Goal: Task Accomplishment & Management: Manage account settings

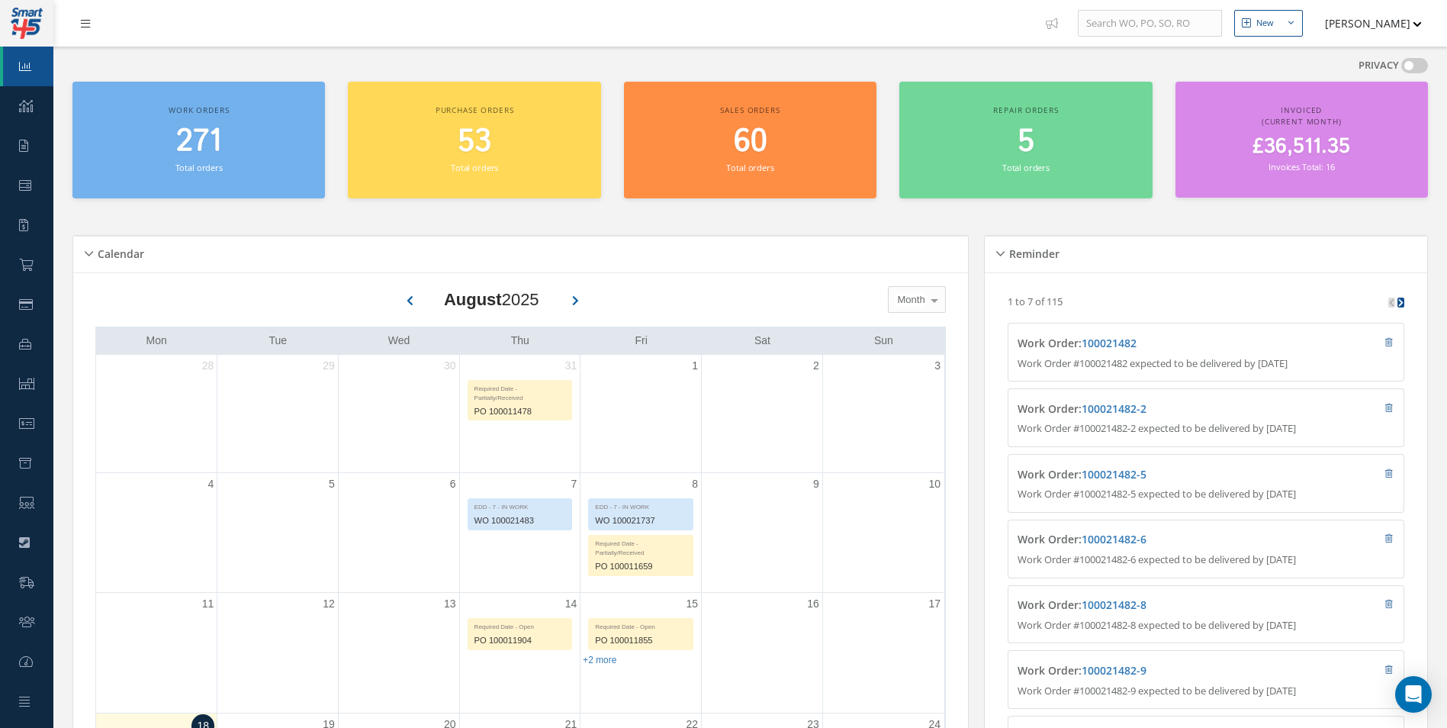
click at [76, 28] on link at bounding box center [89, 23] width 41 height 25
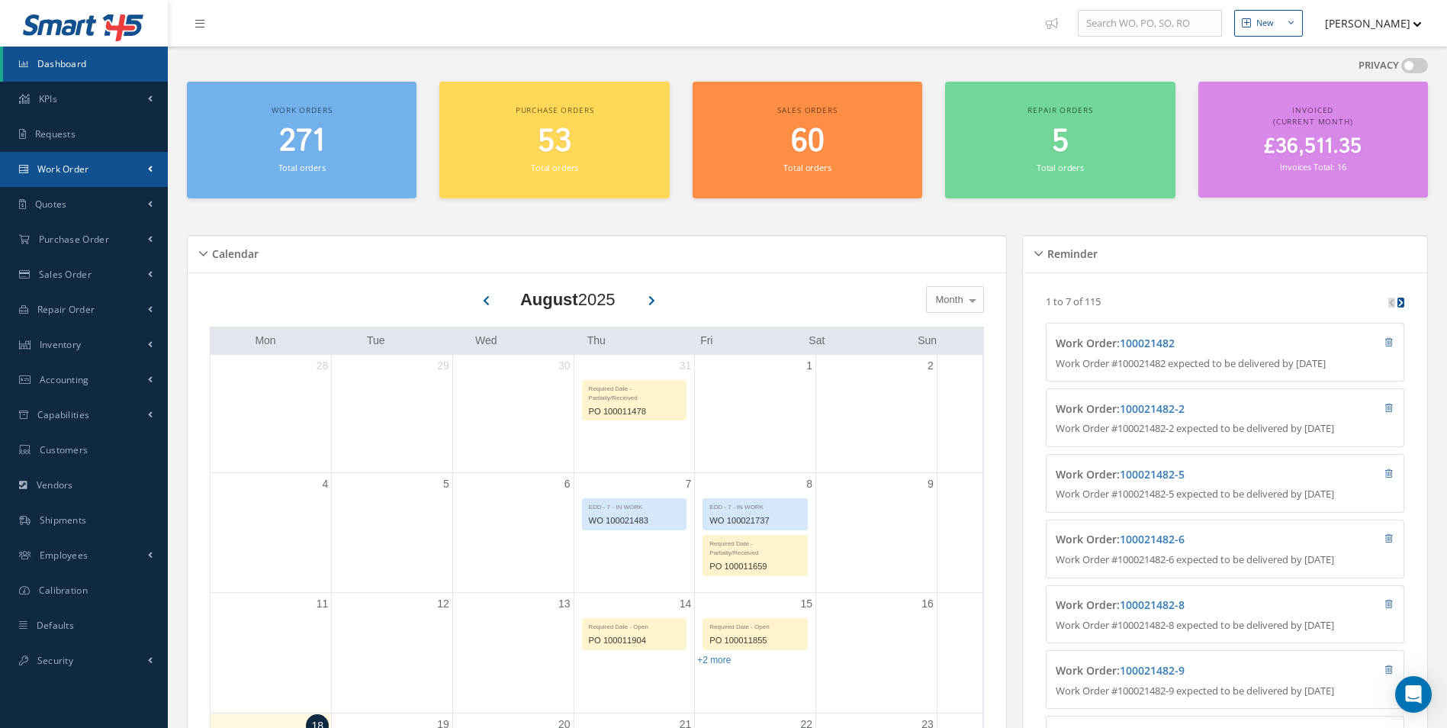
click at [92, 174] on link "Work Order" at bounding box center [84, 169] width 168 height 35
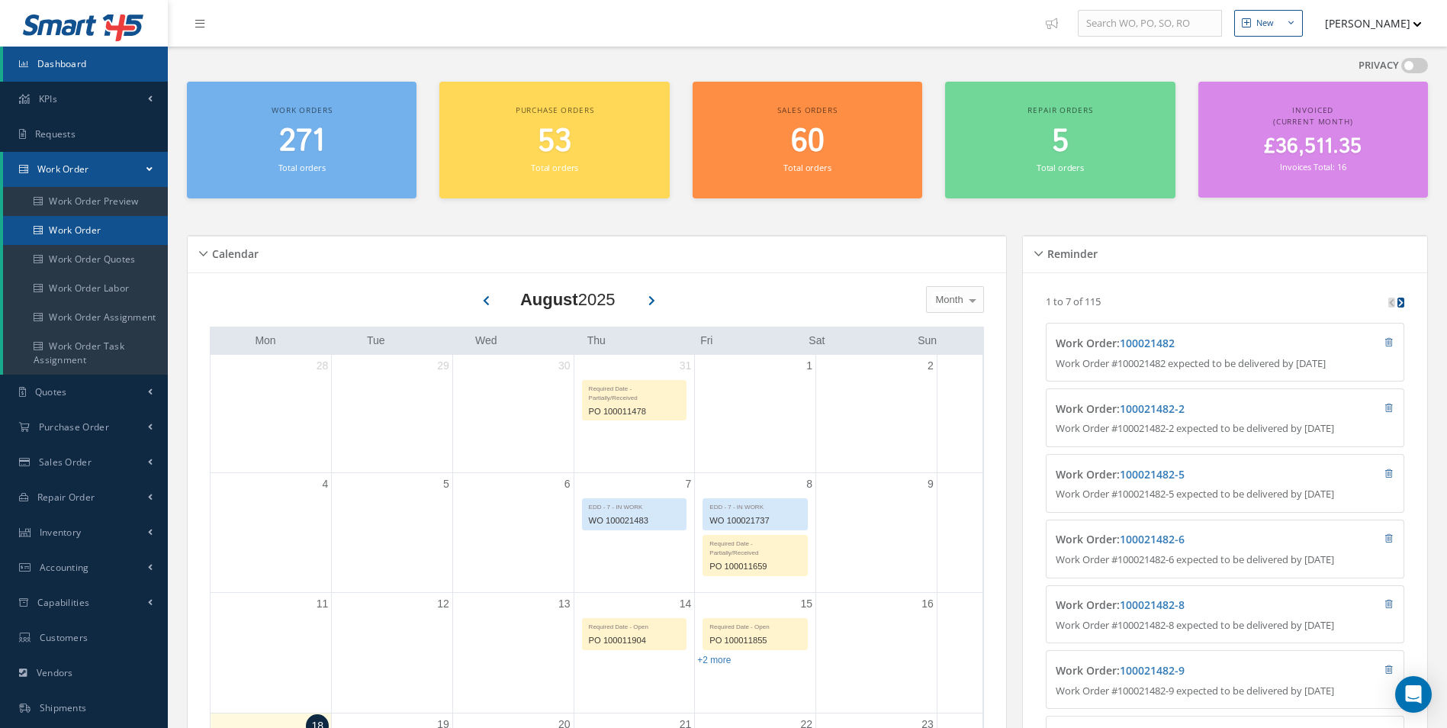
click at [72, 221] on link "Work Order" at bounding box center [85, 230] width 165 height 29
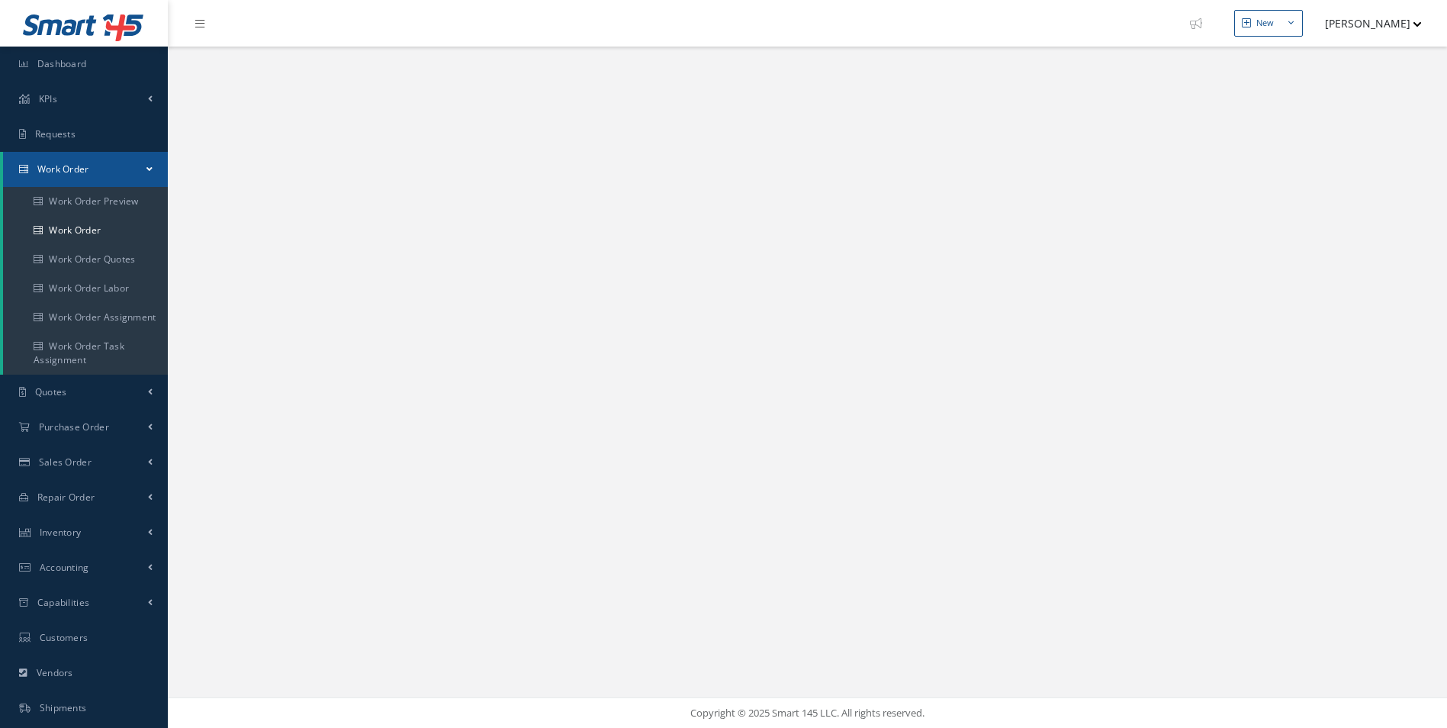
select select "25"
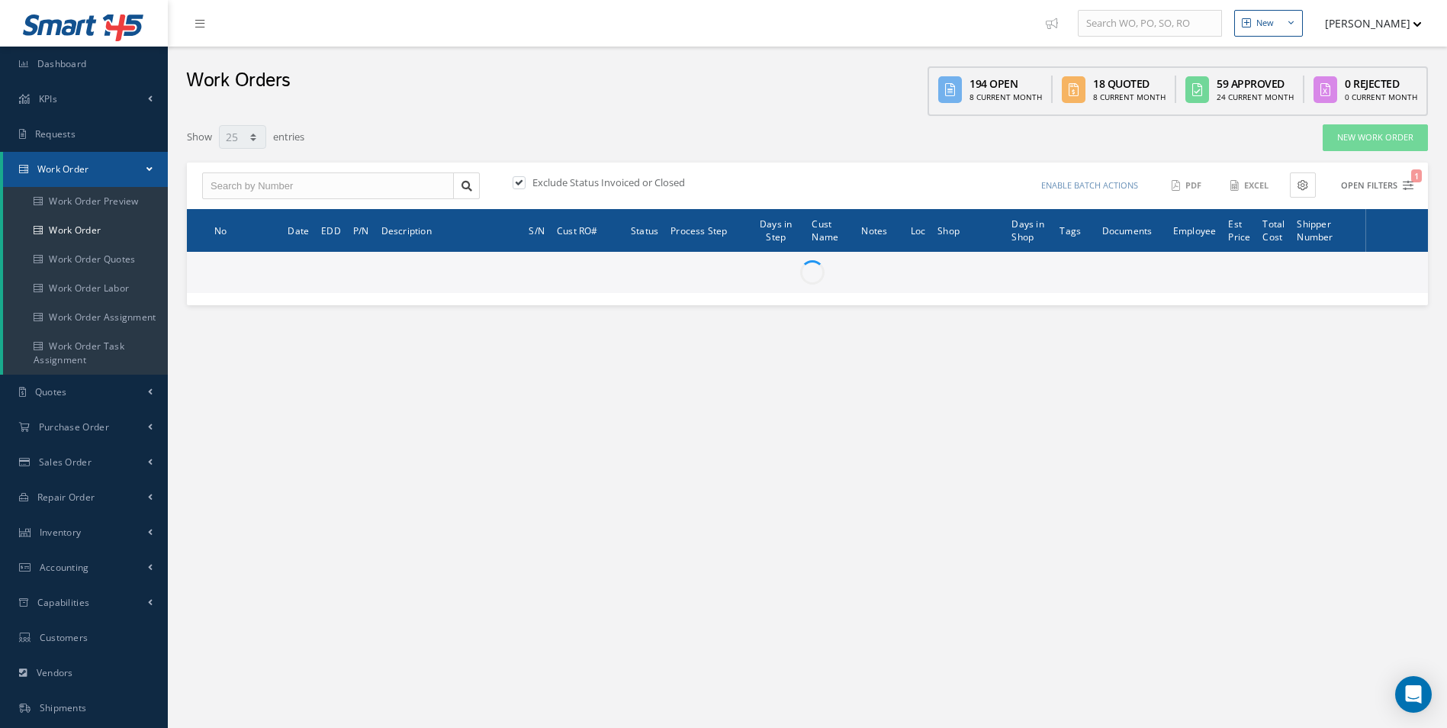
click at [1366, 190] on button "Open Filters 1" at bounding box center [1370, 185] width 86 height 25
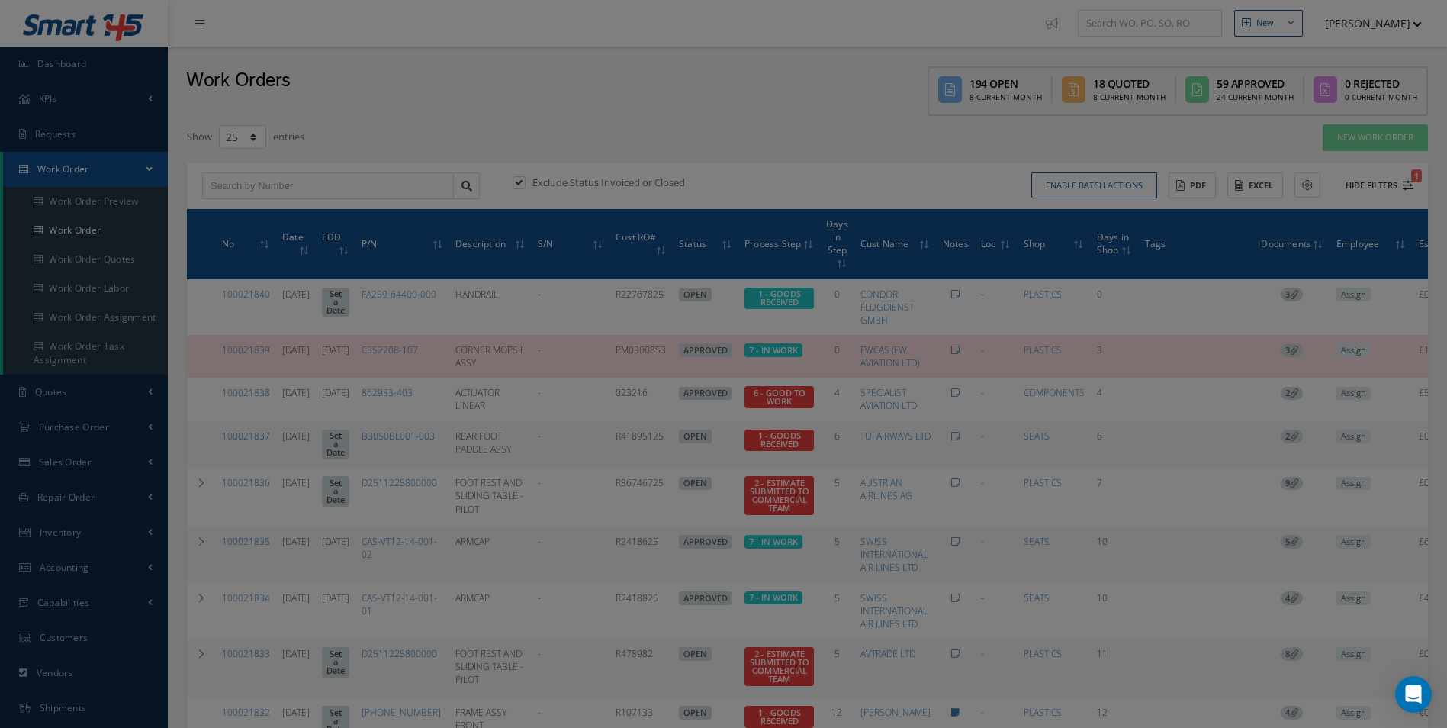
type input "All Work Request"
type input "All Work Performed"
type input "All Status"
type input "WO Part Status"
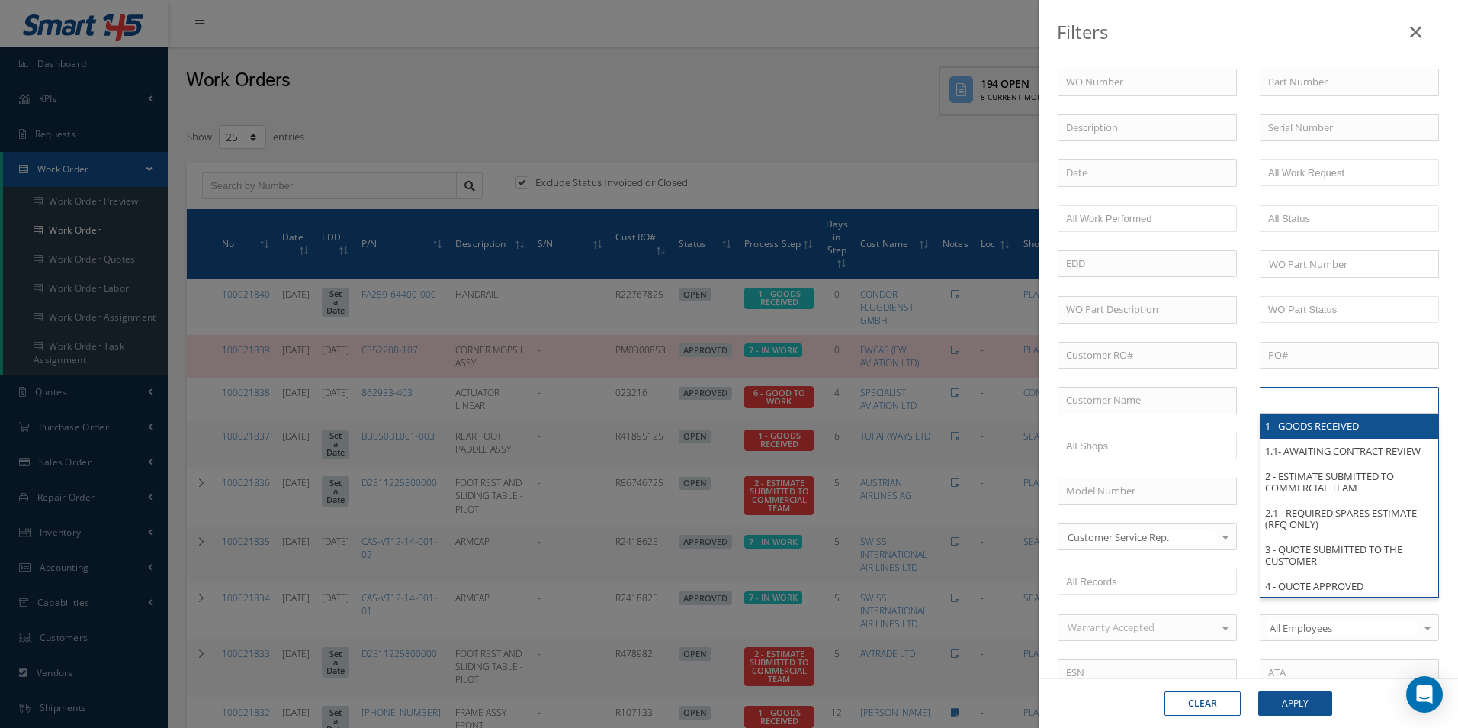
click at [1287, 394] on input "text" at bounding box center [1316, 399] width 97 height 19
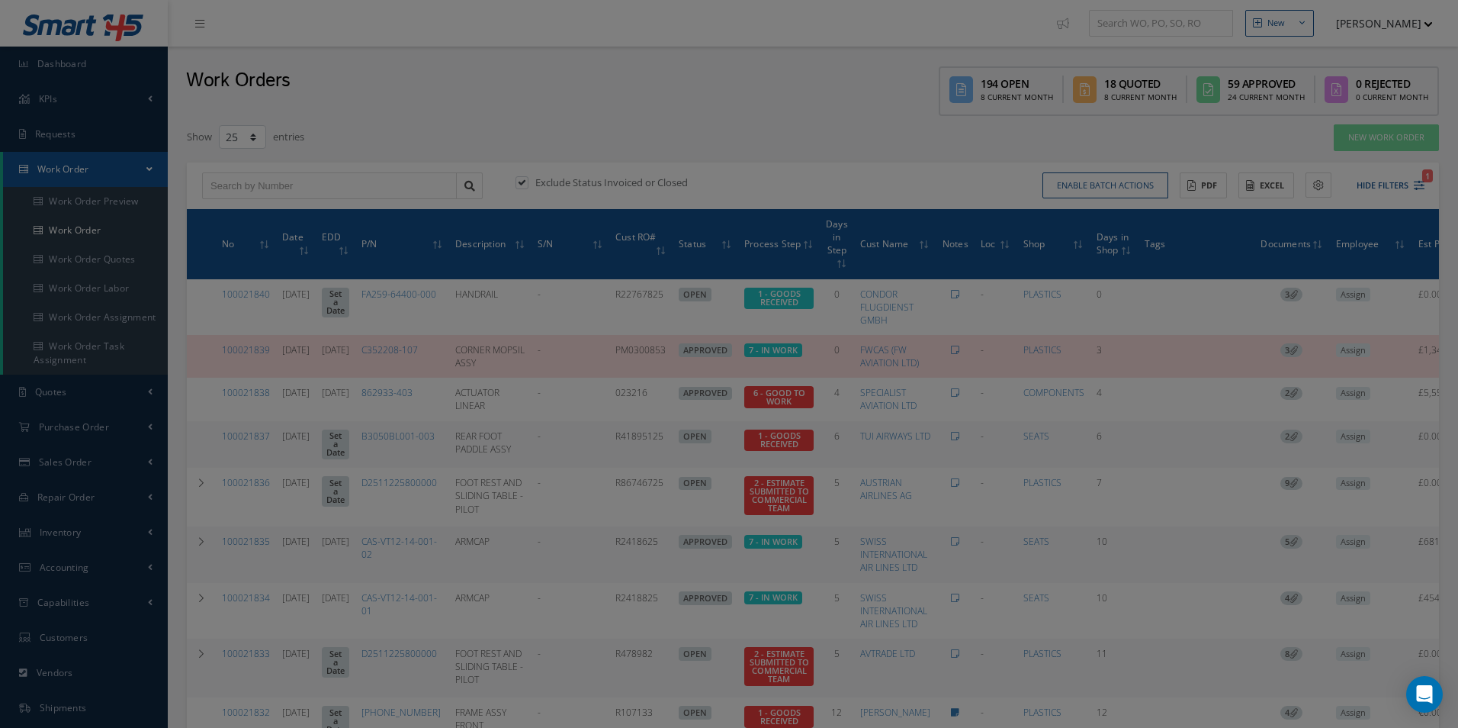
click at [964, 197] on div "Filters WO Number Part Number Description Serial Number - BER CERTIFICATION FIL…" at bounding box center [729, 364] width 1458 height 728
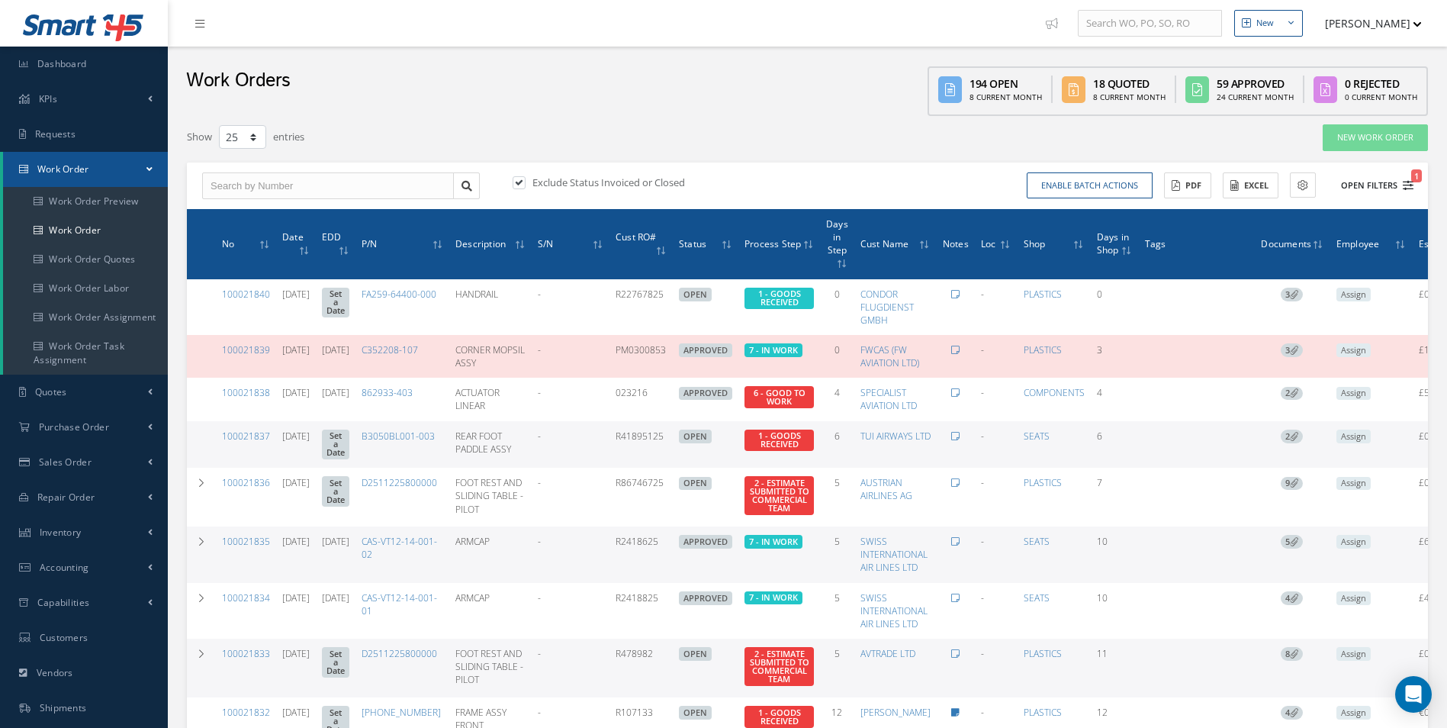
click at [1387, 180] on button "Open Filters 1" at bounding box center [1370, 185] width 86 height 25
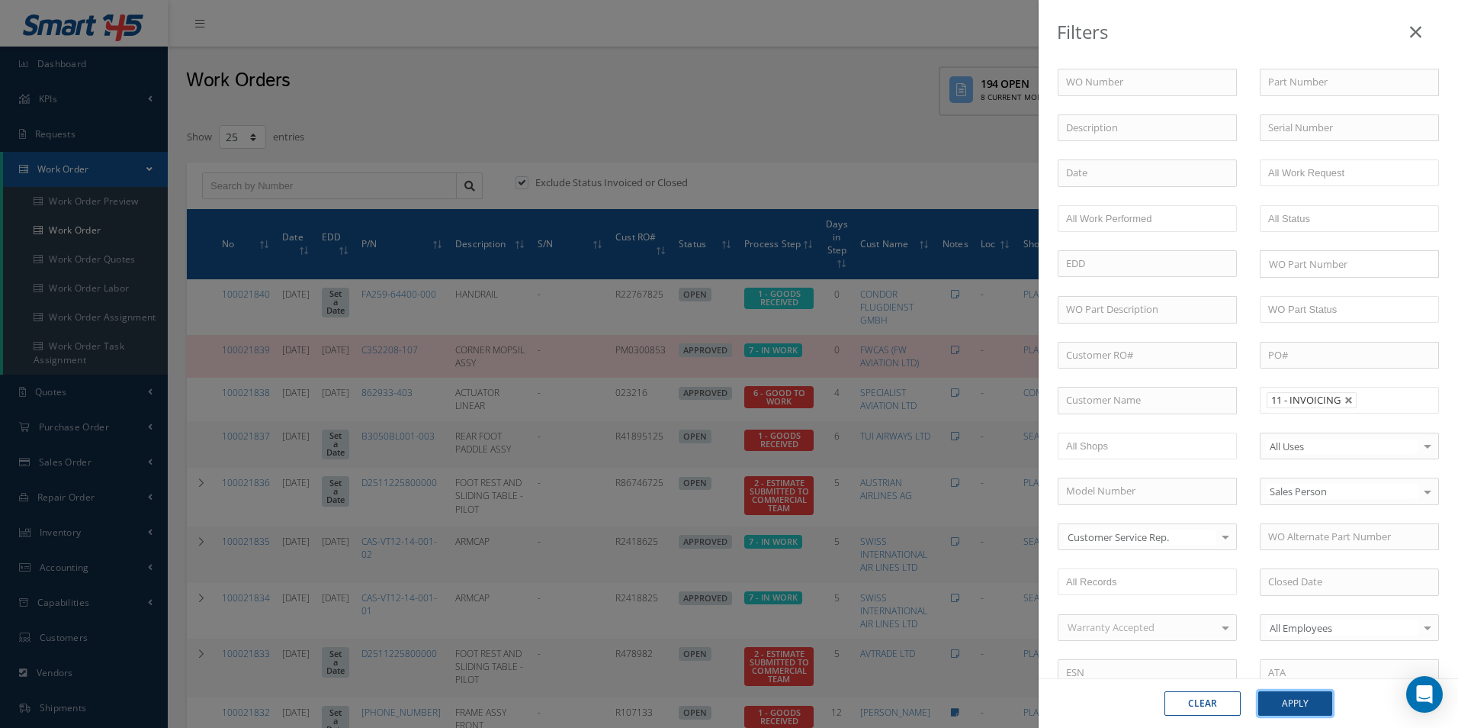
click at [1298, 703] on button "Apply" at bounding box center [1295, 703] width 74 height 24
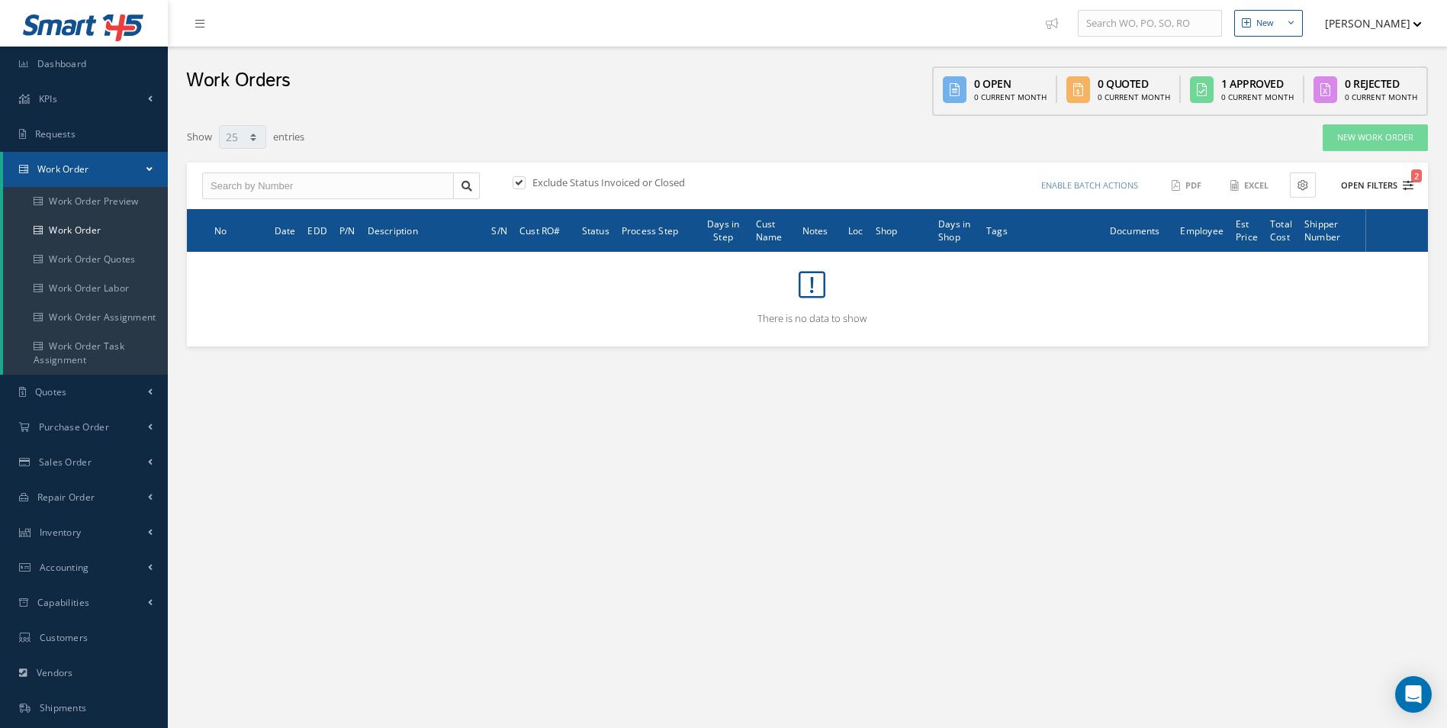
click at [1356, 196] on button "Open Filters 2" at bounding box center [1370, 185] width 86 height 25
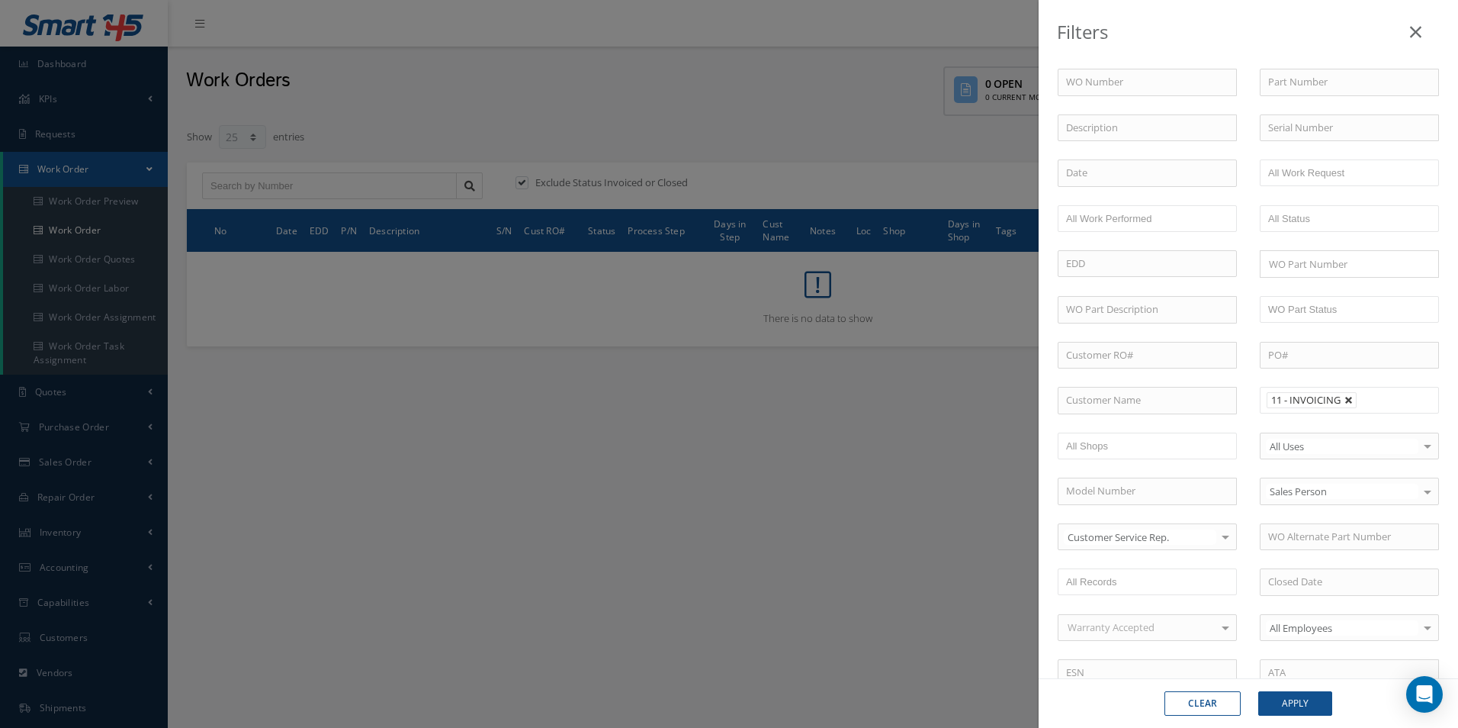
click at [1345, 400] on link at bounding box center [1349, 400] width 9 height 9
type input "All Proccess Step"
click at [1422, 23] on link at bounding box center [1416, 28] width 48 height 45
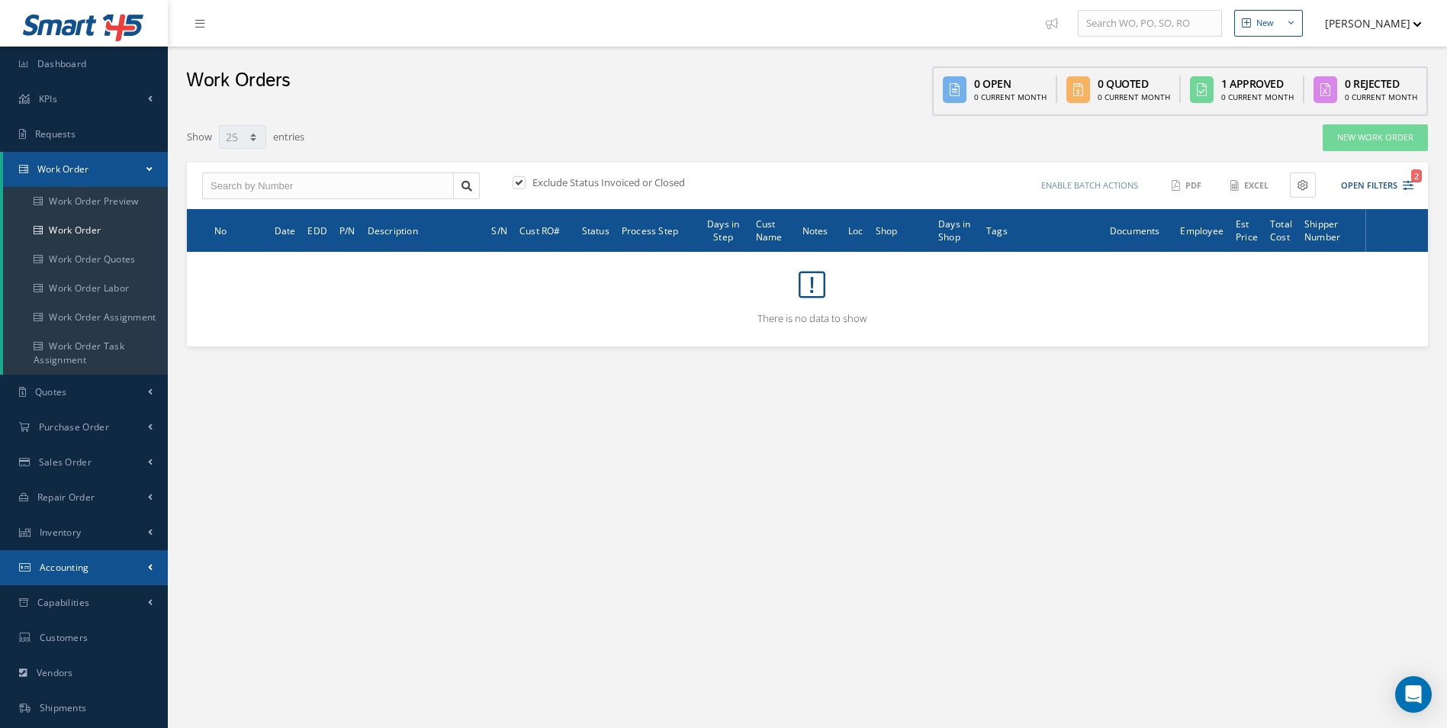
click at [110, 580] on link "Accounting" at bounding box center [84, 567] width 168 height 35
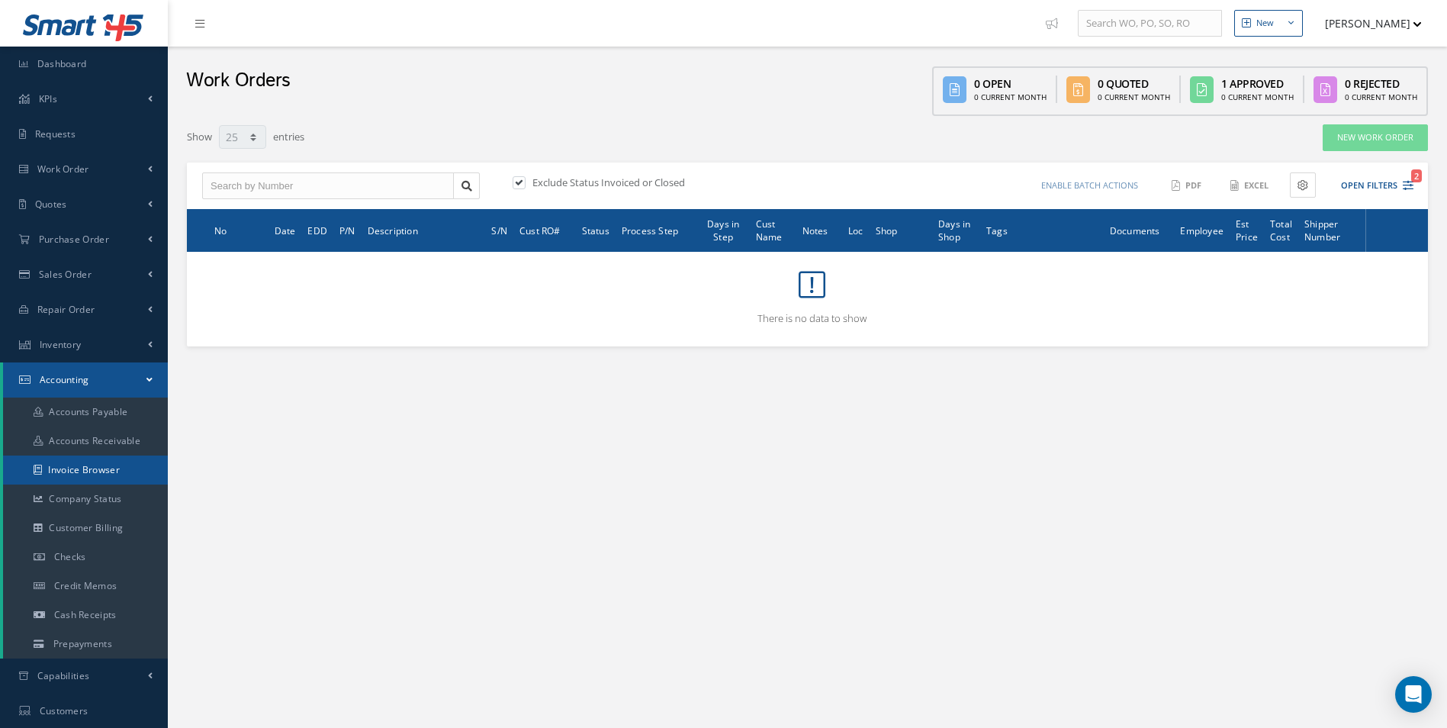
click at [130, 468] on link "Invoice Browser" at bounding box center [85, 469] width 165 height 29
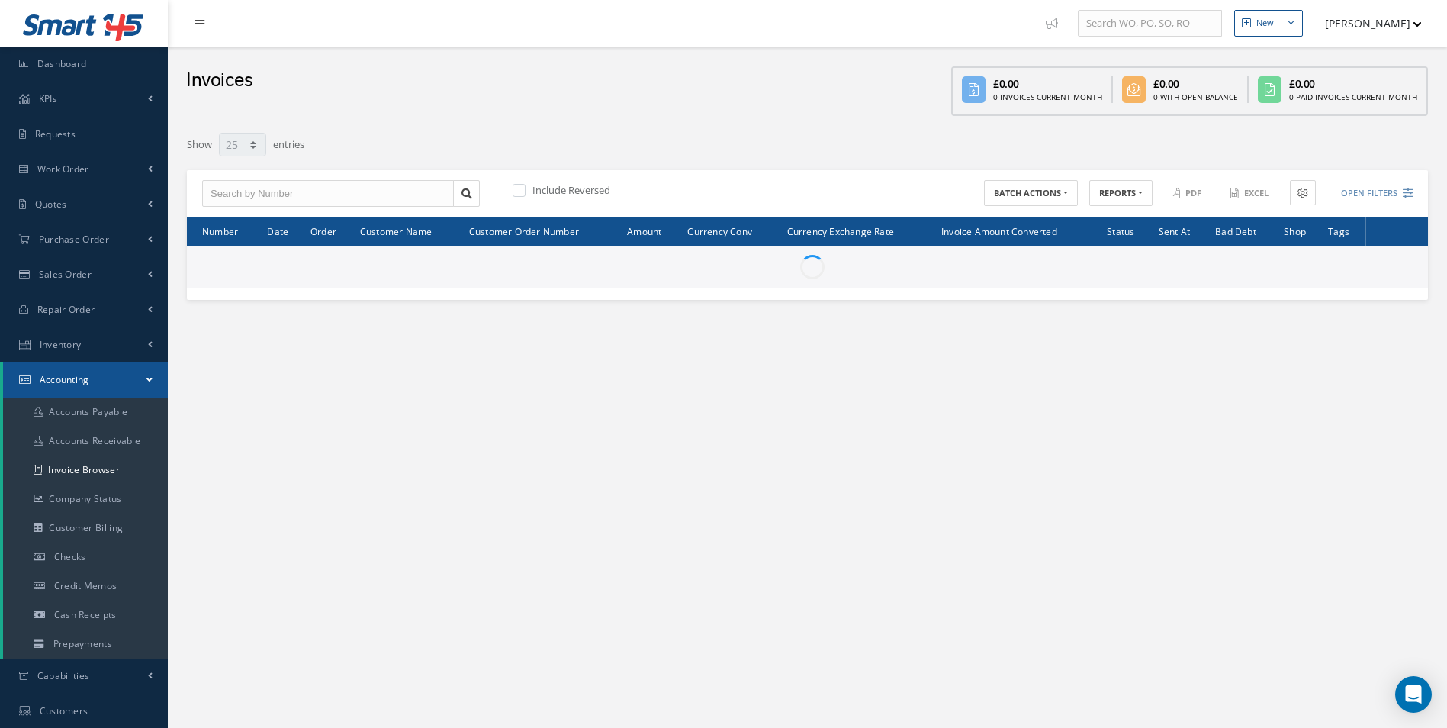
select select "25"
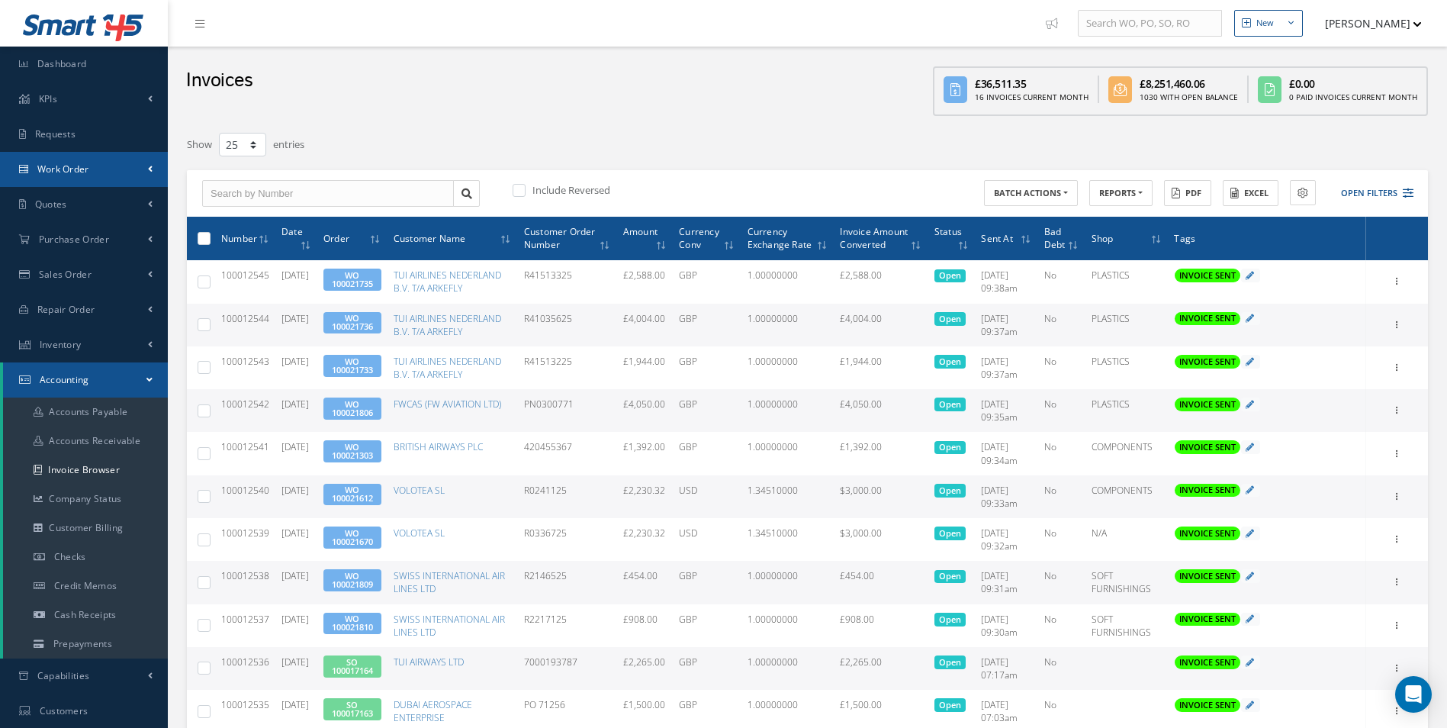
click at [82, 174] on span "Work Order" at bounding box center [63, 168] width 52 height 13
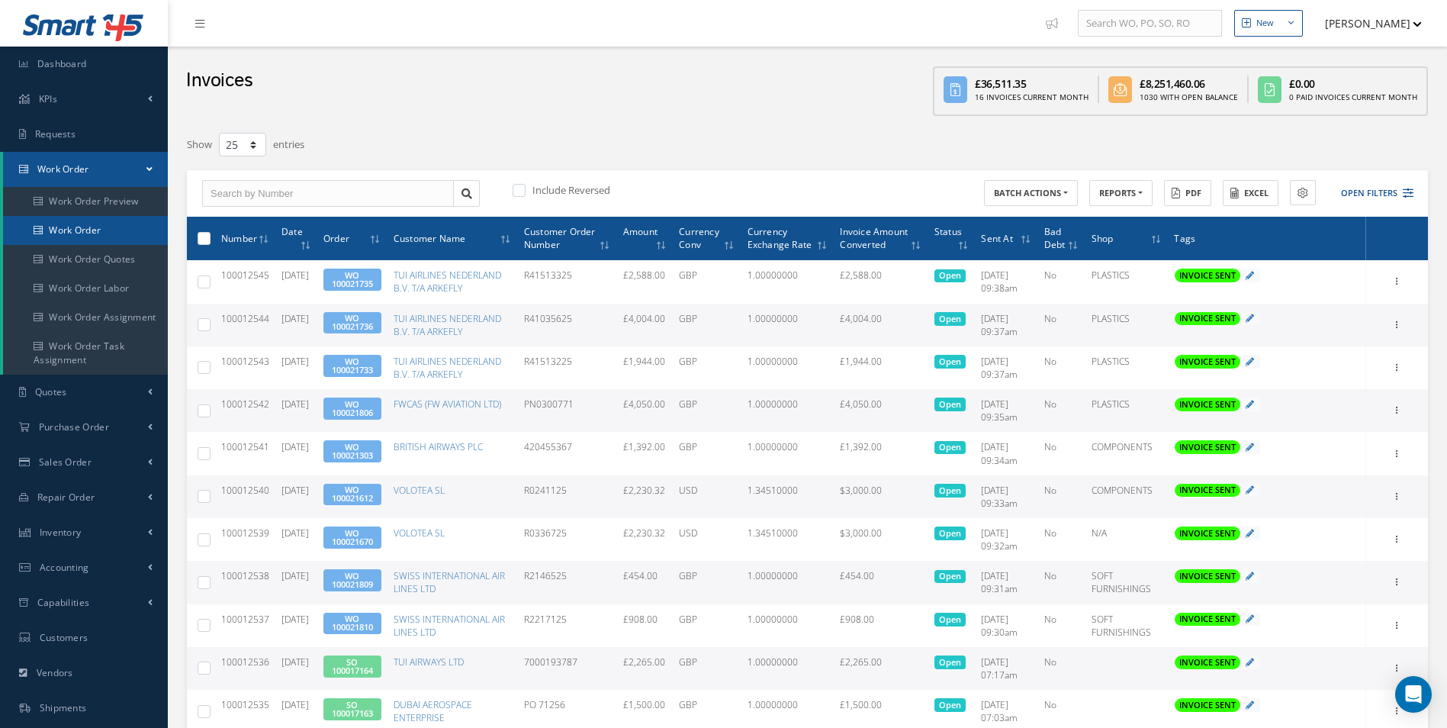
click at [97, 223] on link "Work Order" at bounding box center [85, 230] width 165 height 29
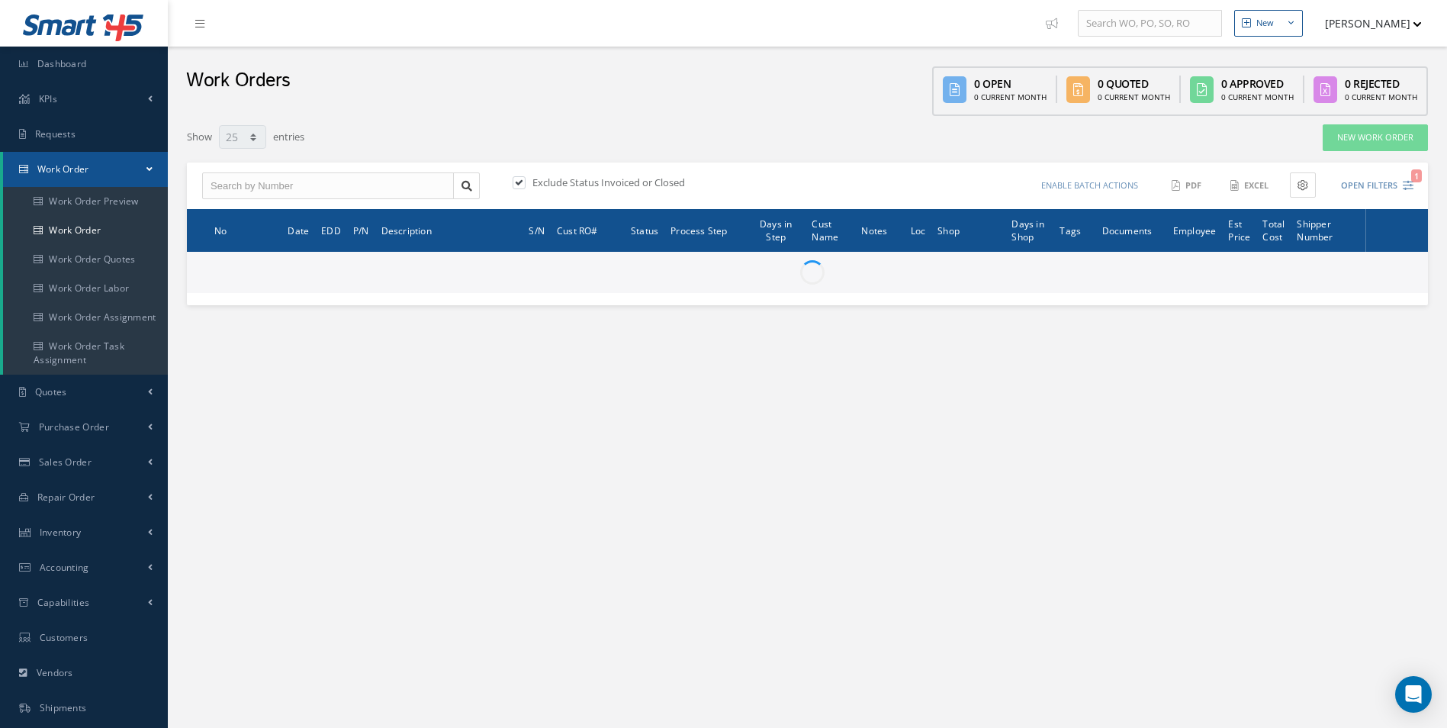
select select "25"
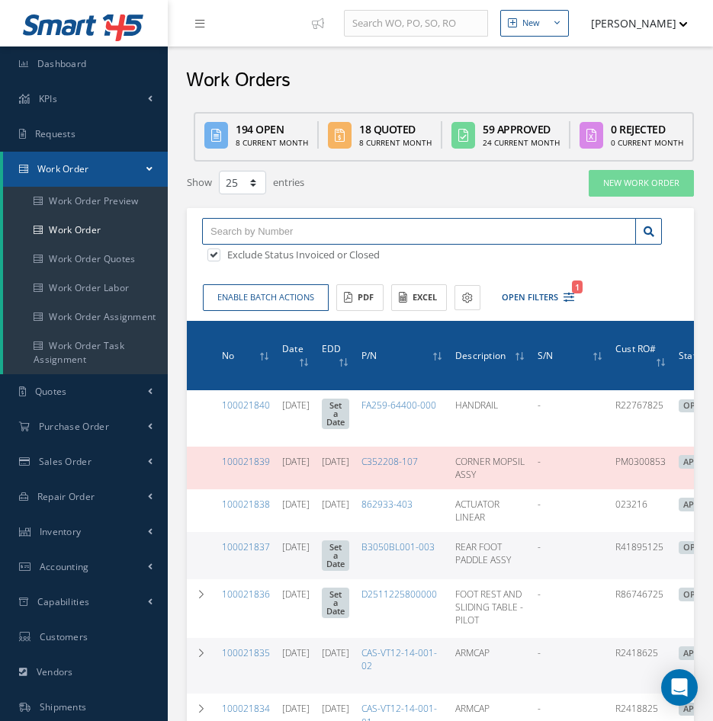
drag, startPoint x: 273, startPoint y: 227, endPoint x: 281, endPoint y: 211, distance: 17.4
click at [274, 227] on input "text" at bounding box center [419, 231] width 434 height 27
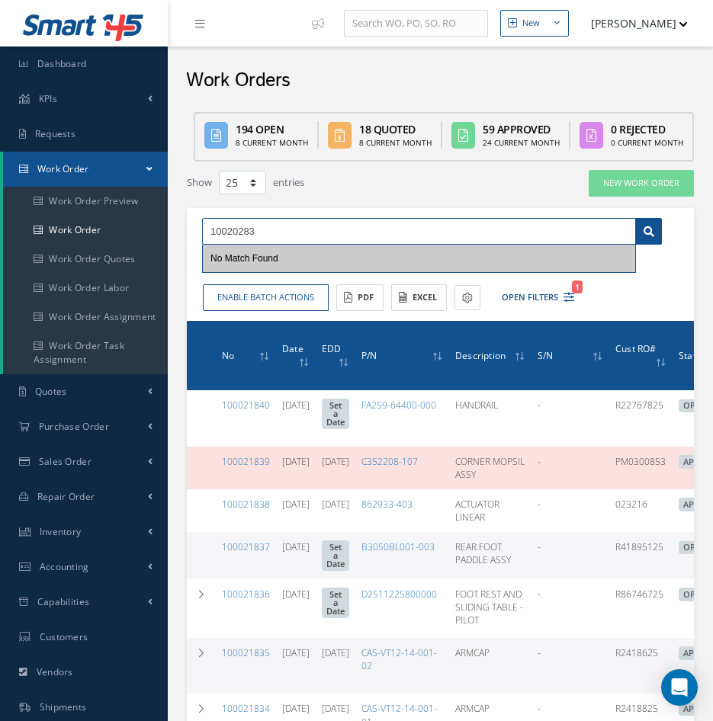
type input "10020283"
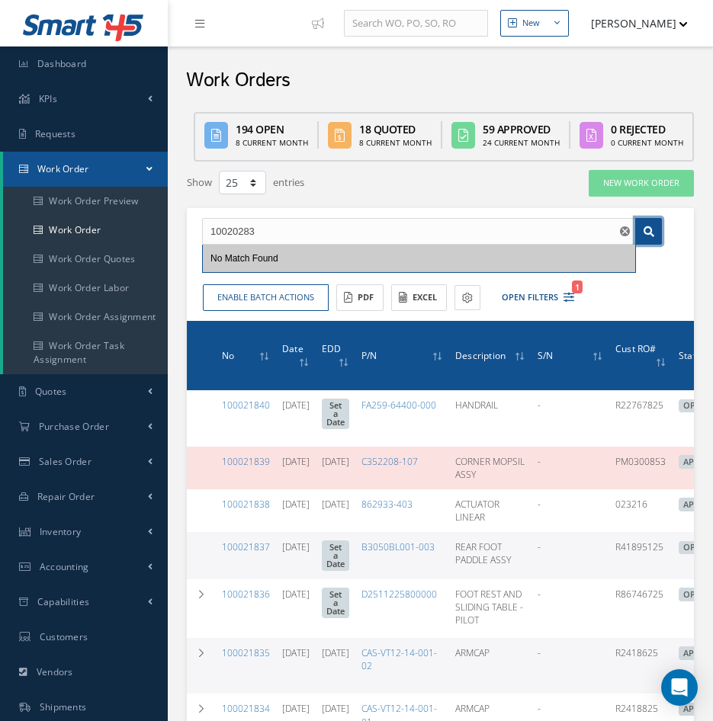
click at [655, 228] on link at bounding box center [648, 231] width 27 height 27
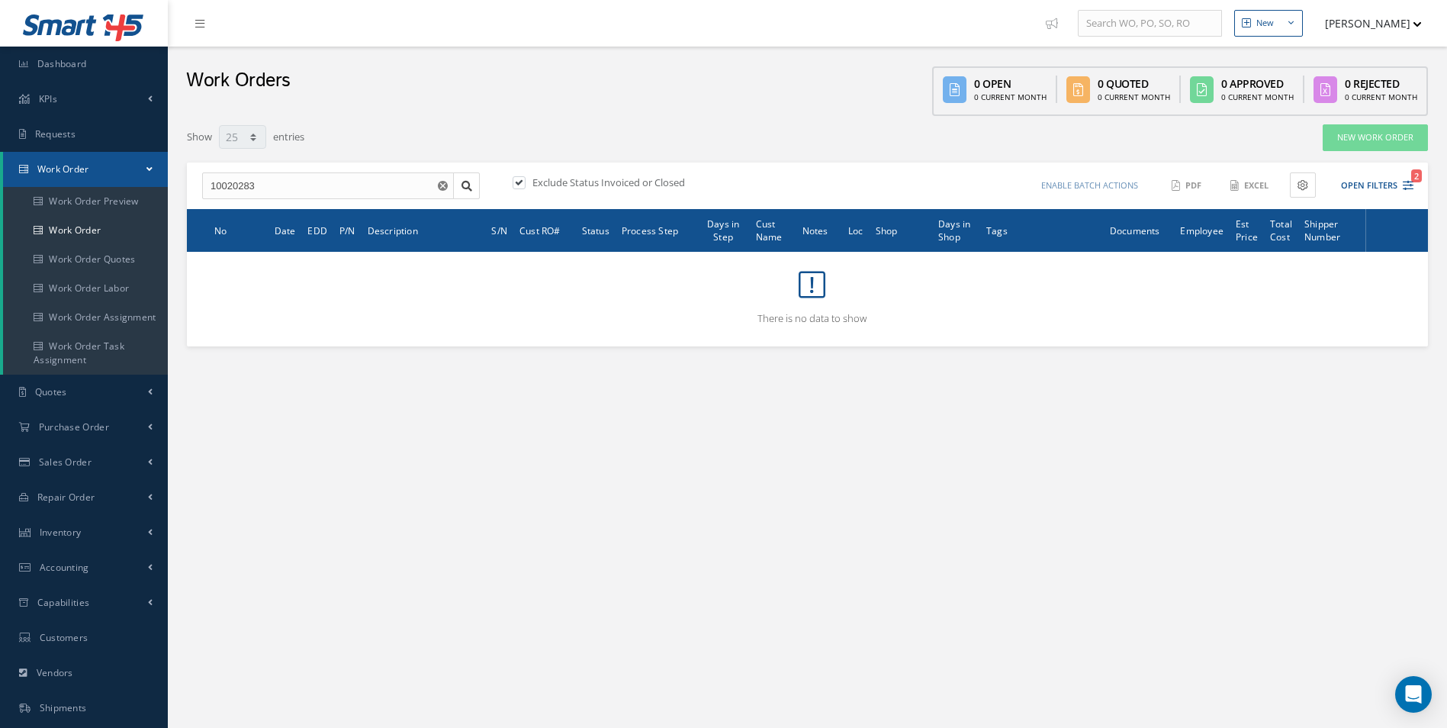
click at [544, 180] on label "Exclude Status Invoiced or Closed" at bounding box center [607, 182] width 156 height 14
click at [522, 180] on input "checkbox" at bounding box center [518, 183] width 10 height 10
checkbox input "false"
click at [354, 179] on input "10020283" at bounding box center [328, 185] width 252 height 27
click at [464, 184] on icon at bounding box center [466, 186] width 11 height 11
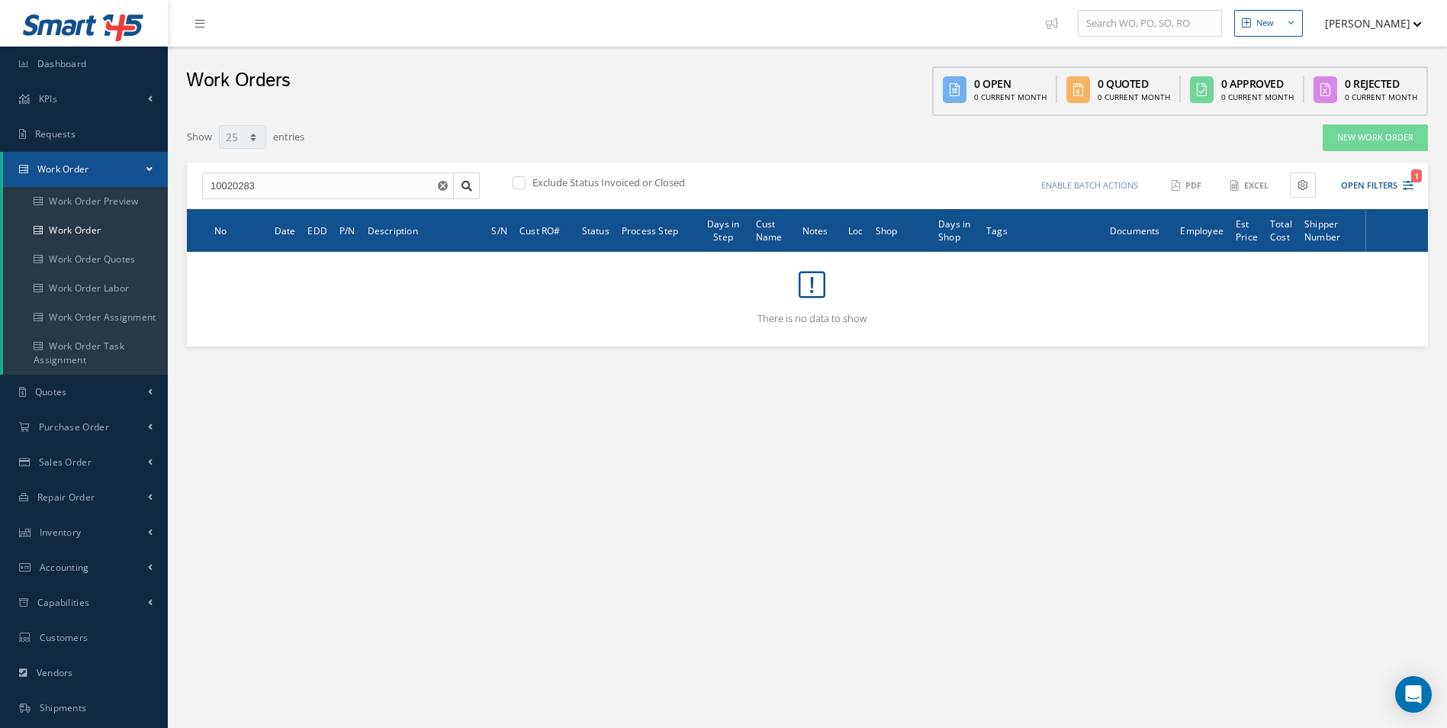
click at [438, 189] on icon "Reset" at bounding box center [443, 186] width 10 height 10
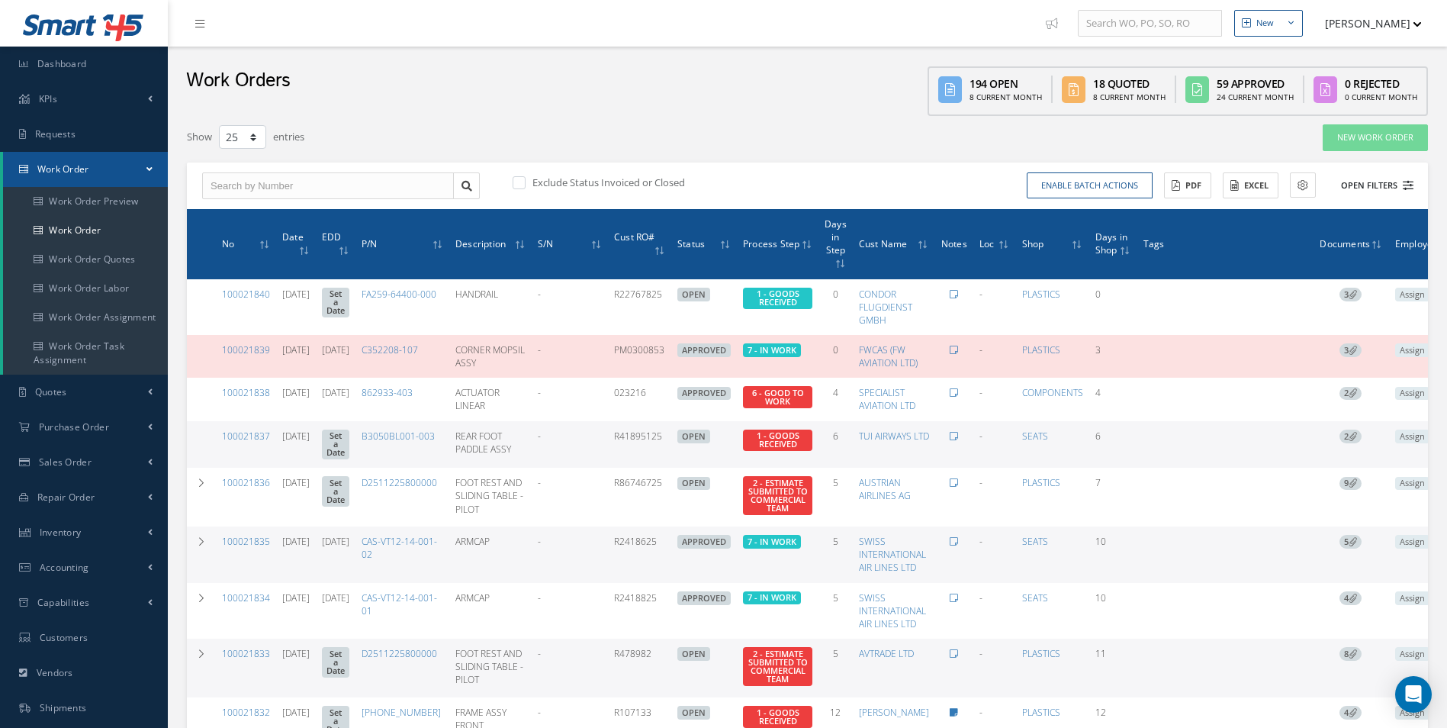
click at [1398, 188] on button "Open Filters" at bounding box center [1370, 185] width 86 height 25
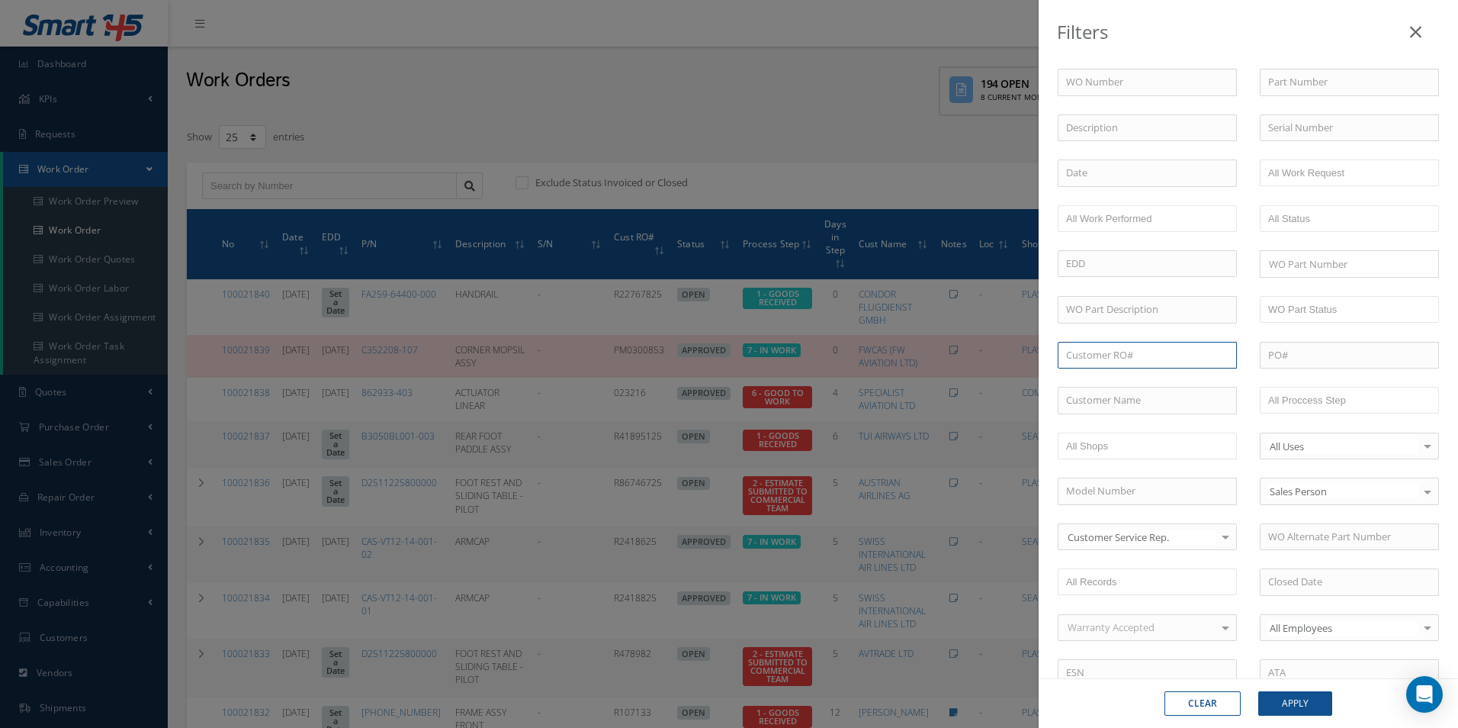
click at [1149, 356] on input "text" at bounding box center [1147, 355] width 179 height 27
type input "1"
type input "5503"
click at [1303, 699] on button "Apply" at bounding box center [1295, 703] width 74 height 24
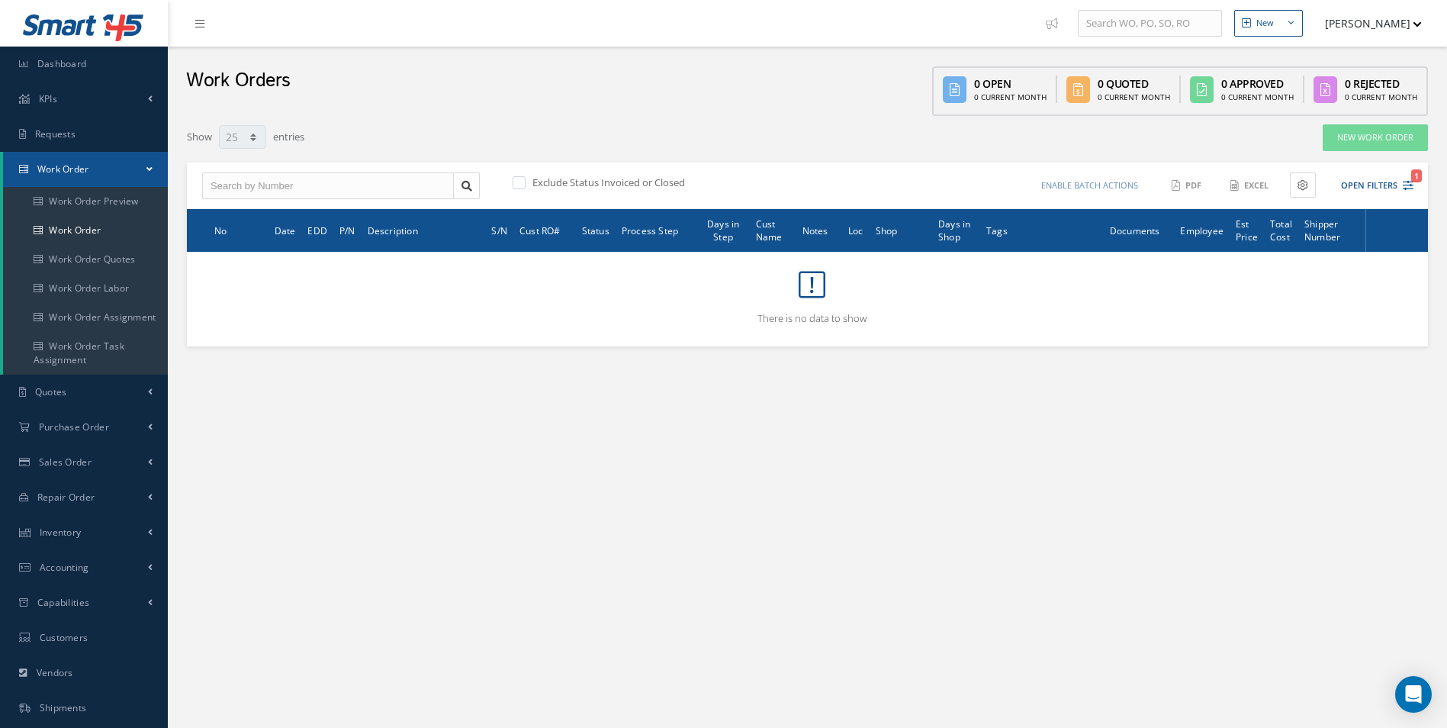
click at [1427, 182] on div "Exclude Status Invoiced or Closed Enable batch actions Update Work Orders Close…" at bounding box center [807, 185] width 1241 height 47
click at [1380, 185] on button "Open Filters 1" at bounding box center [1370, 185] width 86 height 25
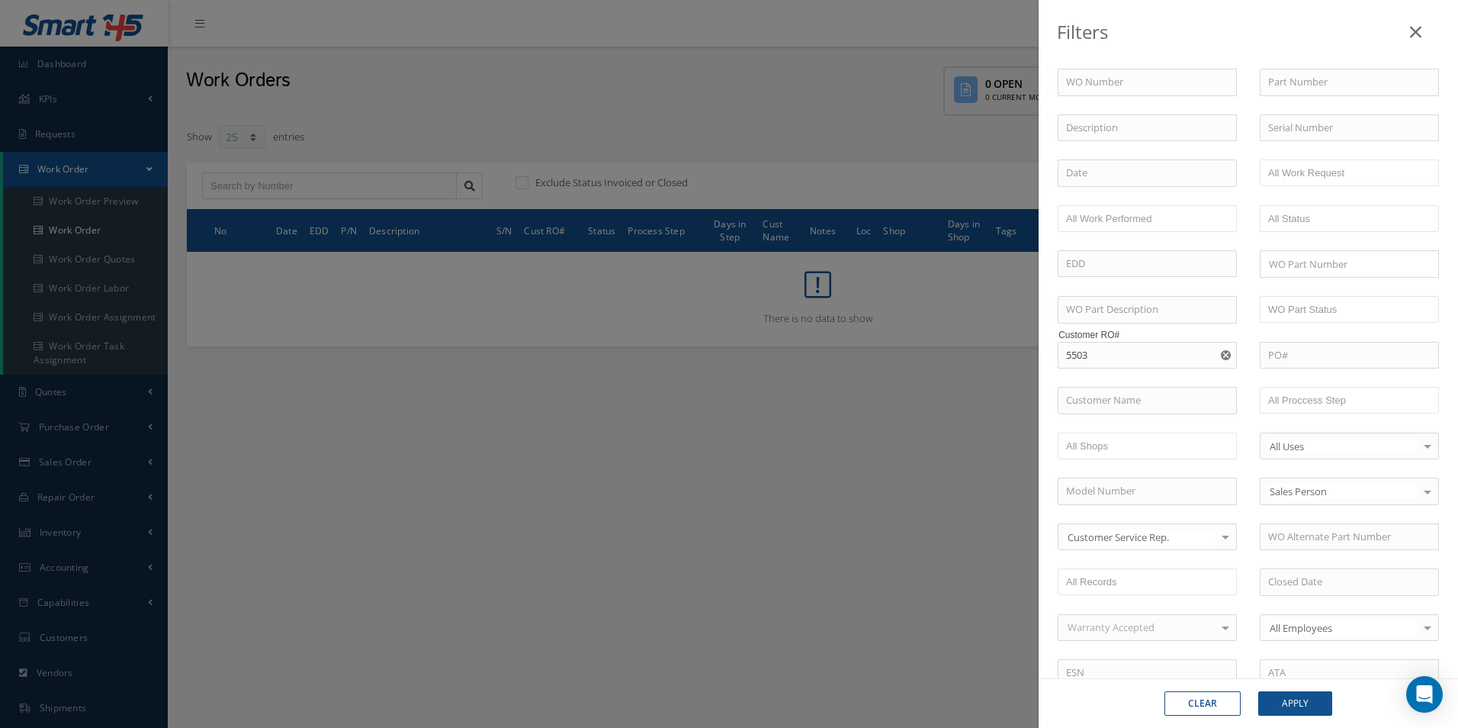
click at [1221, 356] on icon "Reset" at bounding box center [1226, 355] width 10 height 10
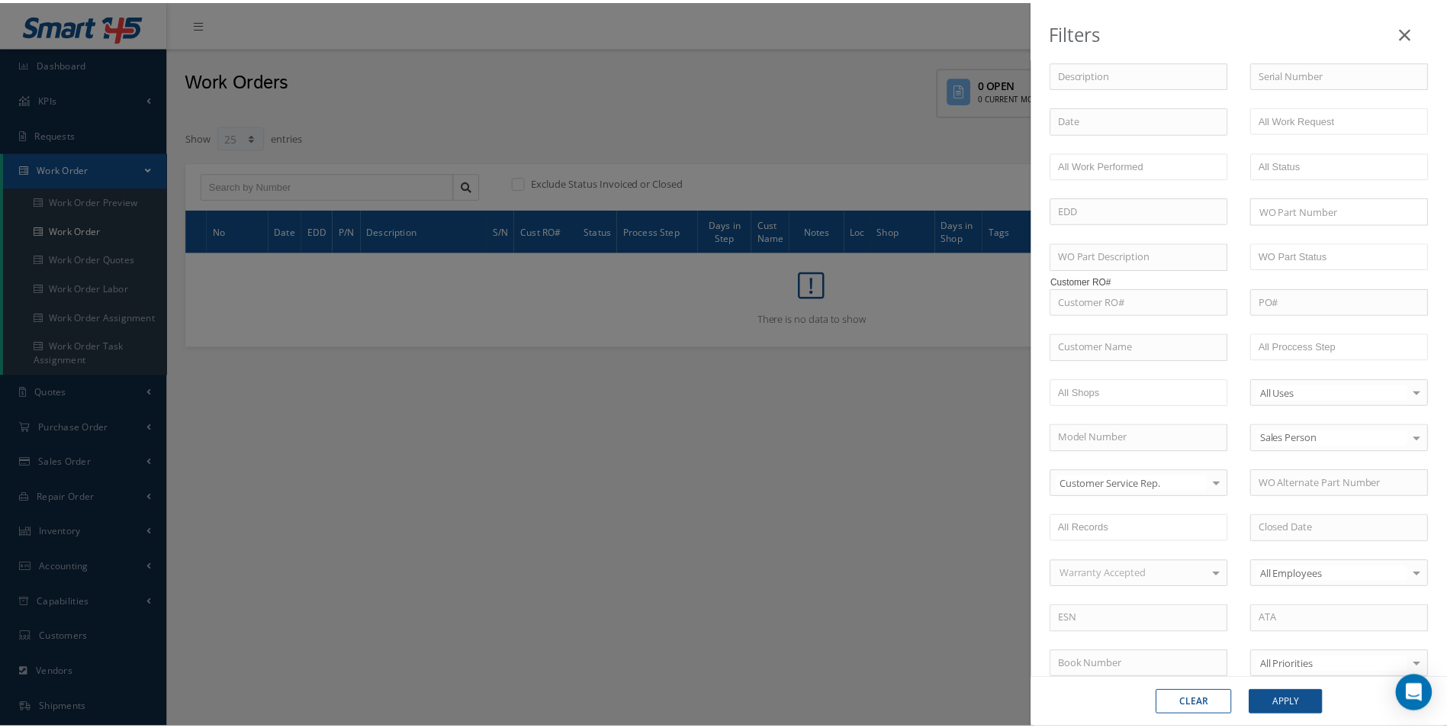
scroll to position [51, 0]
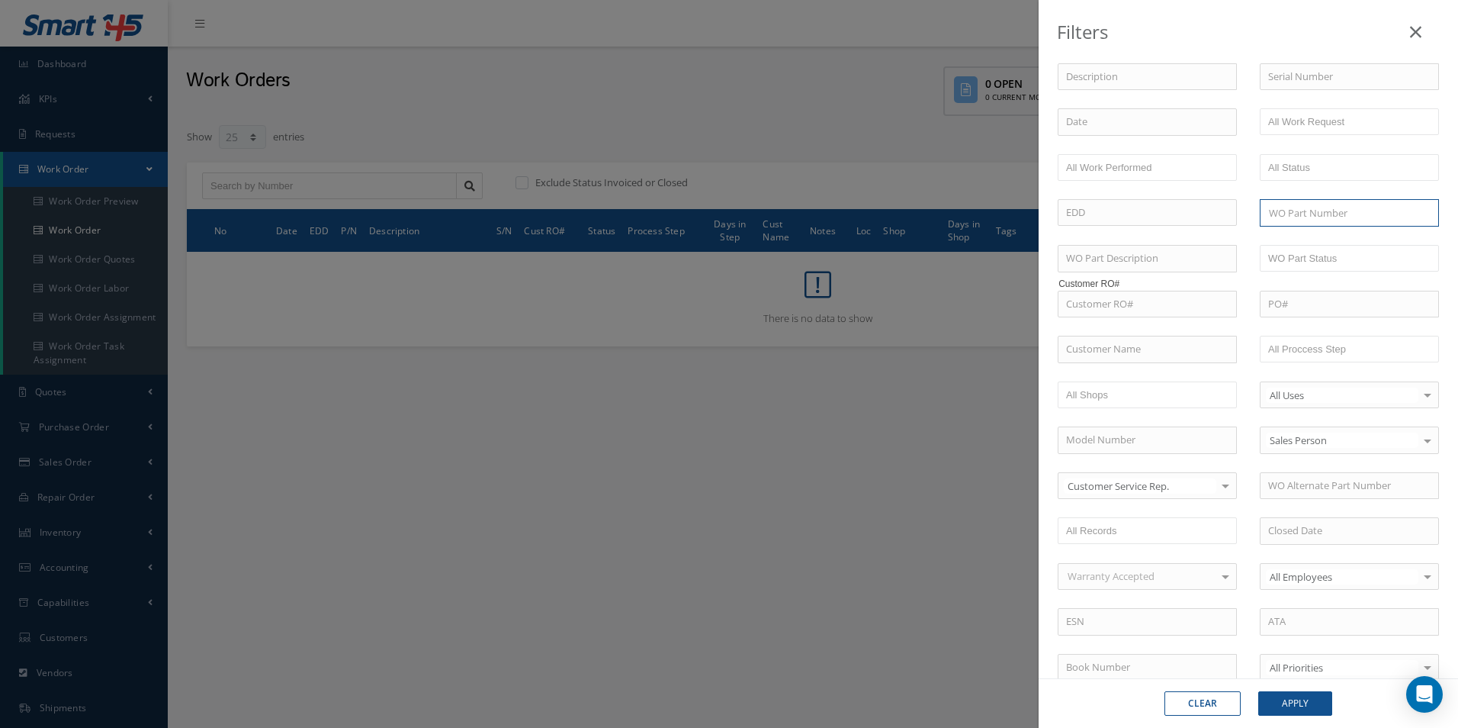
click at [1339, 212] on input "Search for option" at bounding box center [1346, 213] width 168 height 16
click at [1365, 351] on ul at bounding box center [1349, 349] width 179 height 27
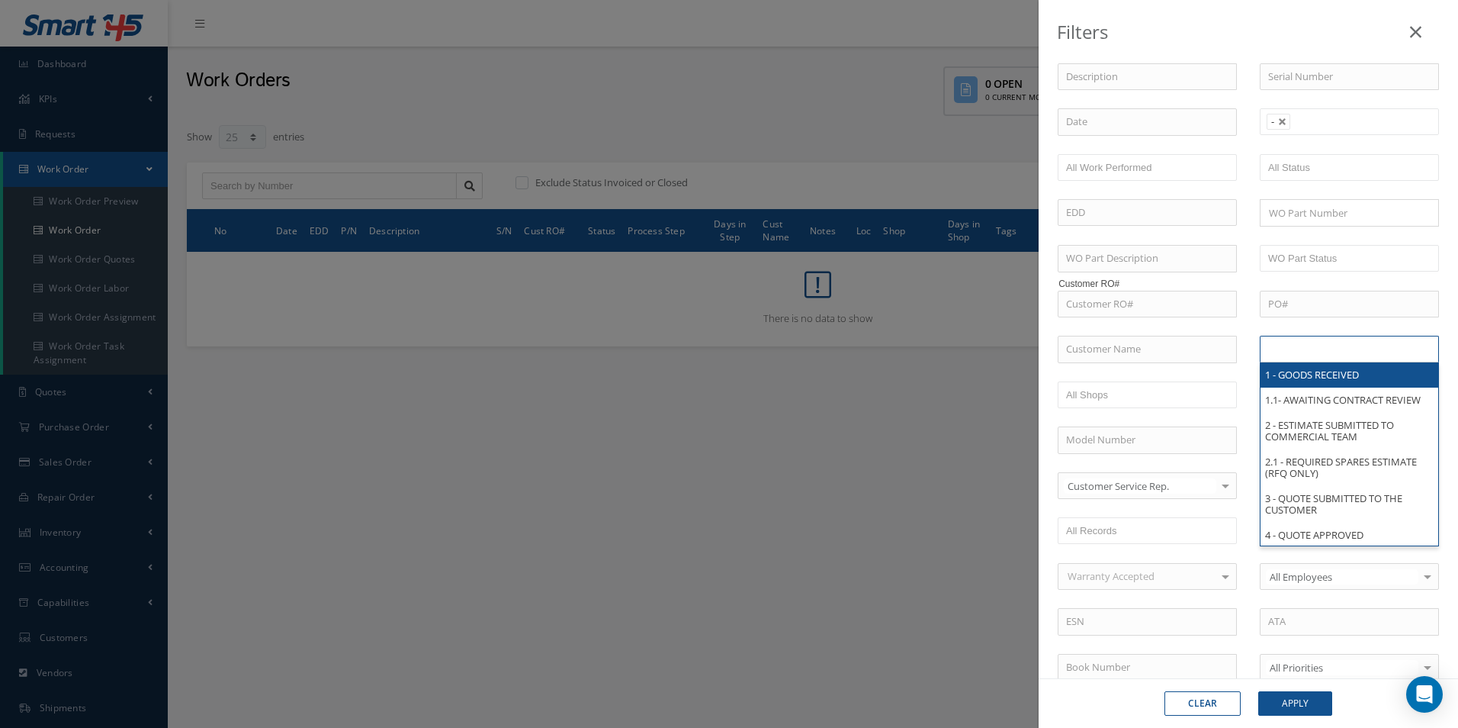
type input "All Proccess Step"
click at [1241, 319] on div "WO Number Part Number Description Serial Number - BER CERTIFICATION FILE ONLY D…" at bounding box center [1248, 449] width 404 height 863
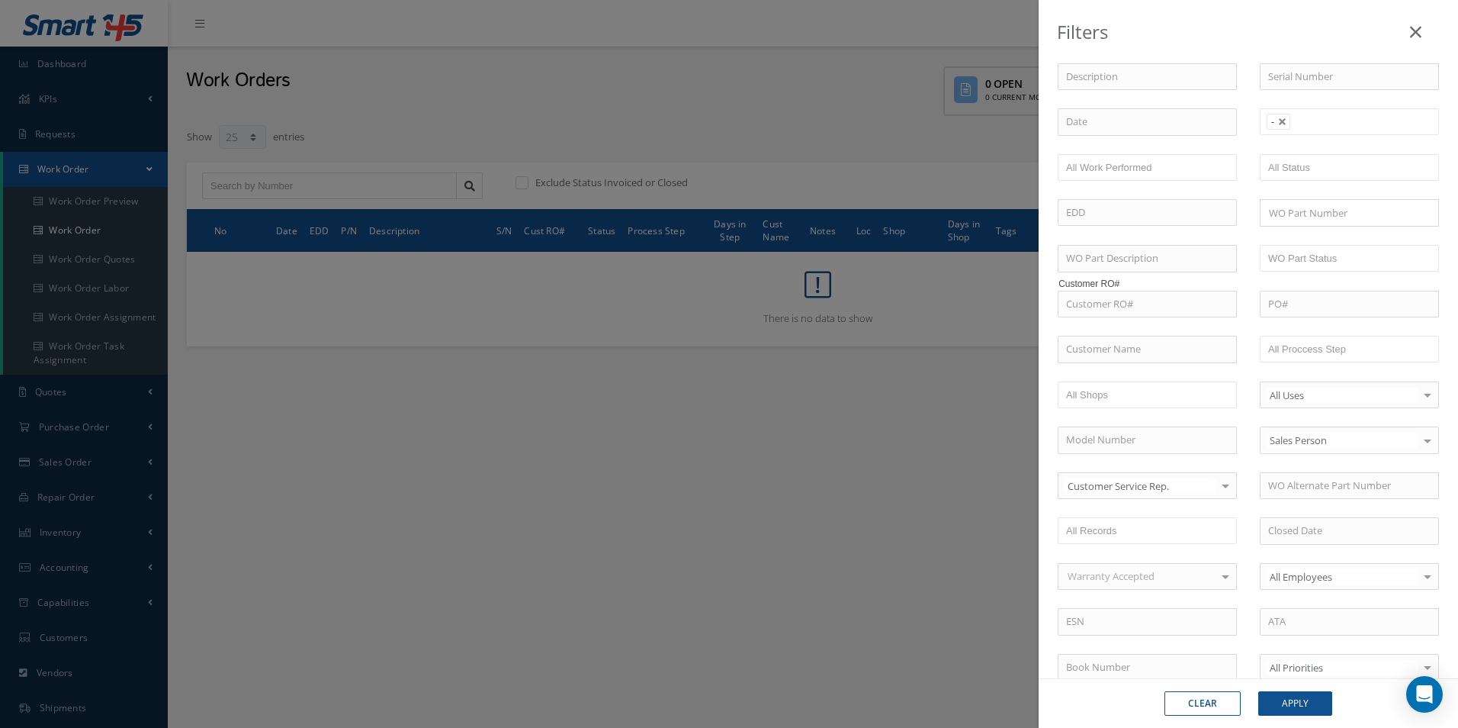
click at [1269, 116] on li "-" at bounding box center [1279, 122] width 24 height 16
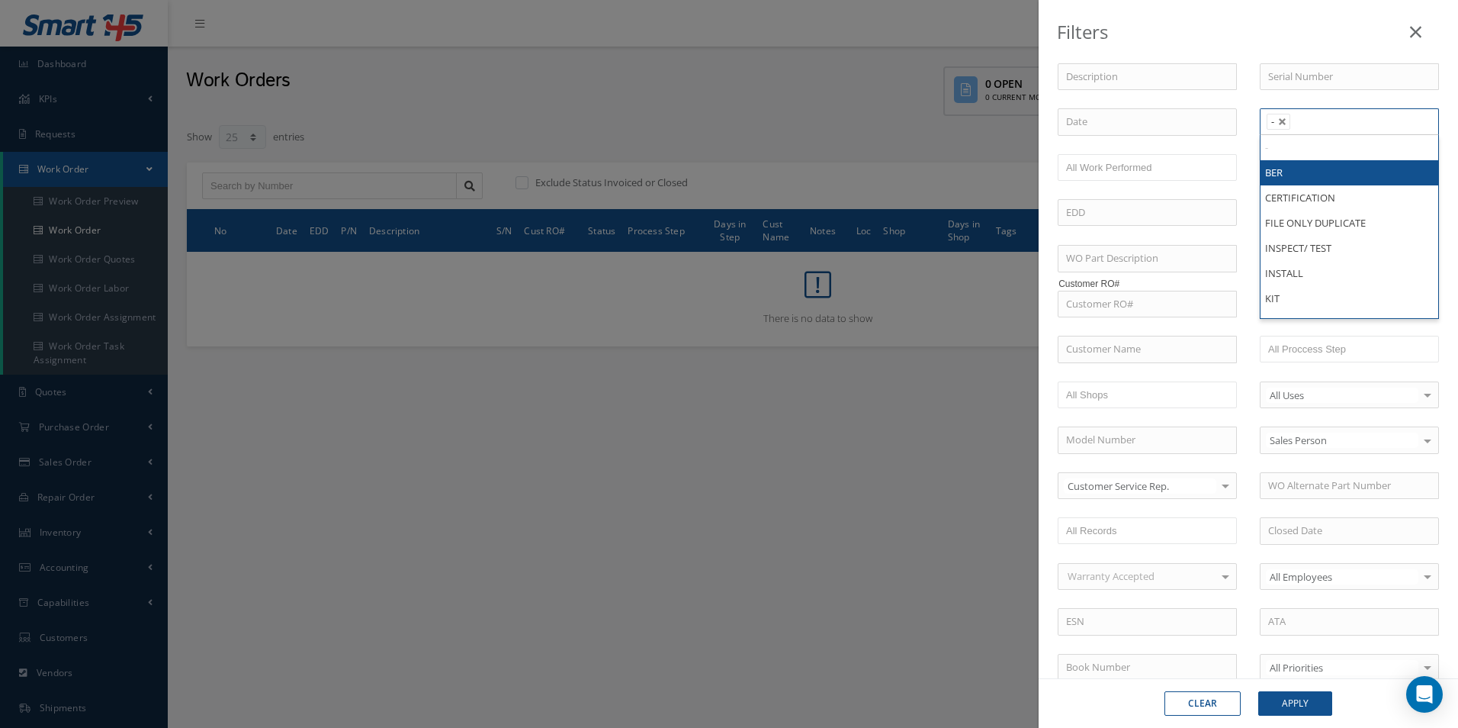
click at [1279, 117] on li "-" at bounding box center [1279, 122] width 24 height 16
click at [1278, 118] on link at bounding box center [1282, 121] width 9 height 9
type input "All Work Request"
click at [1209, 217] on input at bounding box center [1147, 212] width 179 height 27
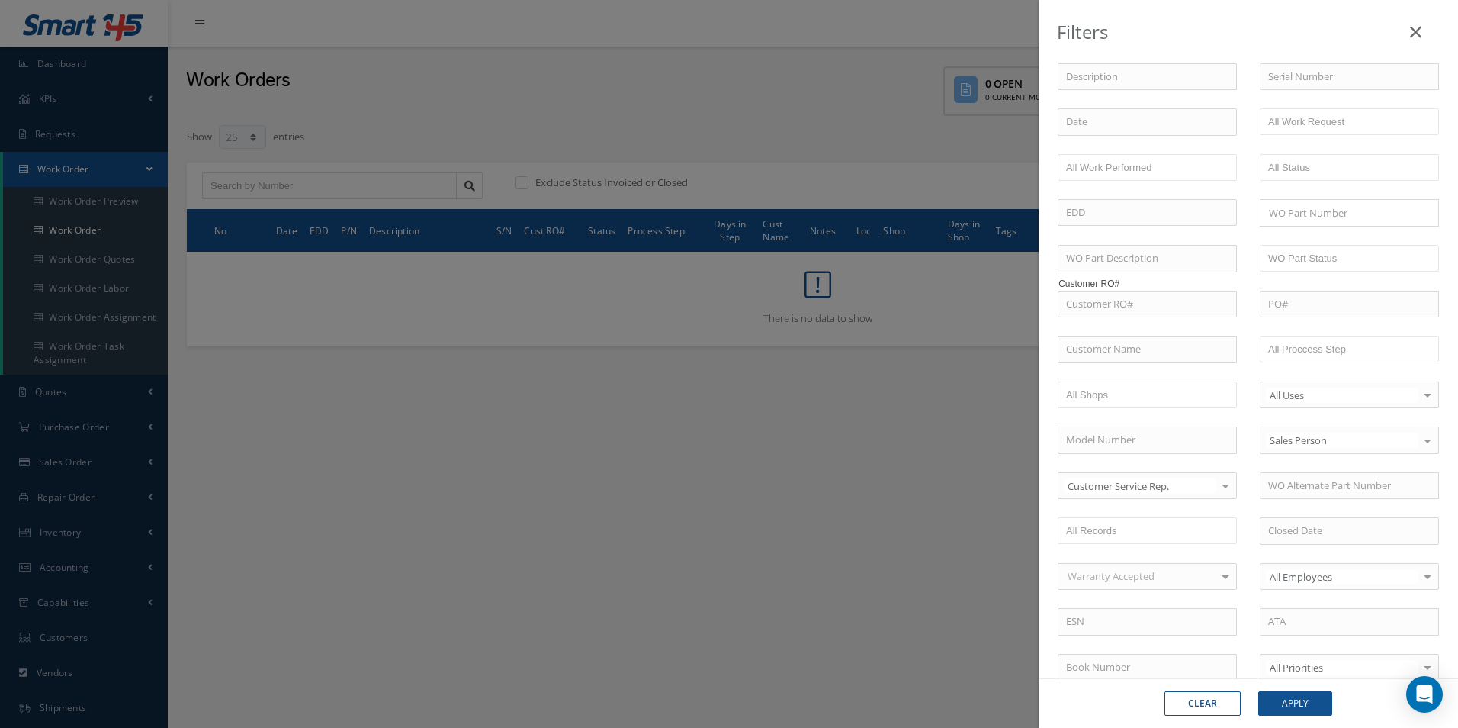
click at [1277, 325] on div "WO Number Part Number Description Serial Number - BER CERTIFICATION FILE ONLY D…" at bounding box center [1248, 449] width 404 height 863
click at [974, 297] on div "Filters WO Number Part Number Description Serial Number - BER CERTIFICATION FIL…" at bounding box center [729, 364] width 1458 height 728
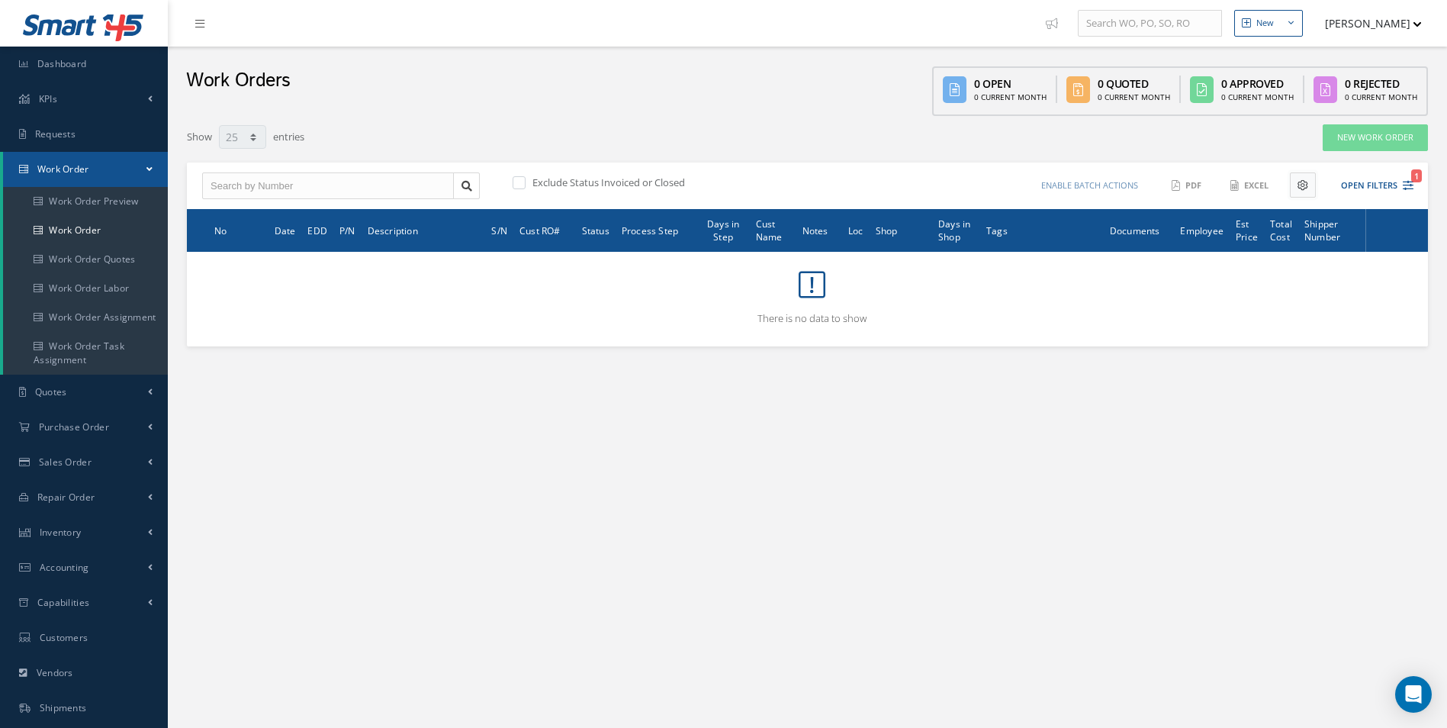
click at [1293, 186] on button at bounding box center [1303, 184] width 26 height 25
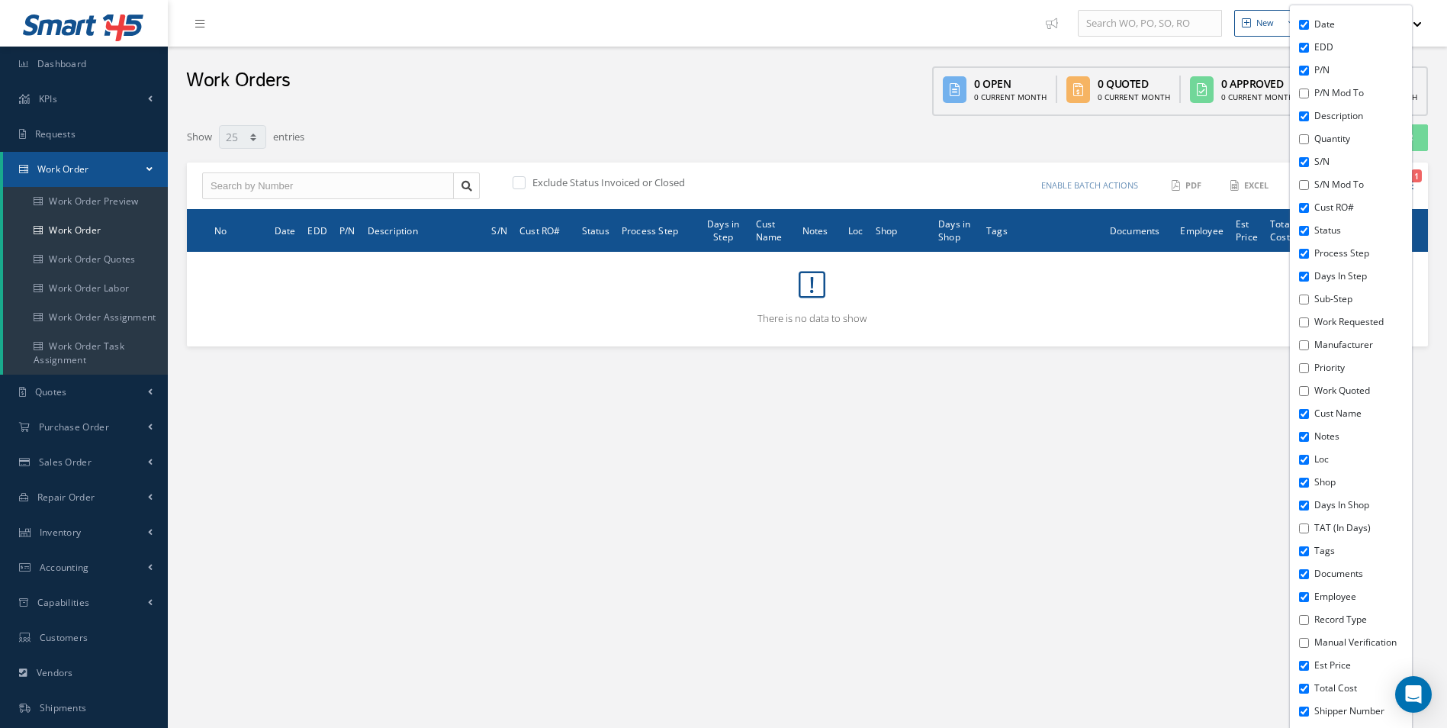
click at [1159, 142] on div "New Work Order" at bounding box center [1176, 137] width 526 height 27
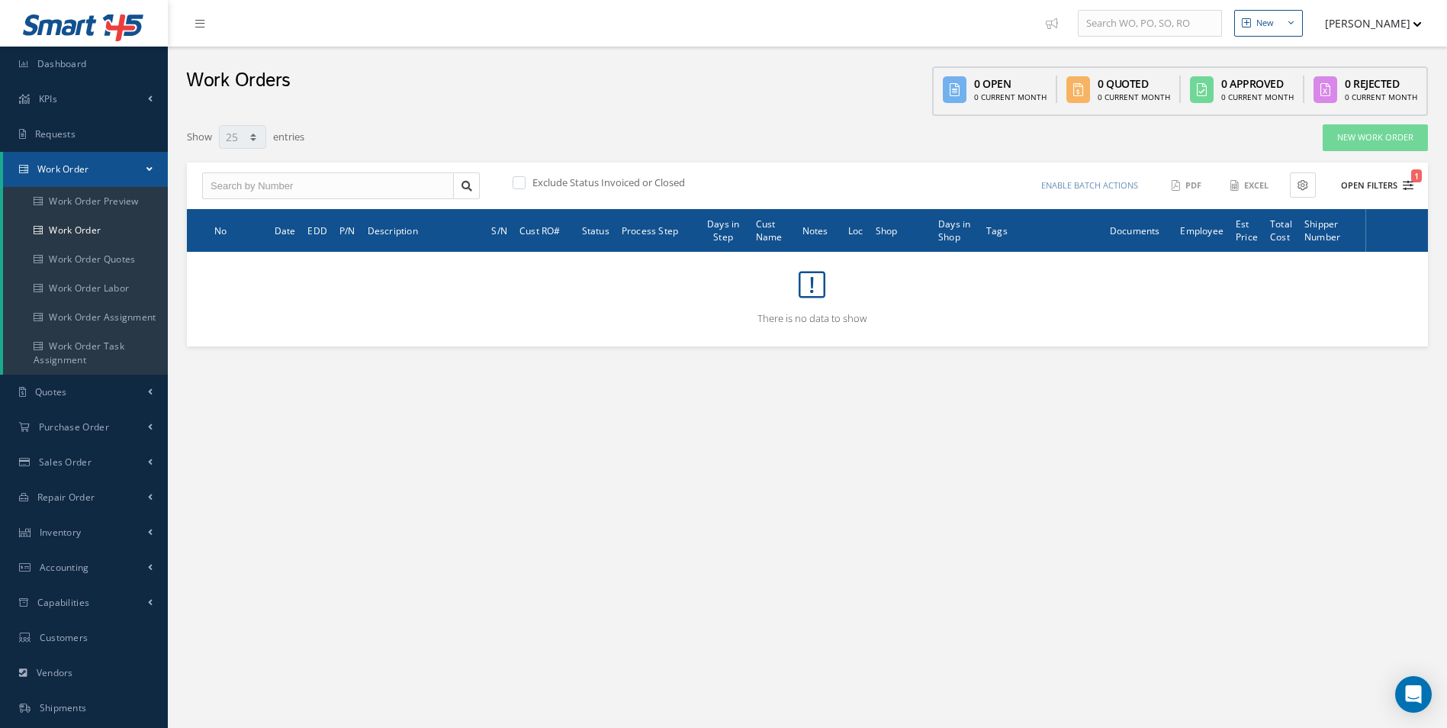
click at [1358, 176] on button "Open Filters 1" at bounding box center [1370, 185] width 86 height 25
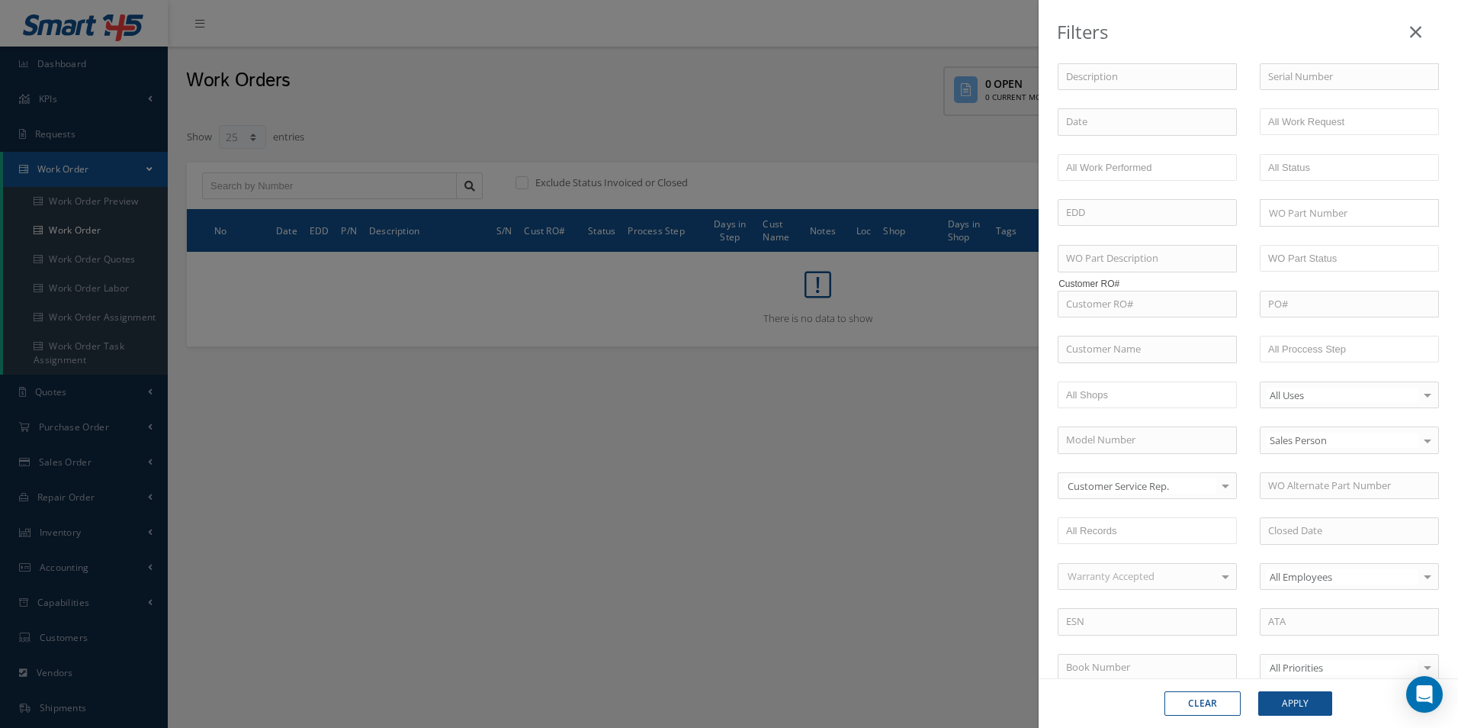
click at [1359, 182] on div "Filters WO Number Part Number Description Serial Number - BER CERTIFICATION FIL…" at bounding box center [729, 364] width 1458 height 728
click at [1190, 346] on input "text" at bounding box center [1147, 349] width 179 height 27
click at [1118, 374] on span "SATTO REPAIR CENTER U.S.A." at bounding box center [1131, 376] width 130 height 14
type input "SATTO REPAIR CENTER U.S.A."
click at [1286, 709] on button "Apply" at bounding box center [1295, 703] width 74 height 24
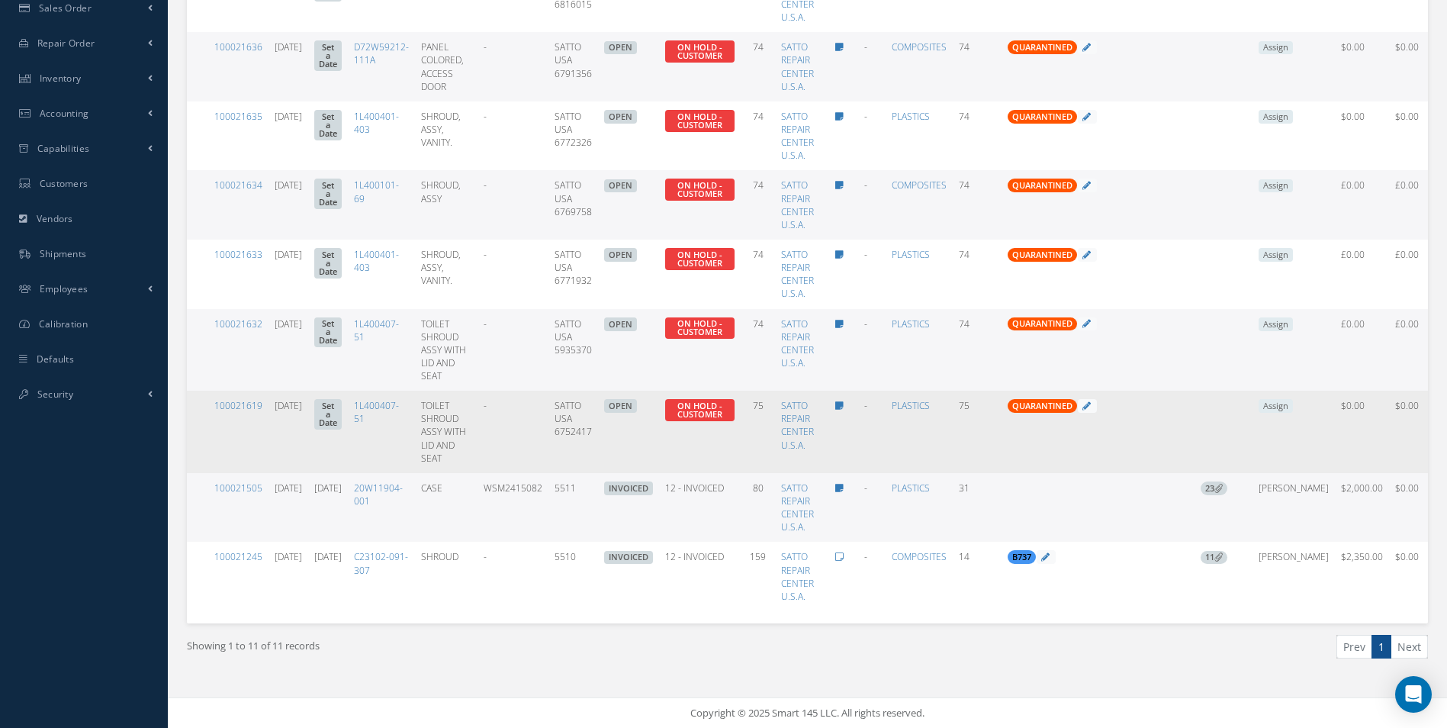
scroll to position [465, 0]
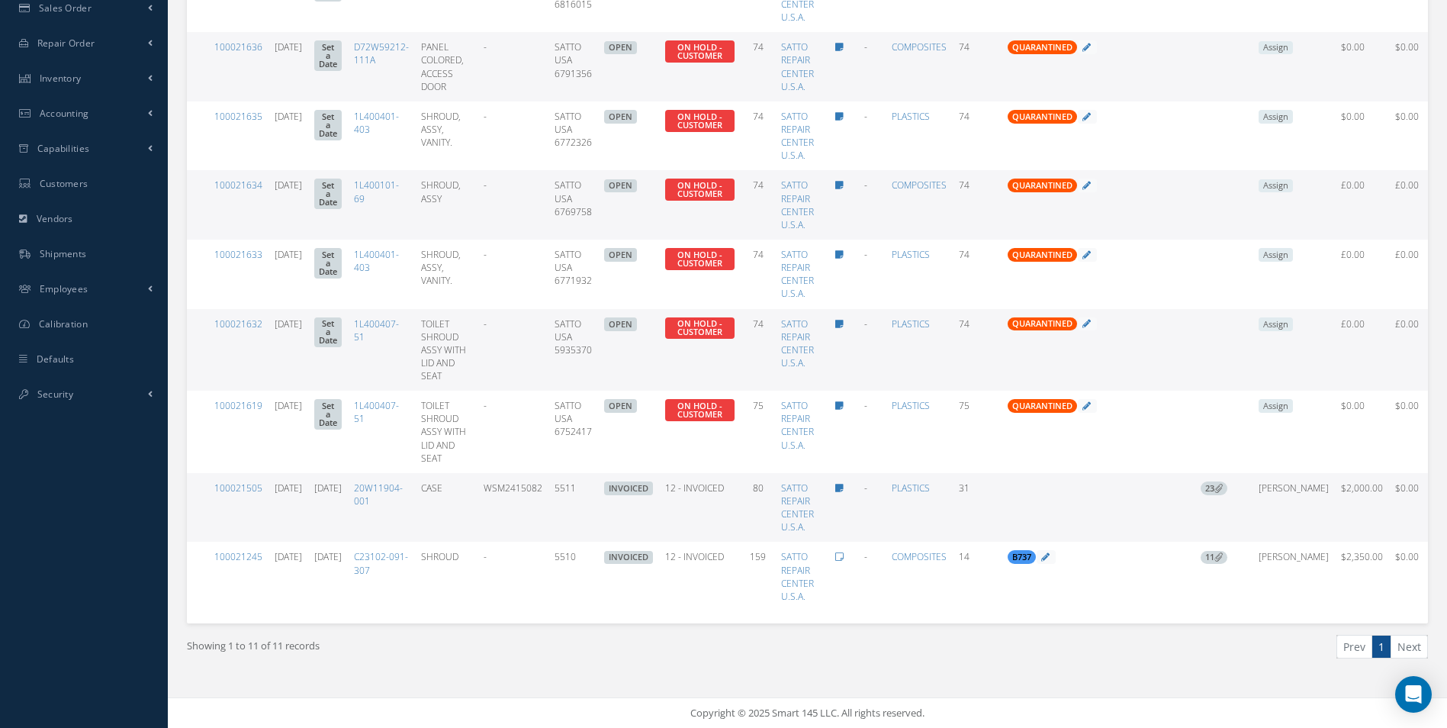
click at [1387, 647] on link "1" at bounding box center [1381, 647] width 20 height 24
click at [1393, 646] on li "Next" at bounding box center [1409, 647] width 37 height 24
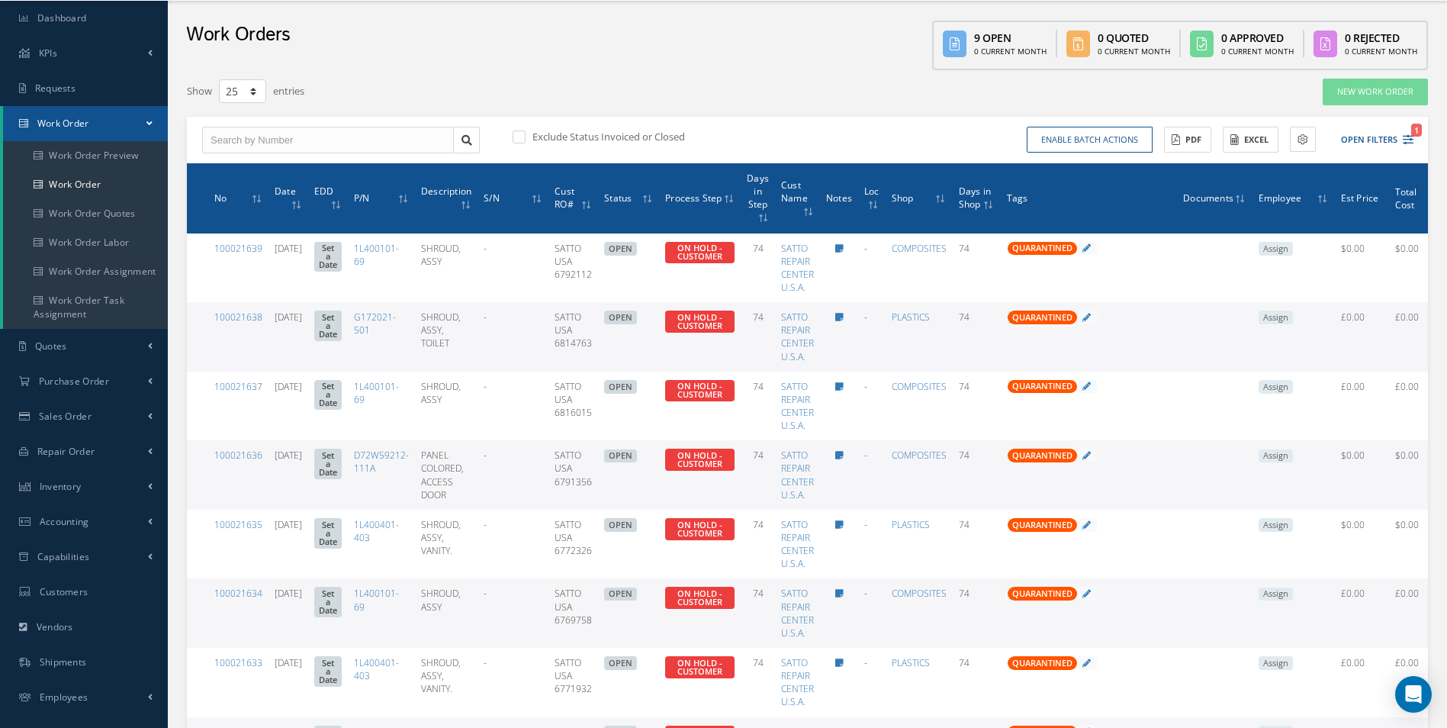
scroll to position [8, 0]
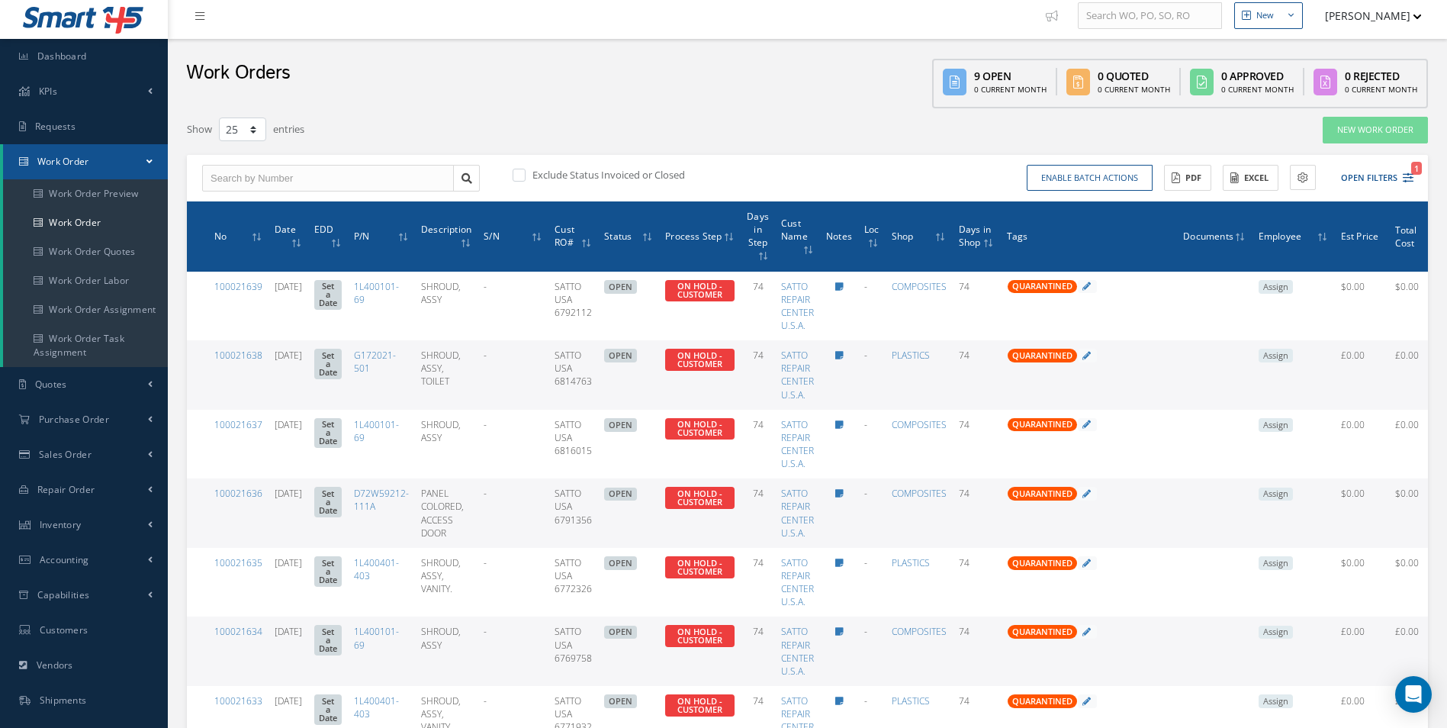
click at [594, 175] on label "Exclude Status Invoiced or Closed" at bounding box center [607, 175] width 156 height 14
click at [522, 175] on input "checkbox" at bounding box center [518, 176] width 10 height 10
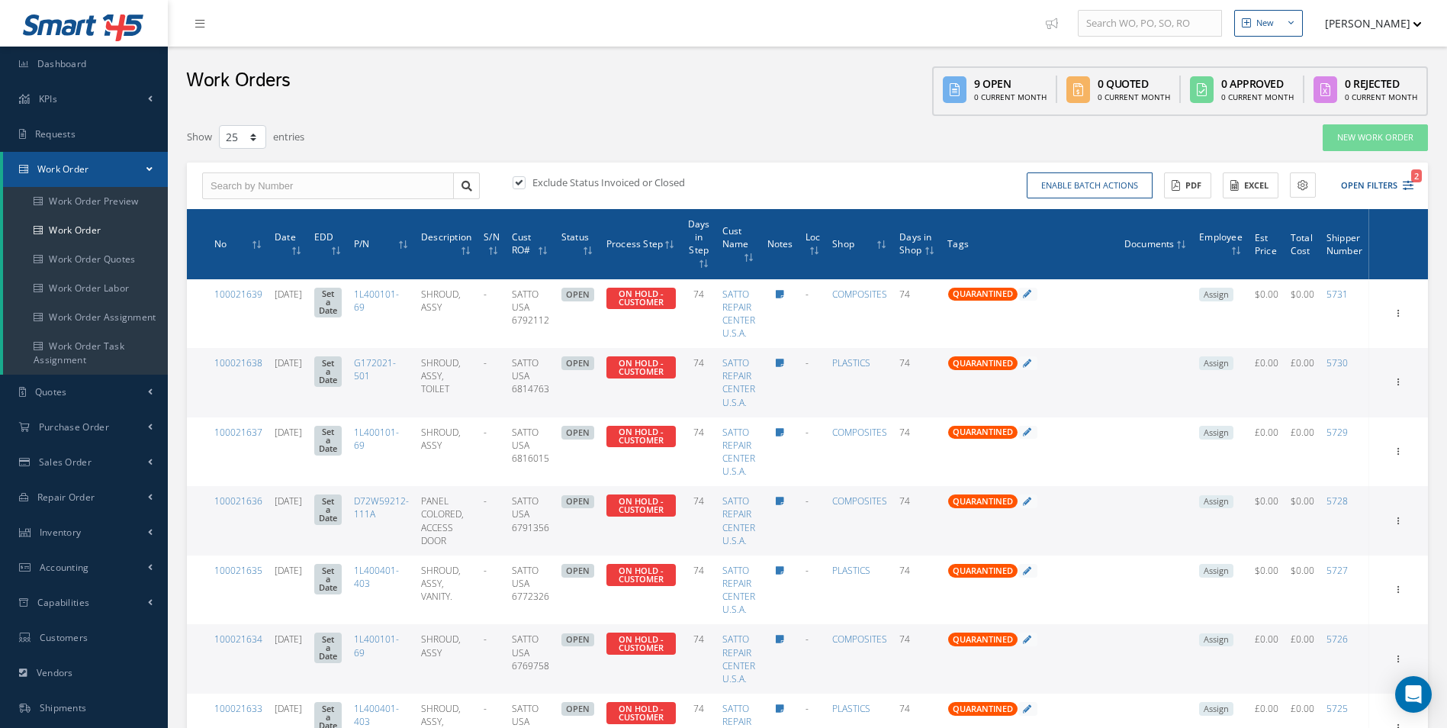
click at [586, 181] on label "Exclude Status Invoiced or Closed" at bounding box center [607, 182] width 156 height 14
click at [522, 181] on input "checkbox" at bounding box center [518, 183] width 10 height 10
checkbox input "false"
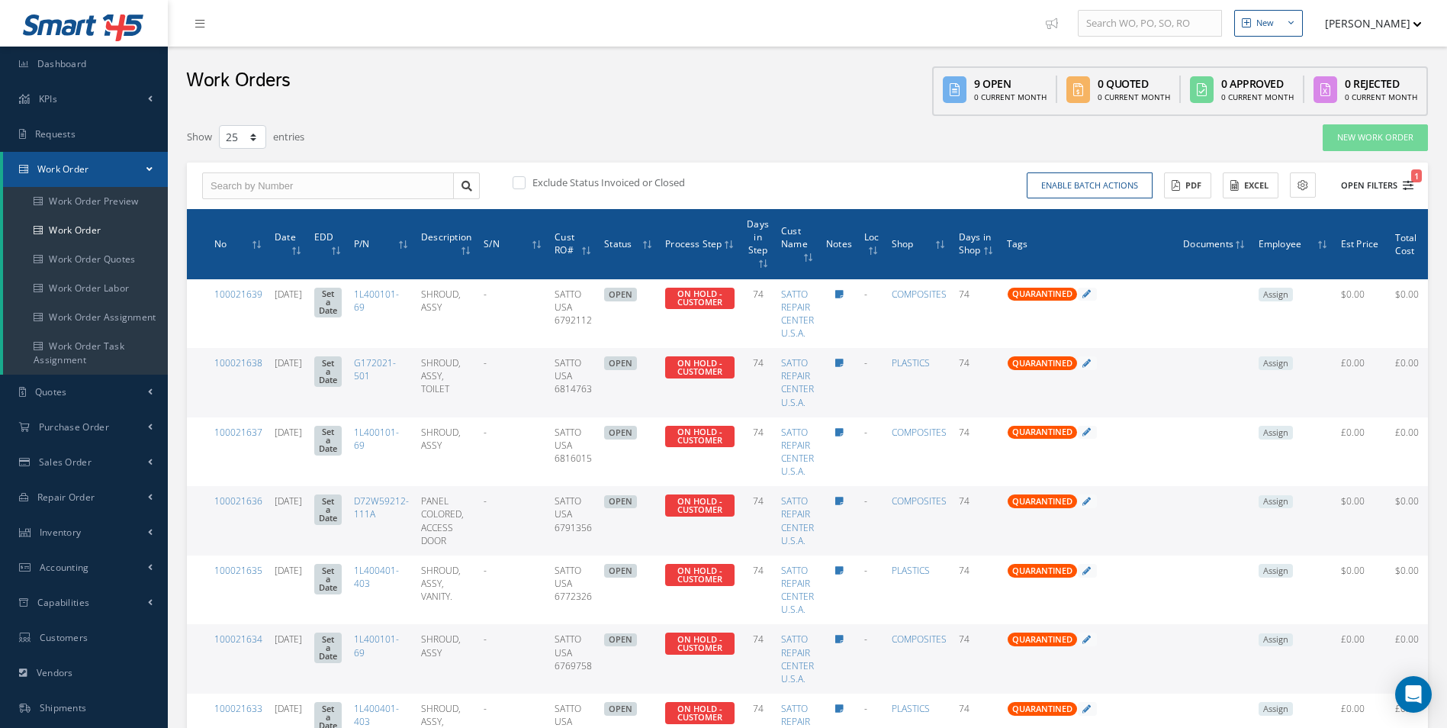
click at [1368, 176] on button "Open Filters 1" at bounding box center [1370, 185] width 86 height 25
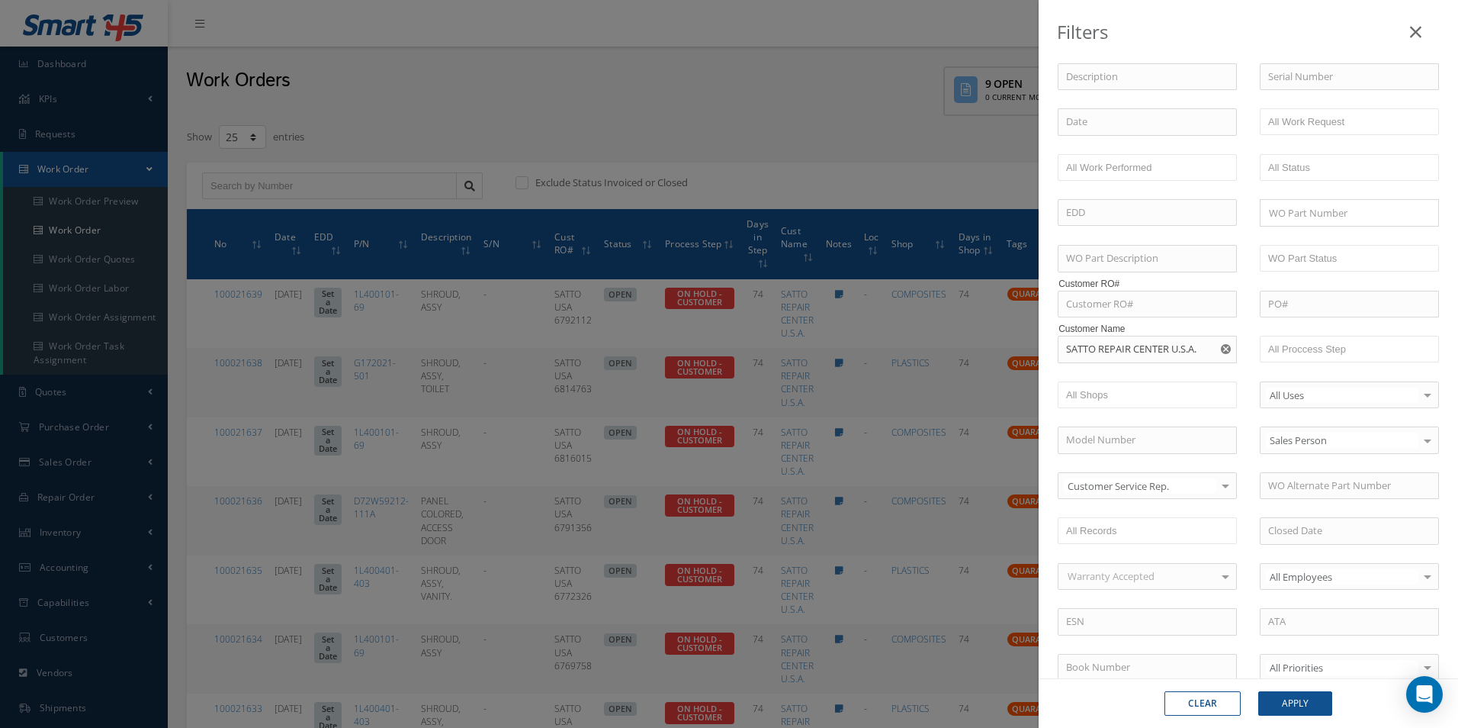
click at [1221, 349] on icon "Reset" at bounding box center [1226, 349] width 10 height 10
click at [1316, 312] on input "text" at bounding box center [1349, 304] width 179 height 27
click at [1142, 308] on input "text" at bounding box center [1147, 304] width 179 height 27
click at [1289, 699] on button "Apply" at bounding box center [1295, 703] width 74 height 24
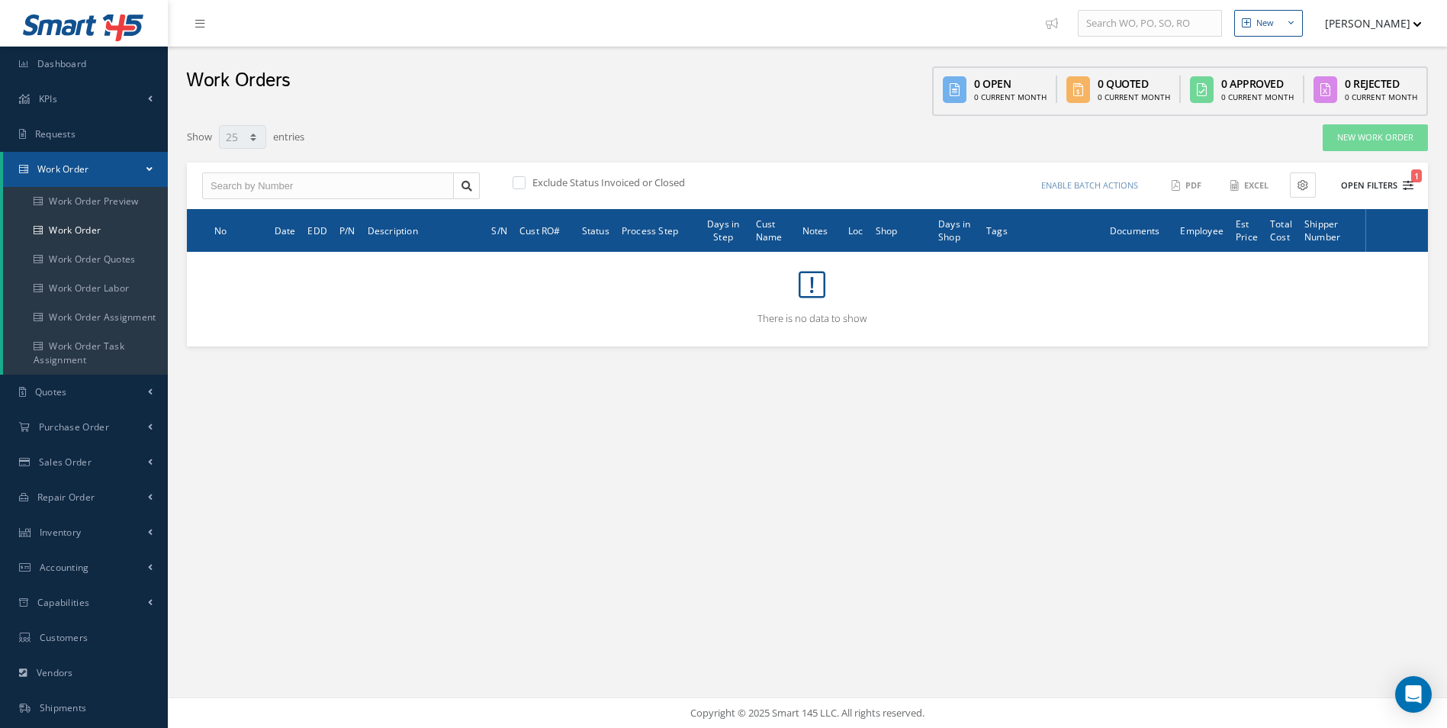
click at [1396, 184] on button "Open Filters 1" at bounding box center [1370, 185] width 86 height 25
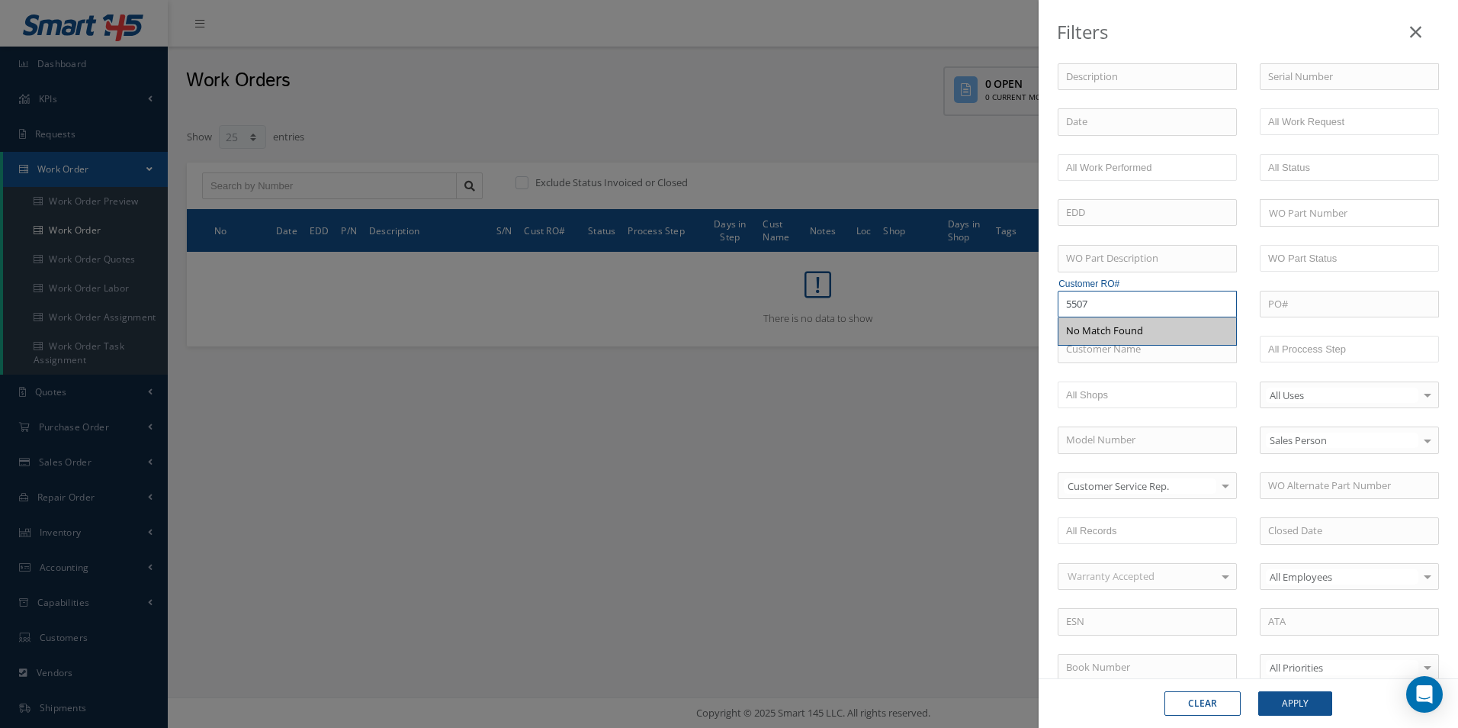
click at [1137, 312] on input "5507" at bounding box center [1147, 304] width 179 height 27
paste input "TO SUPPORT C0016496"
click at [1065, 300] on input "TO SUPPORT C0016496" at bounding box center [1147, 304] width 179 height 27
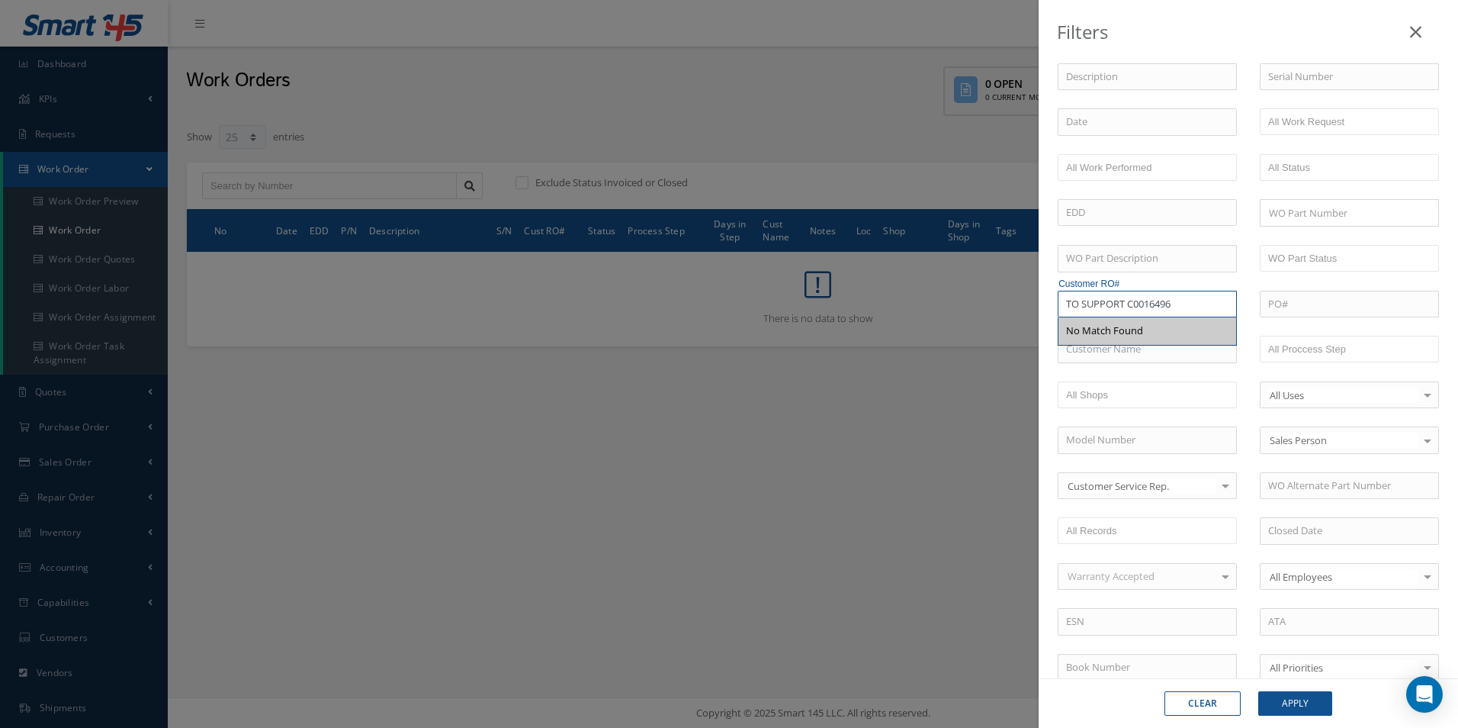
type input "C0016496"
drag, startPoint x: 1131, startPoint y: 299, endPoint x: 824, endPoint y: 288, distance: 306.8
click at [824, 288] on div "Filters WO Number Part Number Description Serial Number - BER CERTIFICATION FIL…" at bounding box center [729, 364] width 1458 height 728
click at [1086, 298] on input "C0016496" at bounding box center [1147, 304] width 179 height 27
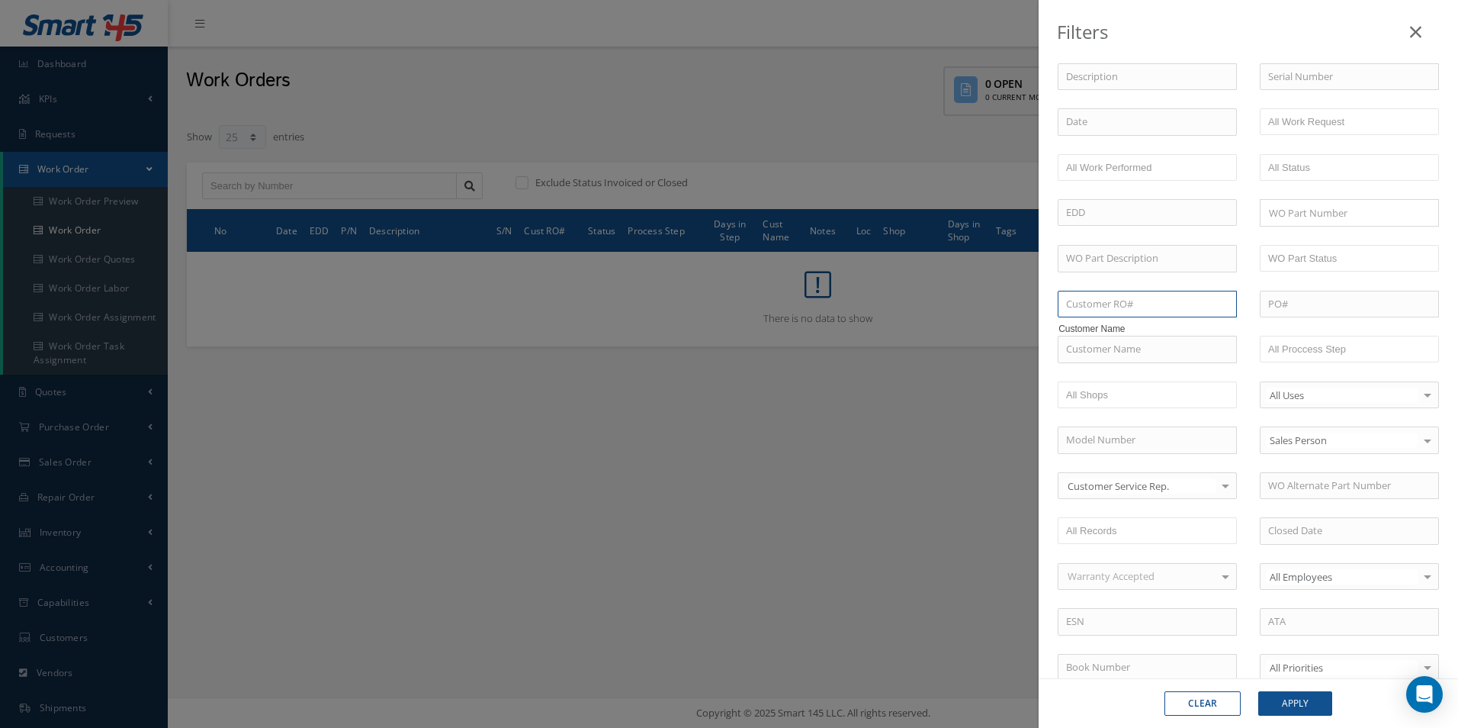
click at [1069, 315] on input "text" at bounding box center [1147, 304] width 179 height 27
paste input "R37377024"
type input "R37377024"
click at [1114, 333] on span "R37377024" at bounding box center [1090, 330] width 49 height 14
click at [1313, 699] on button "Apply" at bounding box center [1295, 703] width 74 height 24
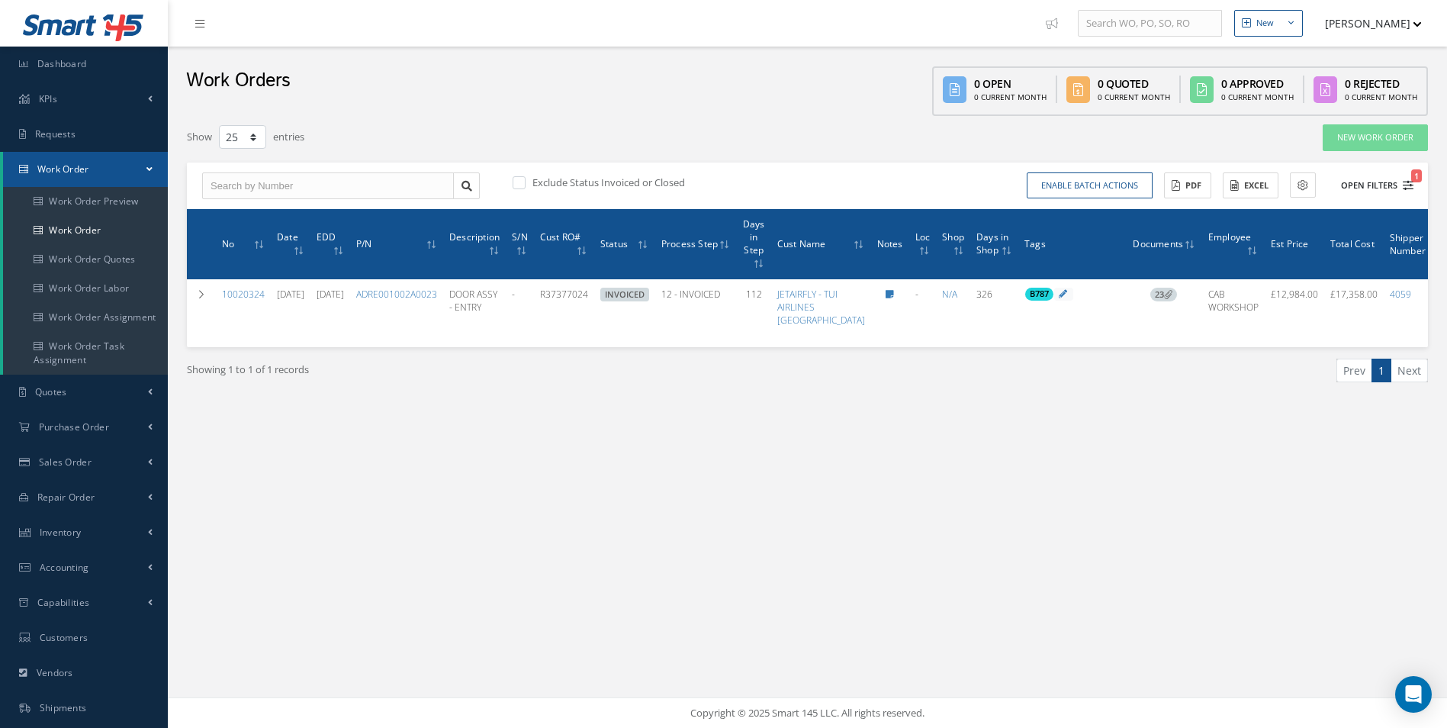
click at [1373, 182] on button "Open Filters 1" at bounding box center [1370, 185] width 86 height 25
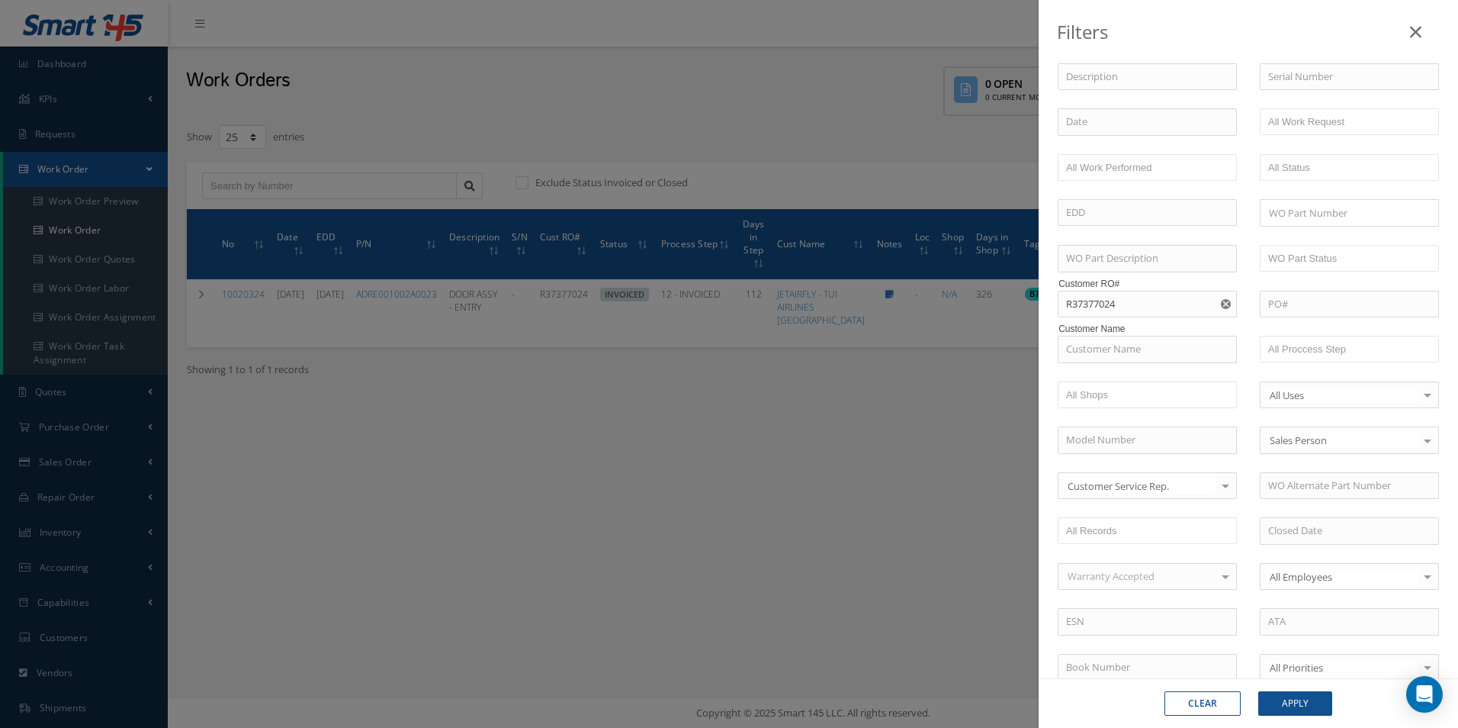
click at [1218, 299] on button "button" at bounding box center [1227, 304] width 19 height 27
click at [715, 254] on div "Filters WO Number Part Number Description Serial Number - BER CERTIFICATION FIL…" at bounding box center [729, 364] width 1458 height 728
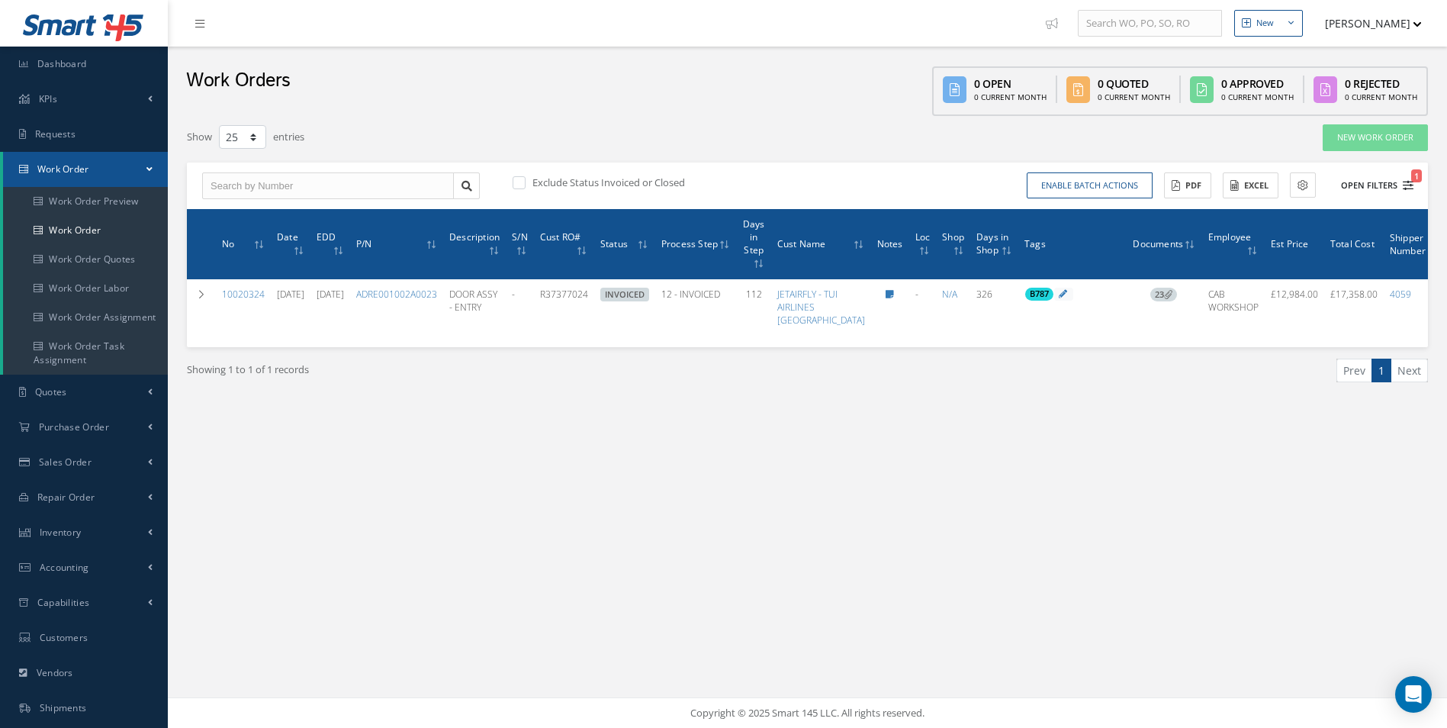
click at [1364, 182] on button "Open Filters 1" at bounding box center [1370, 185] width 86 height 25
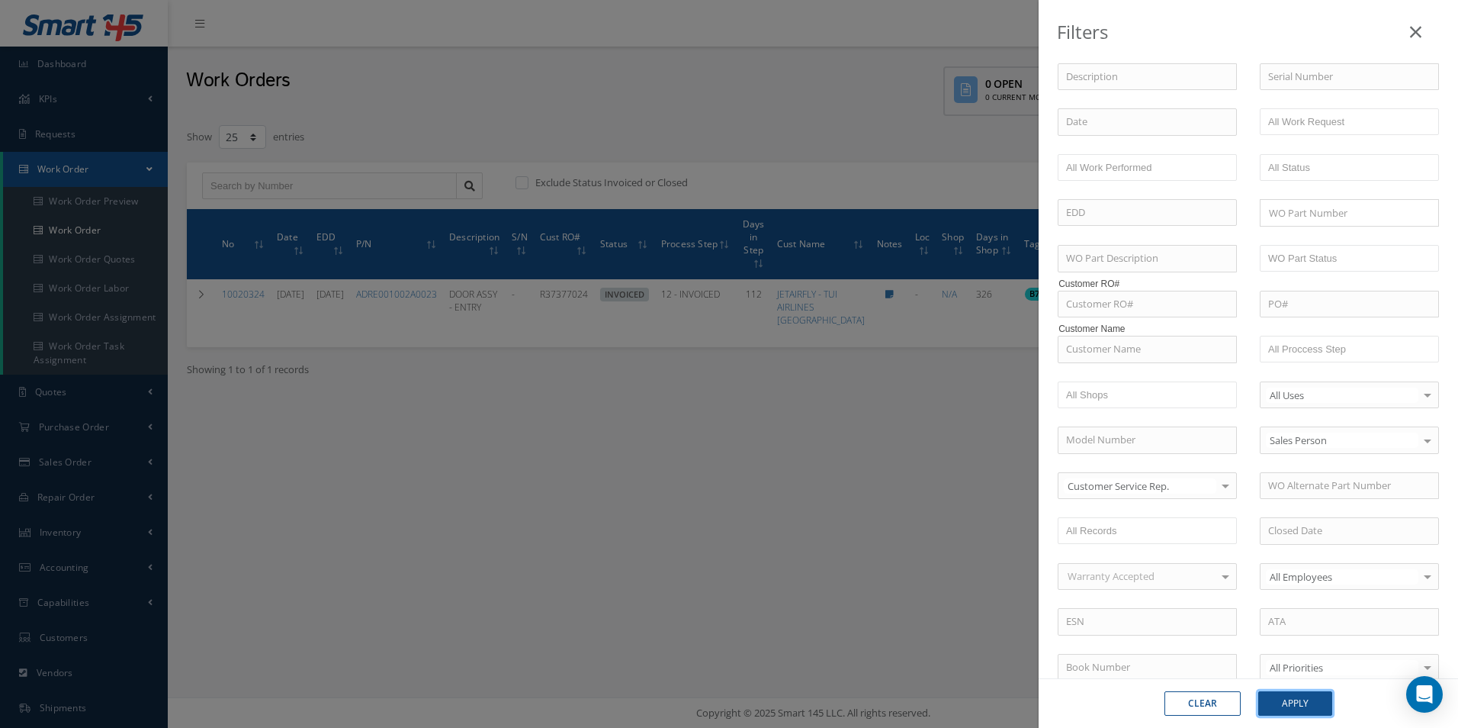
click at [1293, 699] on button "Apply" at bounding box center [1295, 703] width 74 height 24
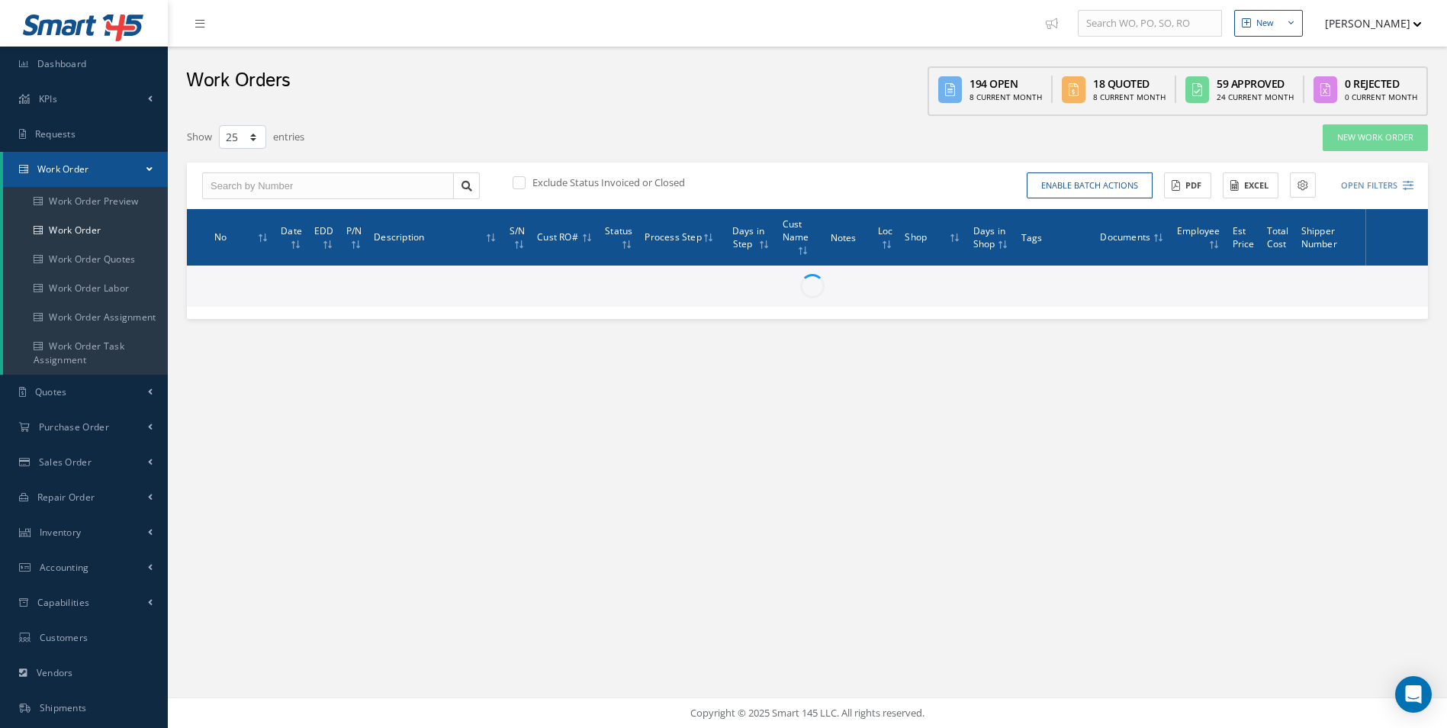
drag, startPoint x: 356, startPoint y: 169, endPoint x: 358, endPoint y: 178, distance: 9.3
click at [357, 174] on div "Exclude Status Invoiced or Closed Enable batch actions Update Work Orders Close…" at bounding box center [807, 185] width 1241 height 47
click at [356, 191] on input "text" at bounding box center [328, 185] width 252 height 27
paste input "10020378"
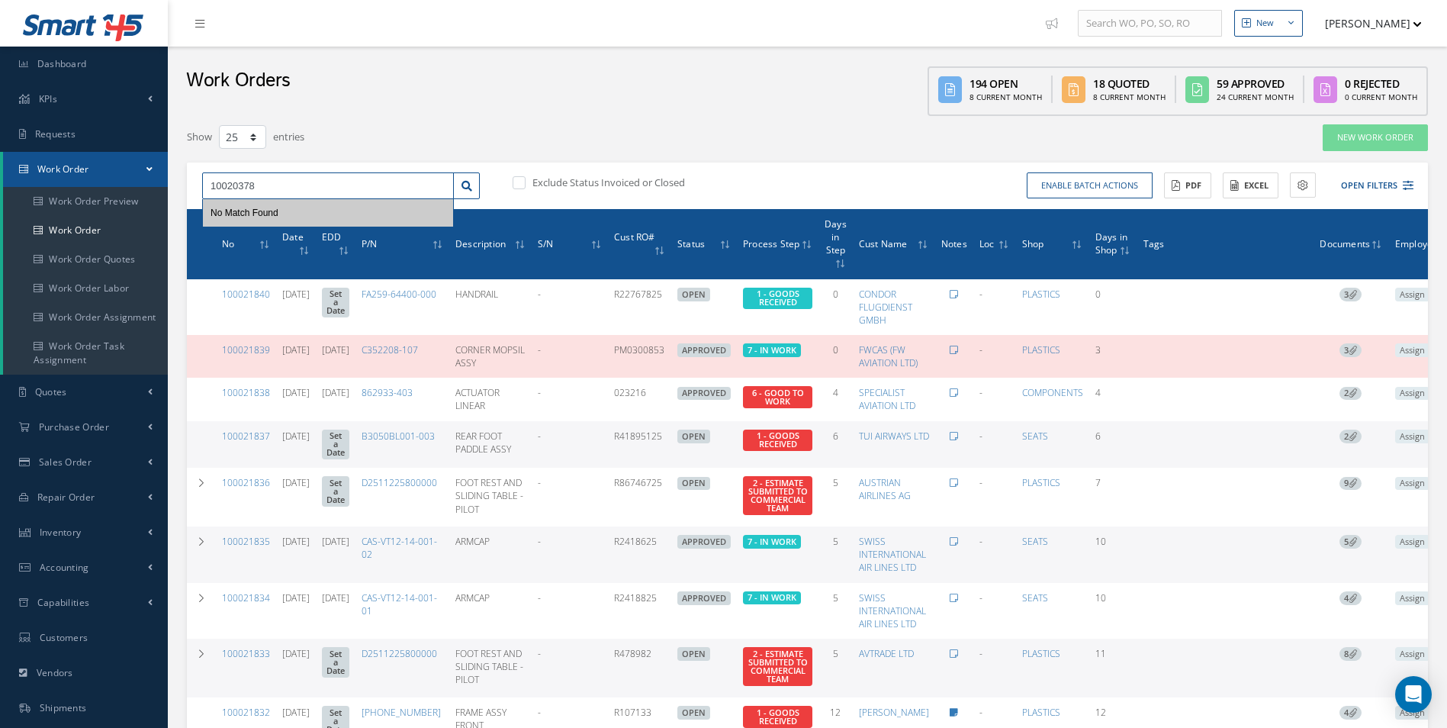
click at [454, 182] on input "10020378" at bounding box center [328, 185] width 252 height 27
click at [460, 182] on link at bounding box center [466, 185] width 27 height 27
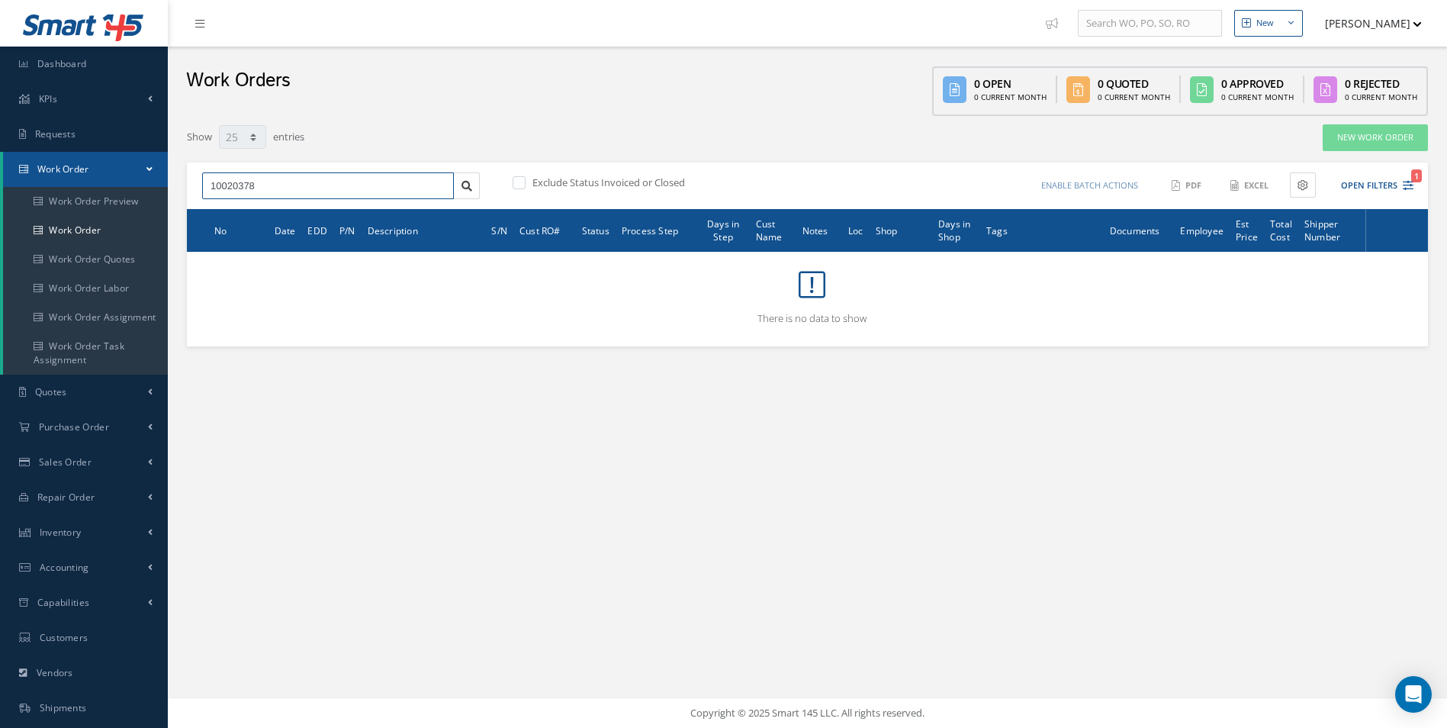
click at [295, 181] on input "10020378" at bounding box center [328, 185] width 252 height 27
paste input "39"
click at [455, 189] on link at bounding box center [466, 185] width 27 height 27
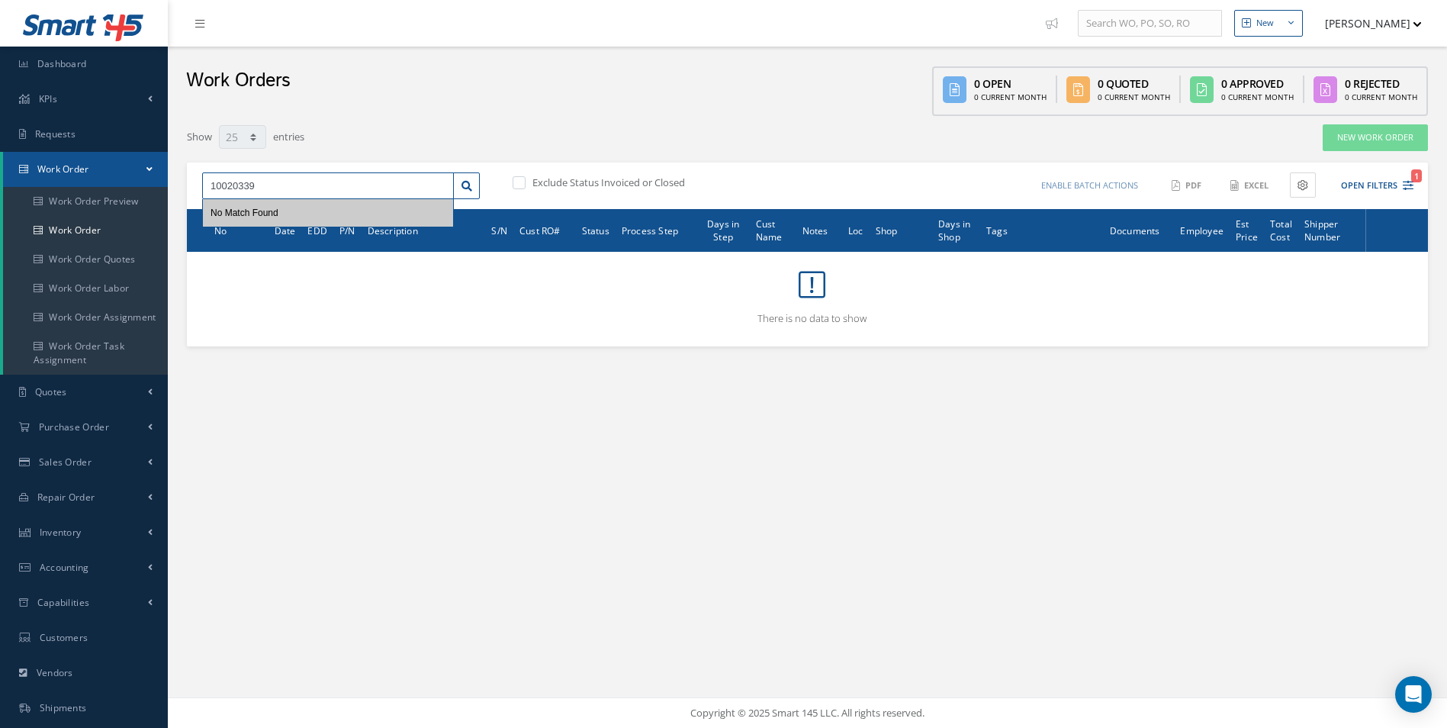
click at [213, 185] on input "10020339" at bounding box center [328, 185] width 252 height 27
drag, startPoint x: 336, startPoint y: 182, endPoint x: 153, endPoint y: 165, distance: 184.5
click at [153, 165] on div "Smart 145 Dashboard KPIs Work Order Accounting Requests Work Order Work Order P…" at bounding box center [723, 364] width 1447 height 728
paste input "12"
click at [451, 183] on input "10020312" at bounding box center [328, 185] width 252 height 27
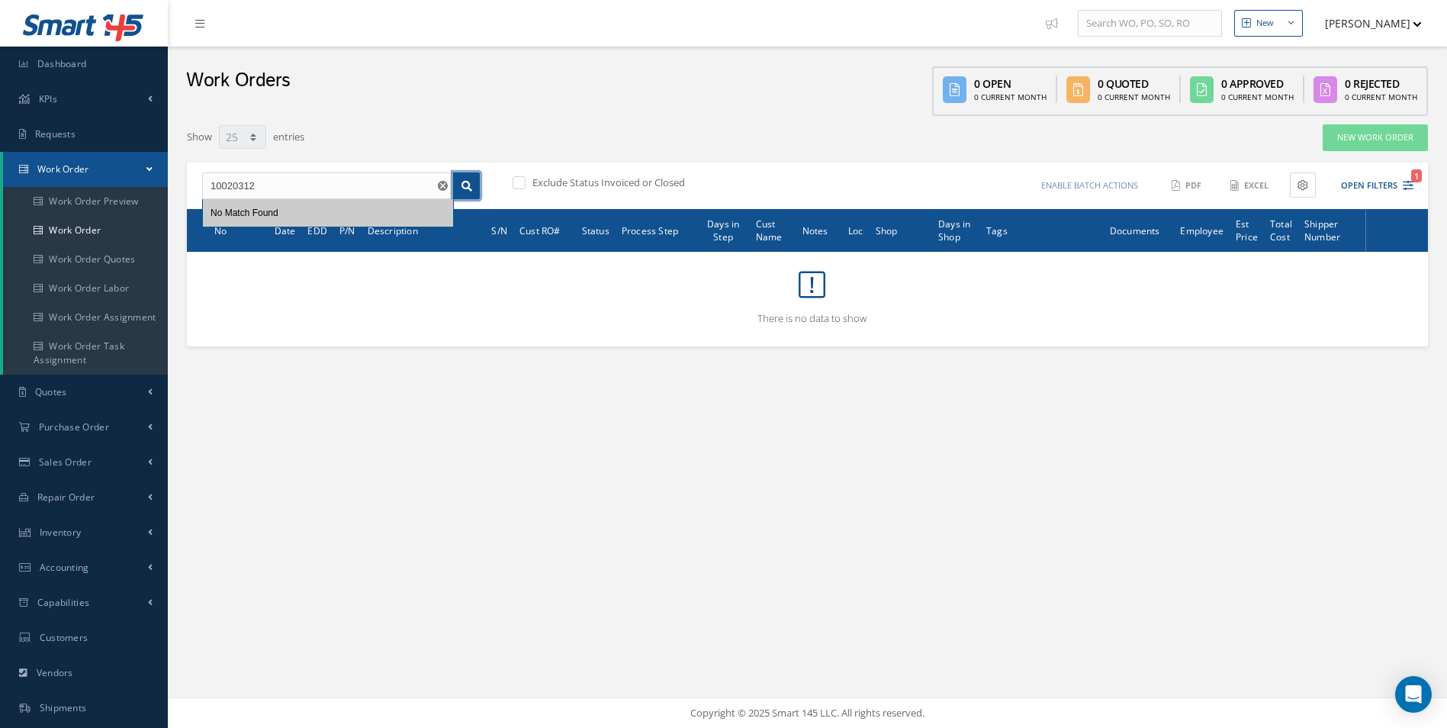
click at [464, 186] on icon at bounding box center [466, 186] width 11 height 11
click at [280, 189] on input "10020312" at bounding box center [328, 185] width 252 height 27
paste input "24"
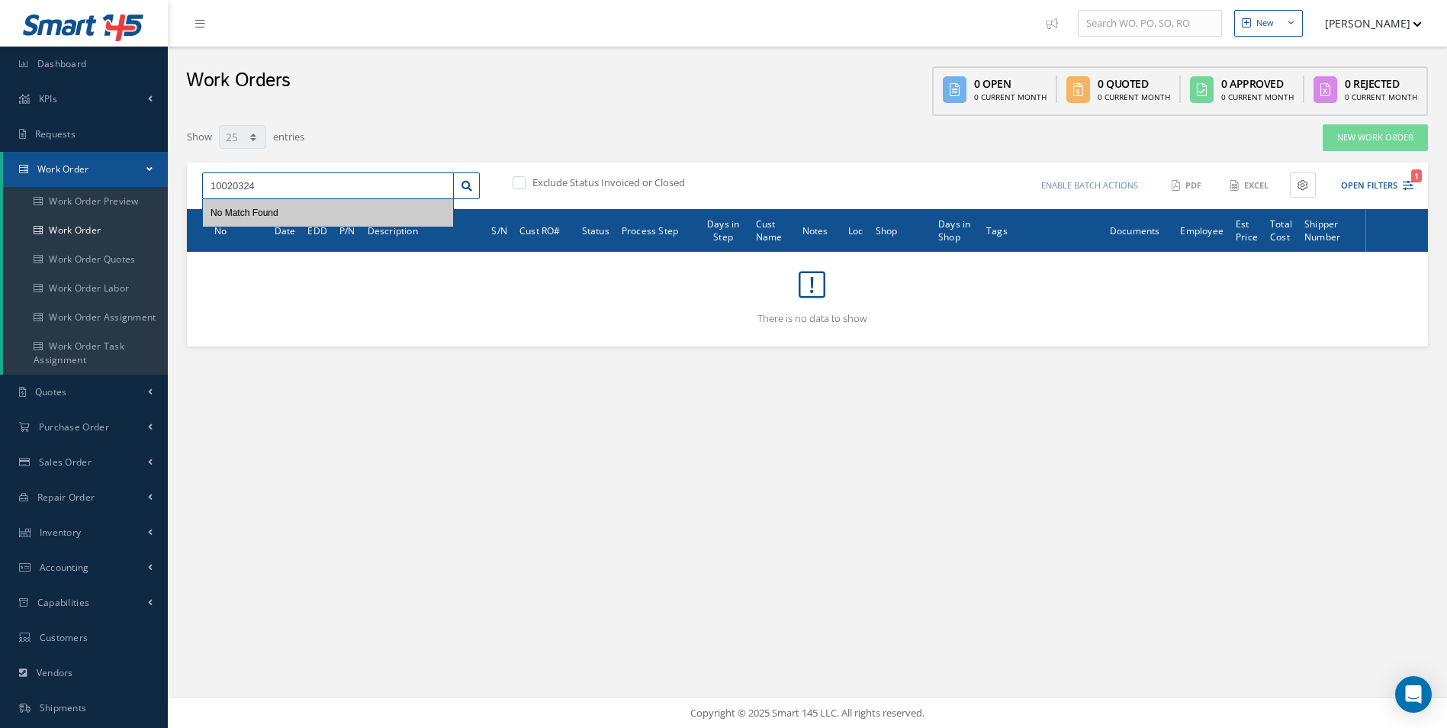
click at [449, 185] on input "10020324" at bounding box center [328, 185] width 252 height 27
click at [461, 184] on link at bounding box center [466, 185] width 27 height 27
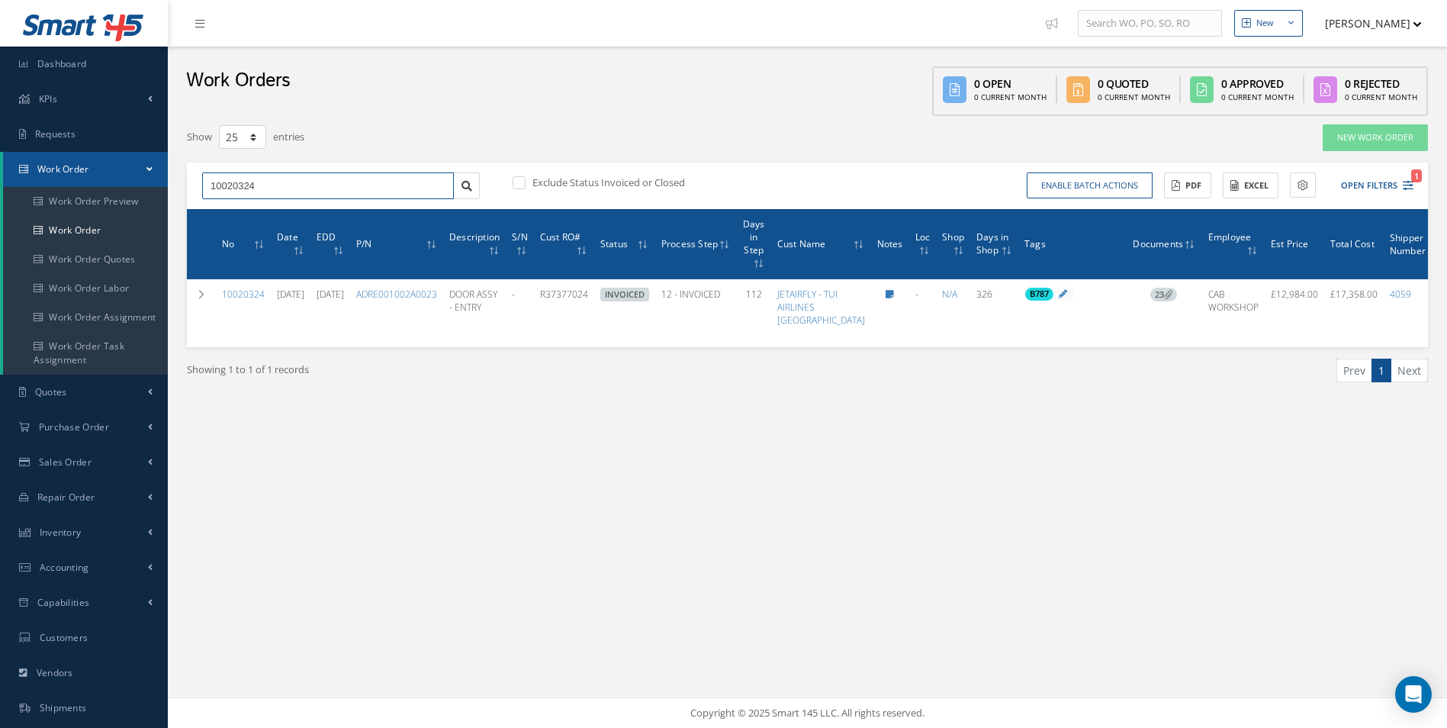
drag, startPoint x: 289, startPoint y: 178, endPoint x: 157, endPoint y: 176, distance: 131.9
click at [157, 176] on div "Smart 145 Dashboard KPIs Work Order Accounting Requests Work Order Work Order P…" at bounding box center [723, 364] width 1447 height 728
click at [292, 193] on input "10020324" at bounding box center [328, 185] width 252 height 27
click at [295, 188] on input "10020324" at bounding box center [328, 185] width 252 height 27
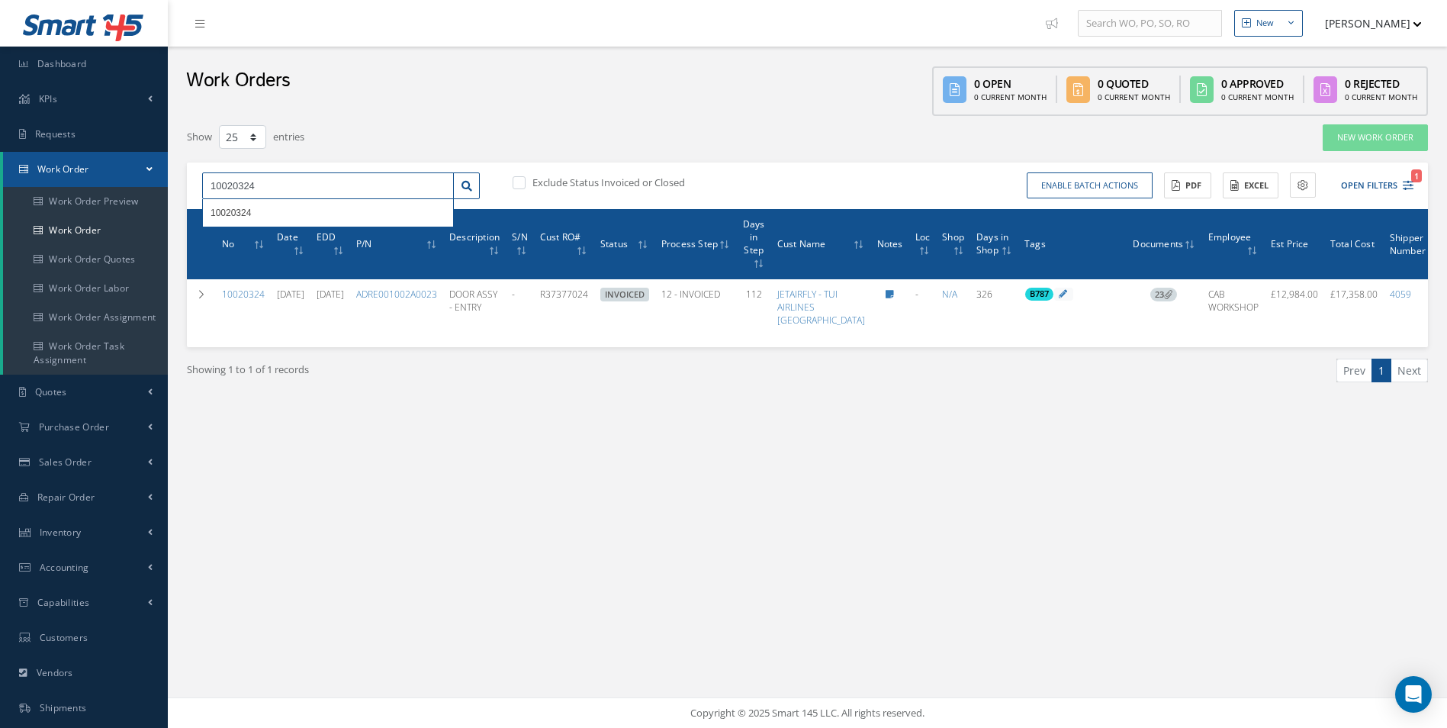
paste input "39"
click at [468, 188] on icon at bounding box center [466, 186] width 11 height 11
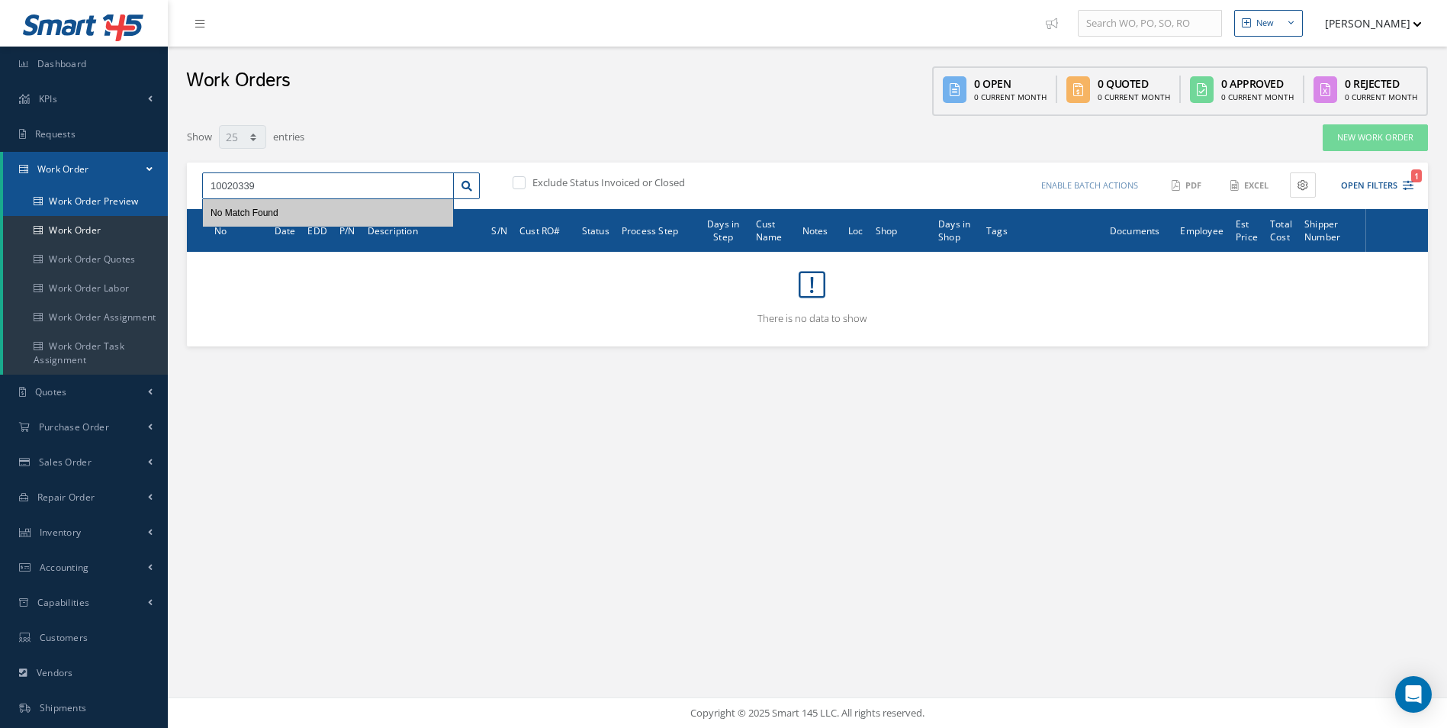
drag, startPoint x: 333, startPoint y: 186, endPoint x: 146, endPoint y: 200, distance: 186.6
click at [146, 200] on div "Smart 145 Dashboard KPIs Work Order Accounting Requests Work Order Work Order P…" at bounding box center [723, 364] width 1447 height 728
paste input "42"
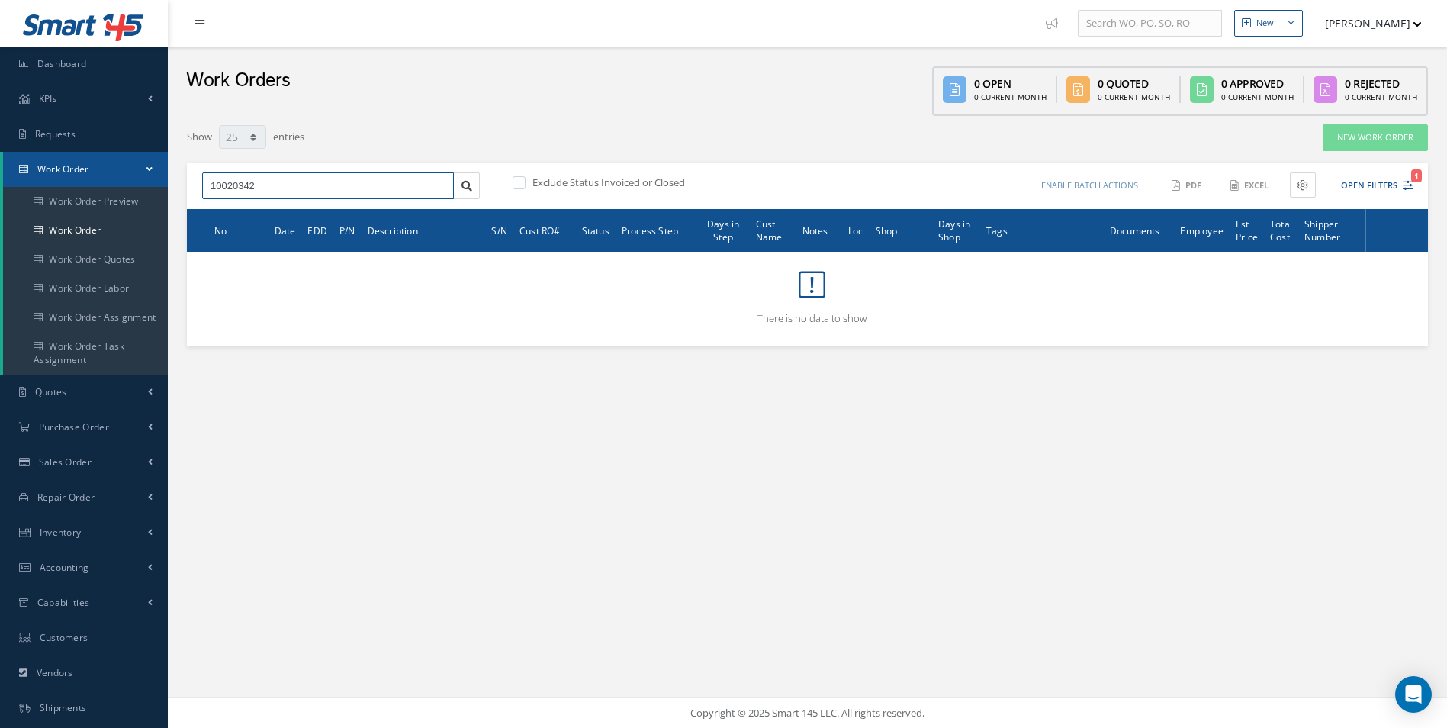
click at [281, 179] on input "10020342" at bounding box center [328, 185] width 252 height 27
drag, startPoint x: 281, startPoint y: 179, endPoint x: 130, endPoint y: 174, distance: 151.9
click at [130, 174] on div "Smart 145 Dashboard KPIs Work Order Accounting Requests Work Order Work Order P…" at bounding box center [723, 364] width 1447 height 728
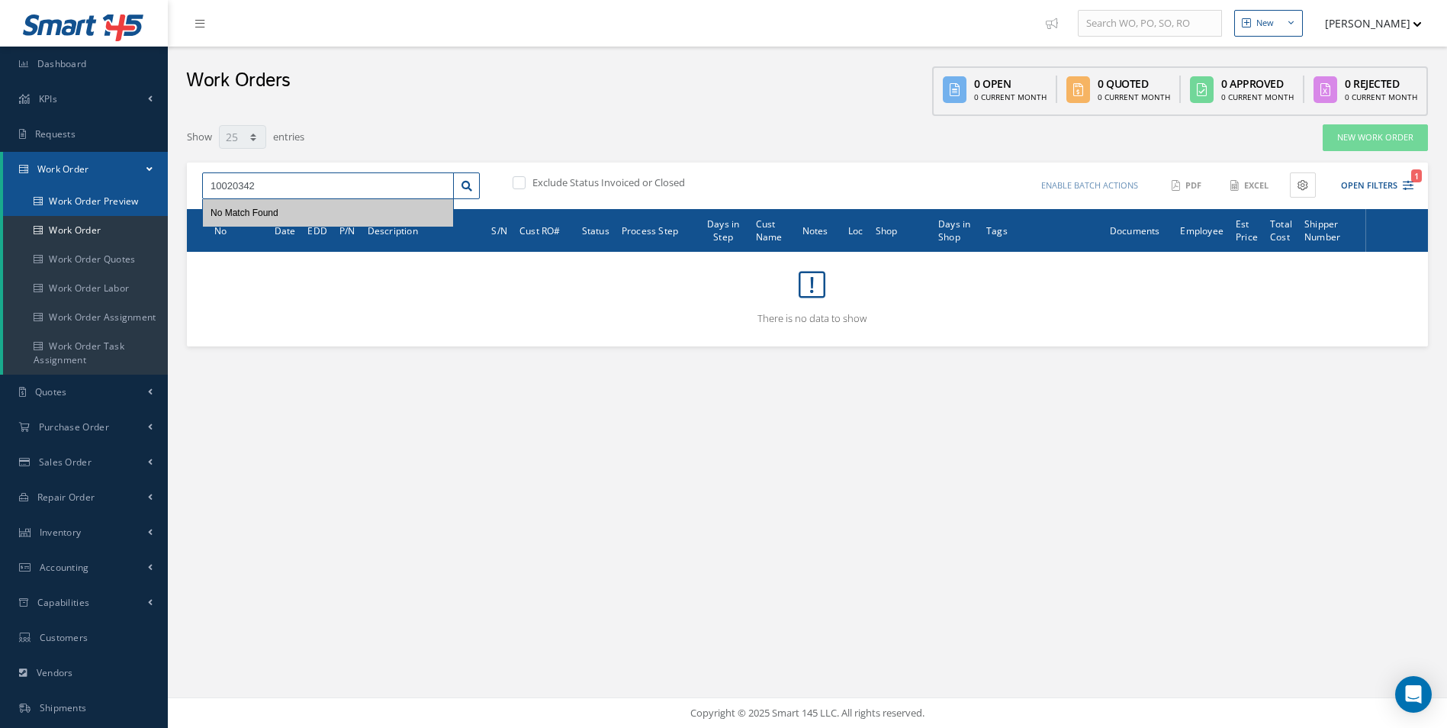
paste input "78"
drag, startPoint x: 342, startPoint y: 182, endPoint x: 208, endPoint y: 176, distance: 134.4
click at [208, 176] on input "10020378" at bounding box center [328, 185] width 252 height 27
paste input "407"
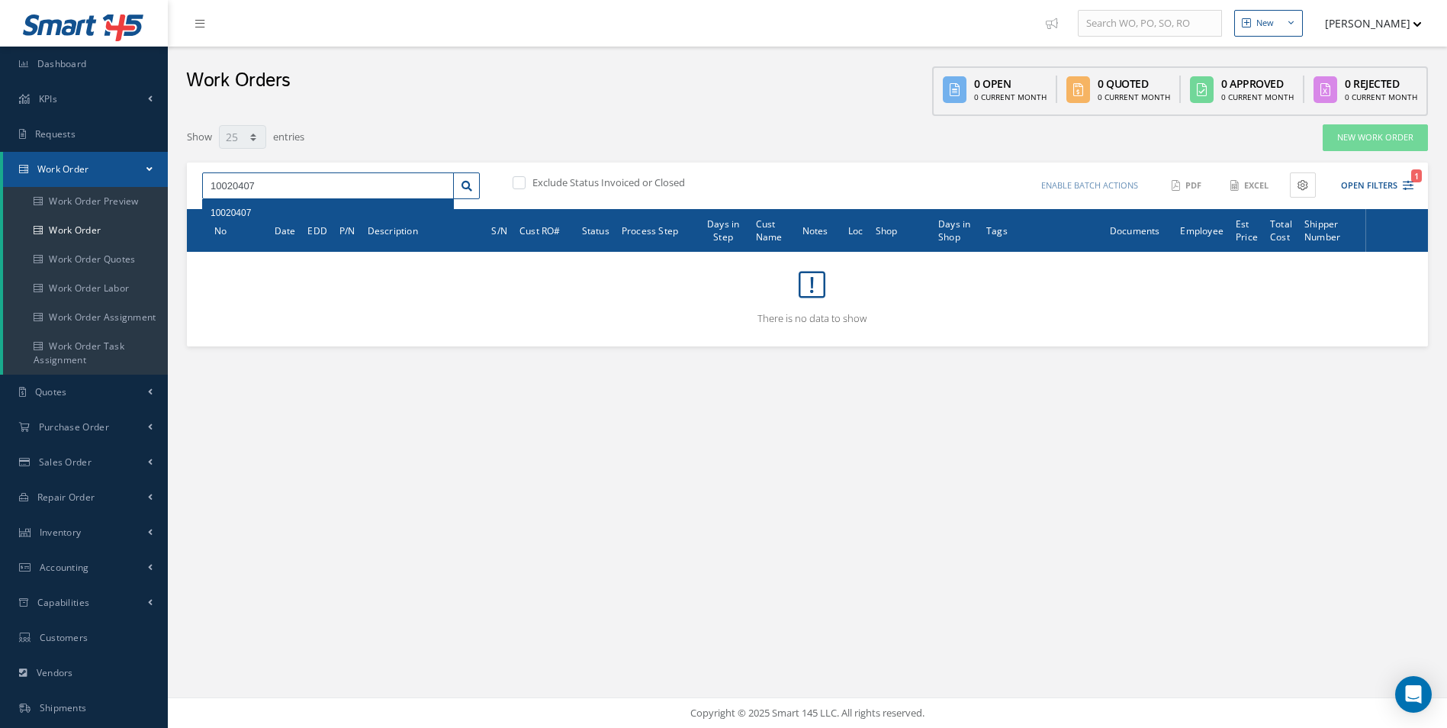
type input "10020407"
click at [236, 213] on span "10020407" at bounding box center [230, 212] width 40 height 11
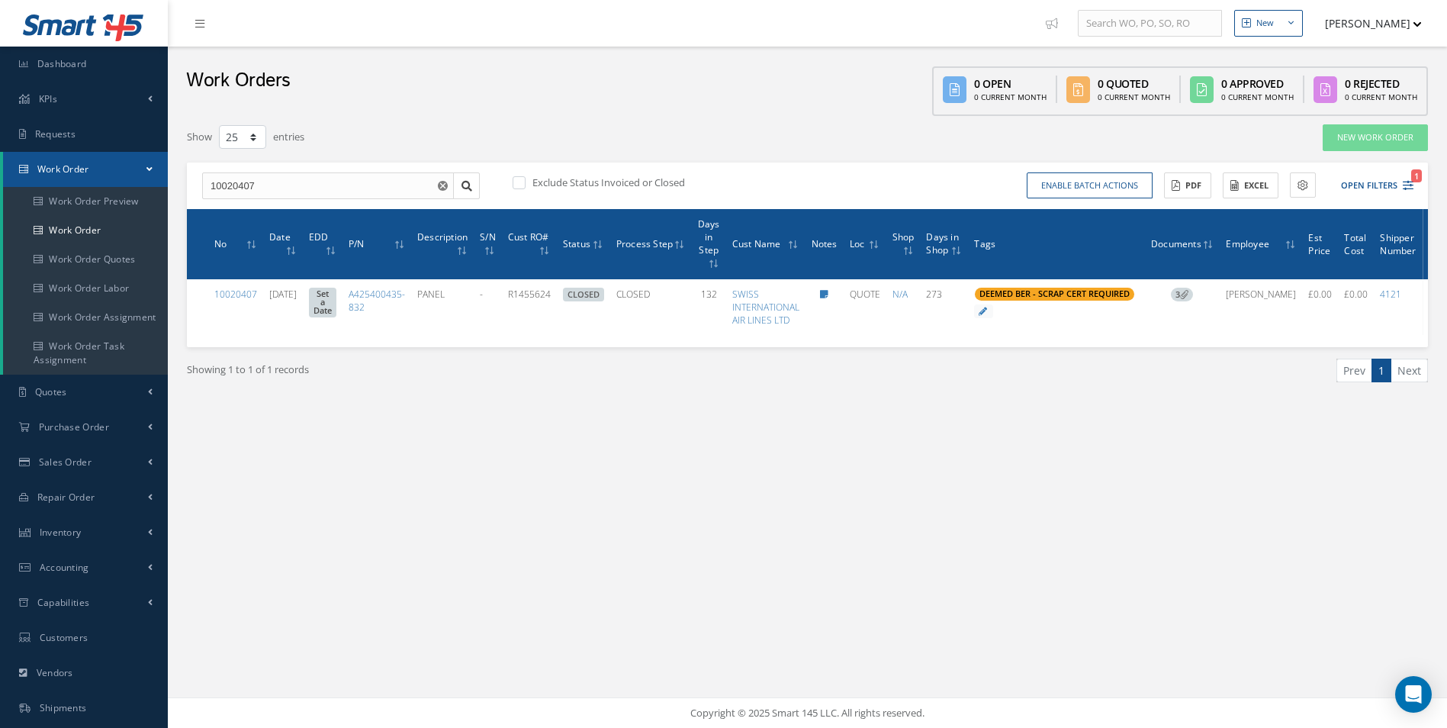
drag, startPoint x: 438, startPoint y: 185, endPoint x: 391, endPoint y: 187, distance: 46.6
click at [438, 185] on icon "Reset" at bounding box center [443, 186] width 10 height 10
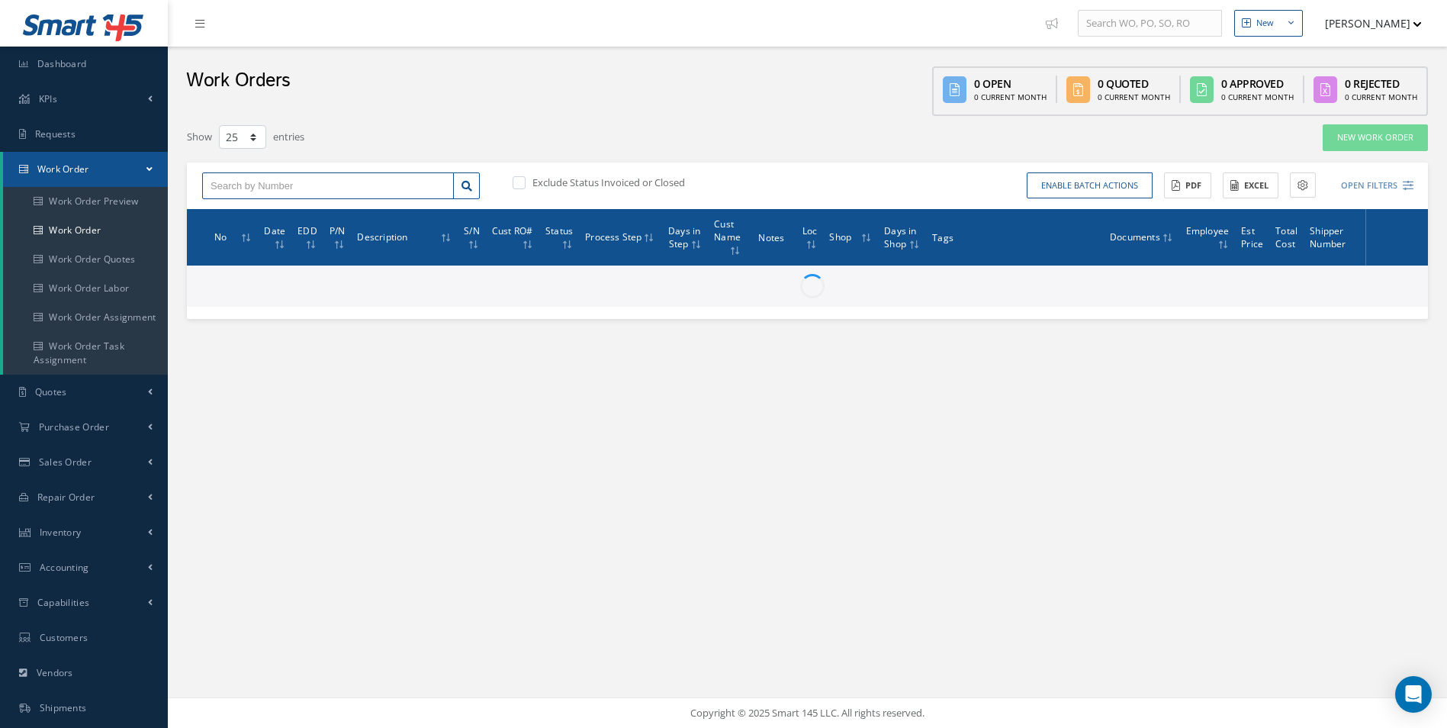
click at [389, 187] on input "text" at bounding box center [328, 185] width 252 height 27
paste input "10020433"
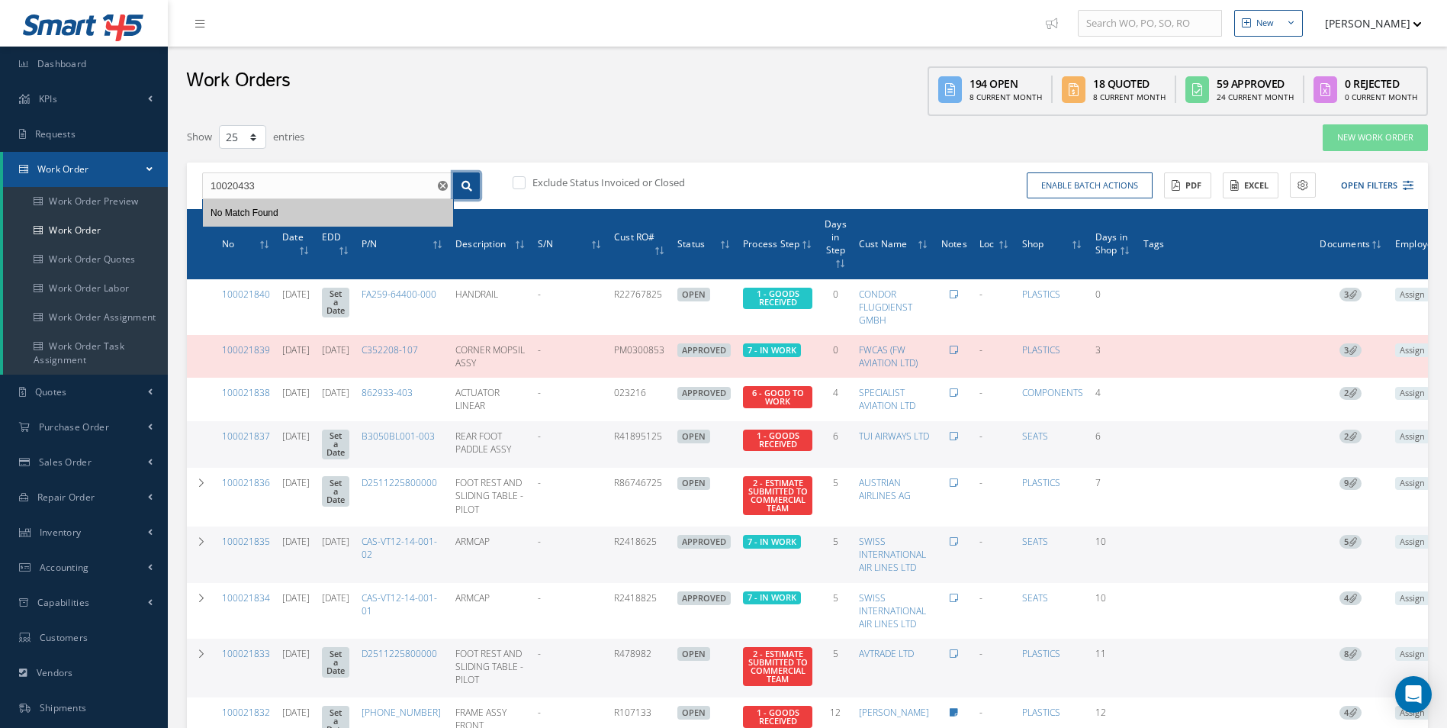
click at [468, 188] on icon at bounding box center [466, 186] width 11 height 11
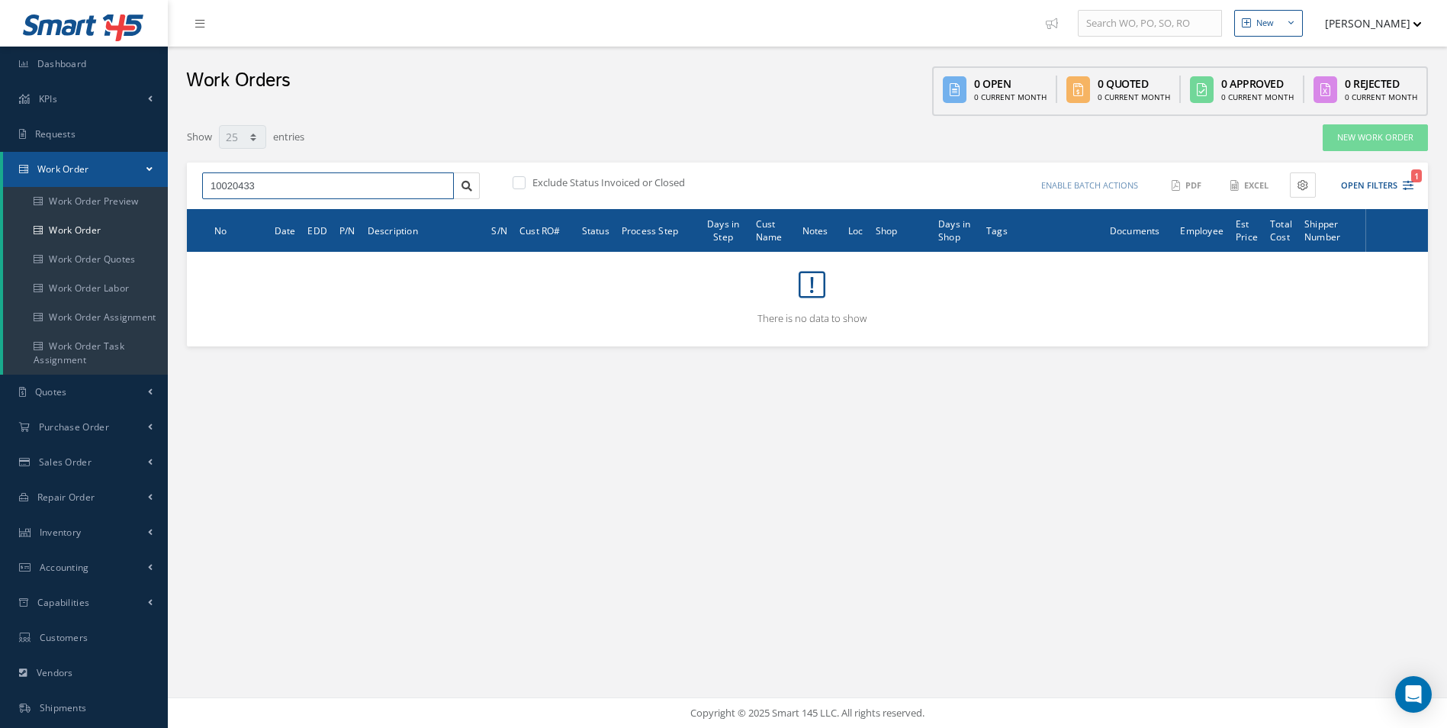
click at [286, 185] on input "10020433" at bounding box center [328, 185] width 252 height 27
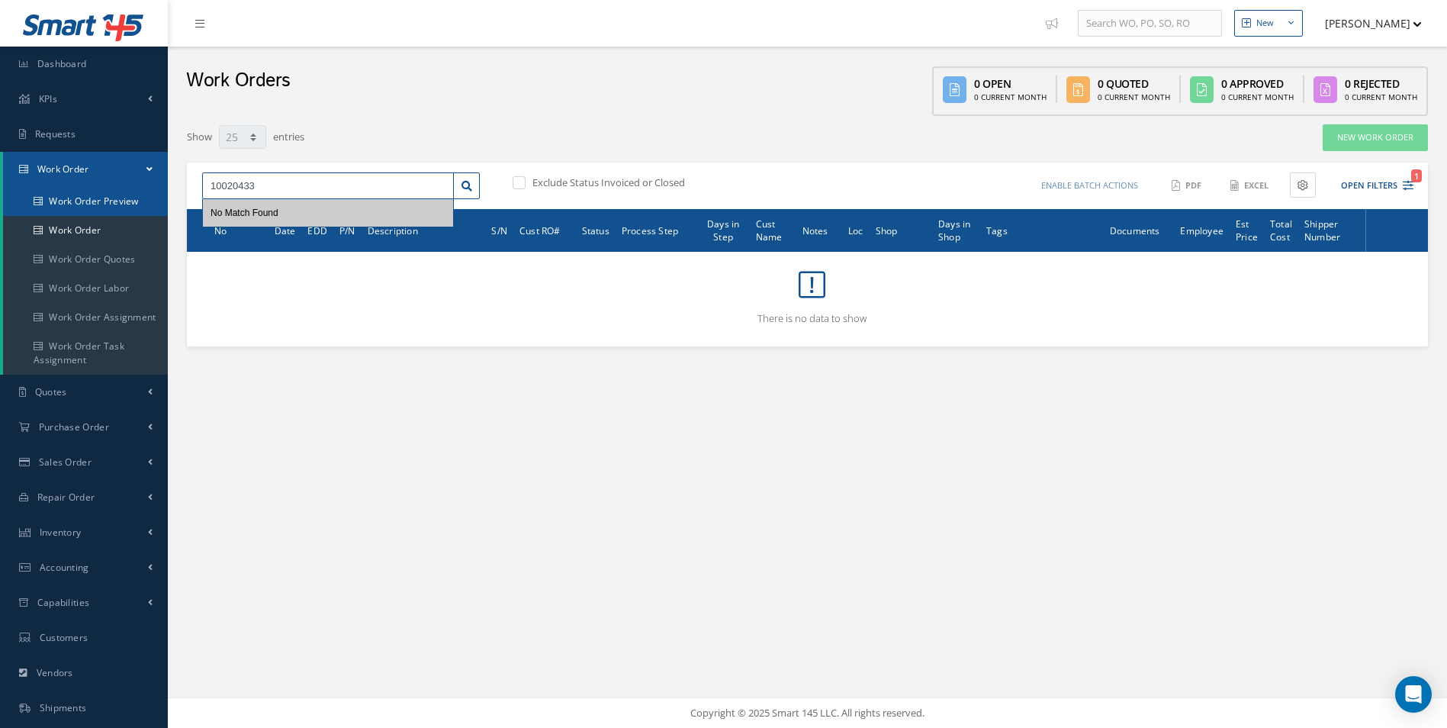
drag, startPoint x: 338, startPoint y: 191, endPoint x: 165, endPoint y: 203, distance: 173.5
click at [165, 203] on div "Smart 145 Dashboard KPIs Work Order Accounting Requests Work Order Work Order P…" at bounding box center [723, 364] width 1447 height 728
paste input "51"
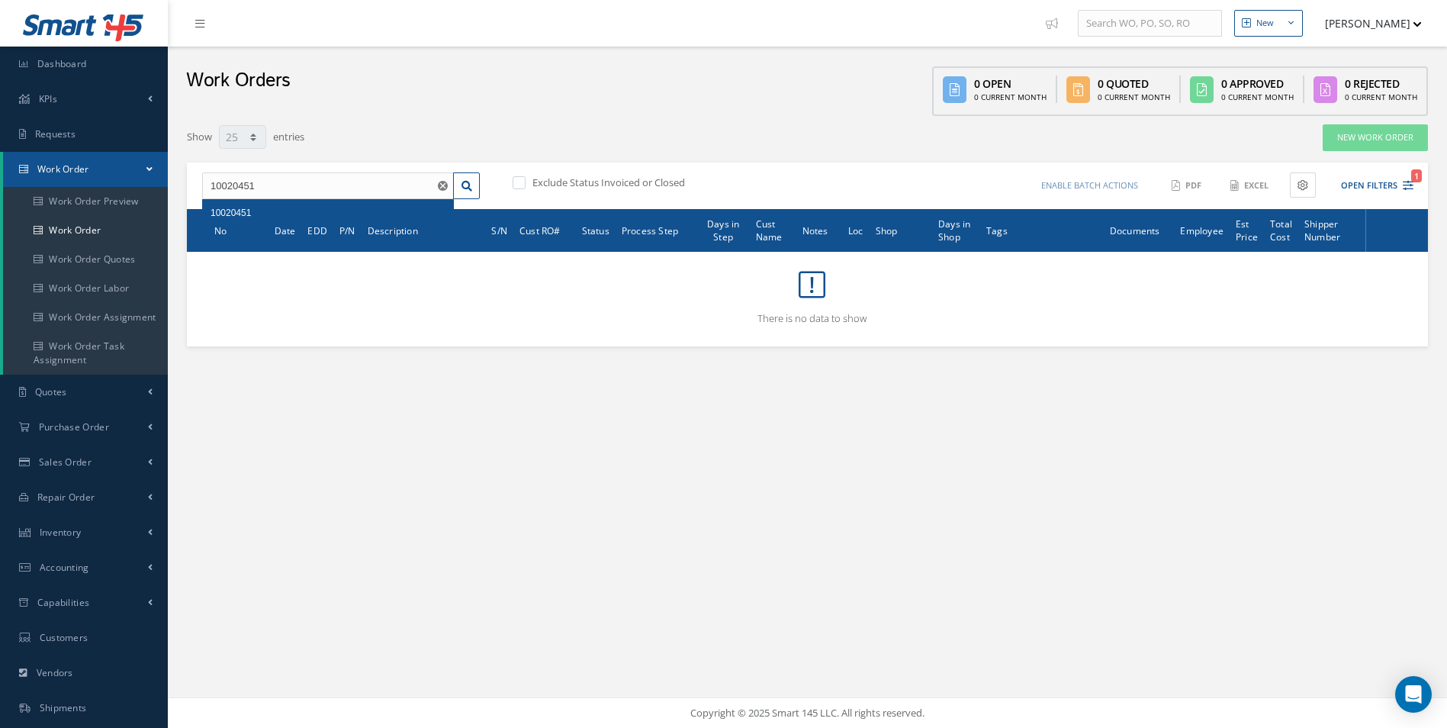
drag, startPoint x: 223, startPoint y: 222, endPoint x: 284, endPoint y: 220, distance: 61.1
click at [284, 220] on div "10020451" at bounding box center [327, 212] width 235 height 15
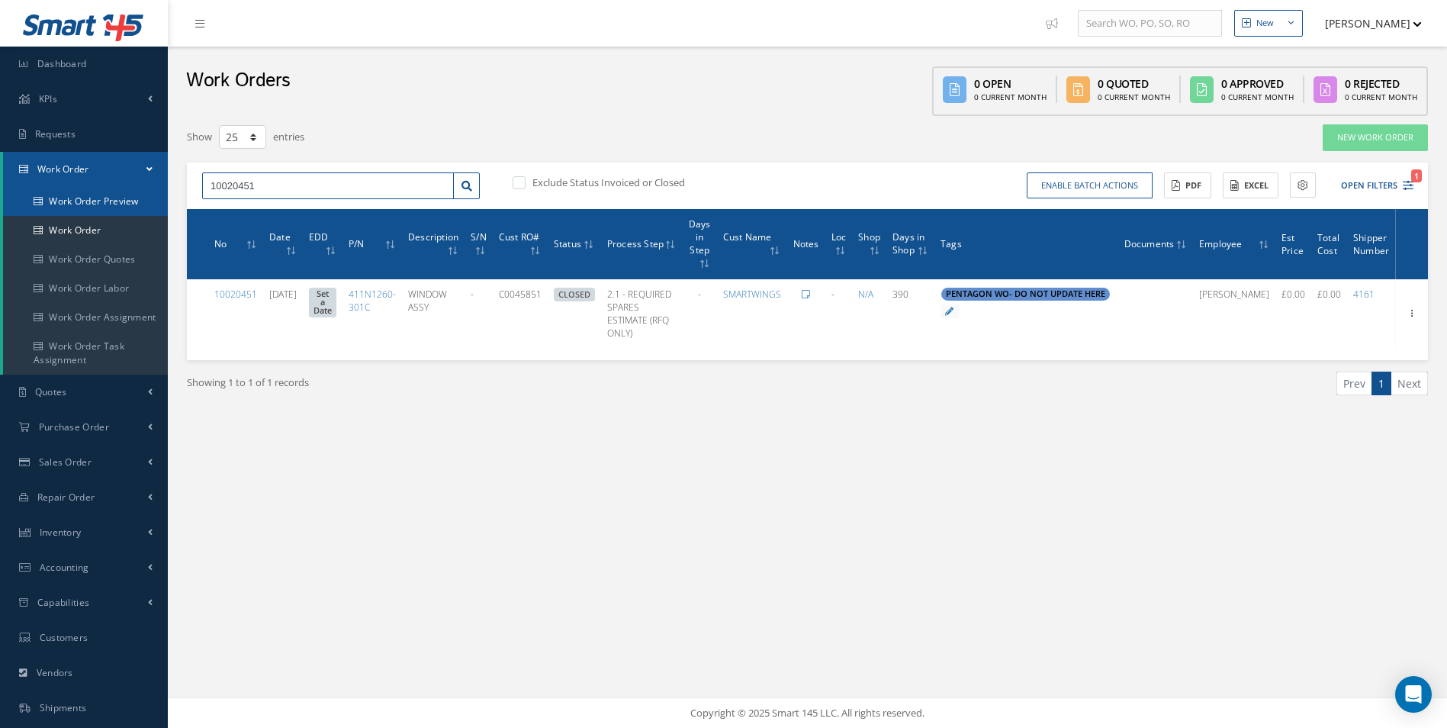
drag, startPoint x: 300, startPoint y: 194, endPoint x: 127, endPoint y: 201, distance: 173.2
click at [133, 195] on div "Smart 145 Dashboard KPIs Work Order Accounting Requests Work Order Work Order P…" at bounding box center [723, 364] width 1447 height 728
paste input "74"
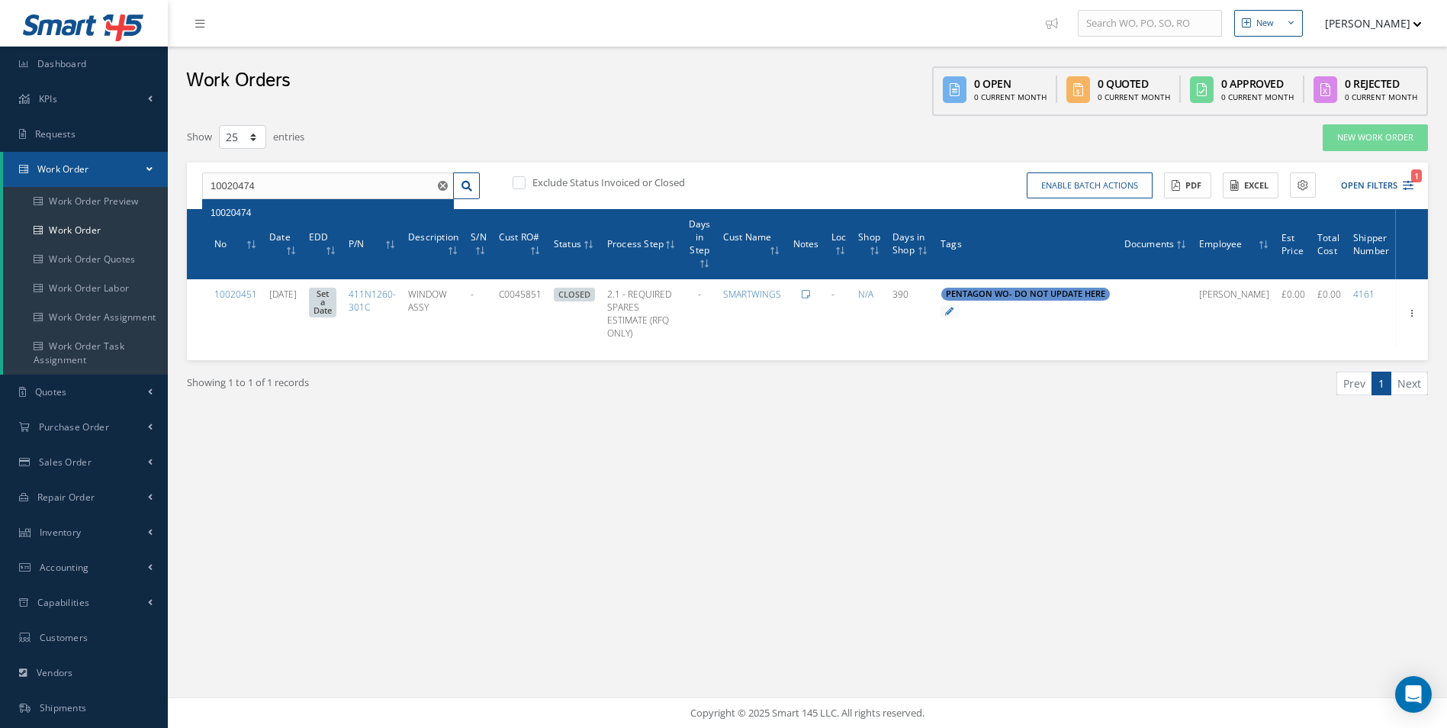
click at [252, 214] on div "10020474" at bounding box center [327, 212] width 235 height 15
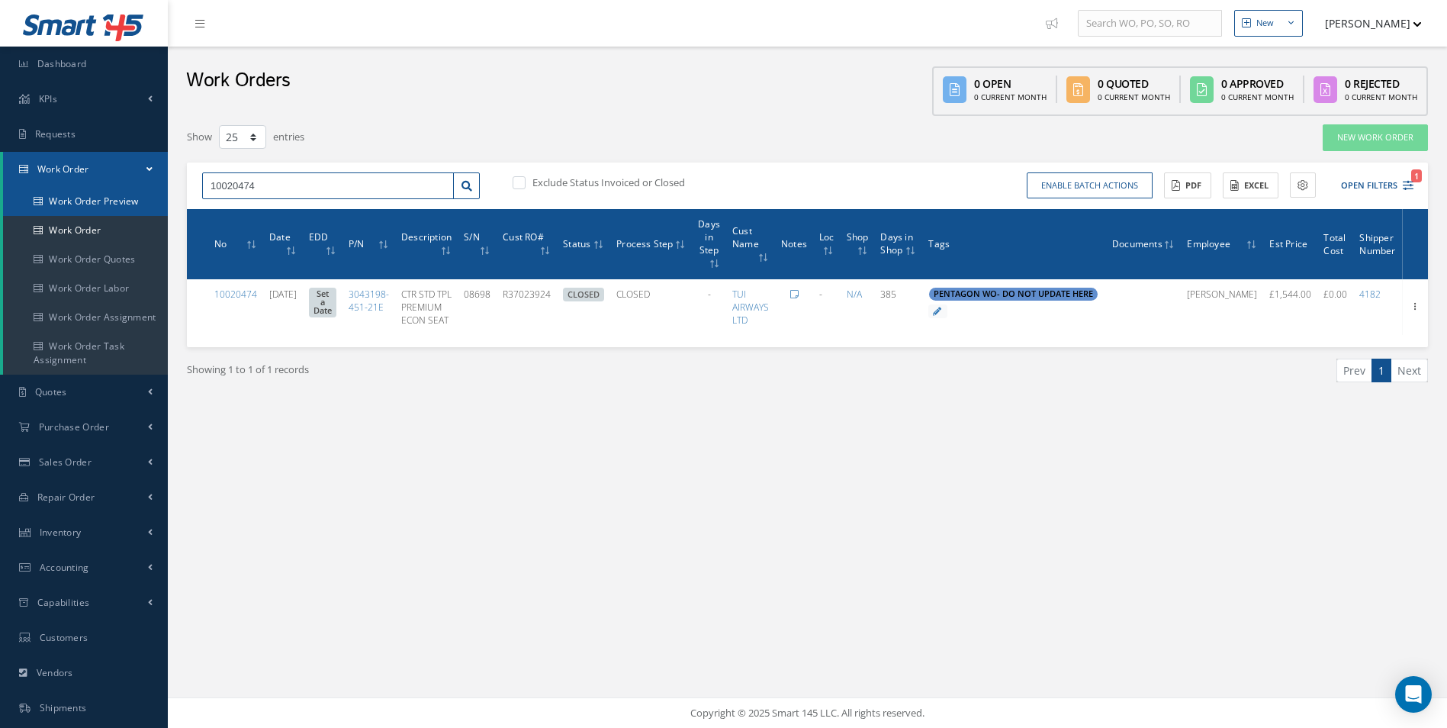
drag, startPoint x: 286, startPoint y: 189, endPoint x: 128, endPoint y: 188, distance: 157.9
click at [128, 188] on div "Smart 145 Dashboard KPIs Work Order Accounting Requests Work Order Work Order P…" at bounding box center [723, 364] width 1447 height 728
paste input "9"
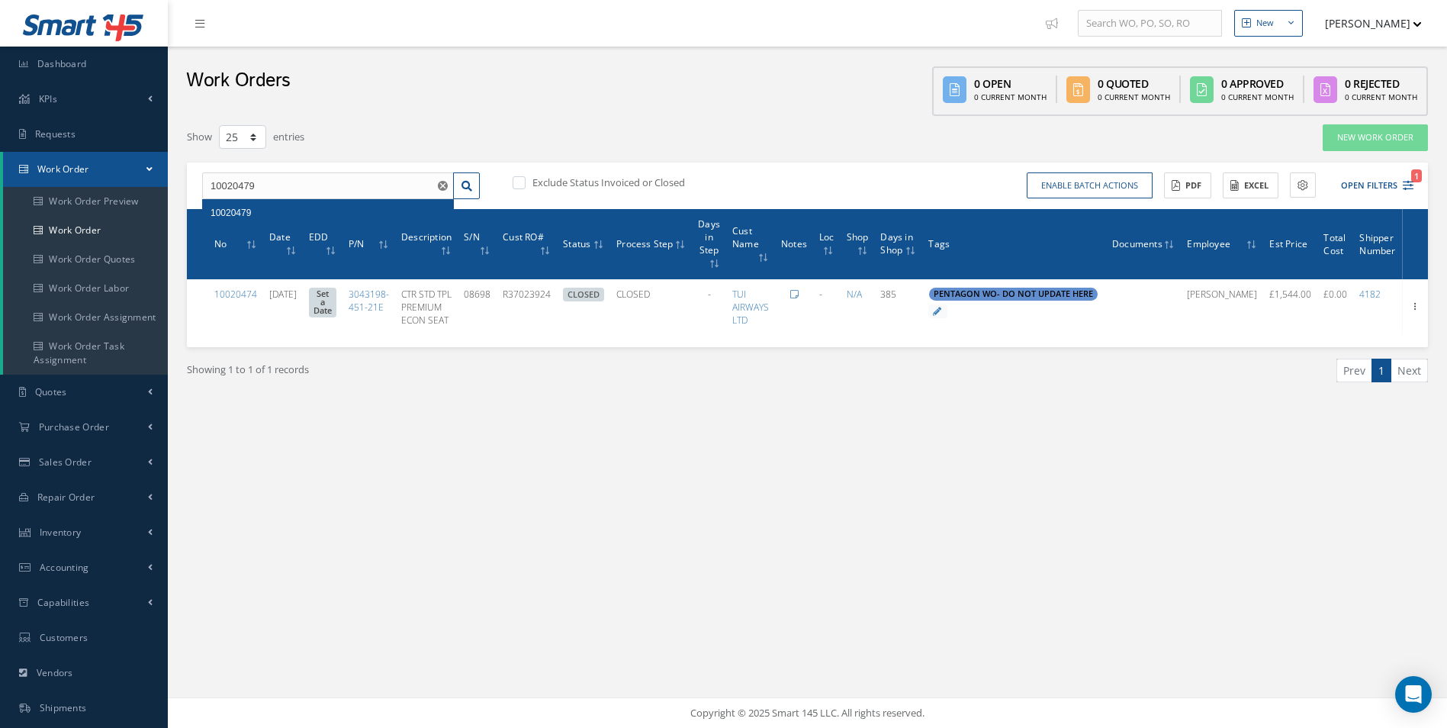
click at [285, 213] on div "10020479" at bounding box center [327, 212] width 235 height 15
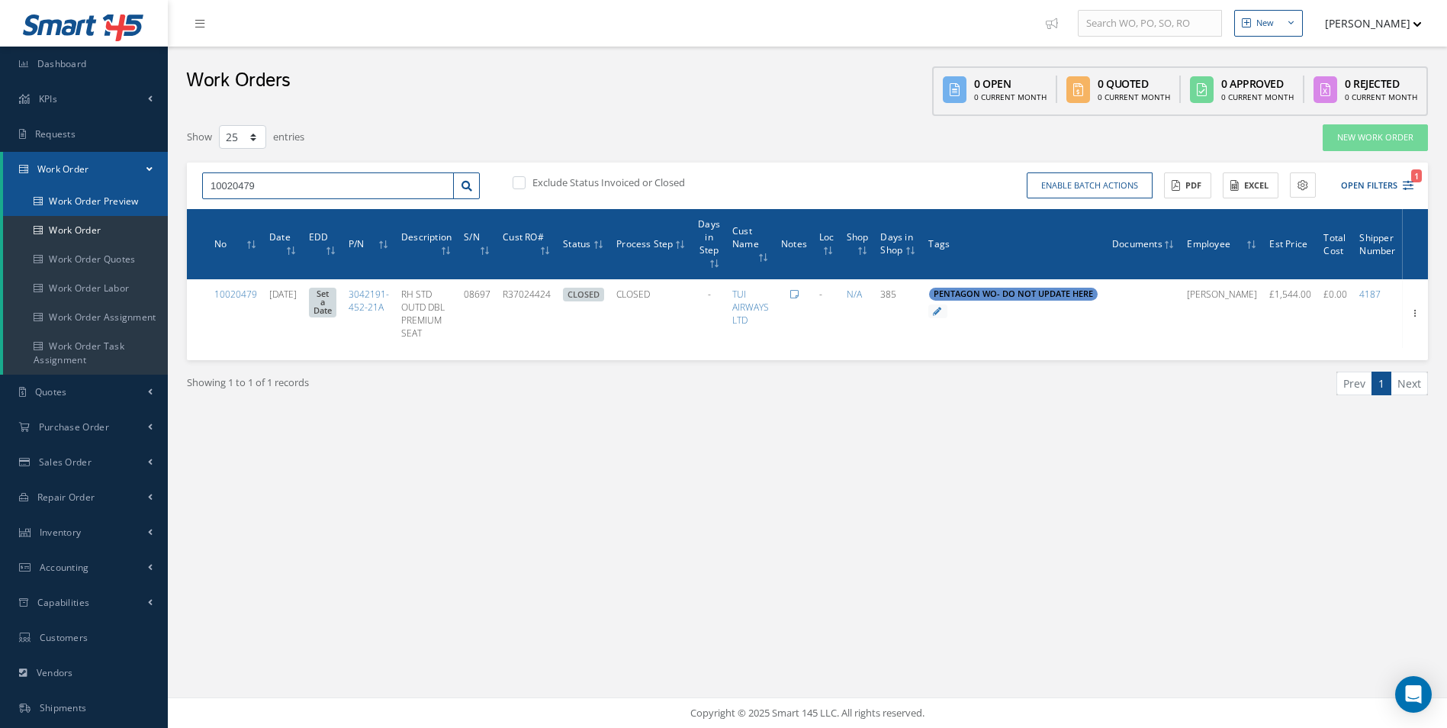
drag, startPoint x: 306, startPoint y: 181, endPoint x: 138, endPoint y: 190, distance: 168.0
click at [138, 190] on div "Smart 145 Dashboard KPIs Work Order Accounting Requests Work Order Work Order P…" at bounding box center [723, 364] width 1447 height 728
paste input "80"
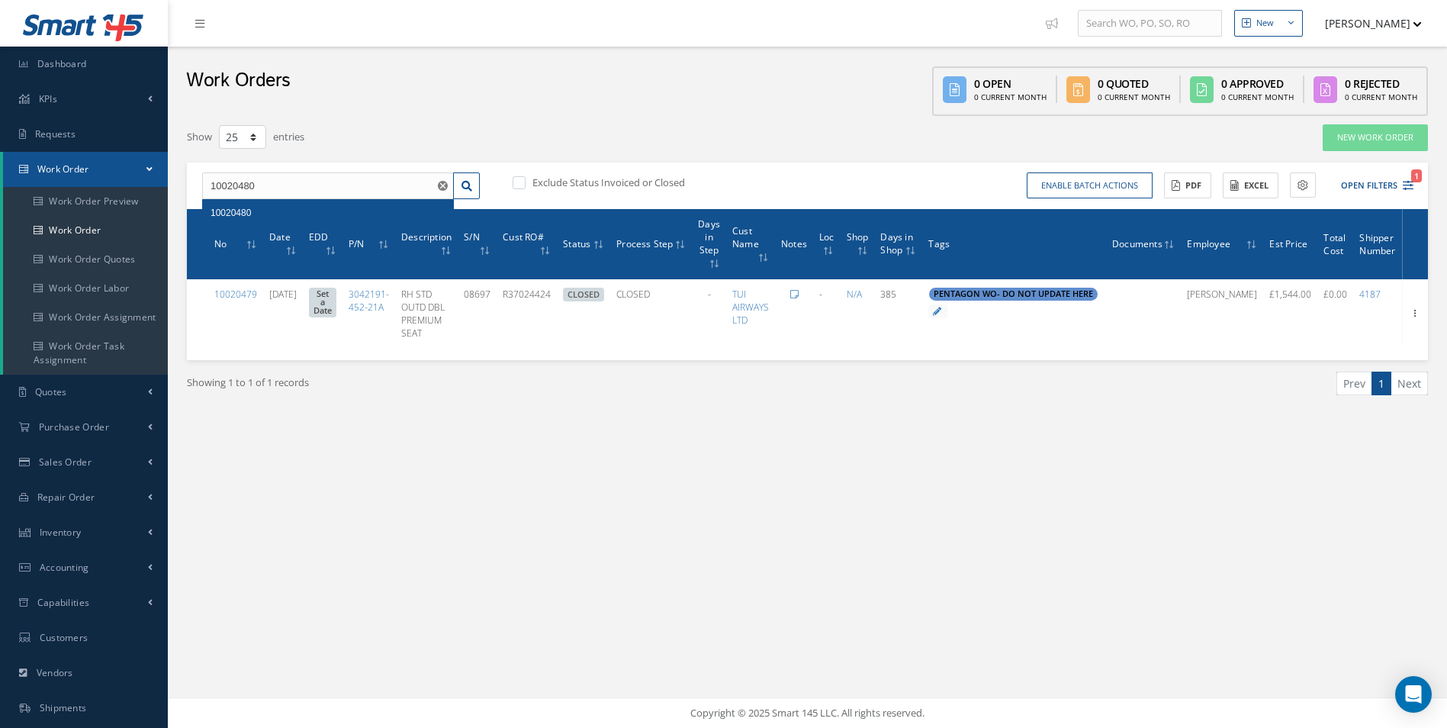
click at [287, 215] on div "10020480" at bounding box center [327, 212] width 235 height 15
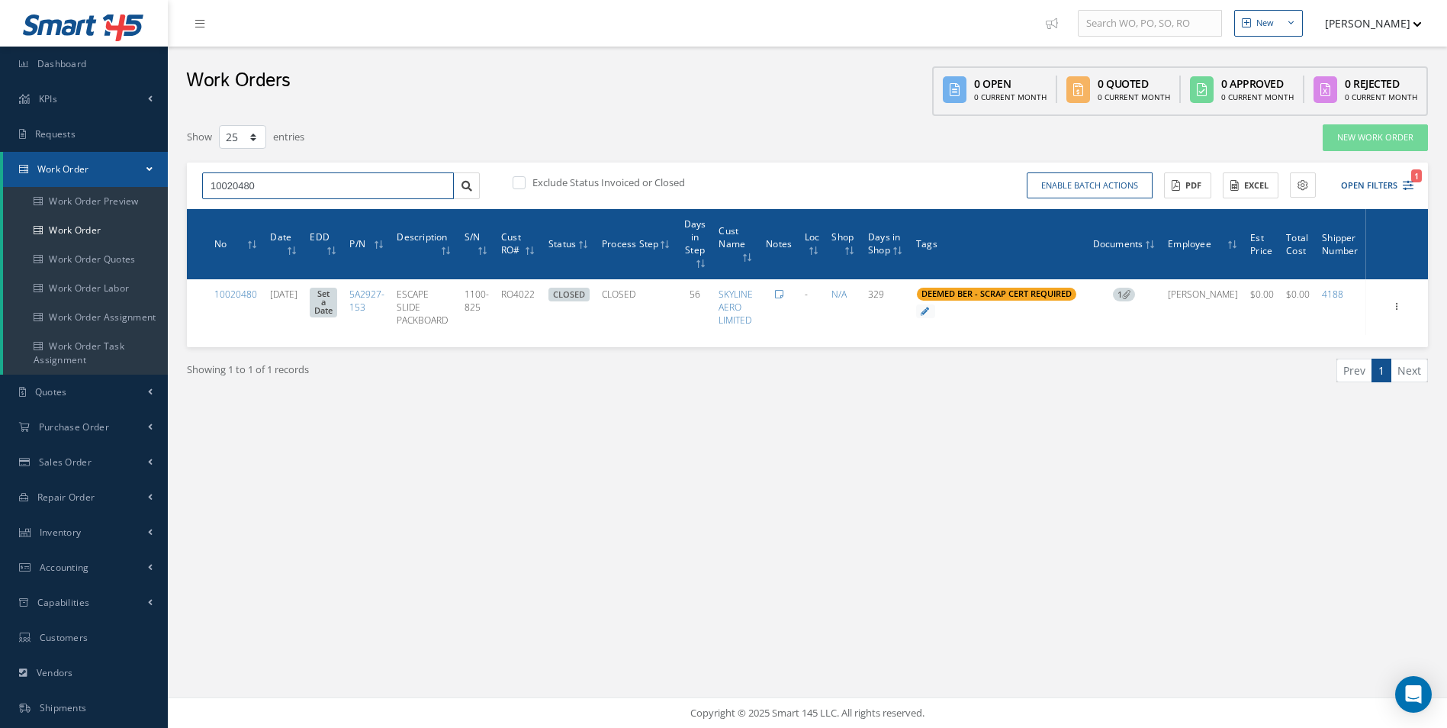
drag, startPoint x: 292, startPoint y: 183, endPoint x: 216, endPoint y: 183, distance: 76.3
click at [216, 183] on input "10020480" at bounding box center [328, 185] width 252 height 27
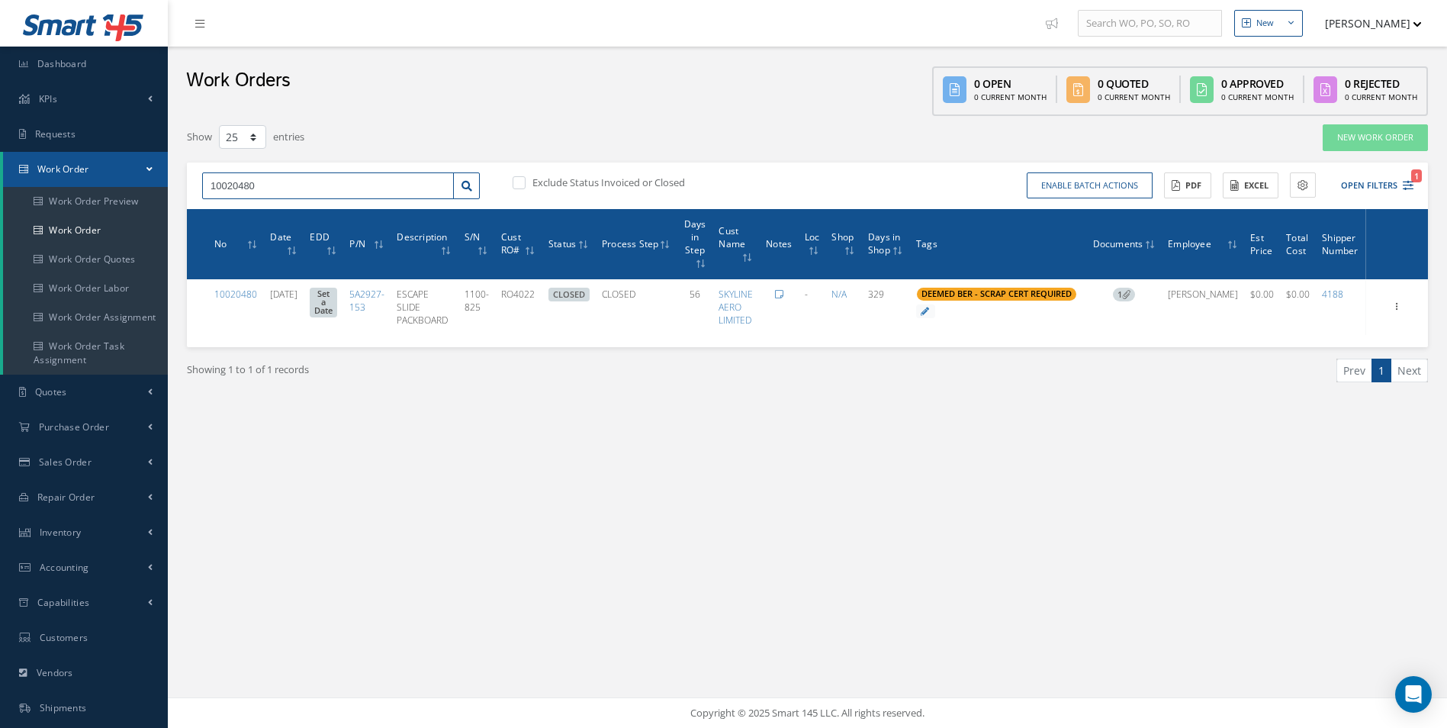
paste input "1"
click at [282, 210] on div "10020481" at bounding box center [327, 212] width 235 height 15
drag, startPoint x: 319, startPoint y: 171, endPoint x: 237, endPoint y: 180, distance: 82.1
click at [237, 180] on div "10020481 Exclude Status Invoiced or Closed Enable batch actions Update Work Ord…" at bounding box center [807, 185] width 1241 height 47
click at [253, 190] on input "10020481" at bounding box center [328, 185] width 252 height 27
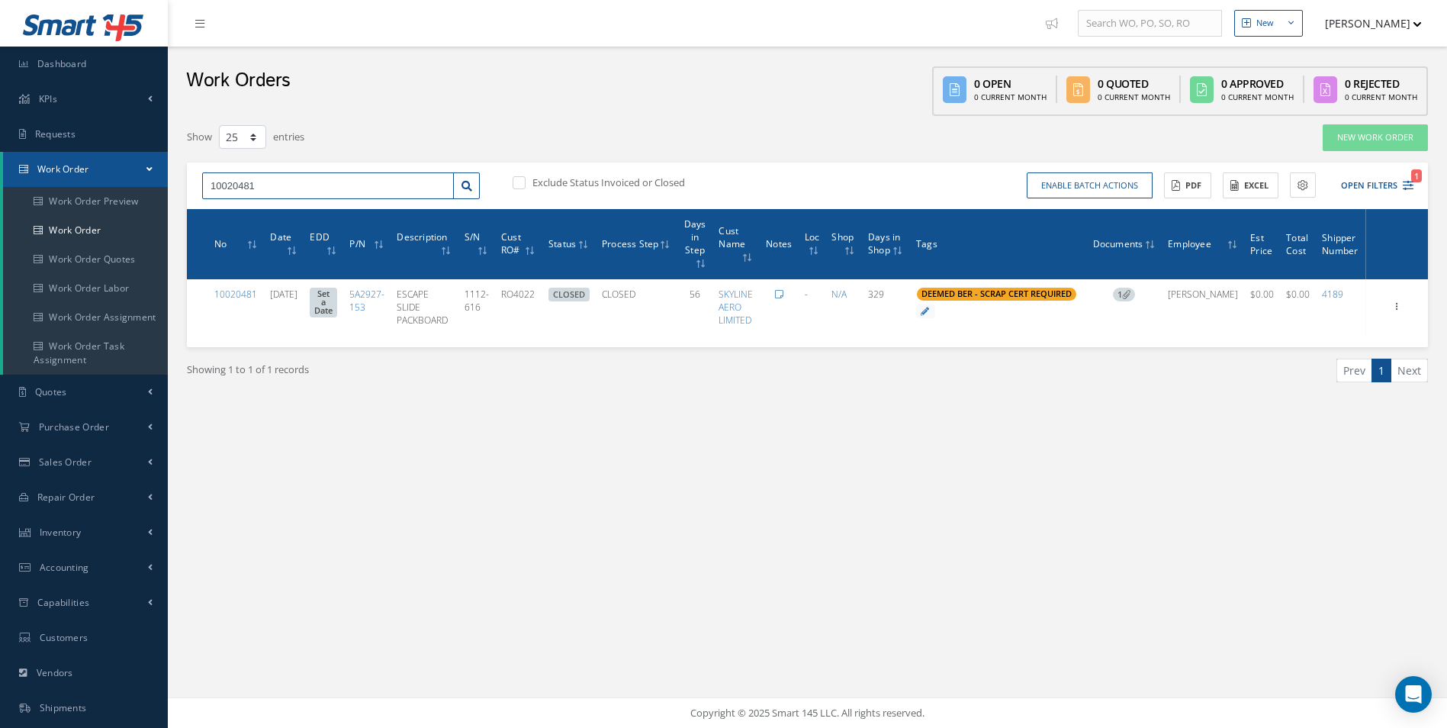
click at [253, 190] on input "10020481" at bounding box center [328, 185] width 252 height 27
paste input "2"
drag, startPoint x: 373, startPoint y: 201, endPoint x: 368, endPoint y: 193, distance: 9.3
click at [0, 0] on div "No Match Found" at bounding box center [0, 0] width 0 height 0
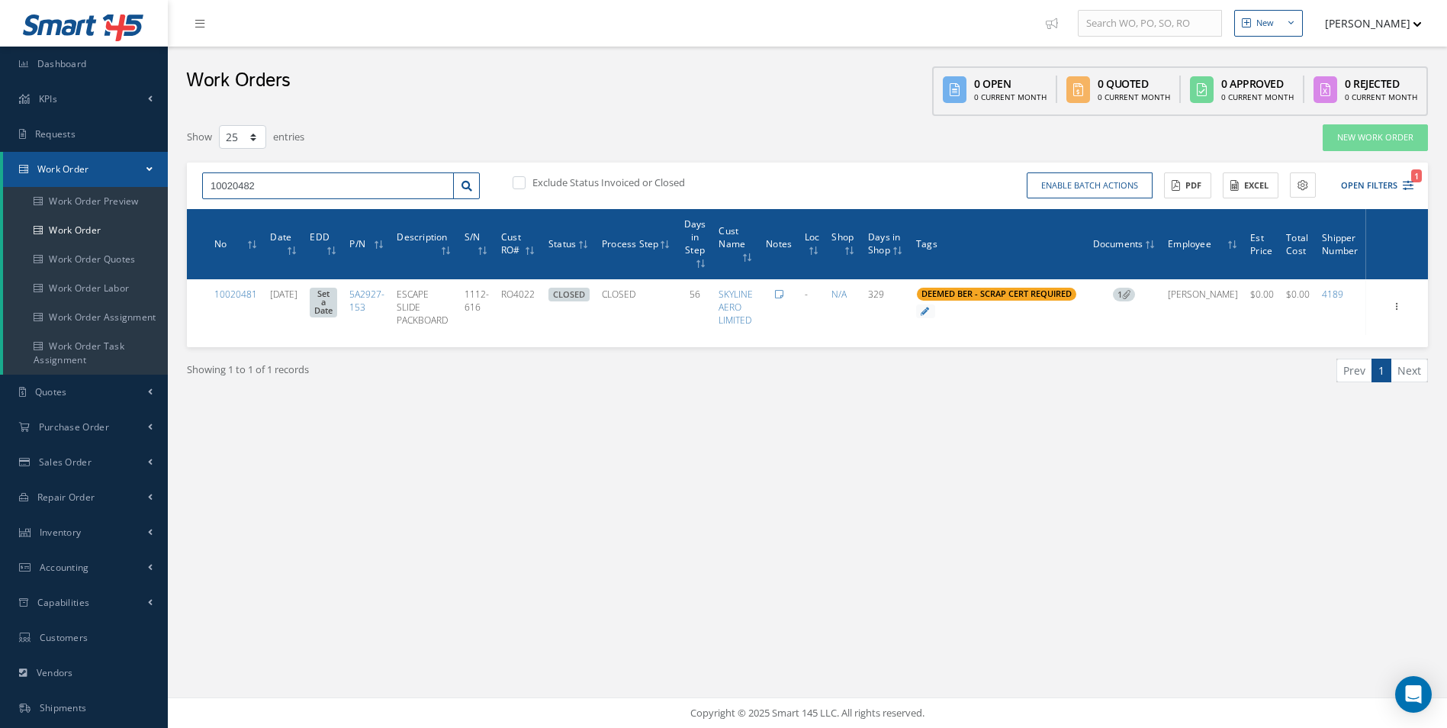
drag, startPoint x: 368, startPoint y: 193, endPoint x: 169, endPoint y: 183, distance: 198.5
click at [169, 183] on div "New New Work Order New Purchase Order New Customer Quote New Sales Order New Re…" at bounding box center [807, 364] width 1279 height 728
paste input "3"
click at [265, 200] on div "No Match Found" at bounding box center [328, 212] width 250 height 27
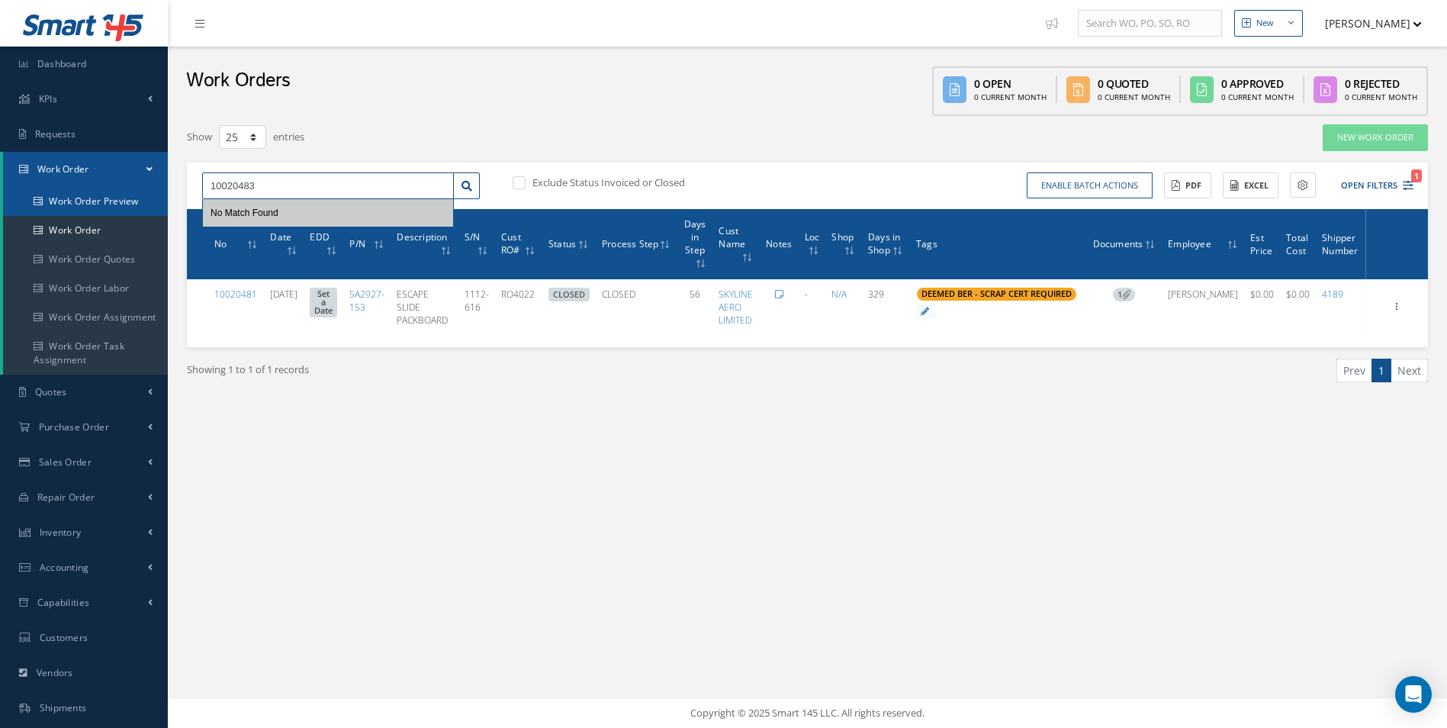
drag, startPoint x: 274, startPoint y: 191, endPoint x: 108, endPoint y: 196, distance: 166.3
click at [108, 196] on div "Smart 145 Dashboard KPIs Work Order Accounting Requests Work Order Work Order P…" at bounding box center [723, 364] width 1447 height 728
paste input "4"
type input "10020484"
drag, startPoint x: 264, startPoint y: 191, endPoint x: 159, endPoint y: 199, distance: 104.8
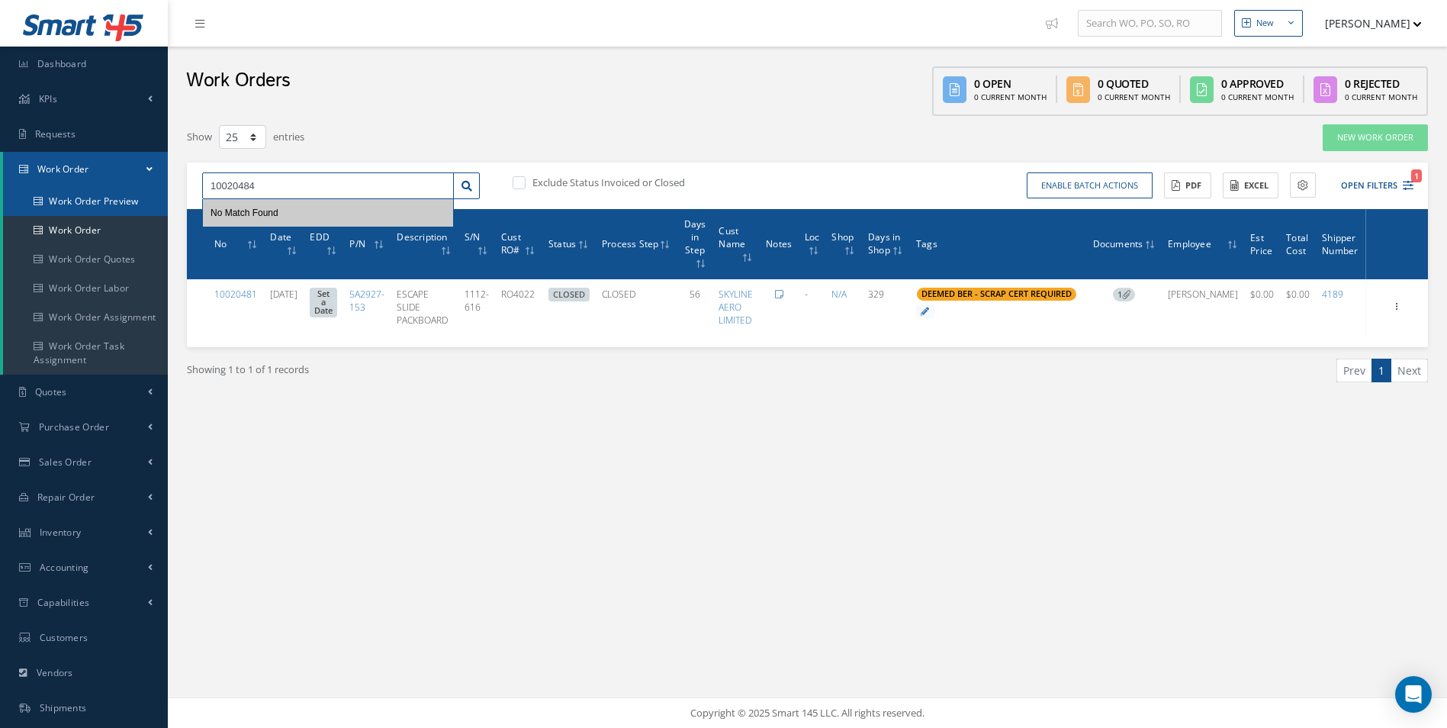
click at [160, 199] on div "Smart 145 Dashboard KPIs Work Order Accounting Requests Work Order Work Order P…" at bounding box center [723, 364] width 1447 height 728
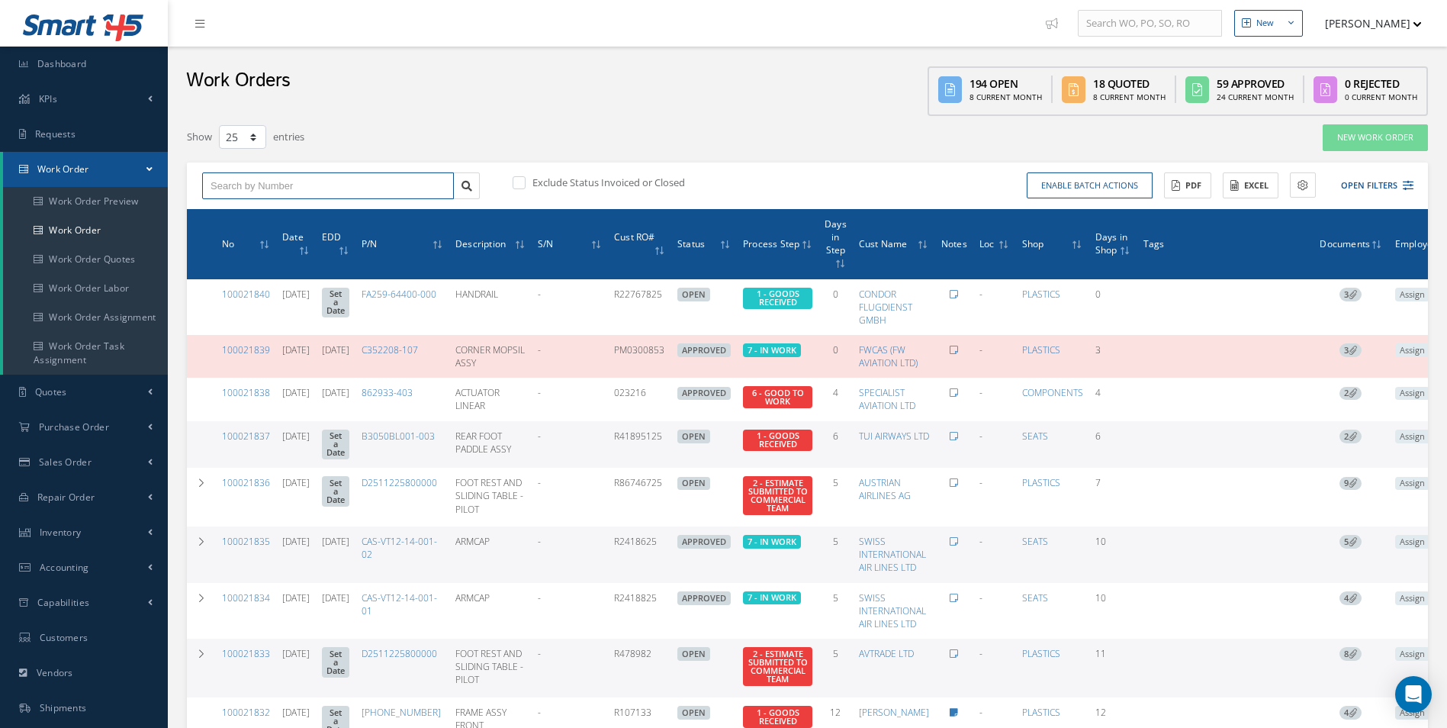
click at [313, 194] on input "text" at bounding box center [328, 185] width 252 height 27
paste input "10020491"
click at [336, 207] on div "10020491" at bounding box center [327, 212] width 235 height 15
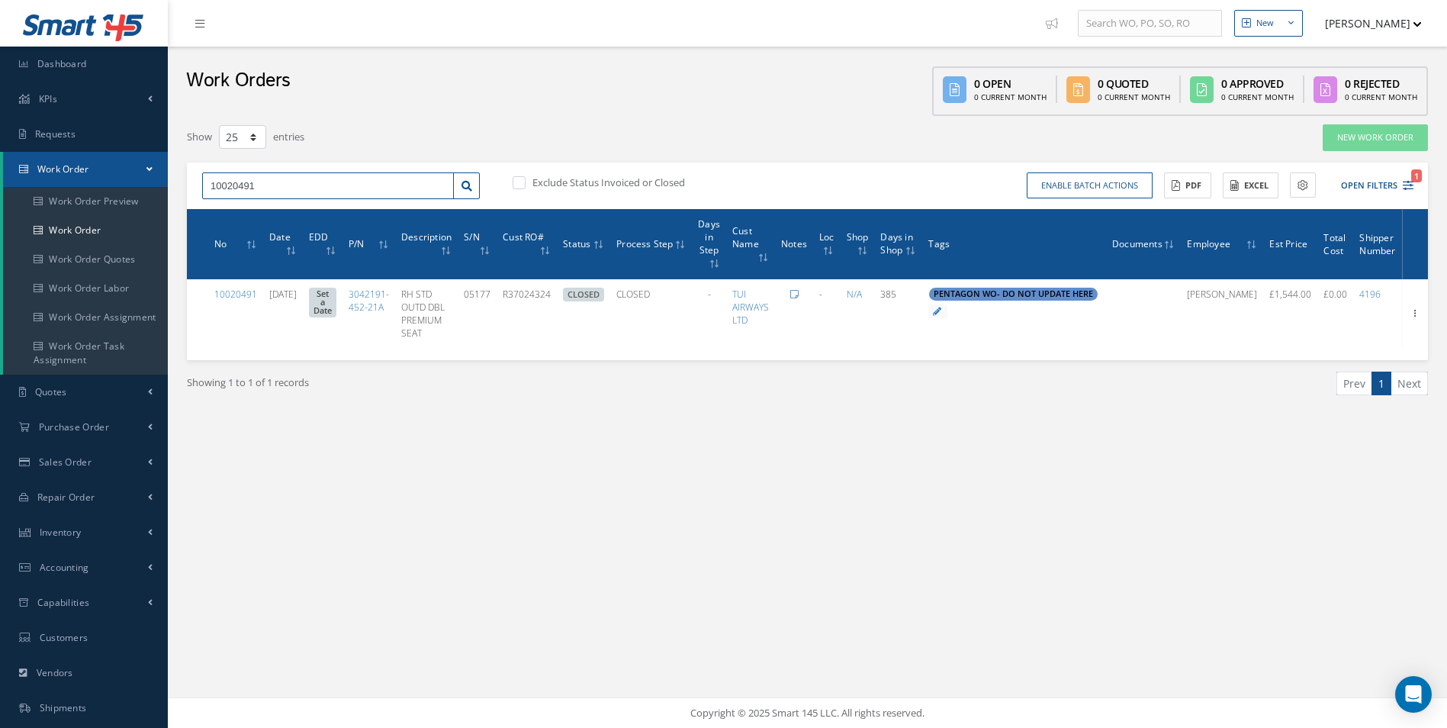
drag, startPoint x: 344, startPoint y: 175, endPoint x: 117, endPoint y: 162, distance: 226.9
click at [117, 162] on div "Smart 145 Dashboard KPIs Work Order Accounting Requests Work Order Work Order P…" at bounding box center [723, 364] width 1447 height 728
paste input "5"
click at [347, 216] on div "10020495" at bounding box center [327, 212] width 235 height 15
drag, startPoint x: 288, startPoint y: 184, endPoint x: 176, endPoint y: 195, distance: 112.7
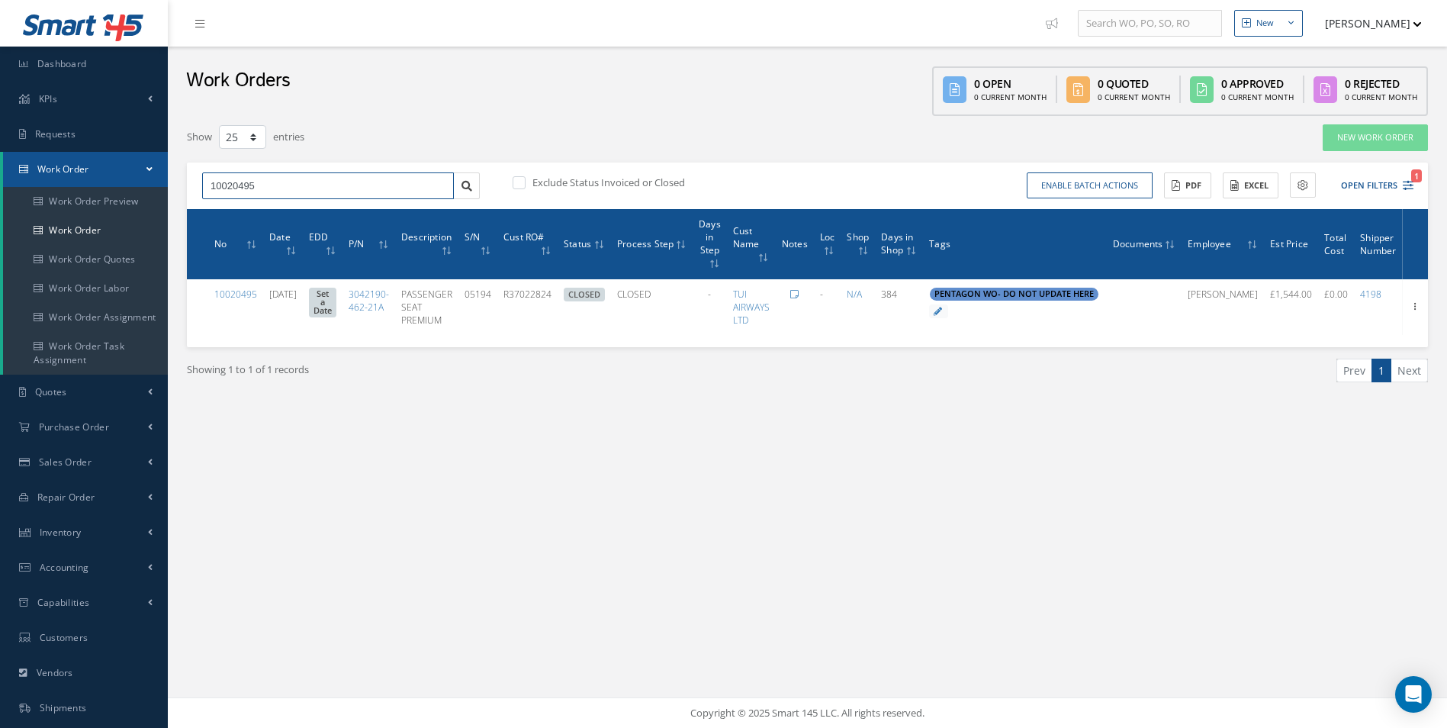
click at [175, 194] on div "New New Work Order New Purchase Order New Customer Quote New Sales Order New Re…" at bounding box center [807, 364] width 1279 height 728
paste input "508"
click at [272, 214] on div "10020508" at bounding box center [327, 212] width 235 height 15
drag, startPoint x: 366, startPoint y: 178, endPoint x: 127, endPoint y: 164, distance: 239.9
click at [127, 164] on div "Smart 145 Dashboard KPIs Work Order Accounting Requests Work Order Work Order P…" at bounding box center [723, 364] width 1447 height 728
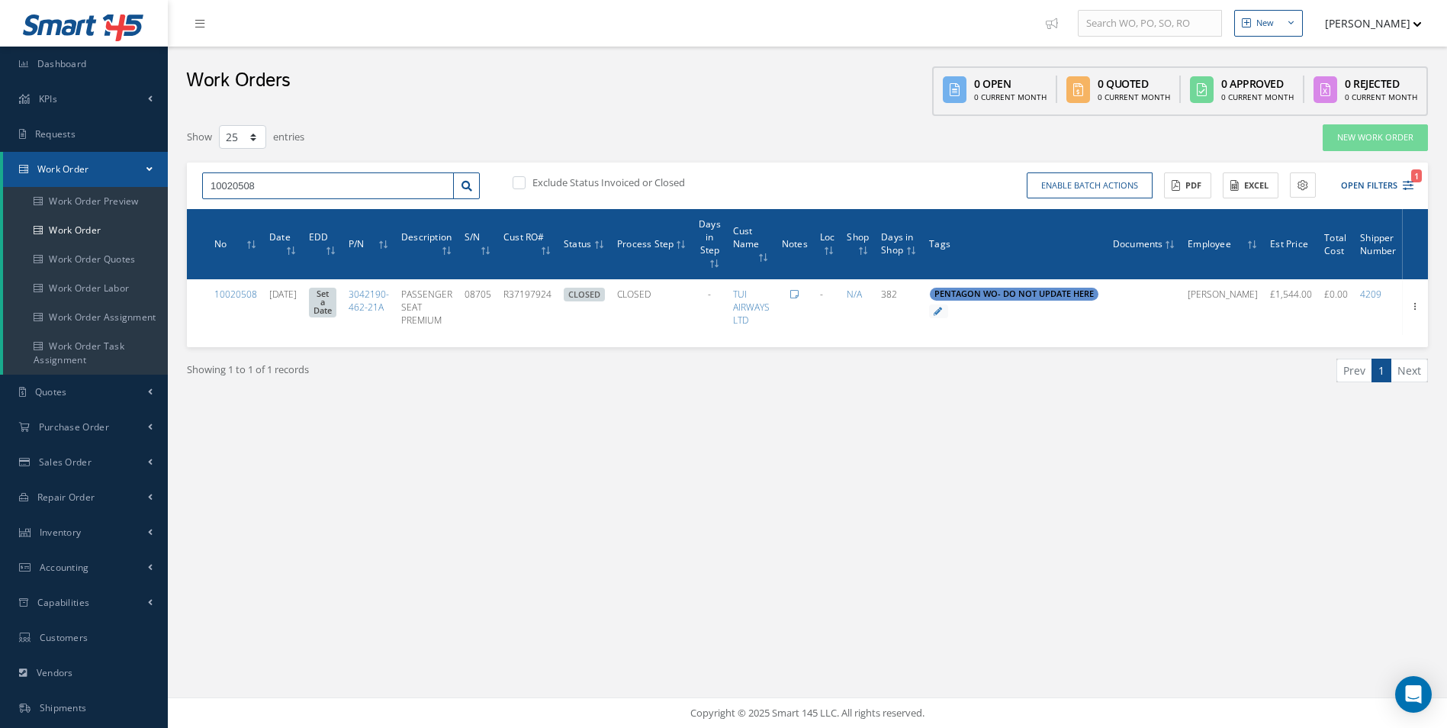
paste input "1"
click at [284, 216] on div "10020518" at bounding box center [327, 212] width 235 height 15
drag, startPoint x: 270, startPoint y: 179, endPoint x: 178, endPoint y: 177, distance: 92.3
click at [178, 177] on div "Filters WO Number 10020518 Part Number Description Serial Number - BER CERTIFIC…" at bounding box center [807, 279] width 1264 height 310
paste input "73"
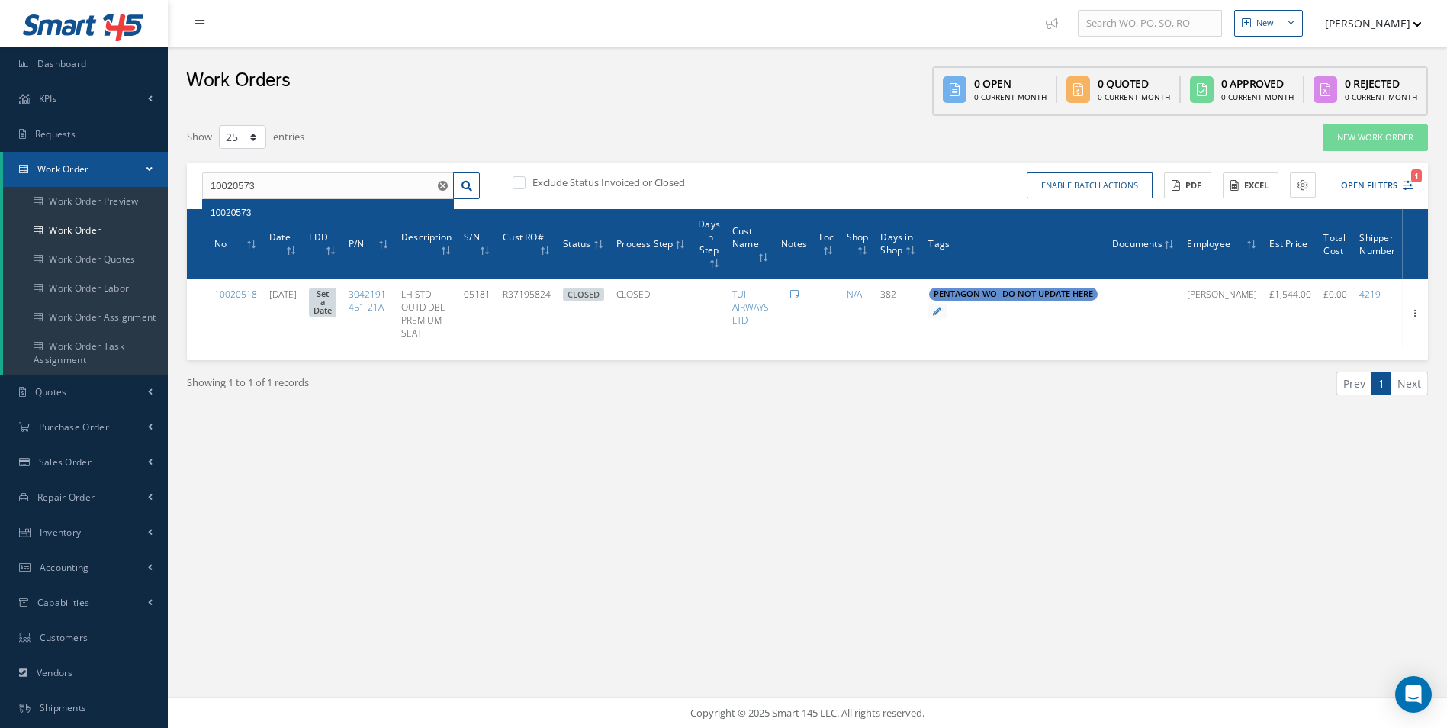
click at [263, 216] on div "10020573" at bounding box center [327, 212] width 235 height 15
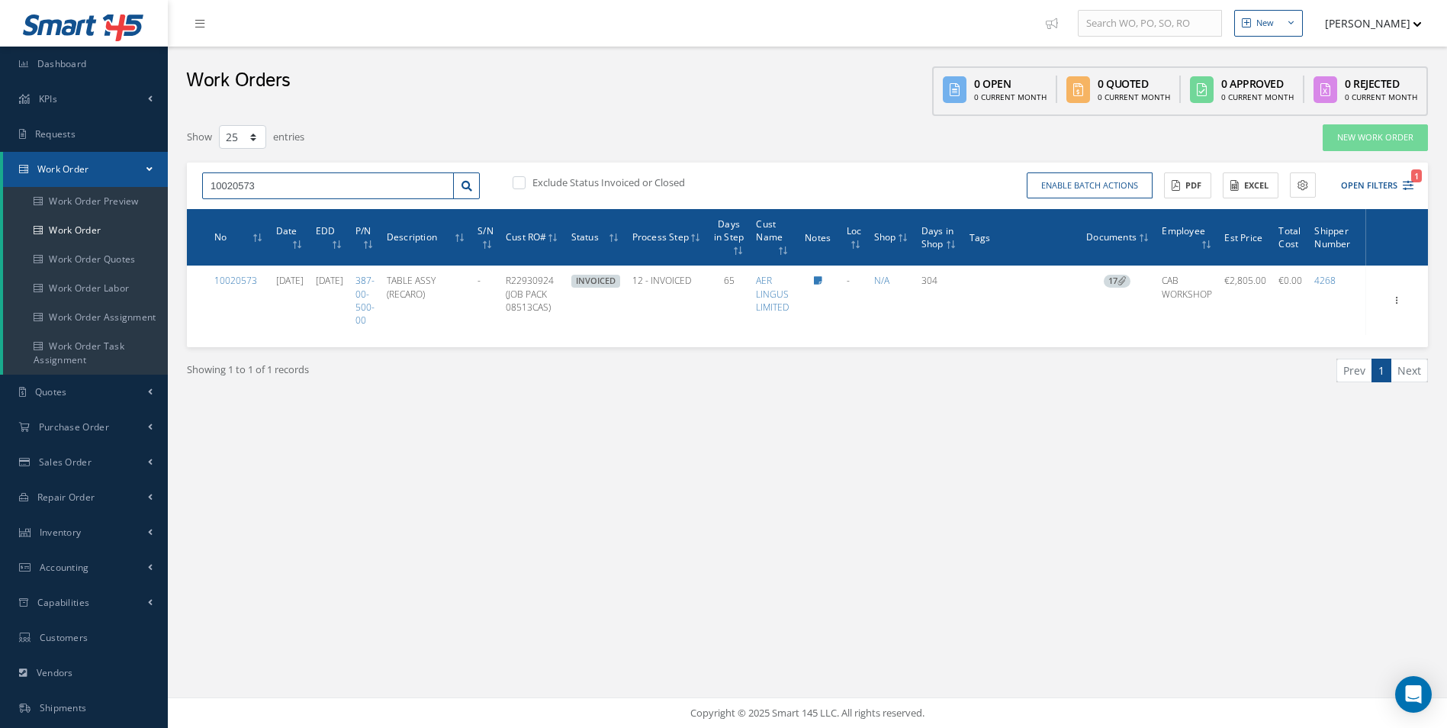
drag, startPoint x: 273, startPoint y: 178, endPoint x: 172, endPoint y: 184, distance: 101.6
click at [172, 184] on div "New New Work Order New Purchase Order New Customer Quote New Sales Order New Re…" at bounding box center [807, 364] width 1279 height 728
paste input "600"
click at [464, 191] on link at bounding box center [466, 185] width 27 height 27
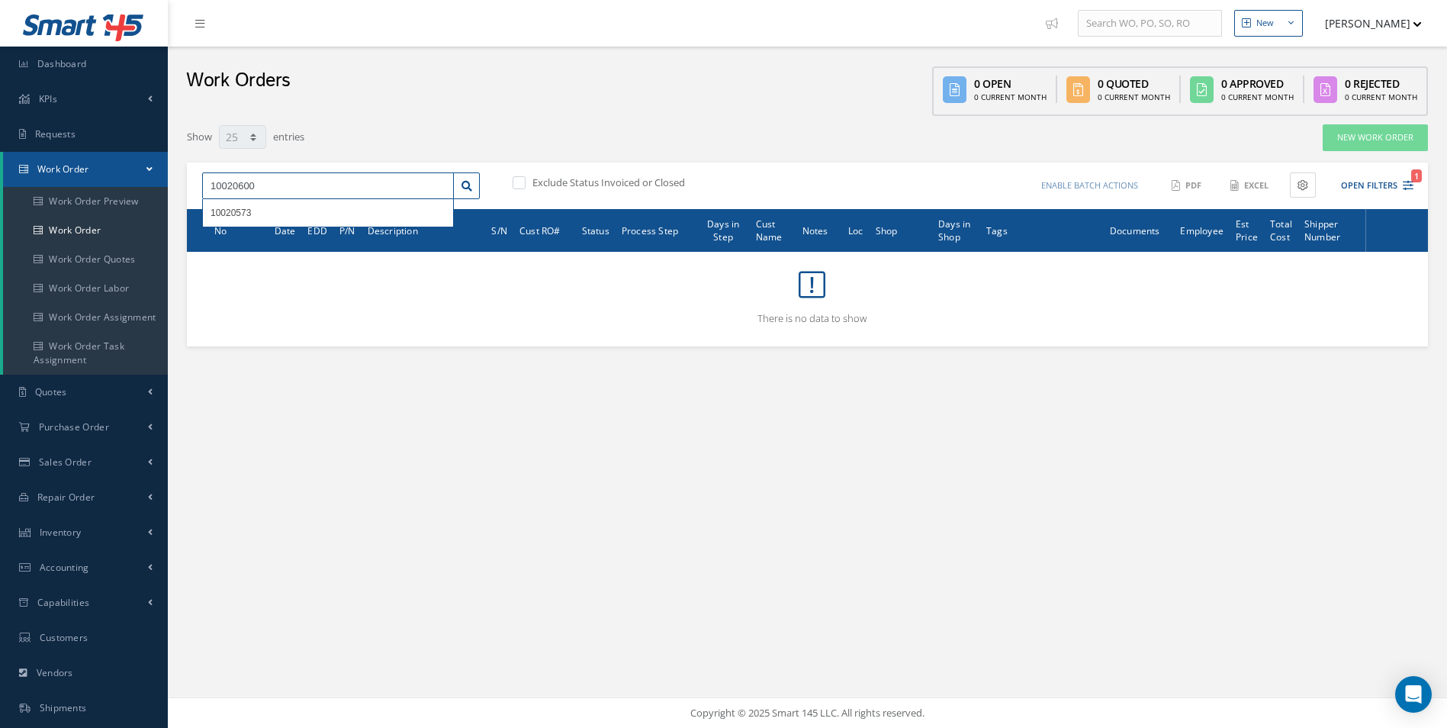
drag, startPoint x: 194, startPoint y: 172, endPoint x: 118, endPoint y: 174, distance: 75.5
click at [118, 174] on div "Smart 145 Dashboard KPIs Work Order Accounting Requests Work Order Work Order P…" at bounding box center [723, 364] width 1447 height 728
click at [267, 170] on div "10020600 No Match Found Exclude Status Invoiced or Closed Enable batch actions …" at bounding box center [807, 185] width 1241 height 47
drag, startPoint x: 275, startPoint y: 180, endPoint x: 145, endPoint y: 186, distance: 129.8
click at [145, 186] on div "Smart 145 Dashboard KPIs Work Order Accounting Requests Work Order Work Order P…" at bounding box center [723, 364] width 1447 height 728
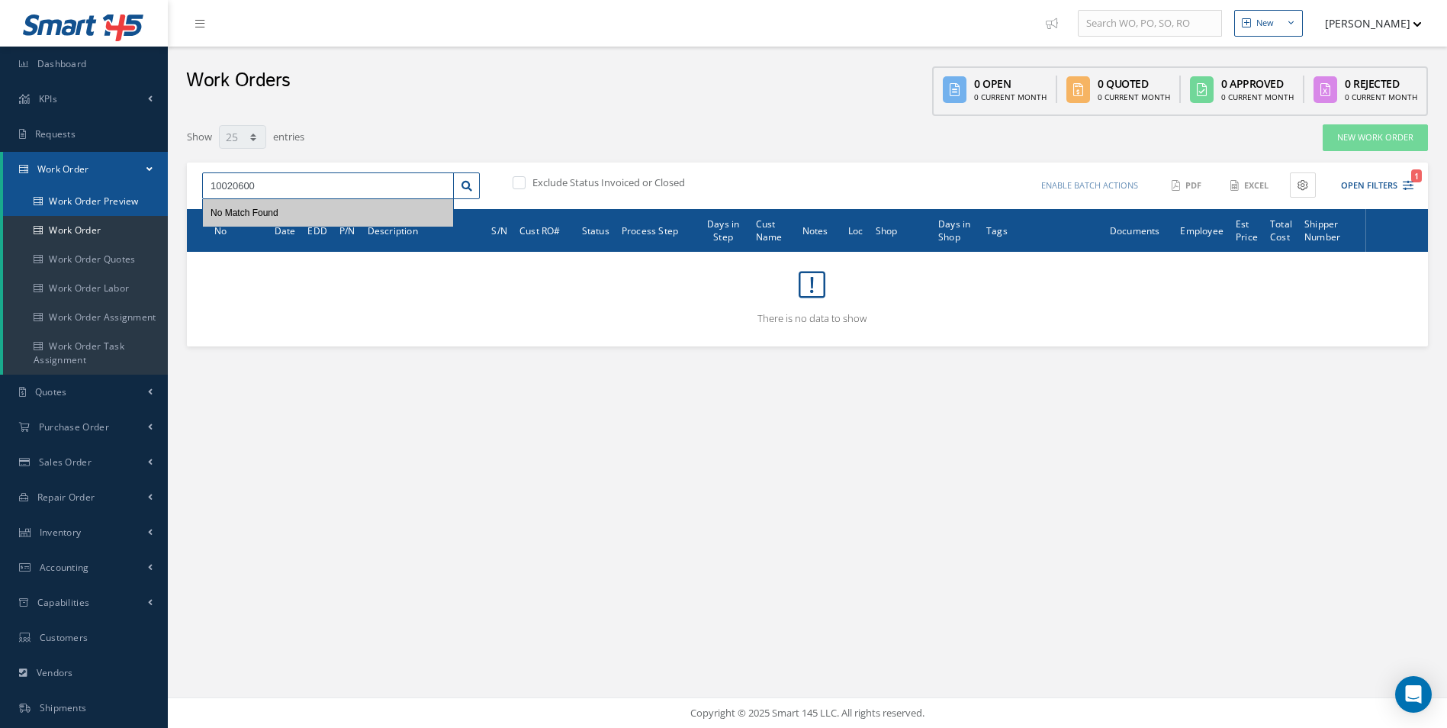
paste input "1"
click at [236, 219] on div "No Match Found" at bounding box center [244, 212] width 68 height 15
drag, startPoint x: 364, startPoint y: 185, endPoint x: 140, endPoint y: 174, distance: 224.5
click at [140, 174] on div "Smart 145 Dashboard KPIs Work Order Accounting Requests Work Order Work Order P…" at bounding box center [723, 364] width 1447 height 728
paste input "7"
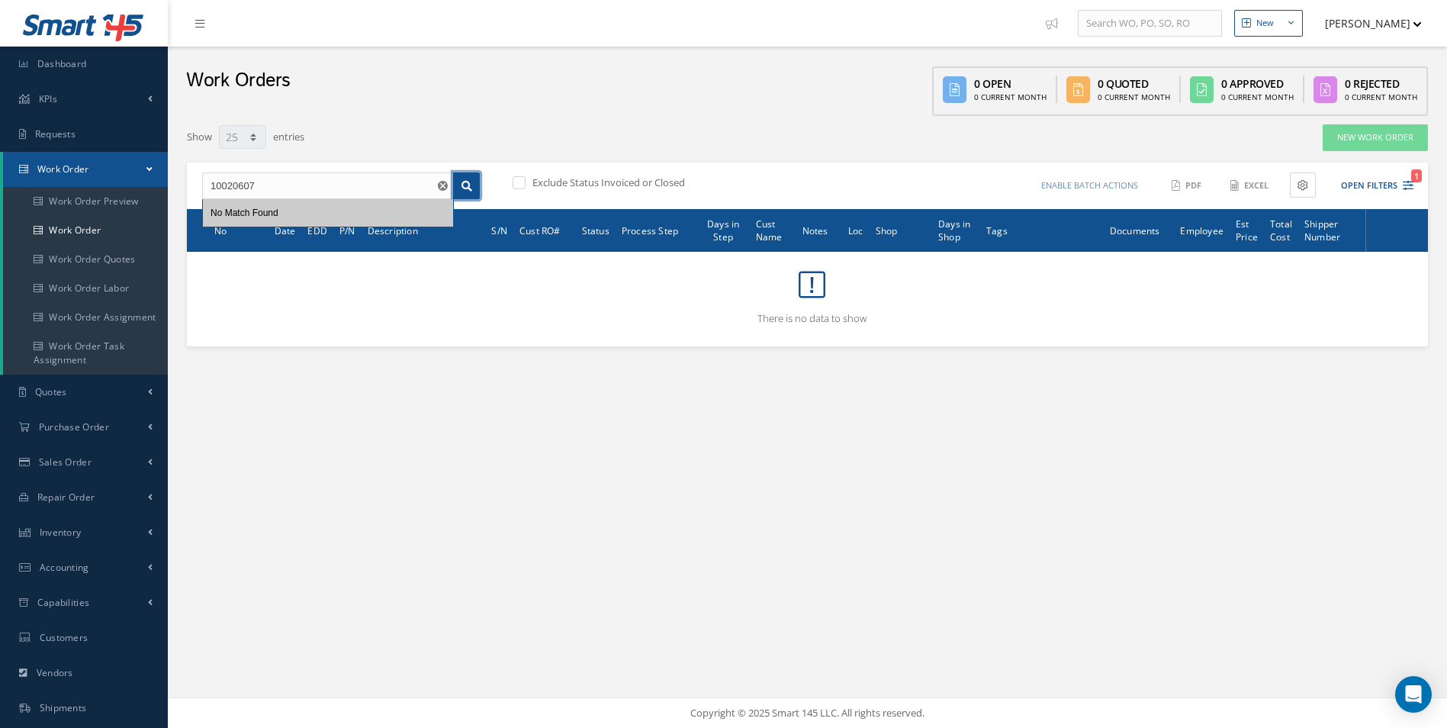
click at [469, 194] on link at bounding box center [466, 185] width 27 height 27
drag, startPoint x: 304, startPoint y: 181, endPoint x: 185, endPoint y: 188, distance: 119.2
click at [185, 188] on div "Filters WO Number 10020607 Part Number Description Serial Number - BER CERTIFIC…" at bounding box center [807, 235] width 1264 height 223
paste input "11"
click at [463, 188] on icon at bounding box center [466, 186] width 11 height 11
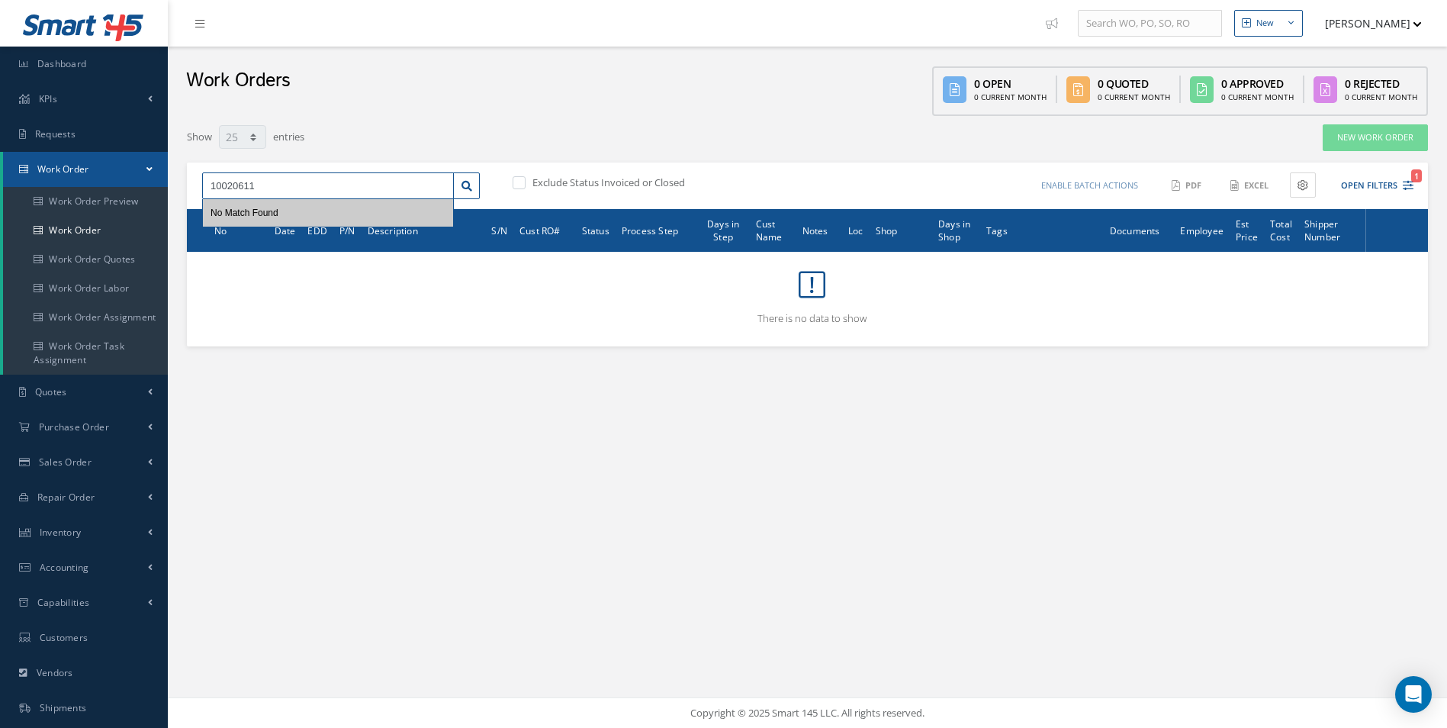
drag, startPoint x: 304, startPoint y: 186, endPoint x: 121, endPoint y: 181, distance: 183.1
click at [121, 181] on div "Smart 145 Dashboard KPIs Work Order Accounting Requests Work Order Work Order P…" at bounding box center [723, 364] width 1447 height 728
paste input "5"
type input "10020615"
click at [463, 188] on icon at bounding box center [466, 186] width 11 height 11
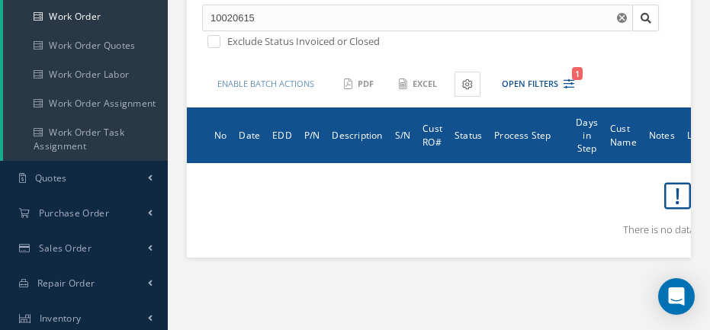
scroll to position [244, 0]
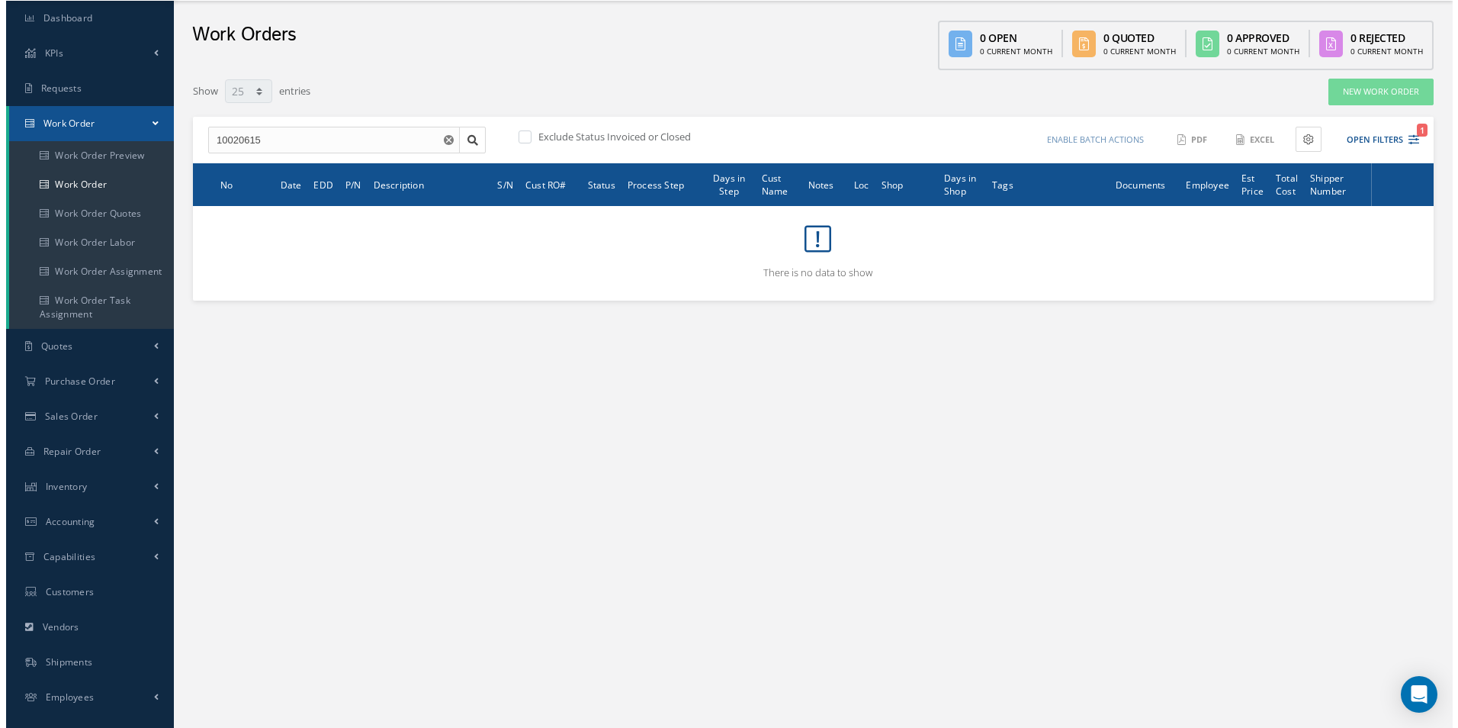
scroll to position [37, 0]
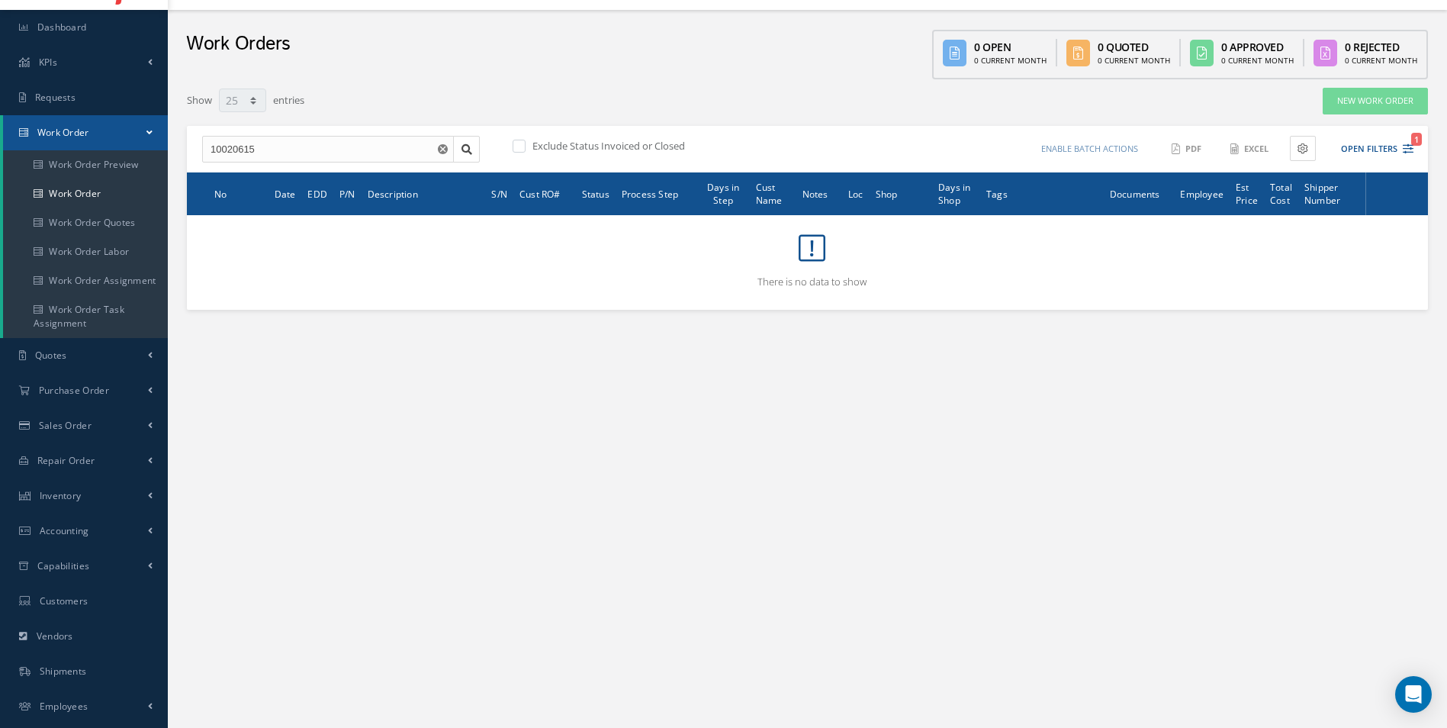
drag, startPoint x: 436, startPoint y: 138, endPoint x: 415, endPoint y: 148, distance: 23.5
click at [435, 139] on button "button" at bounding box center [444, 149] width 19 height 27
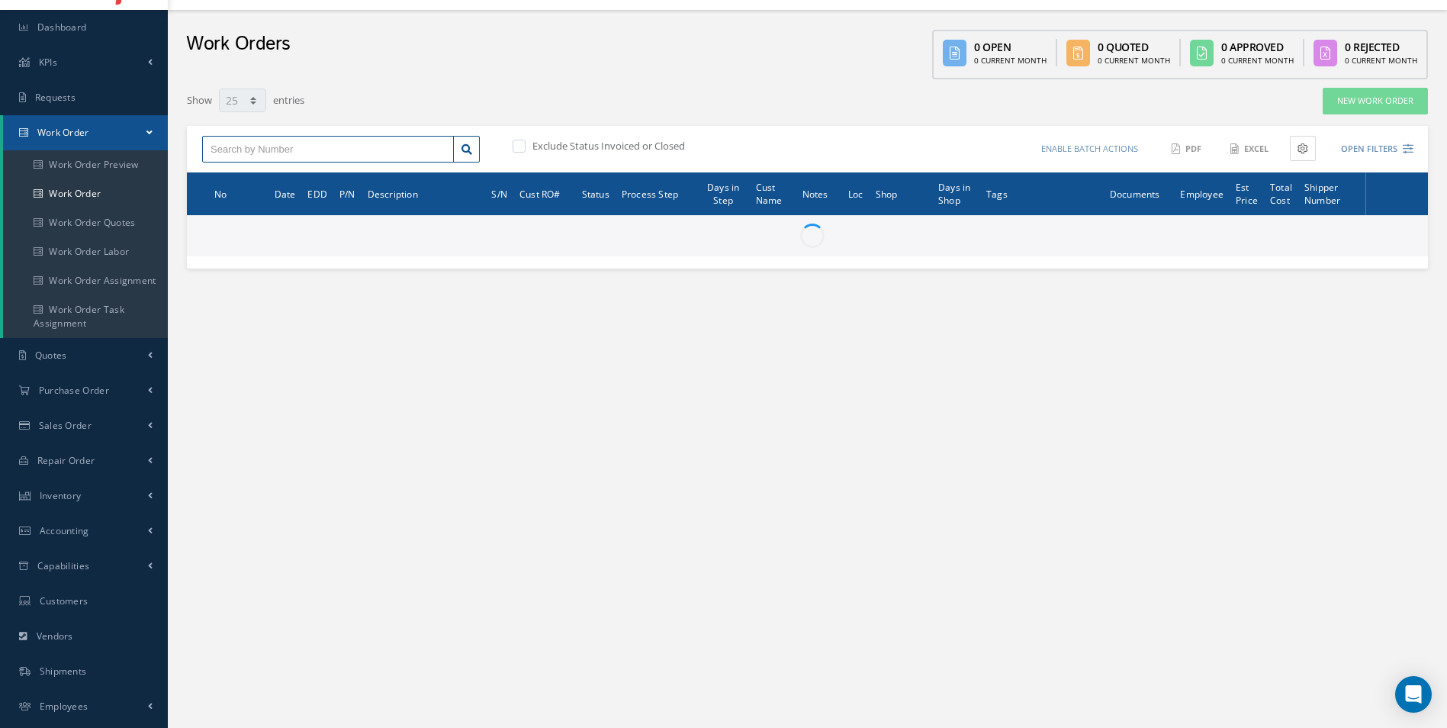
click at [401, 143] on input "text" at bounding box center [328, 149] width 252 height 27
paste input "100020283"
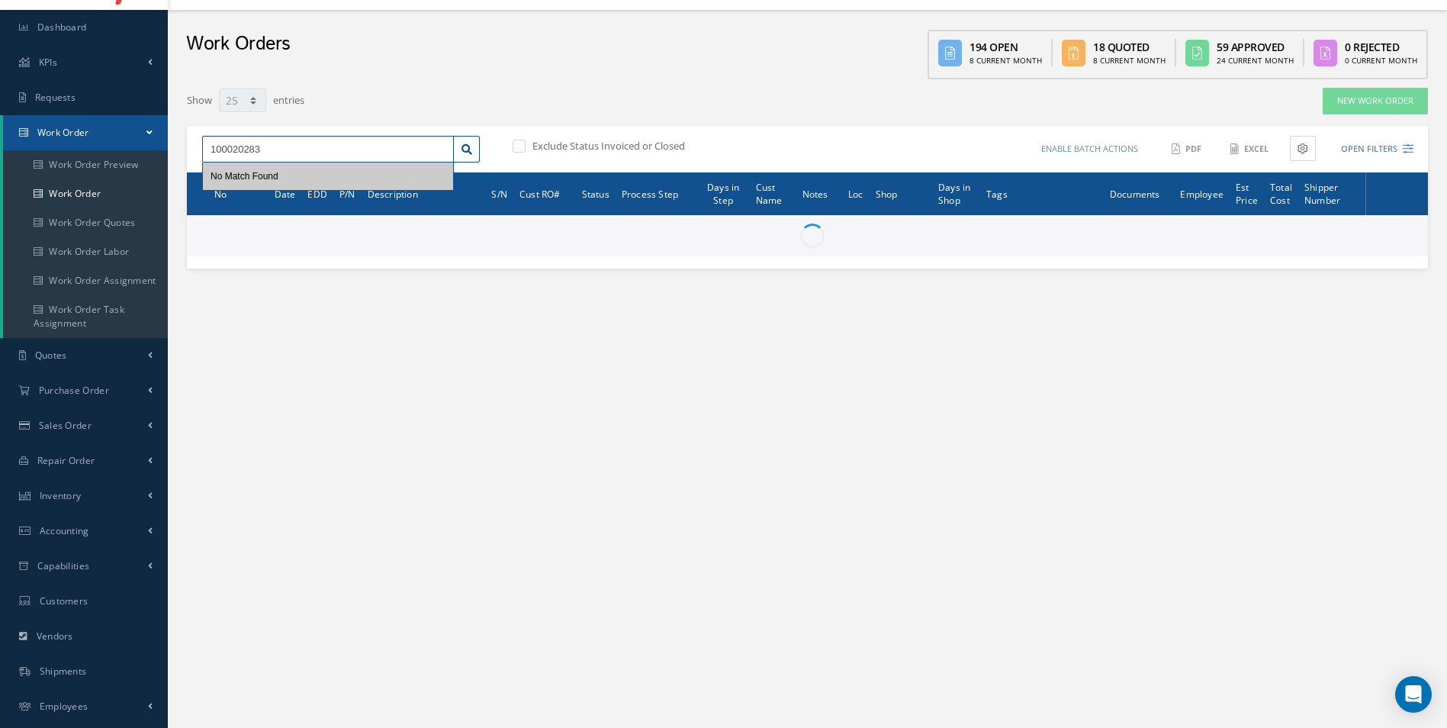
click at [320, 152] on input "100020283" at bounding box center [328, 149] width 252 height 27
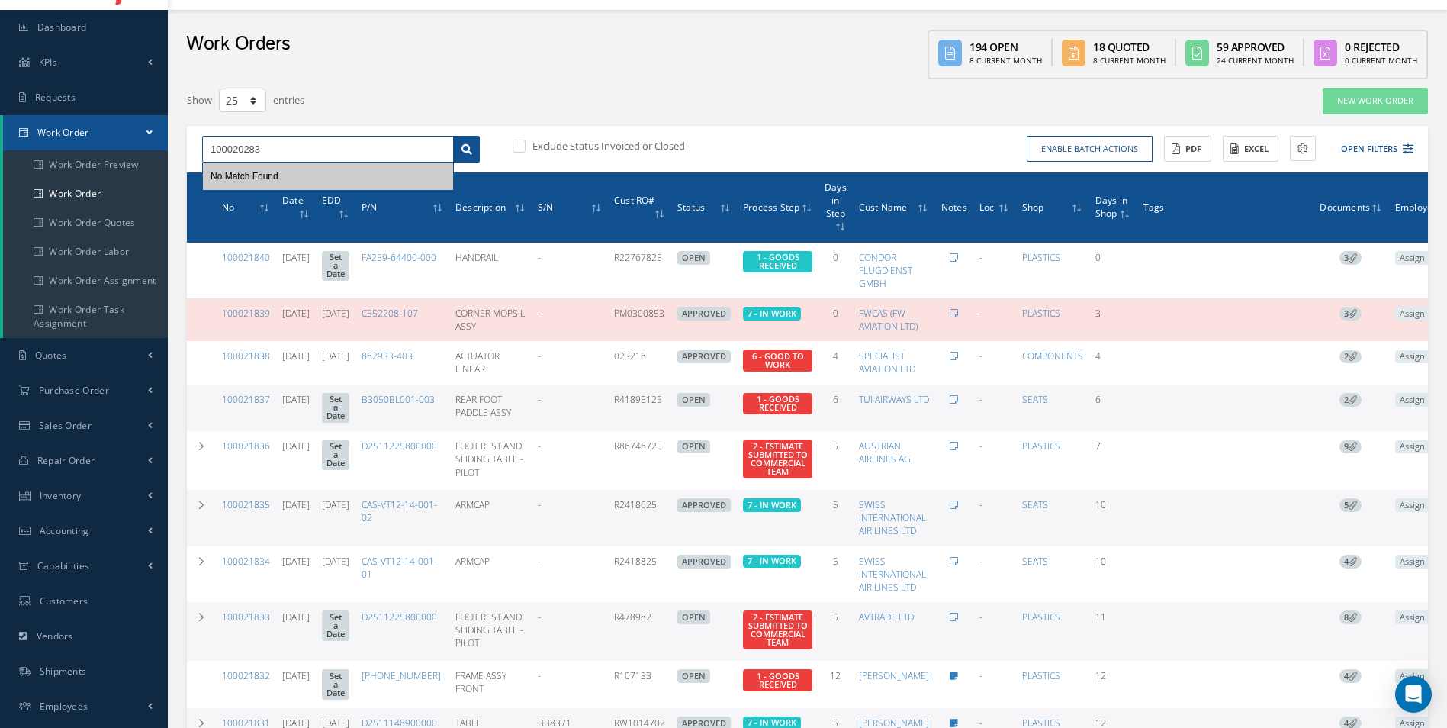
type input "100020283"
click at [477, 159] on link at bounding box center [466, 149] width 27 height 27
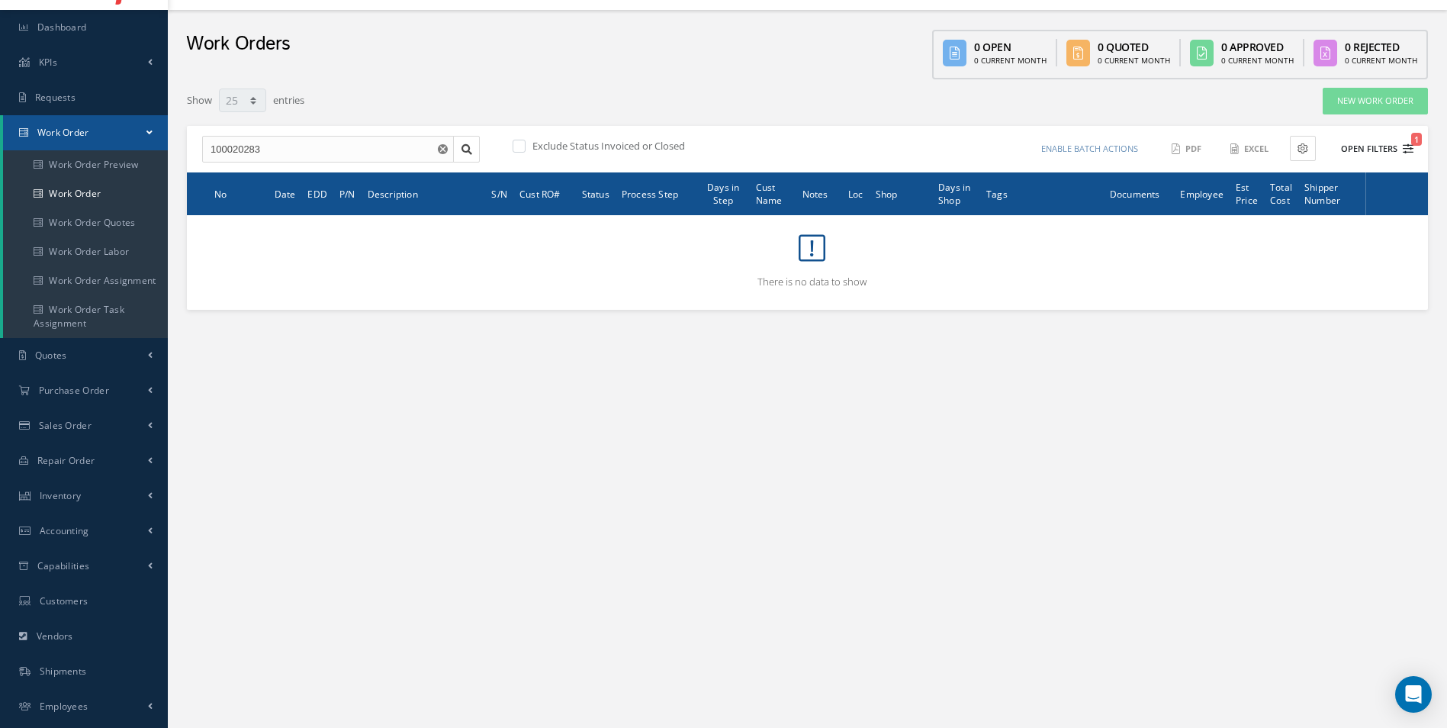
click at [1385, 149] on button "Open Filters 1" at bounding box center [1370, 149] width 86 height 25
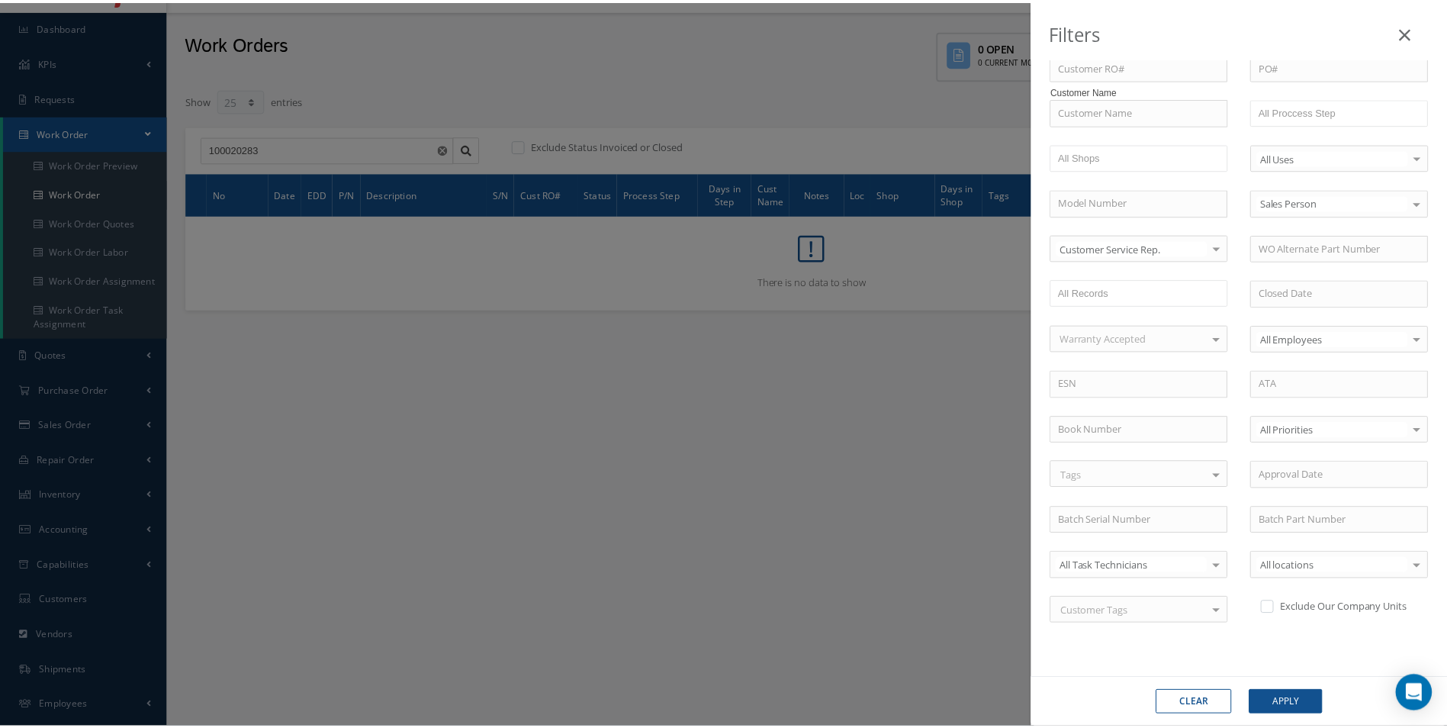
scroll to position [291, 0]
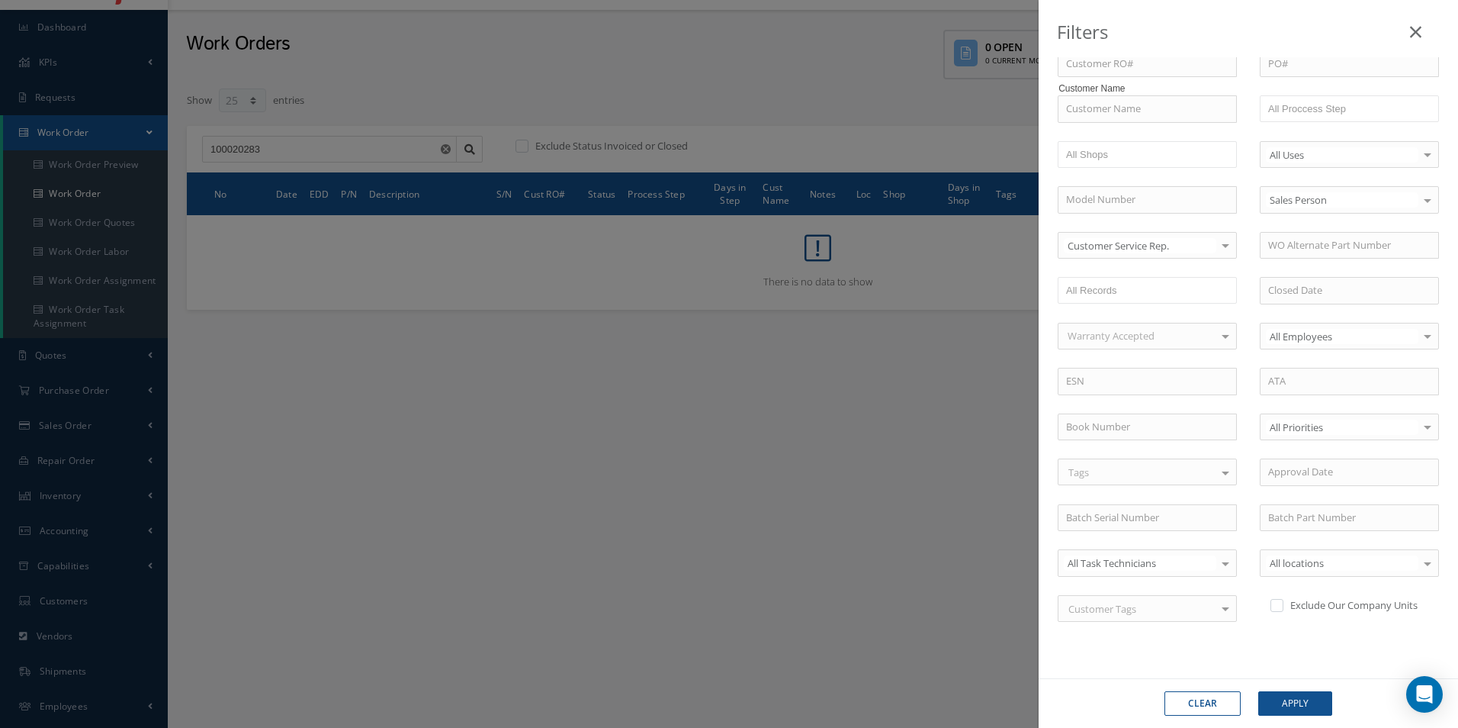
click at [1405, 40] on link at bounding box center [1416, 28] width 48 height 45
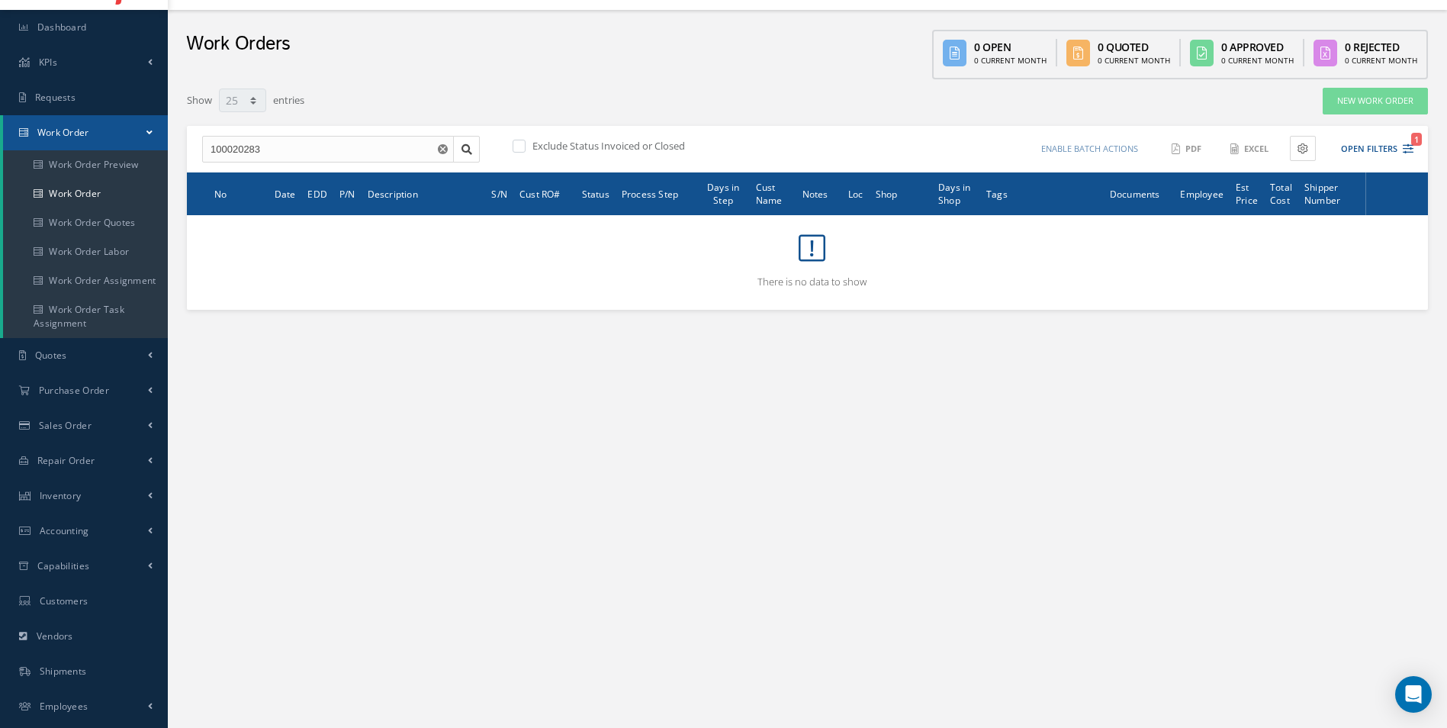
click at [441, 152] on icon "Reset" at bounding box center [443, 149] width 10 height 10
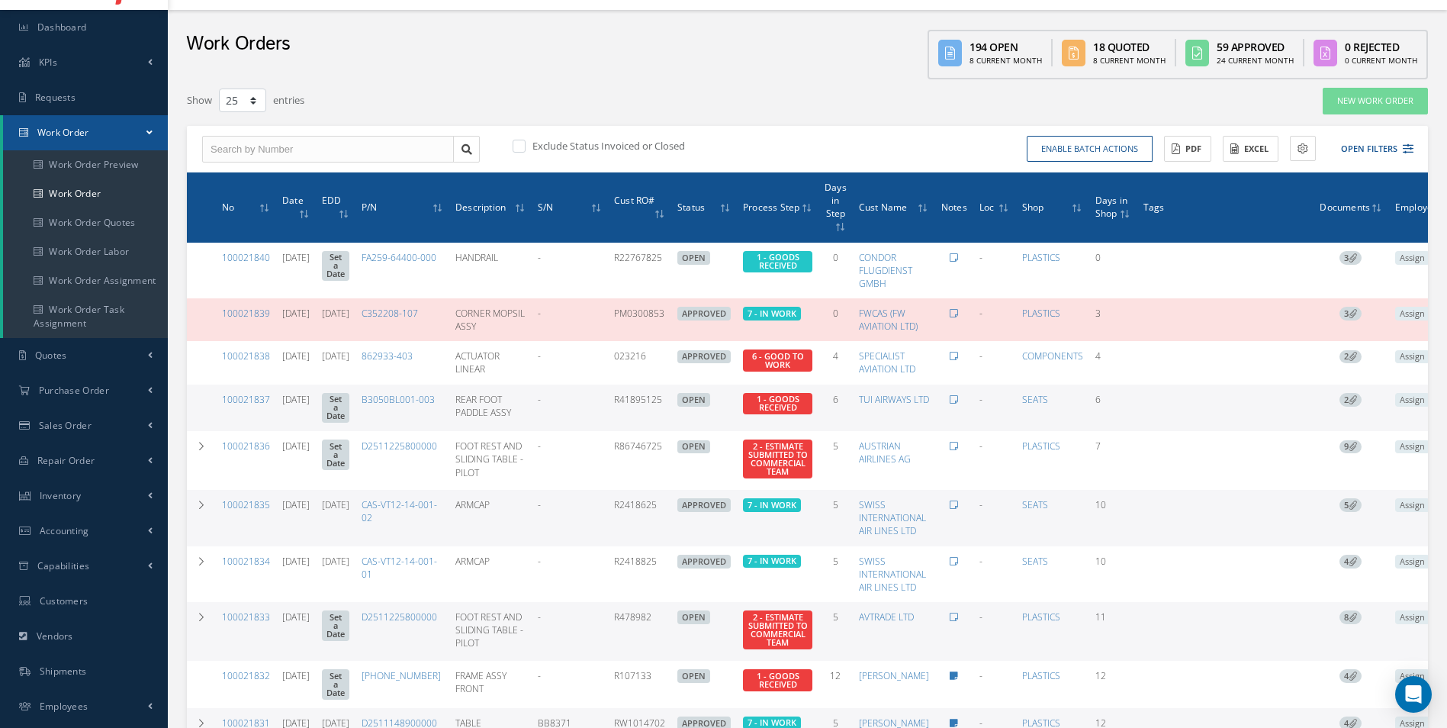
drag, startPoint x: 416, startPoint y: 164, endPoint x: 404, endPoint y: 149, distance: 18.9
click at [415, 162] on div "Exclude Status Invoiced or Closed Enable batch actions Update Work Orders Close…" at bounding box center [807, 149] width 1241 height 47
click at [394, 140] on input "text" at bounding box center [328, 149] width 252 height 27
paste input "100020283"
click at [469, 149] on icon at bounding box center [466, 149] width 11 height 11
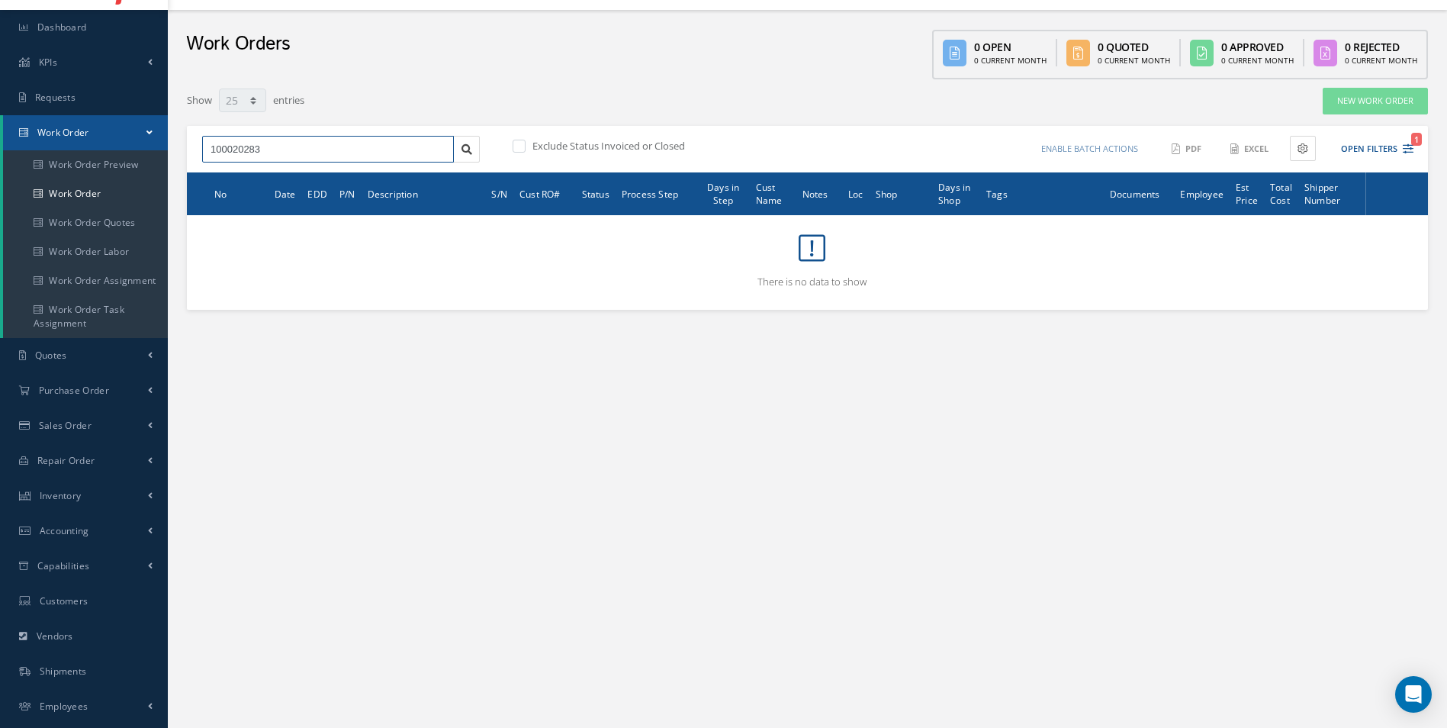
click at [234, 152] on input "100020283" at bounding box center [328, 149] width 252 height 27
type input "10020283"
click at [471, 155] on link at bounding box center [466, 149] width 27 height 27
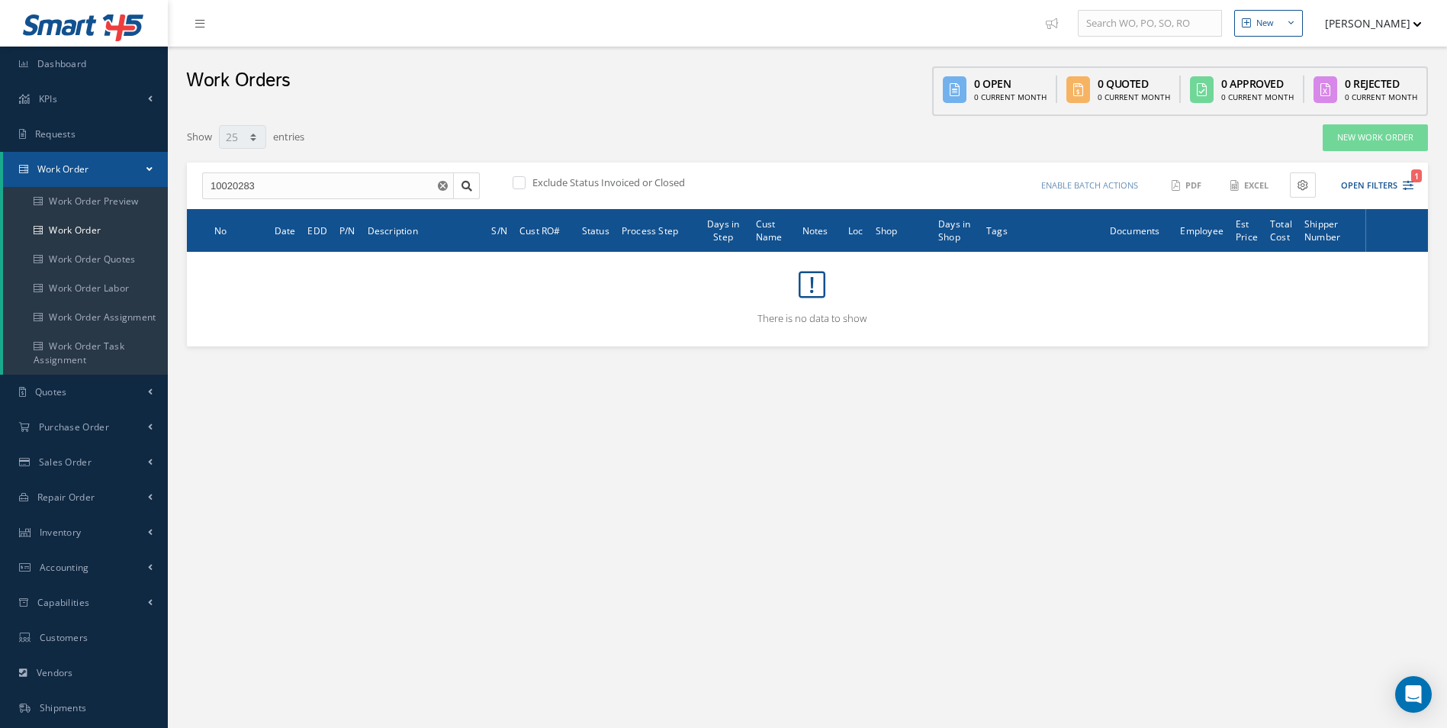
click at [1383, 35] on button "[PERSON_NAME]" at bounding box center [1365, 23] width 111 height 30
click at [1379, 43] on link "Administration" at bounding box center [1361, 51] width 122 height 26
click at [95, 517] on link "Inventory" at bounding box center [84, 532] width 168 height 35
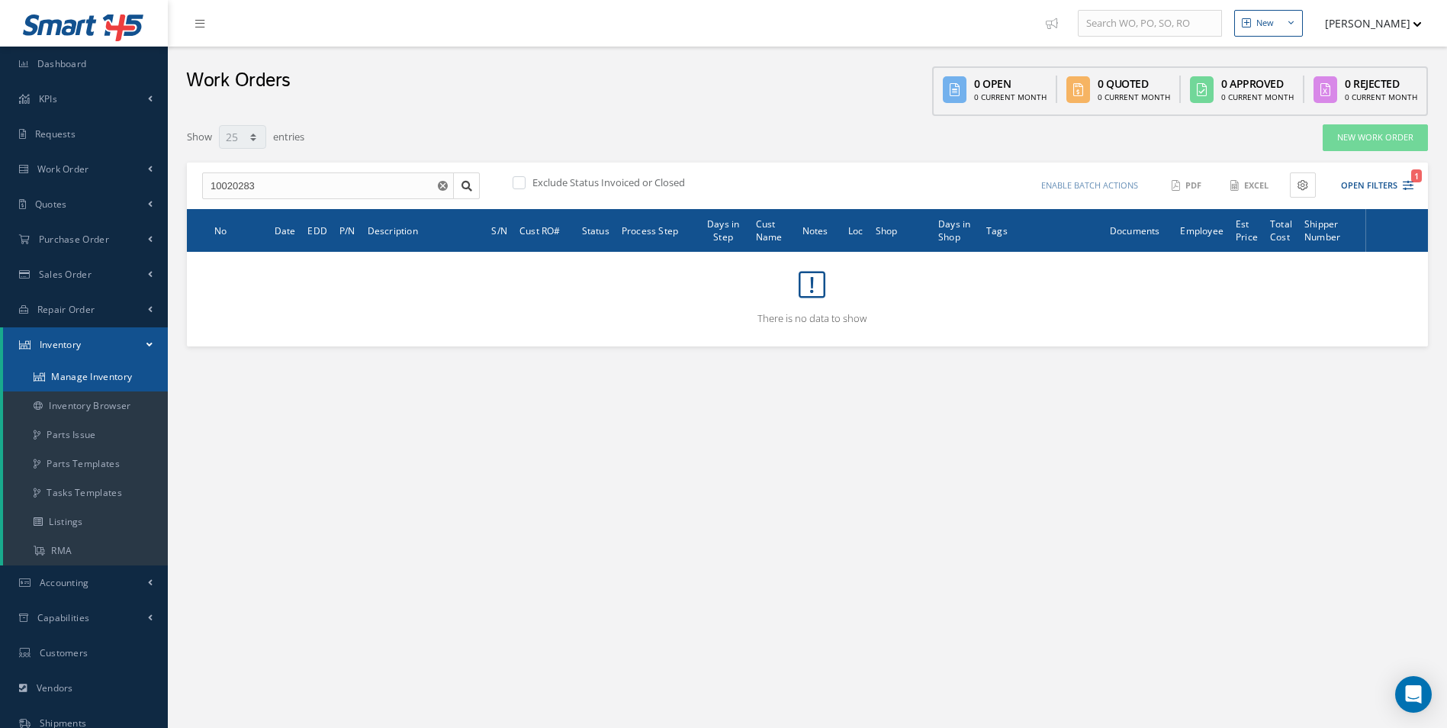
click at [127, 380] on link "Manage Inventory" at bounding box center [85, 376] width 165 height 29
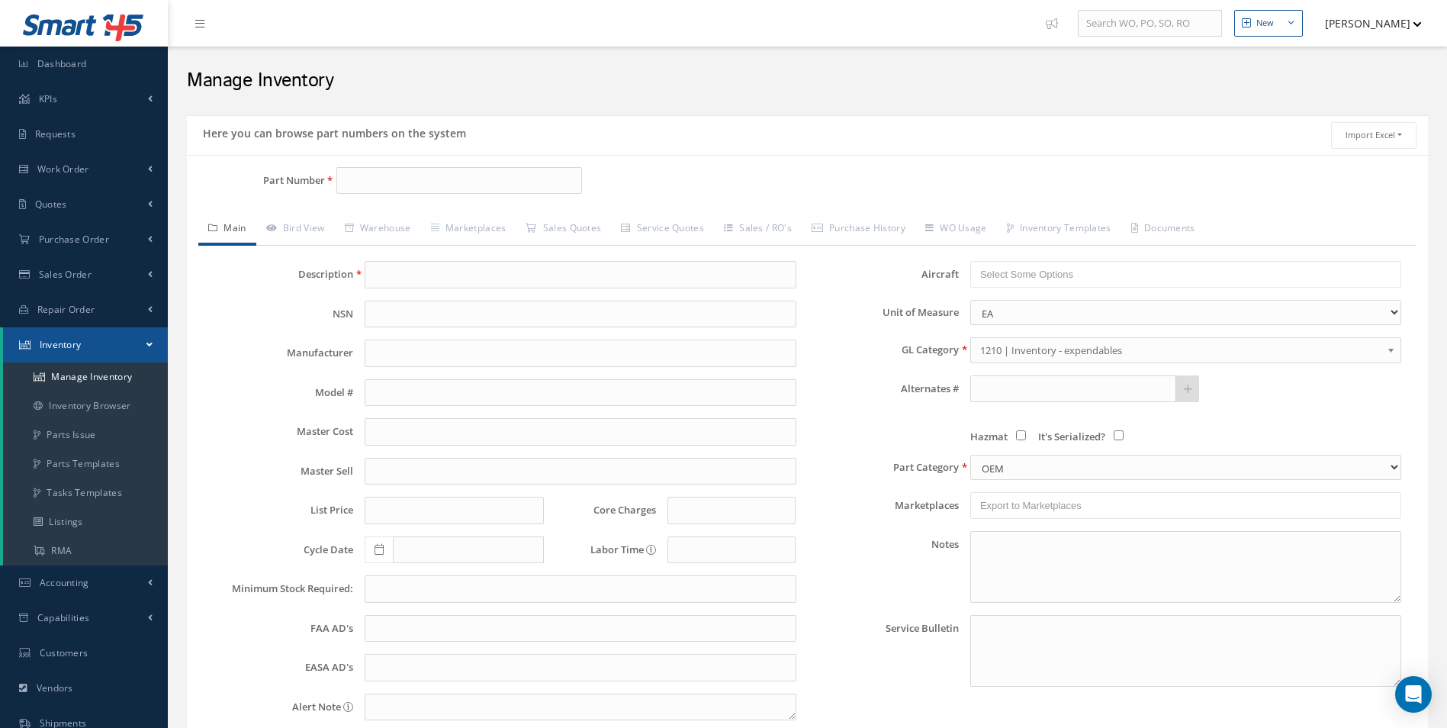
click at [416, 186] on input "Part Number" at bounding box center [459, 180] width 246 height 27
type input "AYFQ110001A0001"
click at [405, 214] on span "AYFQ110001A0001" at bounding box center [409, 220] width 137 height 16
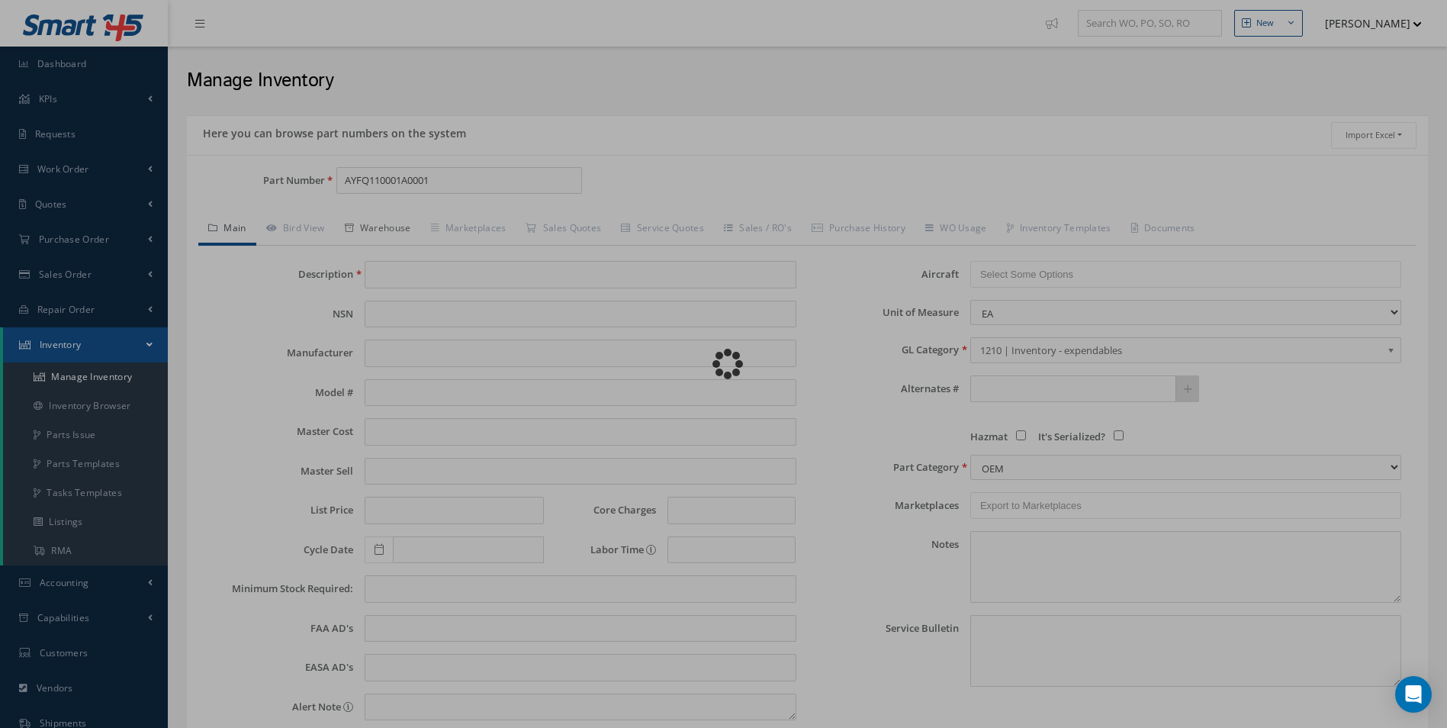
type input "SHROUD"
type input "0.00"
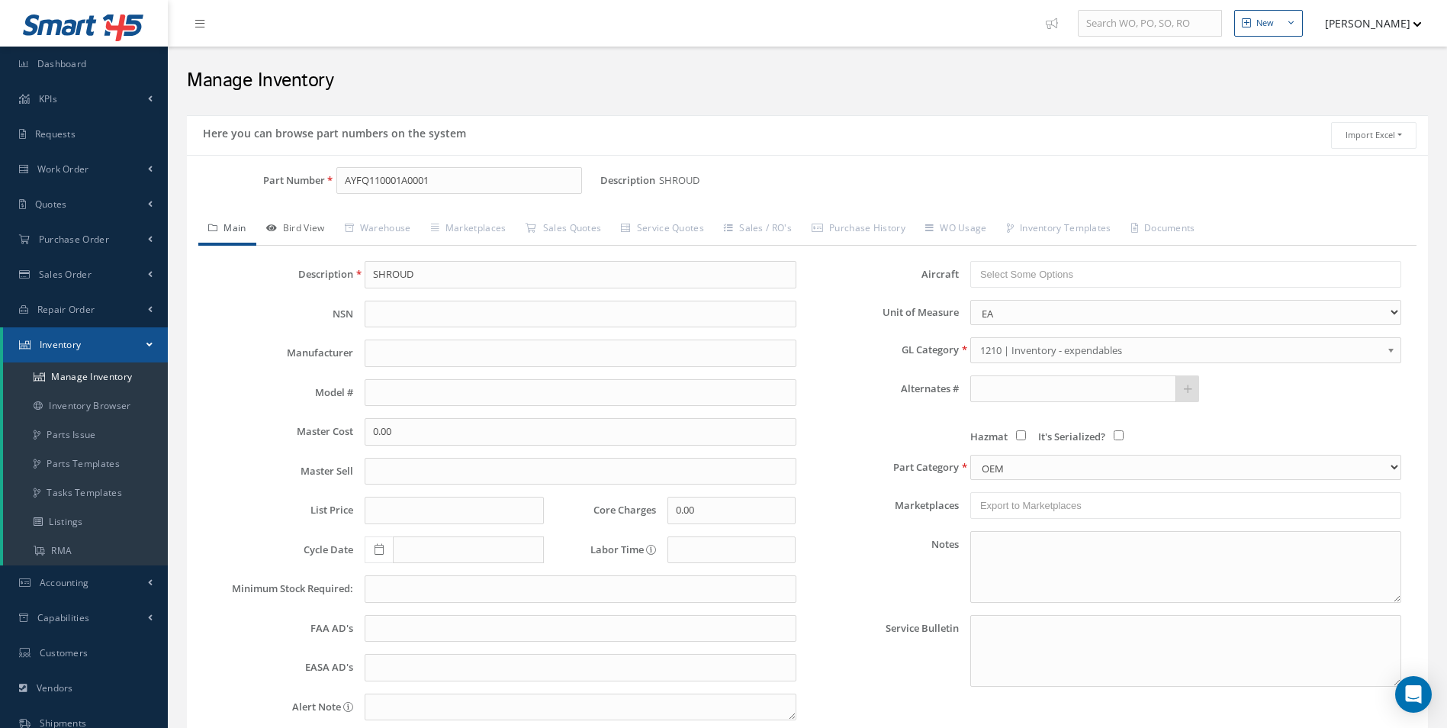
type input "AYFQ110001A0001"
click at [320, 227] on link "Bird View" at bounding box center [295, 230] width 79 height 32
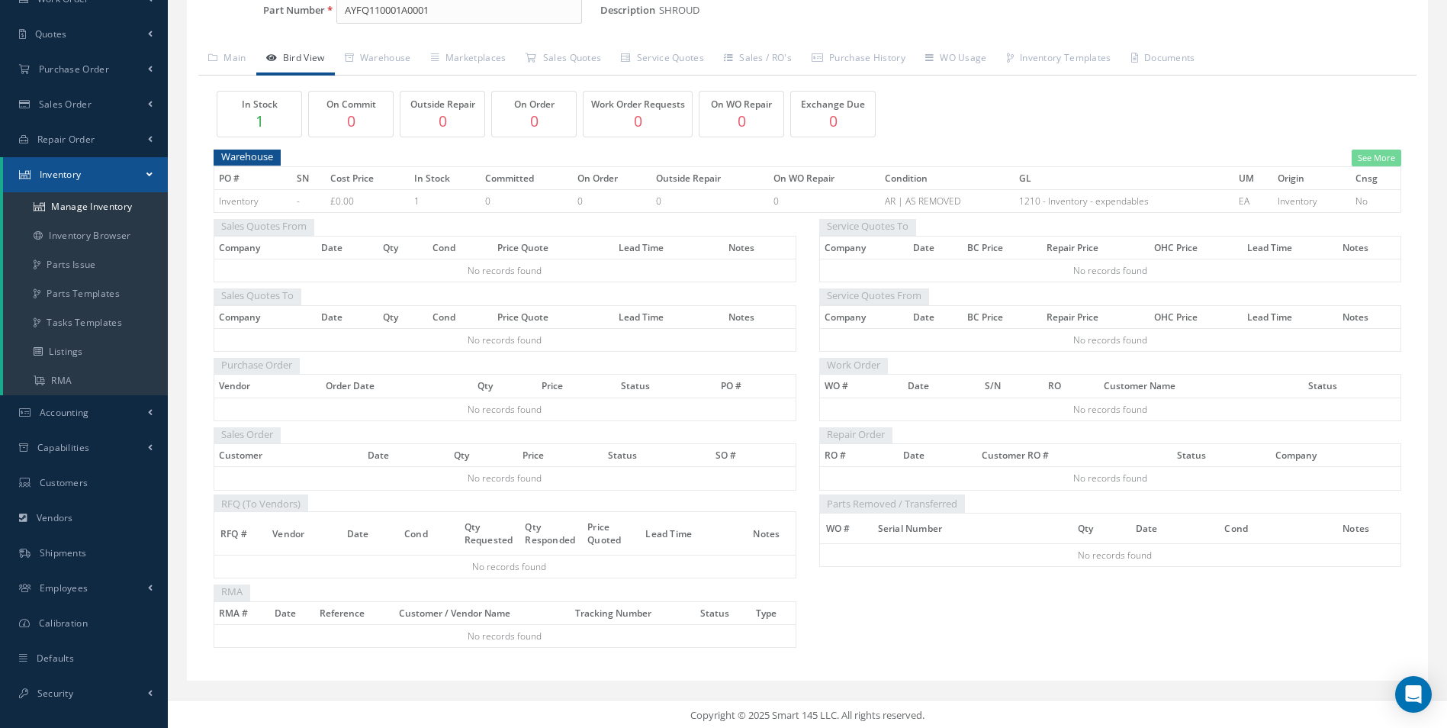
scroll to position [172, 0]
click at [365, 73] on div "In Stock 1 On Commit 0 Outside Repair 0 On Order 0 Work Order Requests 0 On WO …" at bounding box center [807, 369] width 1218 height 593
click at [406, 56] on link "Warehouse" at bounding box center [378, 57] width 86 height 32
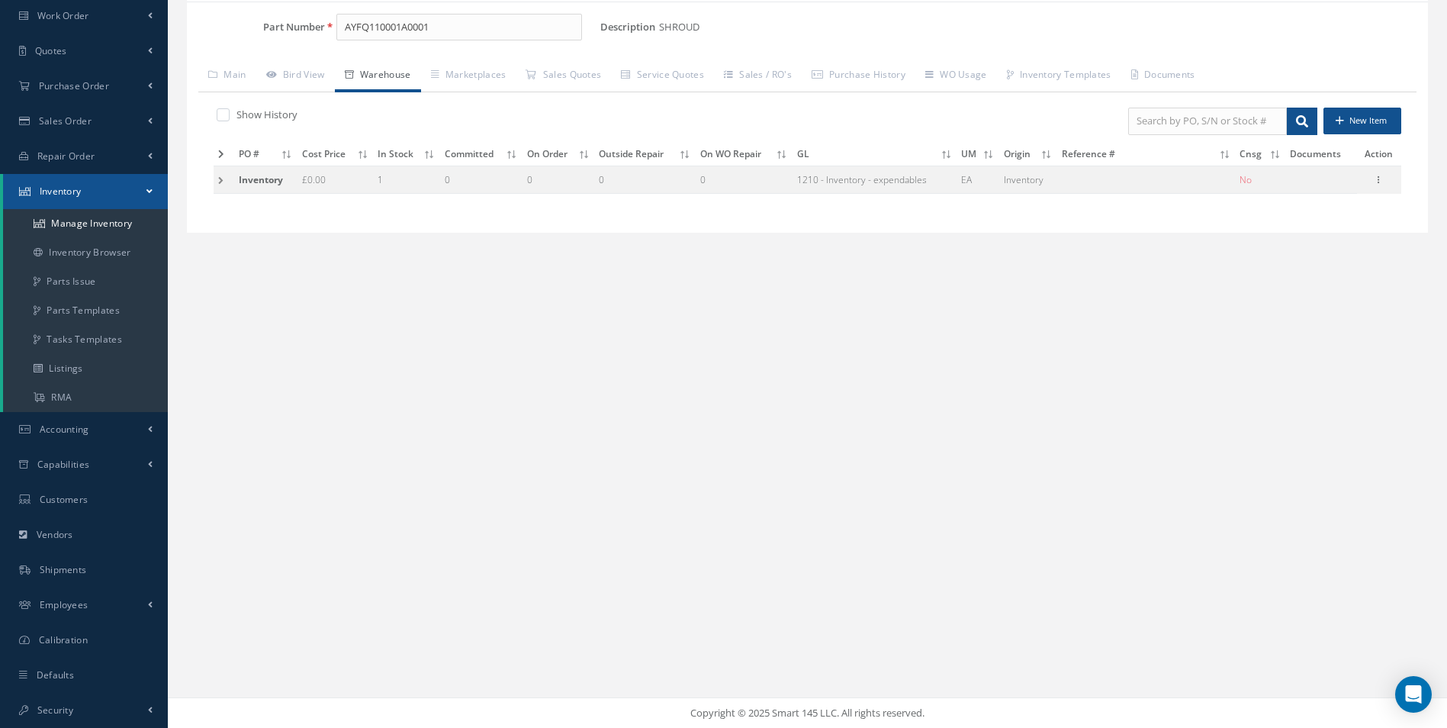
click at [219, 183] on td at bounding box center [224, 179] width 21 height 28
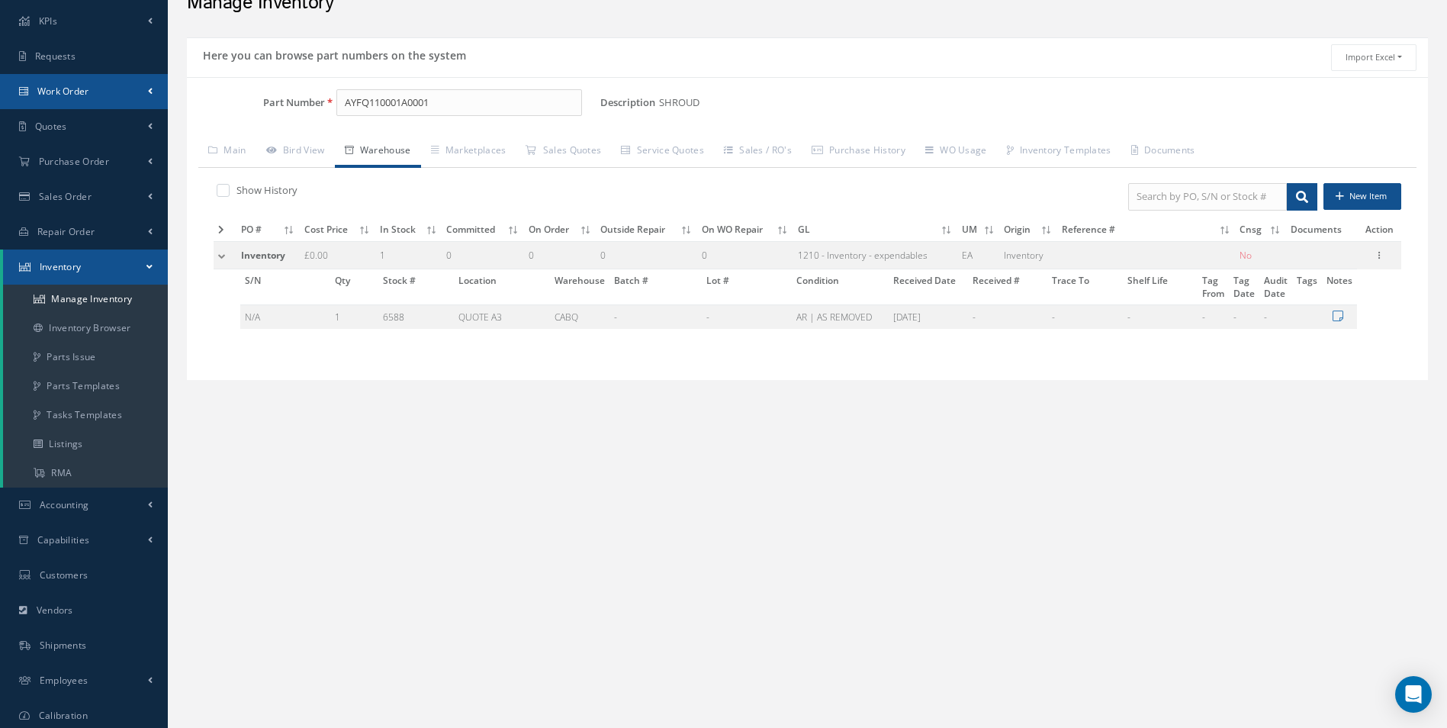
scroll to position [77, 0]
click at [63, 90] on span "Work Order" at bounding box center [63, 91] width 52 height 13
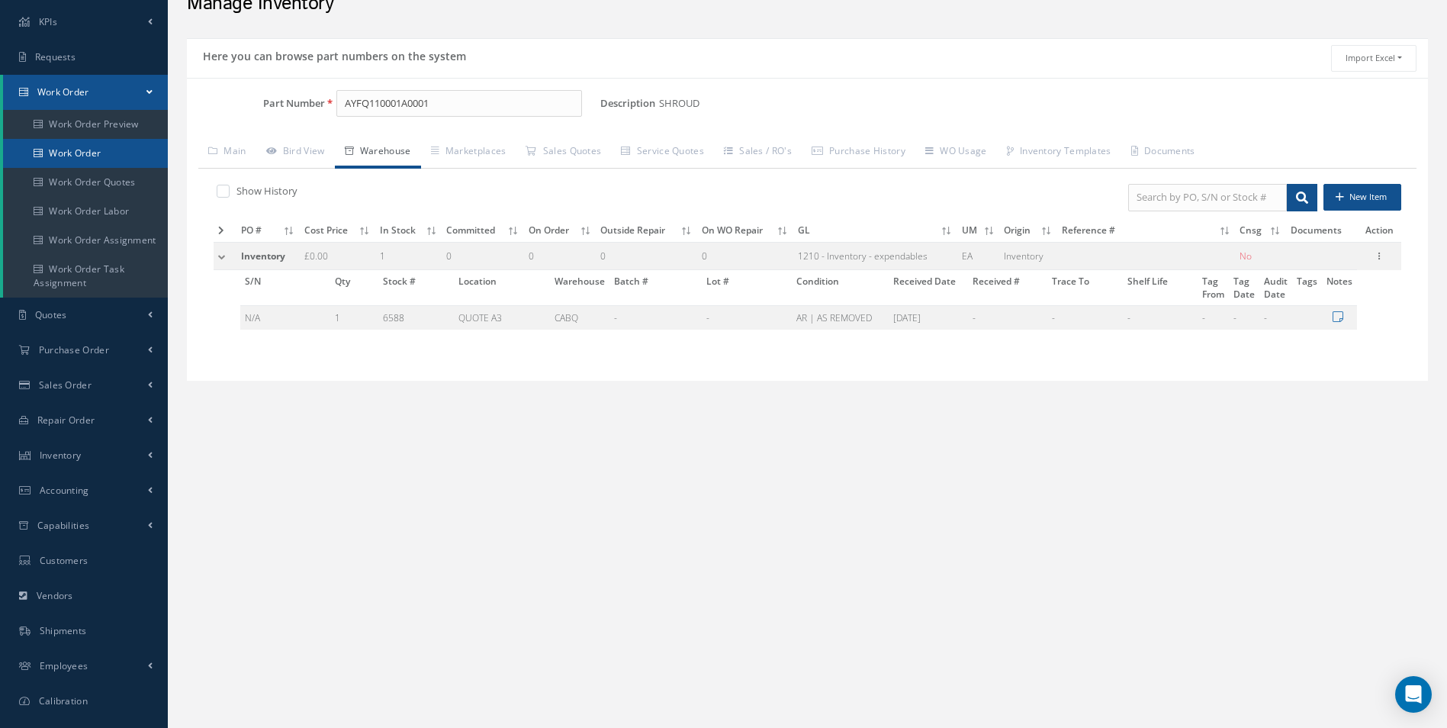
click at [108, 145] on link "Work Order" at bounding box center [85, 153] width 165 height 29
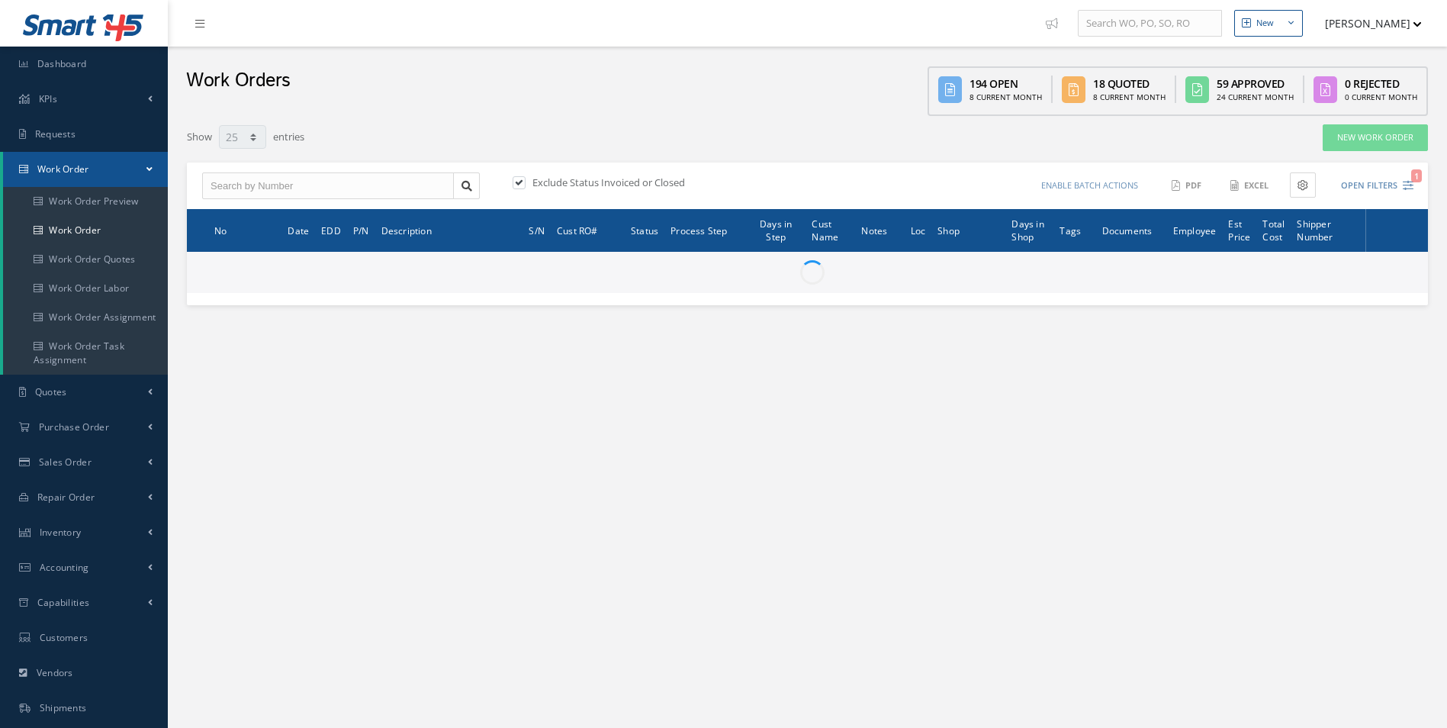
select select "25"
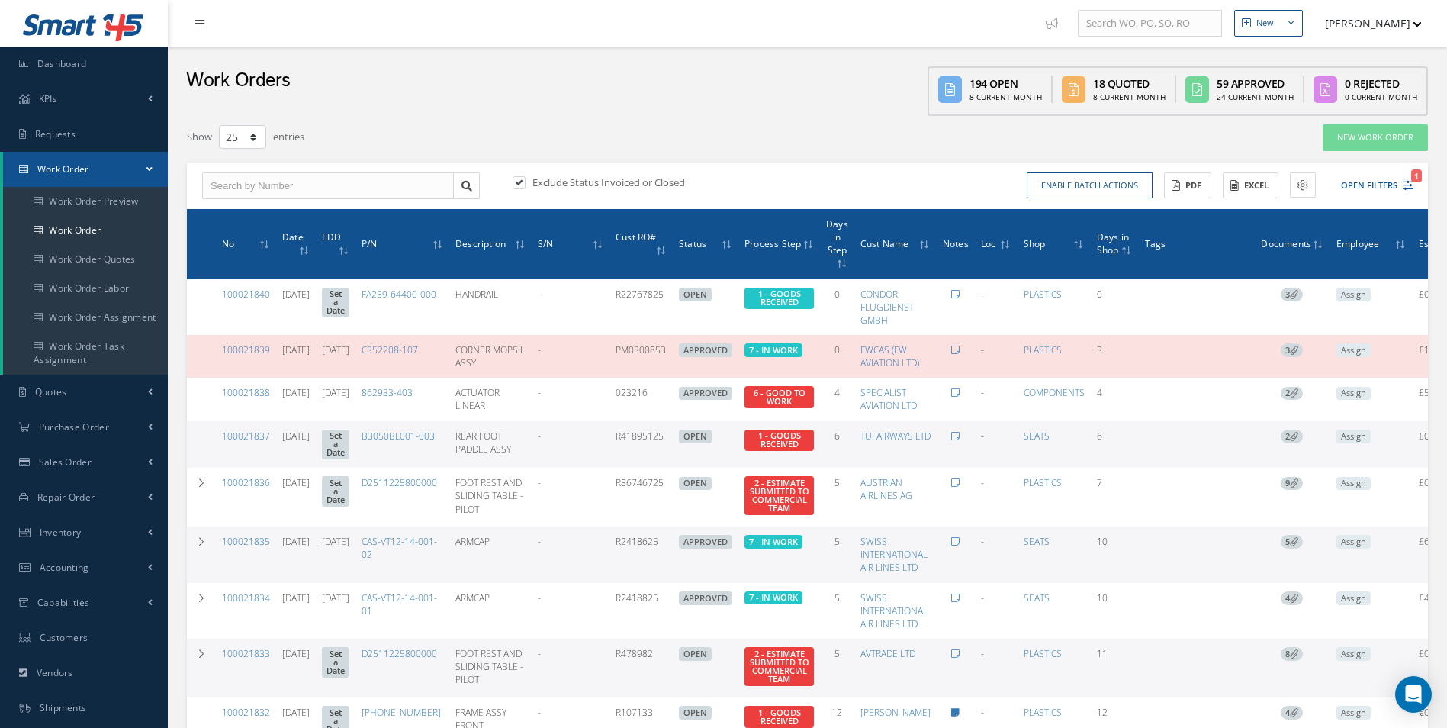
type input "All Work Request"
type input "All Work Performed"
type input "All Status"
type input "WO Part Status"
click at [1368, 178] on button "Open Filters 1" at bounding box center [1370, 185] width 86 height 25
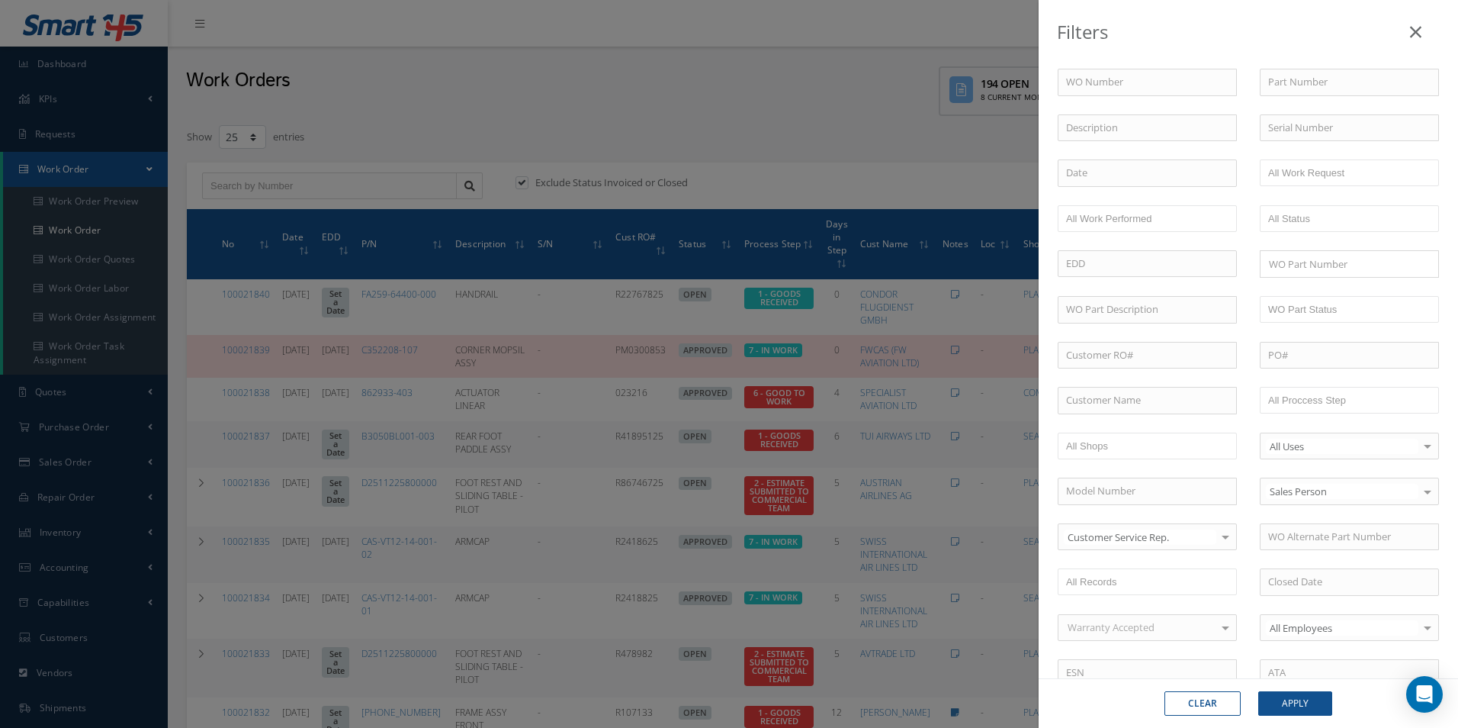
click at [1250, 80] on div "Part Number" at bounding box center [1349, 82] width 202 height 27
click at [1260, 87] on input "text" at bounding box center [1349, 82] width 179 height 27
click at [1210, 82] on input "text" at bounding box center [1147, 82] width 179 height 27
type input "1"
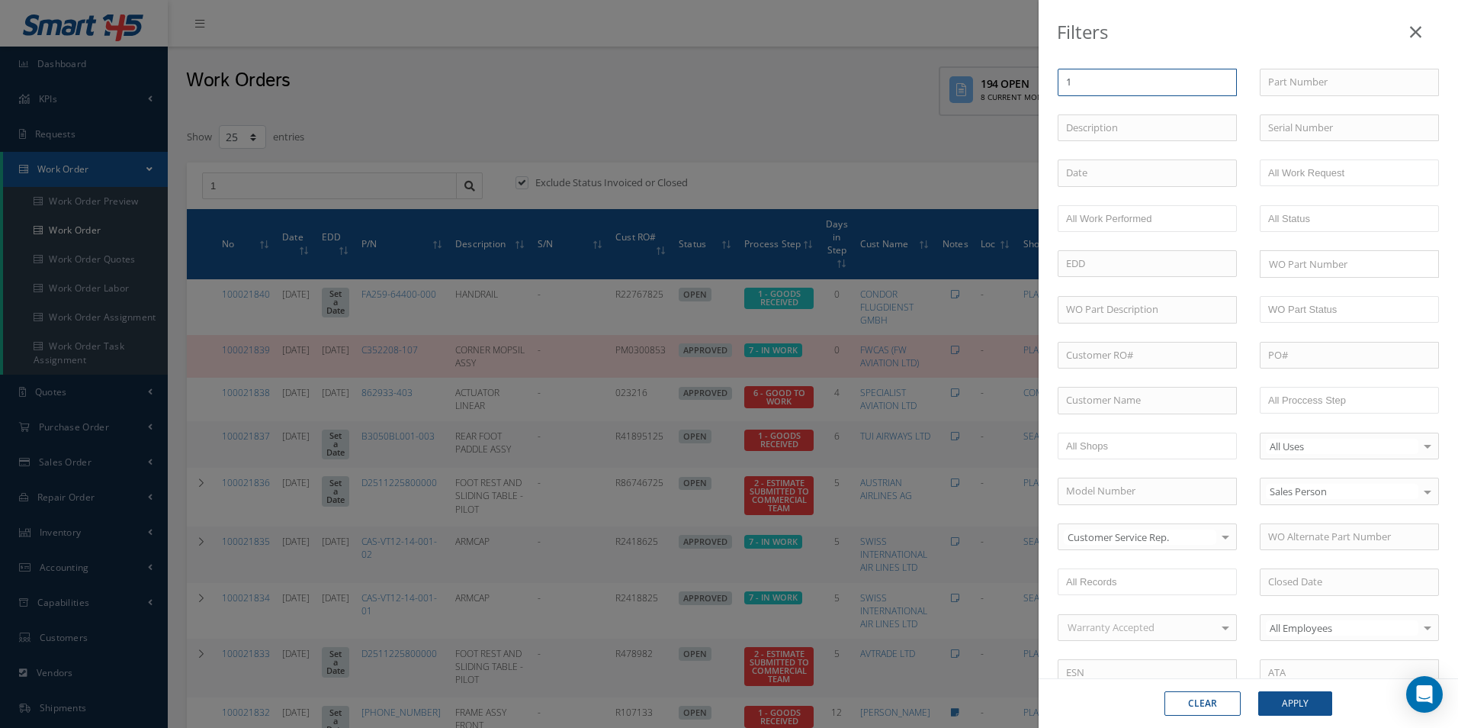
type input "10"
type input "100"
type input "1000"
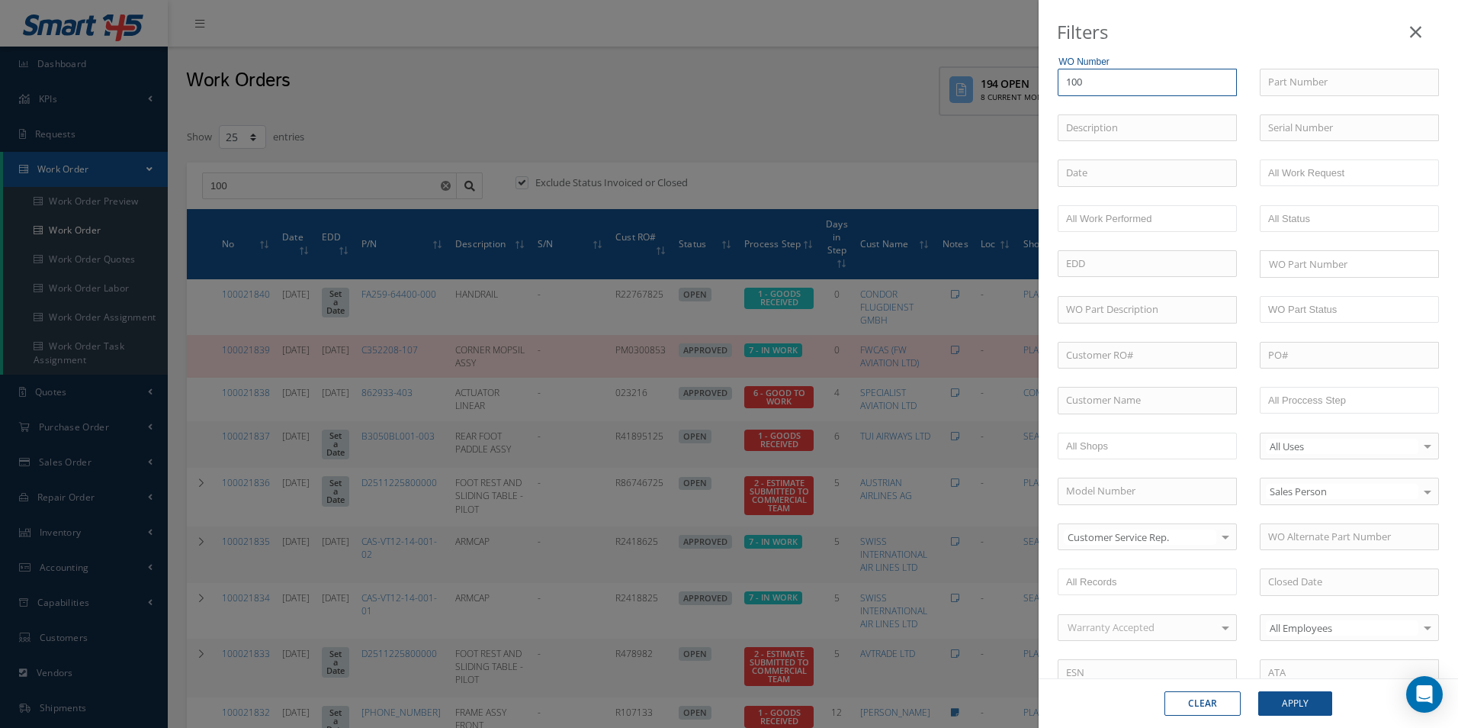
type input "1000"
type input "10001"
type input "1000"
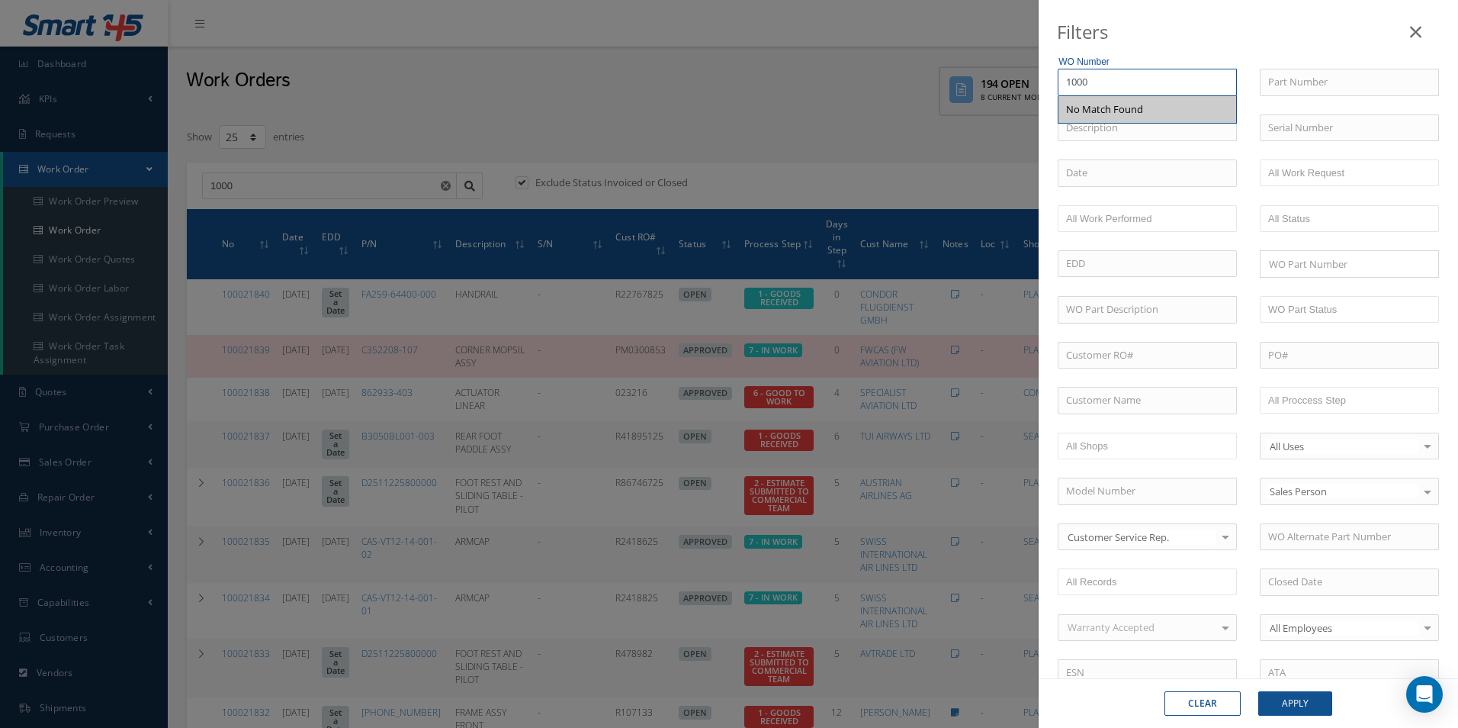
type input "10002"
type input "100020"
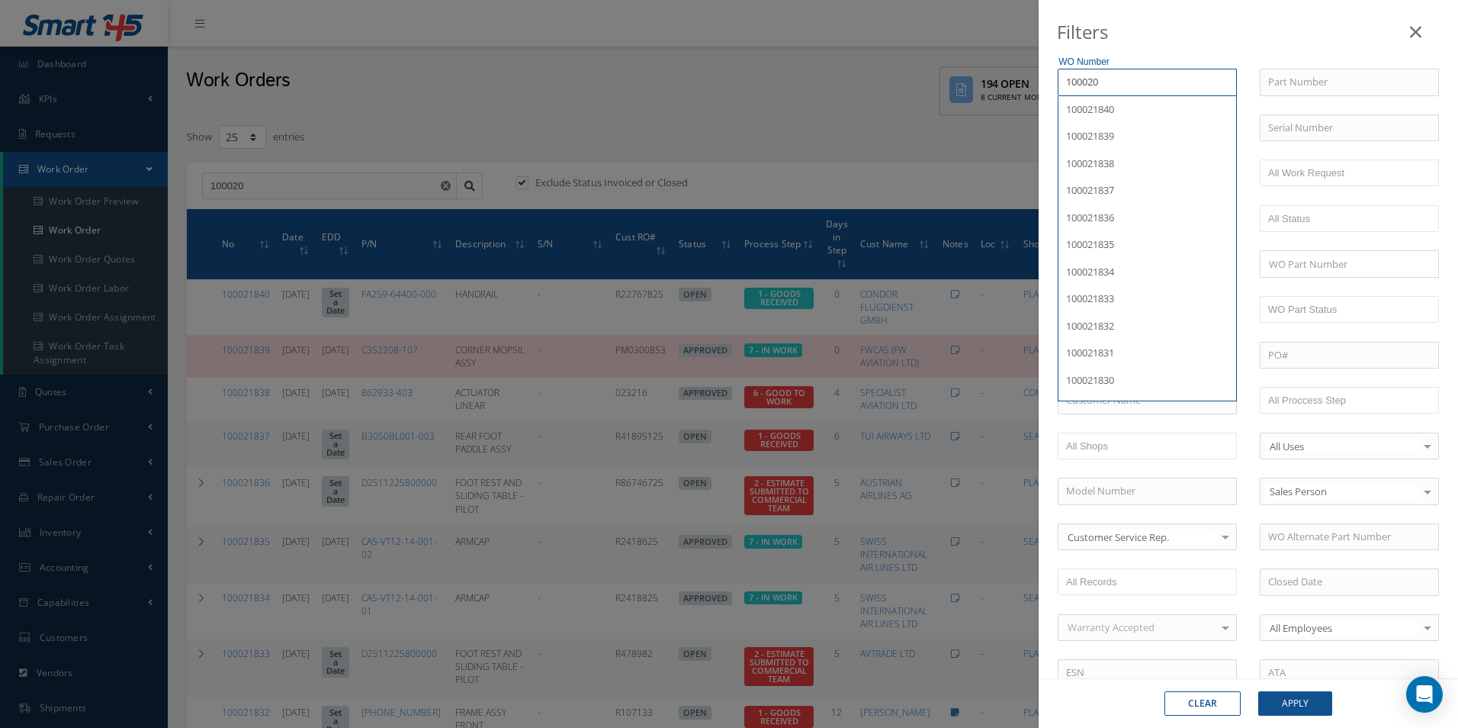
type input "1000205"
type input "10002057"
type input "100020573"
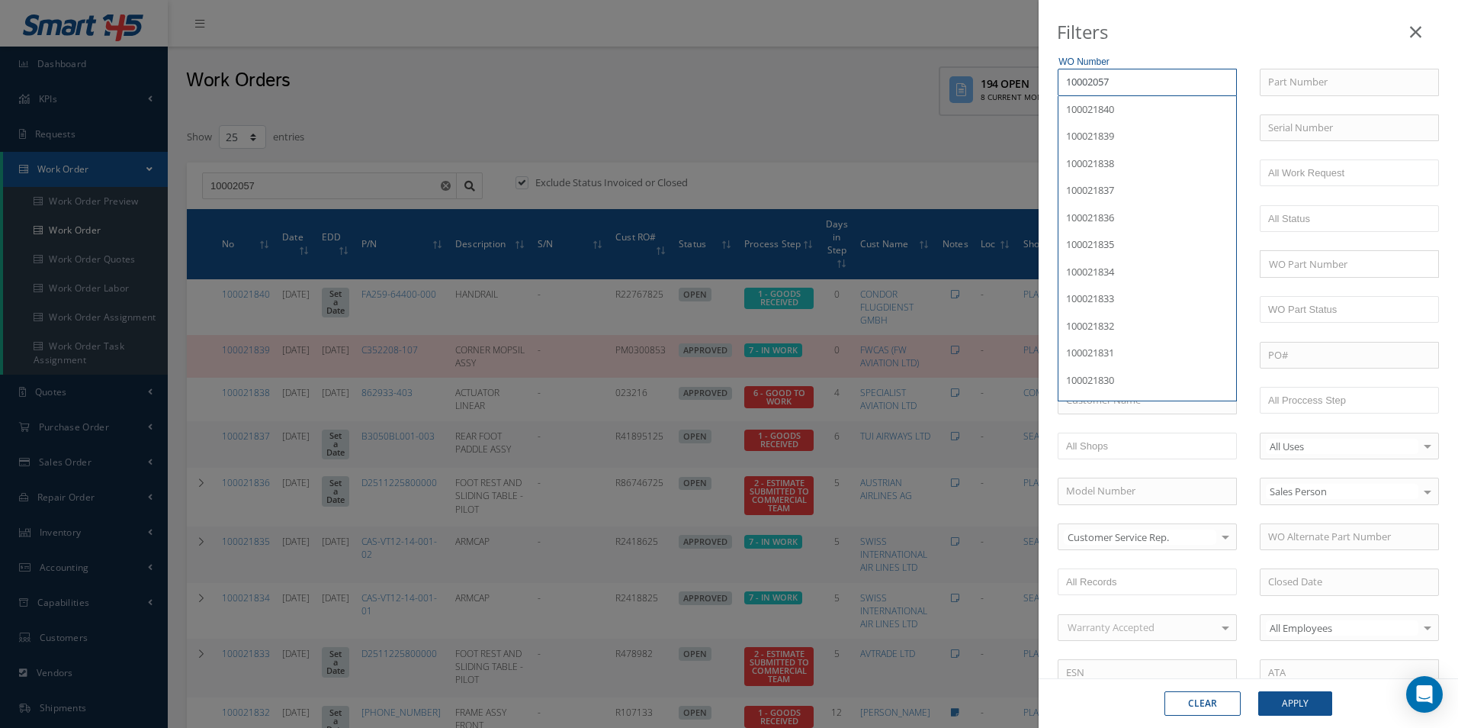
type input "100020573"
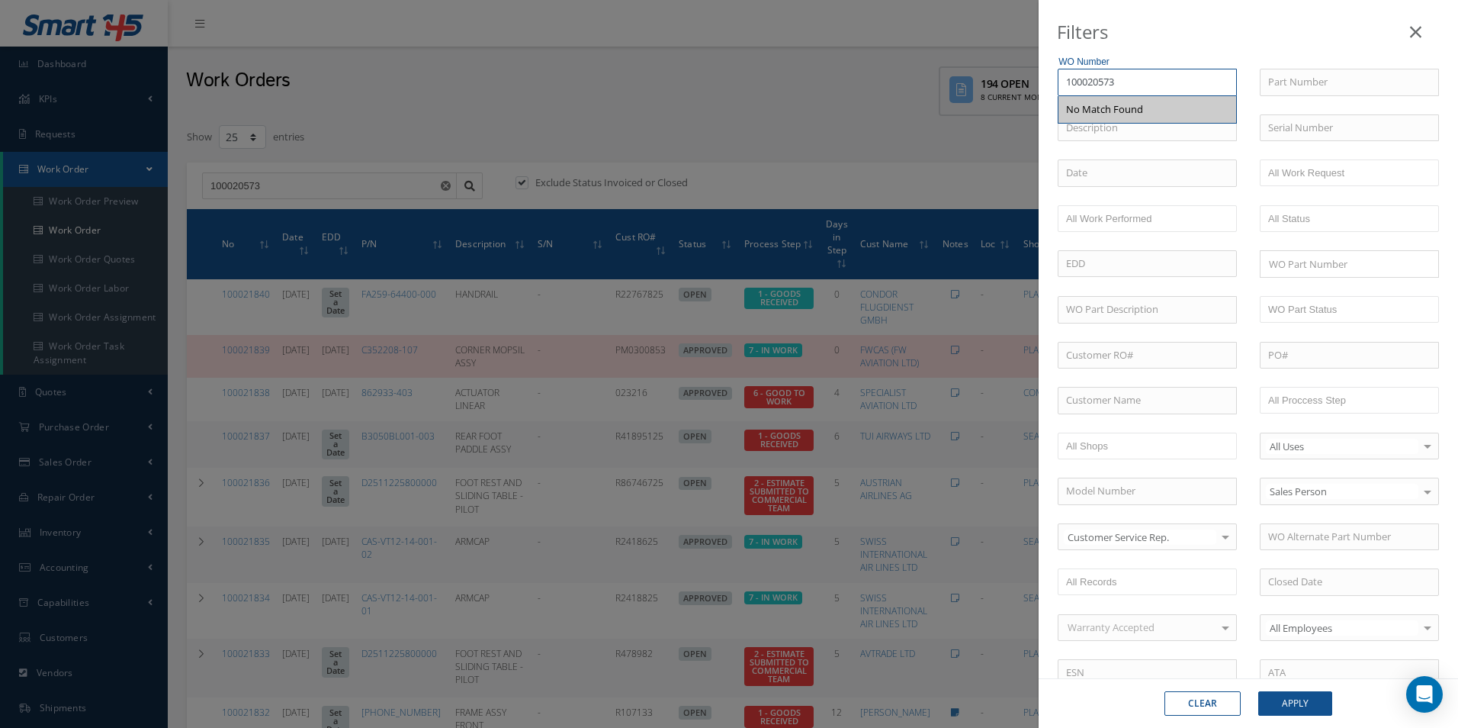
click at [1093, 78] on input "100020573" at bounding box center [1147, 82] width 179 height 27
click at [1067, 73] on input "100020573" at bounding box center [1147, 82] width 179 height 27
click at [1079, 81] on input "100020573" at bounding box center [1147, 82] width 179 height 27
type input "10020573"
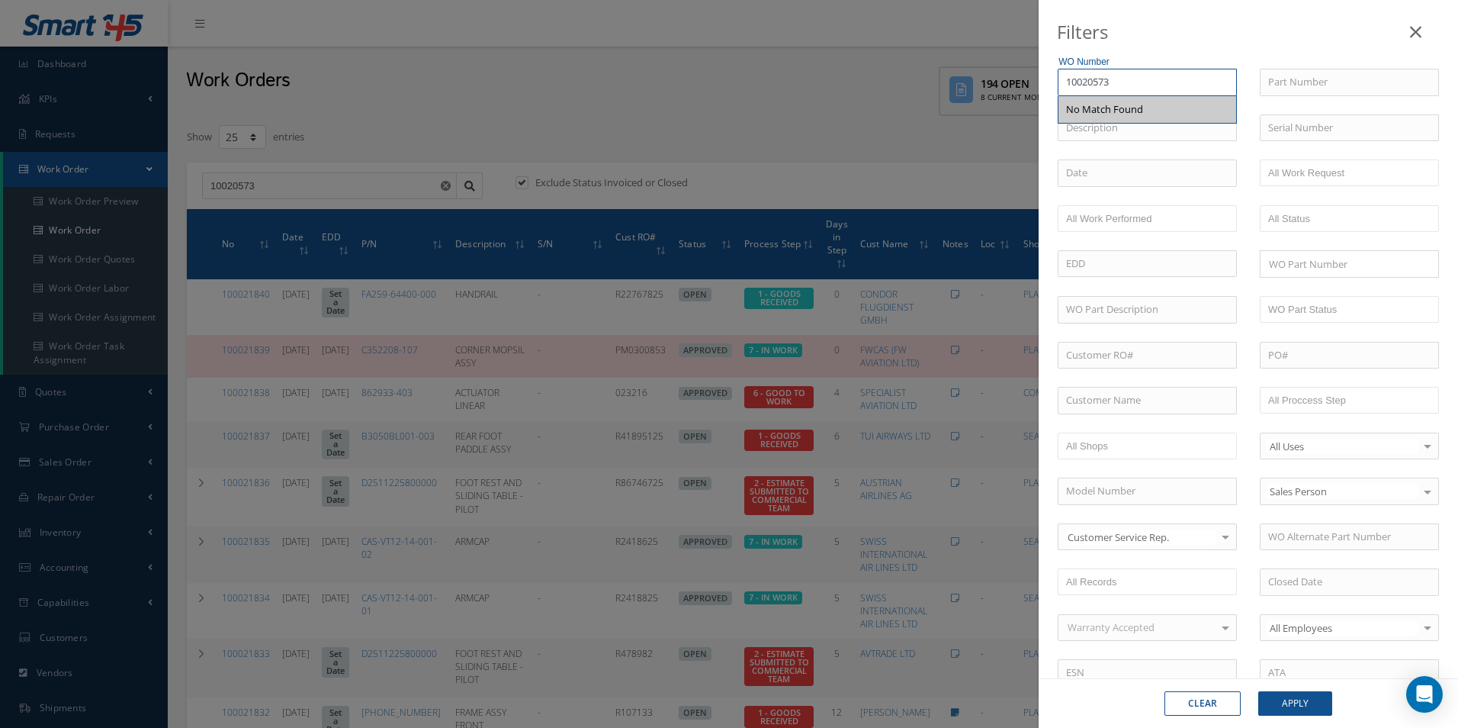
type input "10020573"
click at [1171, 98] on div "No Match Found" at bounding box center [1148, 109] width 178 height 27
drag, startPoint x: 1146, startPoint y: 79, endPoint x: 1032, endPoint y: 98, distance: 116.0
click at [1034, 98] on div "Filters WO Number 10020573 No Match Found Part Number Description Serial Number…" at bounding box center [729, 364] width 1458 height 728
drag, startPoint x: 1115, startPoint y: 353, endPoint x: 1117, endPoint y: 366, distance: 13.1
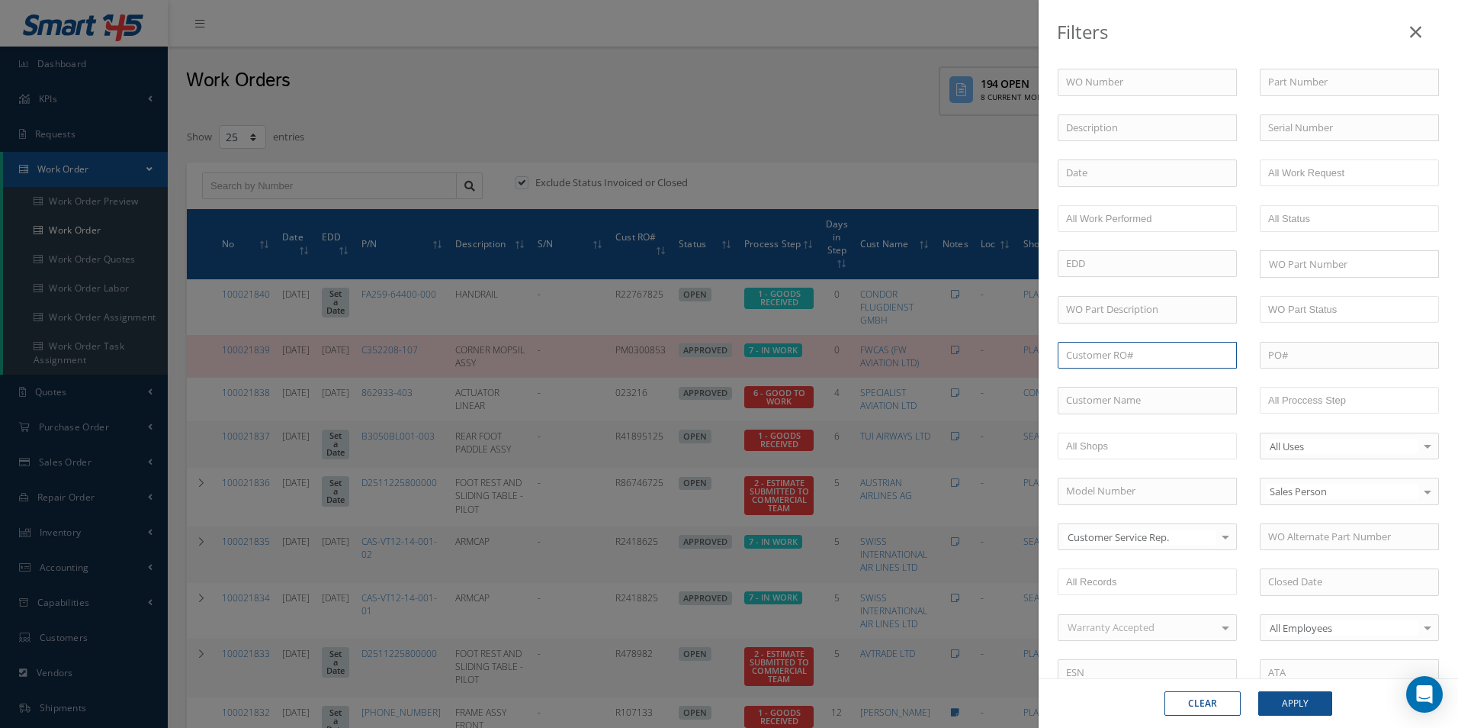
click at [1116, 354] on input "text" at bounding box center [1147, 355] width 179 height 27
click at [1071, 355] on input "r22930924" at bounding box center [1147, 355] width 179 height 27
type input "R22930924"
click at [1302, 693] on button "Apply" at bounding box center [1295, 703] width 74 height 24
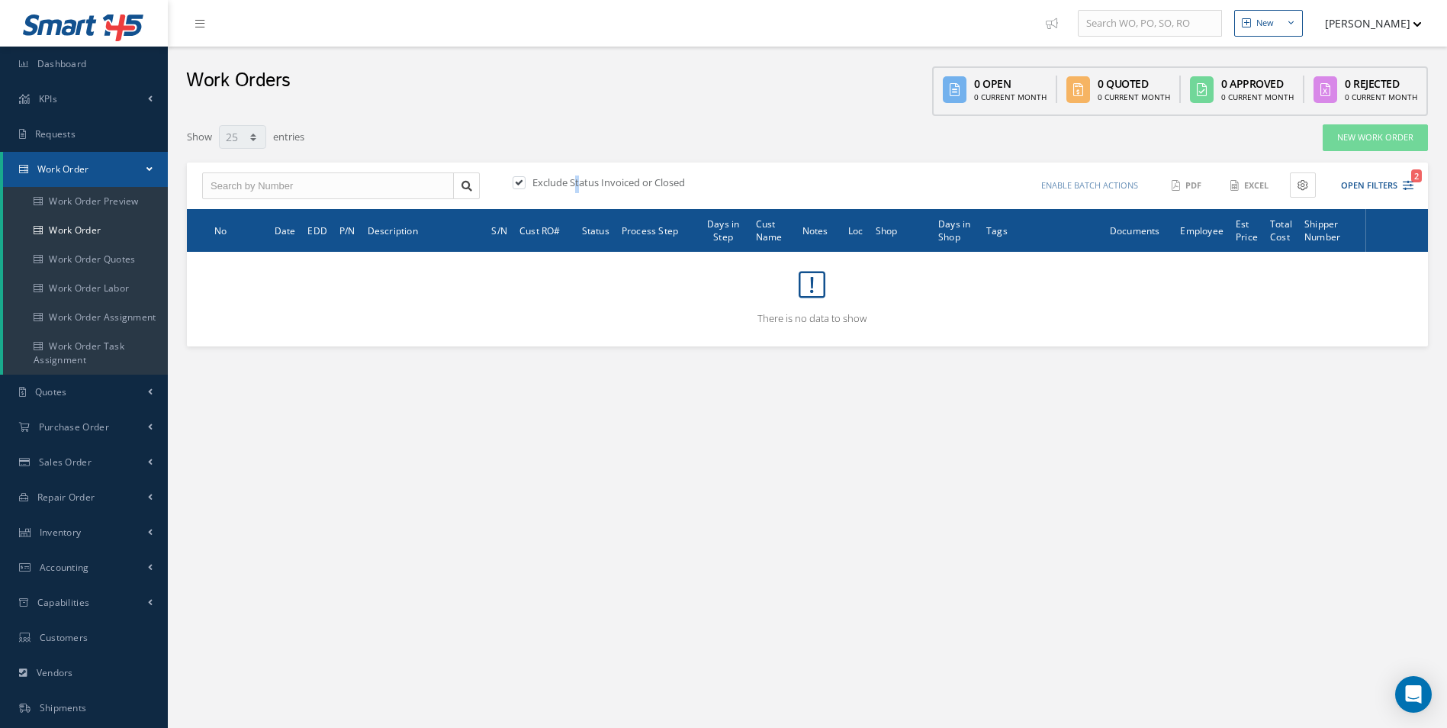
click at [535, 181] on label "Exclude Status Invoiced or Closed" at bounding box center [607, 182] width 156 height 14
drag, startPoint x: 535, startPoint y: 181, endPoint x: 525, endPoint y: 184, distance: 10.4
click at [525, 184] on div "Exclude Status Invoiced or Closed" at bounding box center [657, 184] width 297 height 18
click at [518, 190] on div "Exclude Status Invoiced or Closed" at bounding box center [657, 184] width 297 height 18
click at [525, 181] on label at bounding box center [527, 182] width 4 height 14
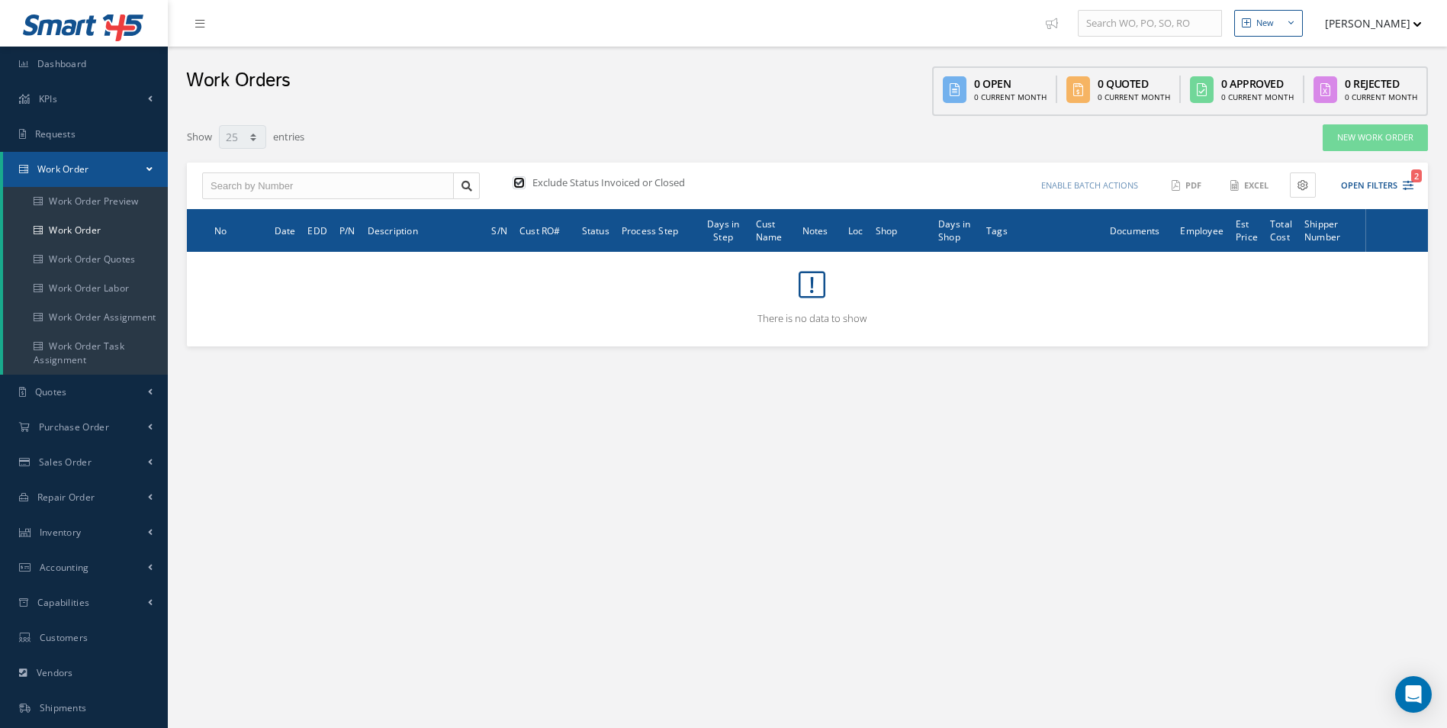
click at [522, 181] on input "checkbox" at bounding box center [518, 183] width 10 height 10
checkbox input "false"
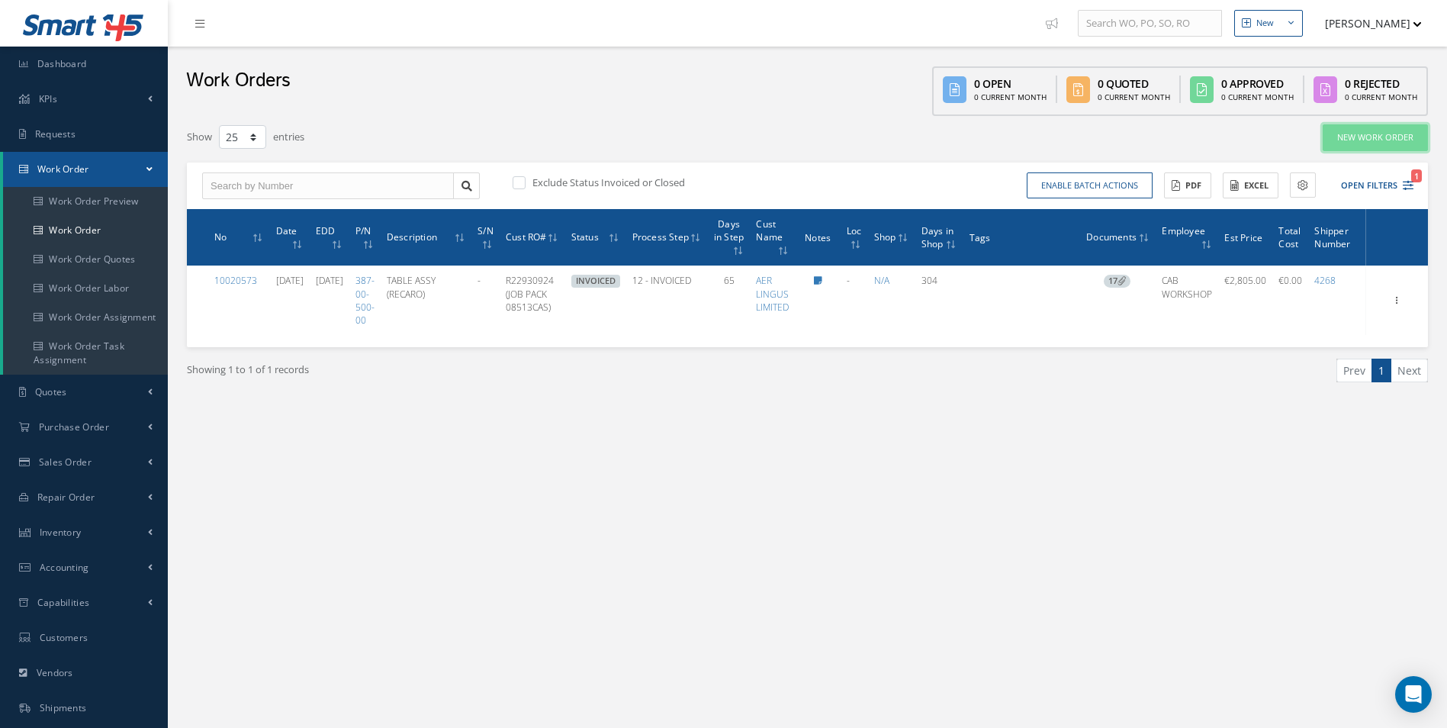
click at [1396, 137] on link "New Work Order" at bounding box center [1374, 137] width 105 height 27
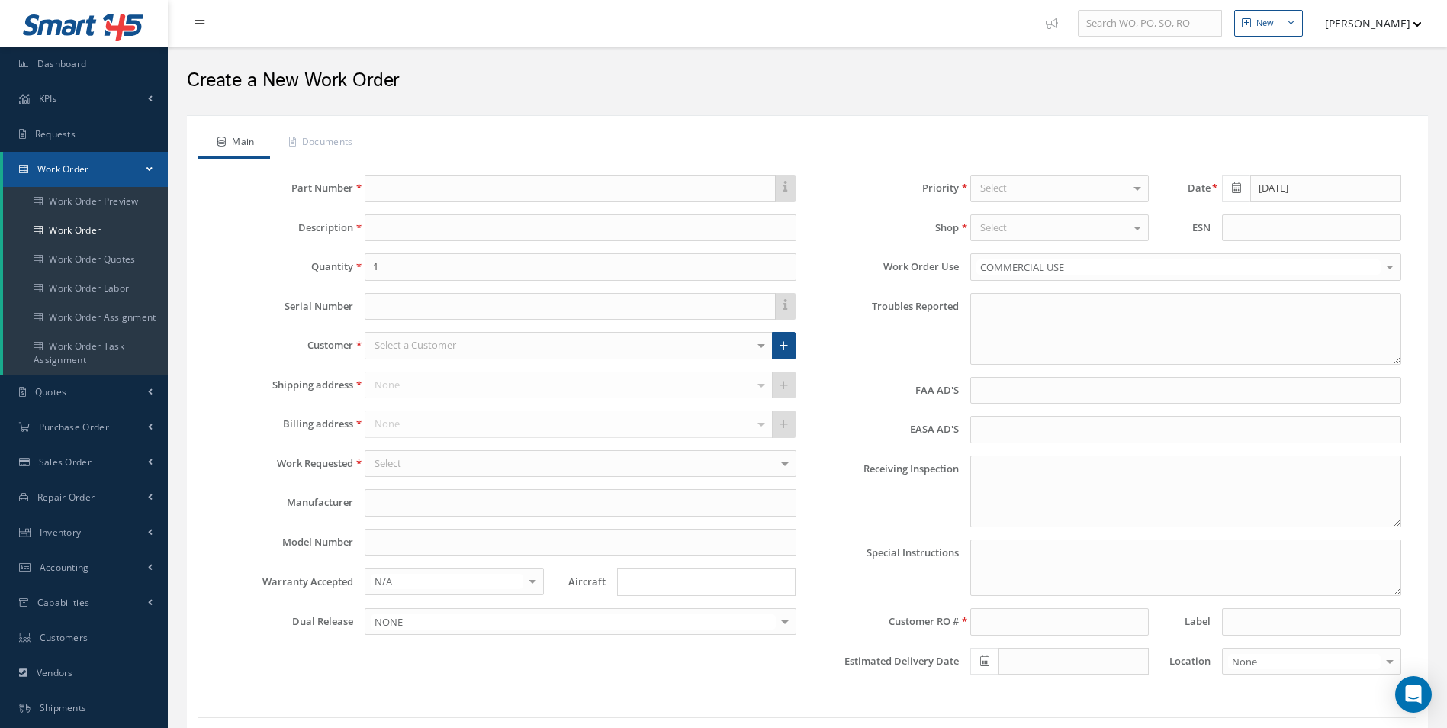
type textarea "NONE"
type input "NONE"
type textarea "NO VISUAL DAMAGE"
type textarea "PLEASE SEE R.O. FOR DETAILS"
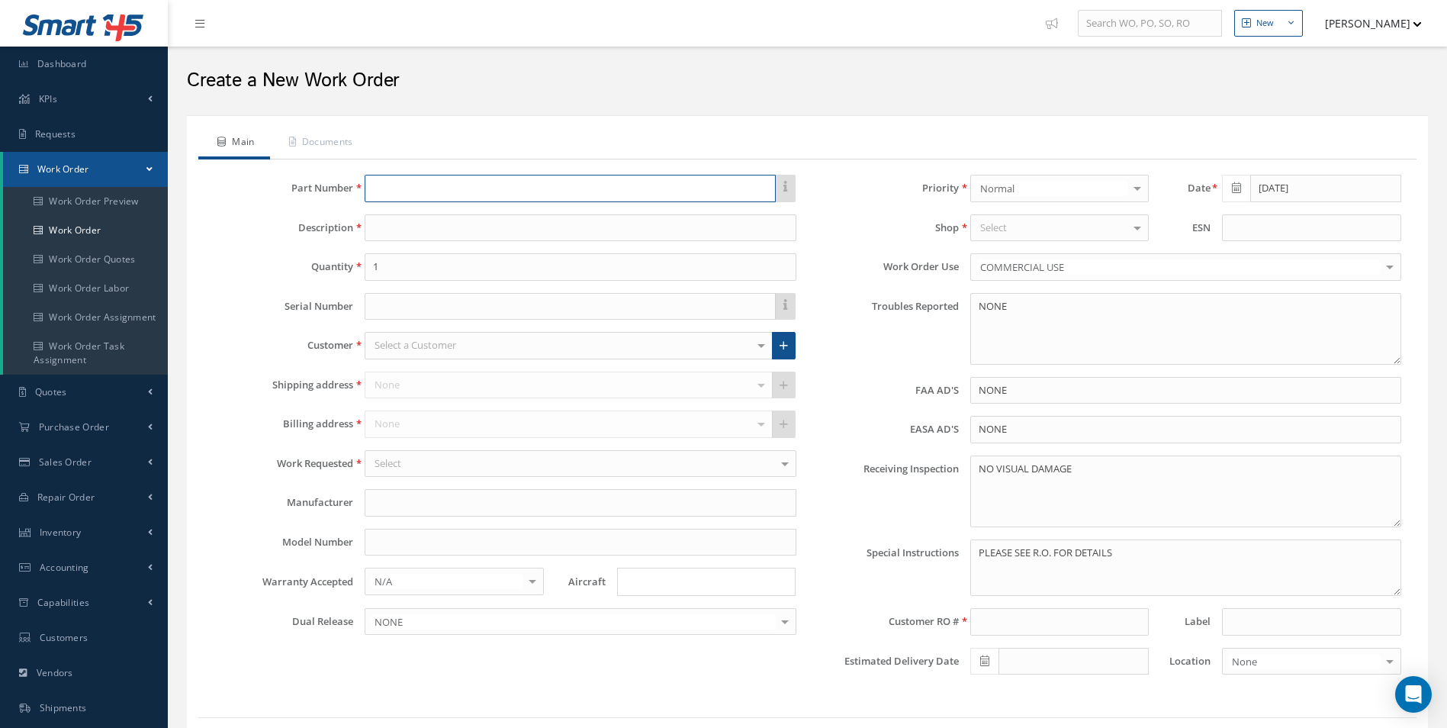
click at [589, 185] on input "text" at bounding box center [570, 188] width 410 height 27
type input "1"
click at [446, 194] on input "AYFO" at bounding box center [570, 188] width 410 height 27
drag, startPoint x: 432, startPoint y: 190, endPoint x: 304, endPoint y: 200, distance: 129.3
click at [304, 200] on div "Part Number AYFQ AYFQ110001A0001" at bounding box center [505, 188] width 606 height 27
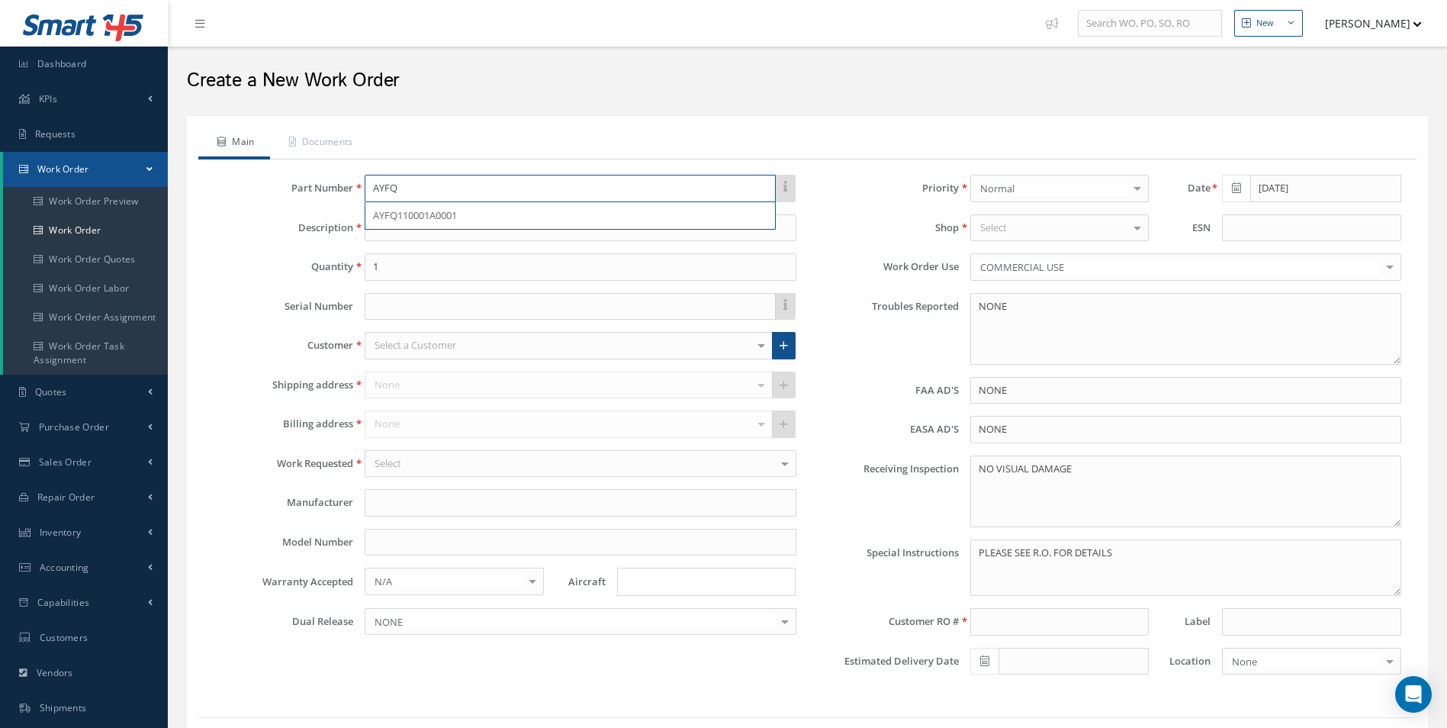
paste input "110001A0001"
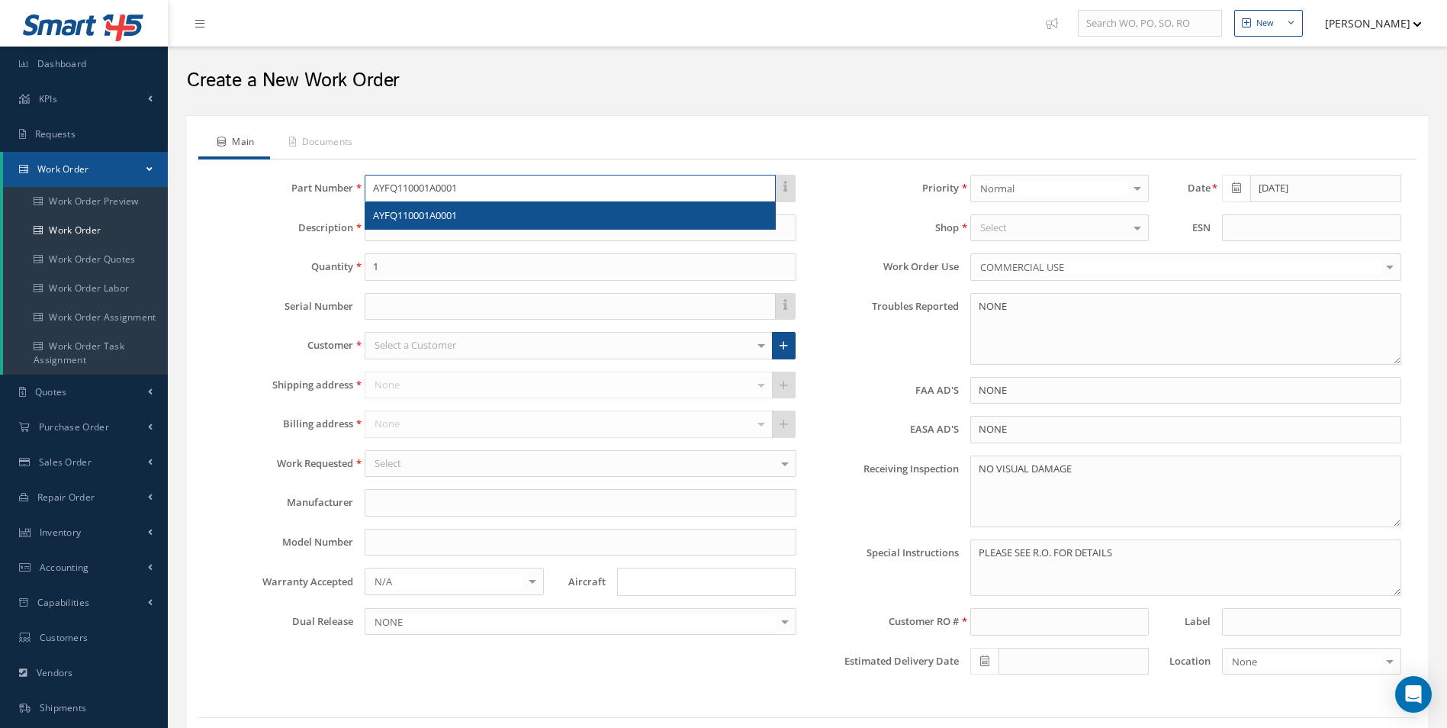
type input "AYFQ110001A0001"
click at [430, 209] on span "AYFQ110001A0001" at bounding box center [415, 215] width 84 height 14
type input "SHROUD"
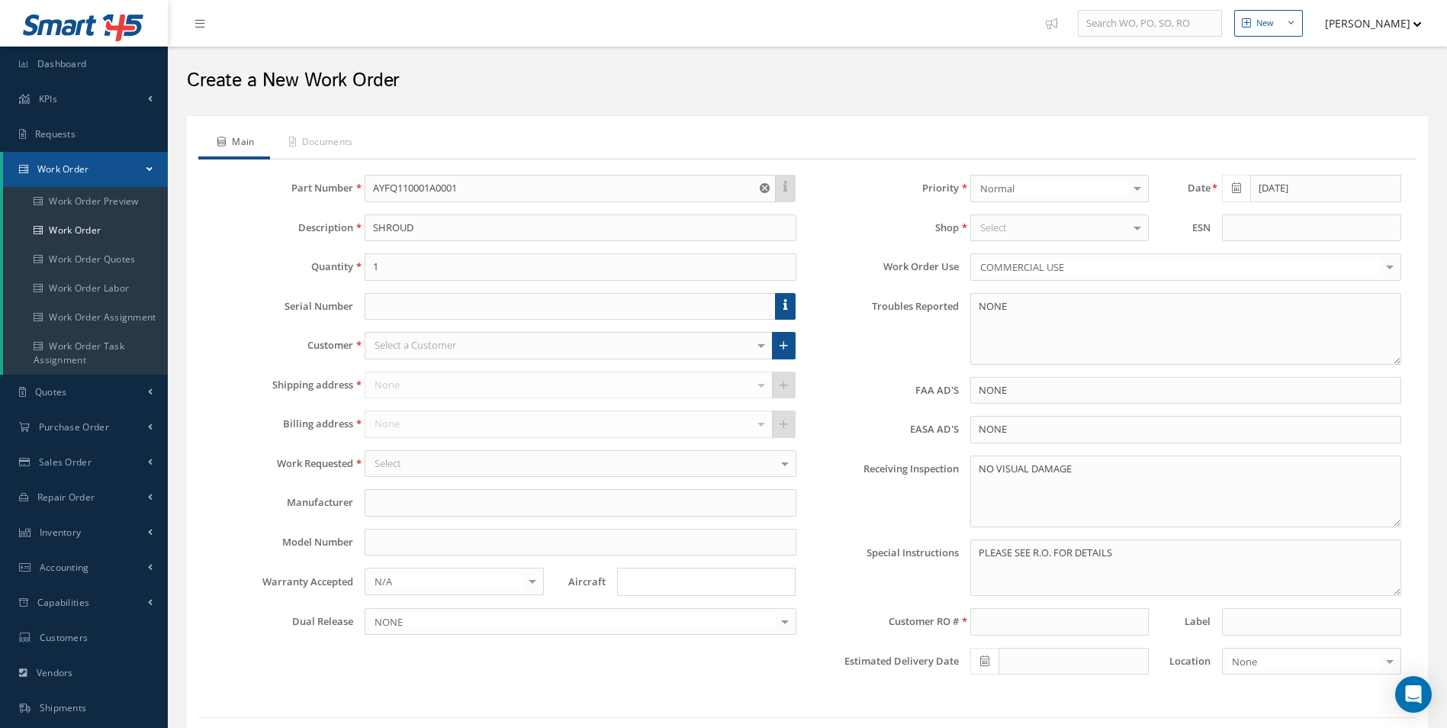
click at [460, 346] on div "Select a Customer" at bounding box center [568, 345] width 407 height 27
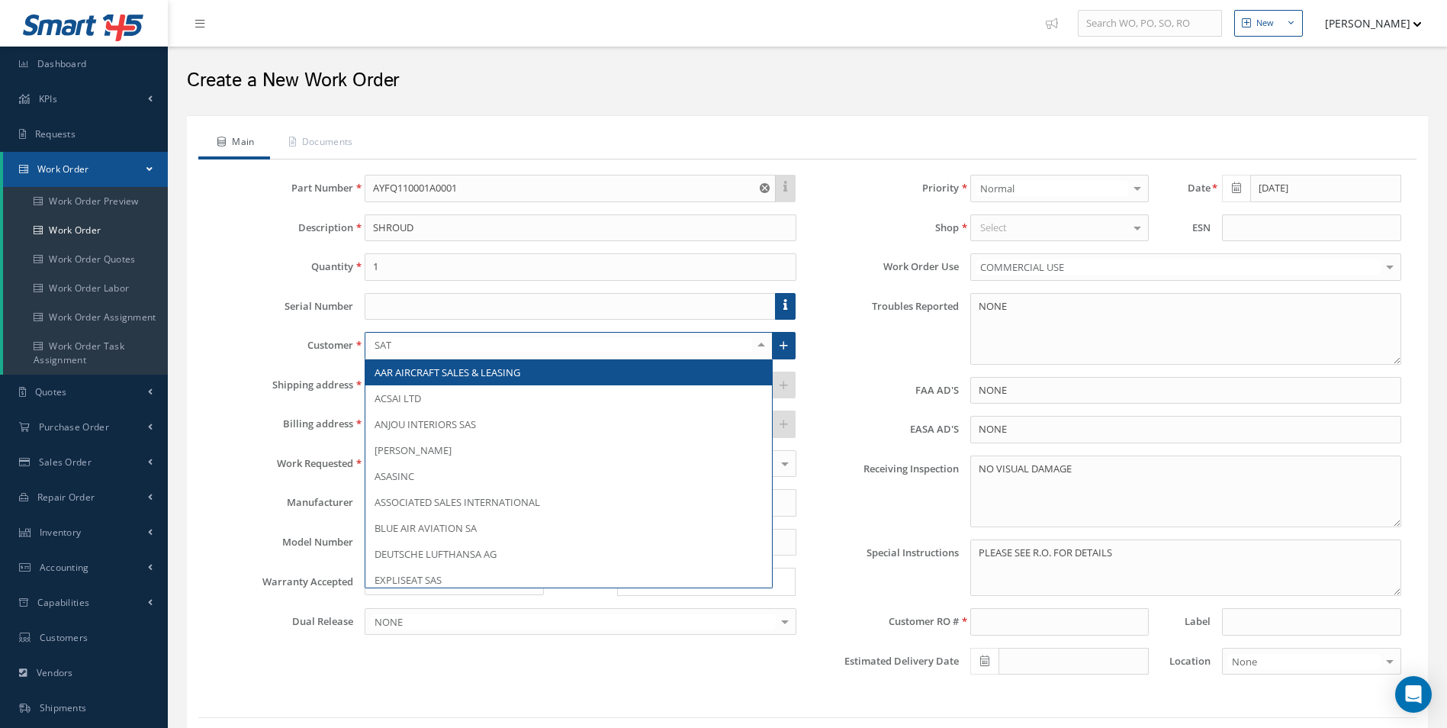
type input "SATT"
click at [564, 367] on span "SATTO REPAIR CENTER U.S.A." at bounding box center [568, 372] width 406 height 26
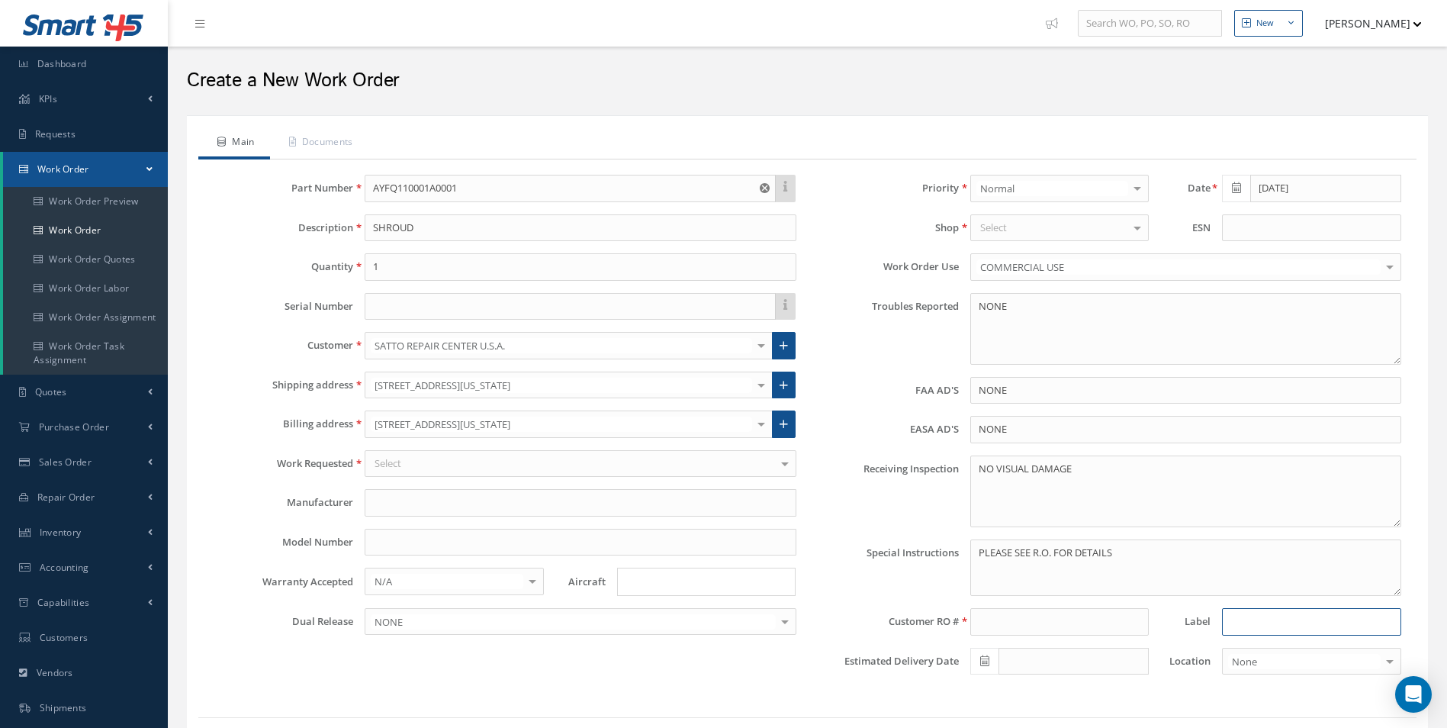
click at [1299, 633] on input at bounding box center [1311, 621] width 178 height 27
paste input "08325CAS"
type input "08325CAS"
click at [1035, 631] on input at bounding box center [1059, 621] width 178 height 27
click at [1034, 625] on input at bounding box center [1059, 621] width 178 height 27
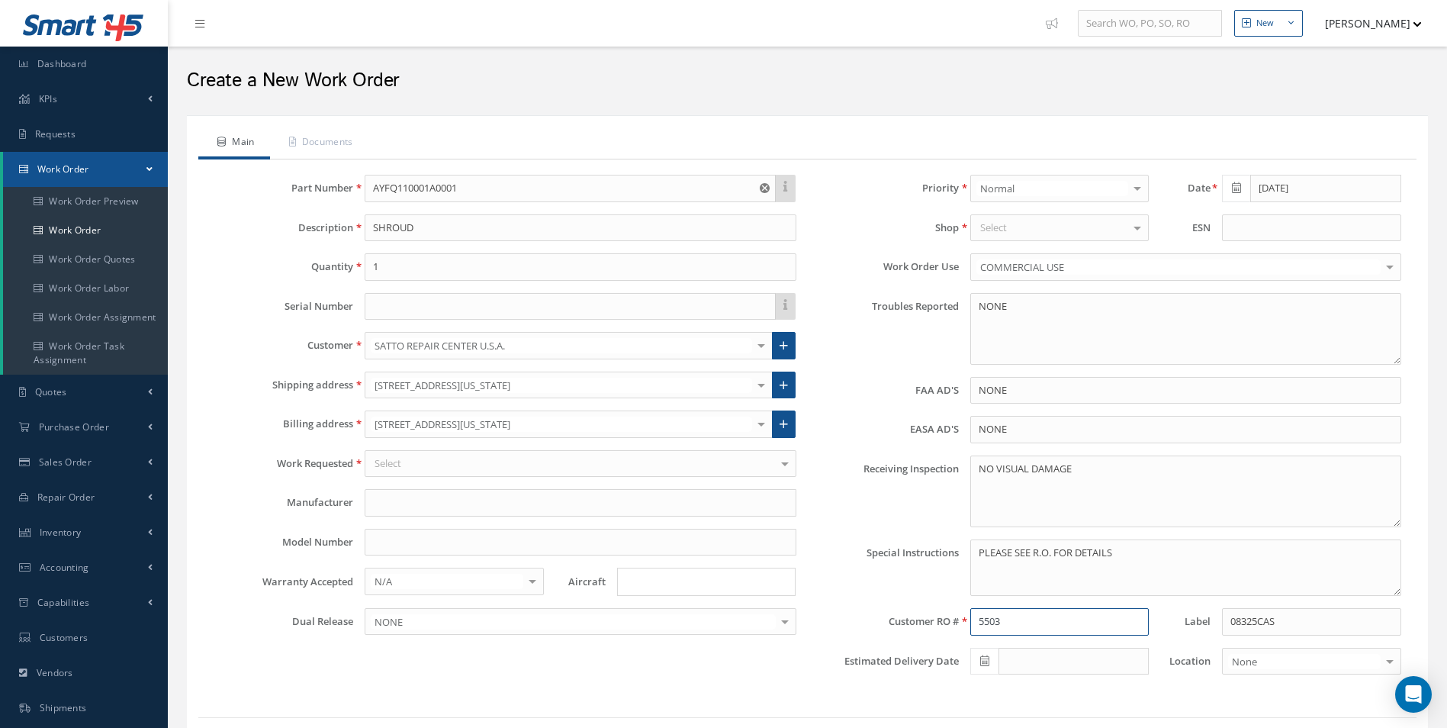
type input "5503"
click at [1043, 219] on div "Select" at bounding box center [1059, 227] width 178 height 27
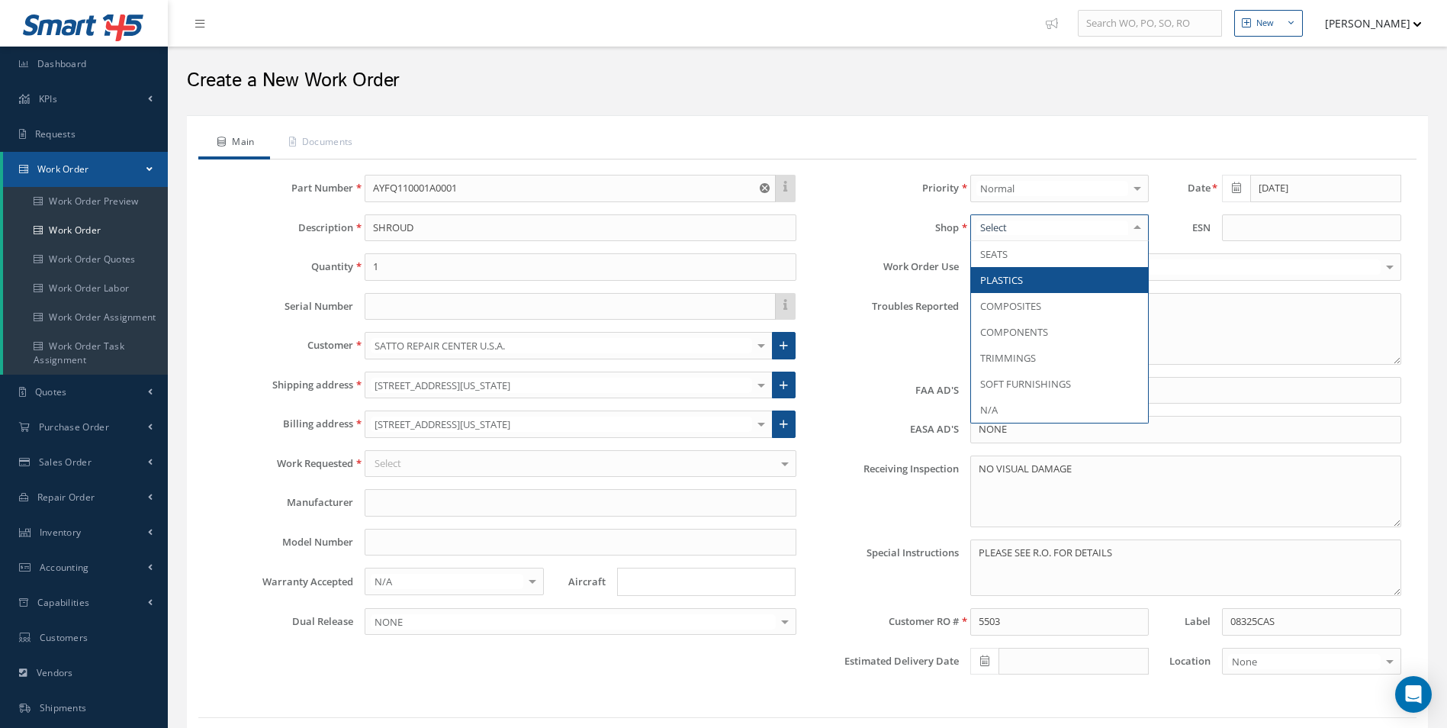
click at [1043, 278] on span "PLASTICS" at bounding box center [1059, 280] width 177 height 26
click at [1203, 215] on div "Shop PLASTICS SEATS PLASTICS COMPOSITES COMPONENTS TRIMMINGS SOFT FURNISHINGS N…" at bounding box center [1111, 227] width 606 height 27
click at [1277, 228] on input at bounding box center [1311, 227] width 178 height 27
click at [588, 194] on input "AYFQ110001A0001" at bounding box center [570, 188] width 410 height 27
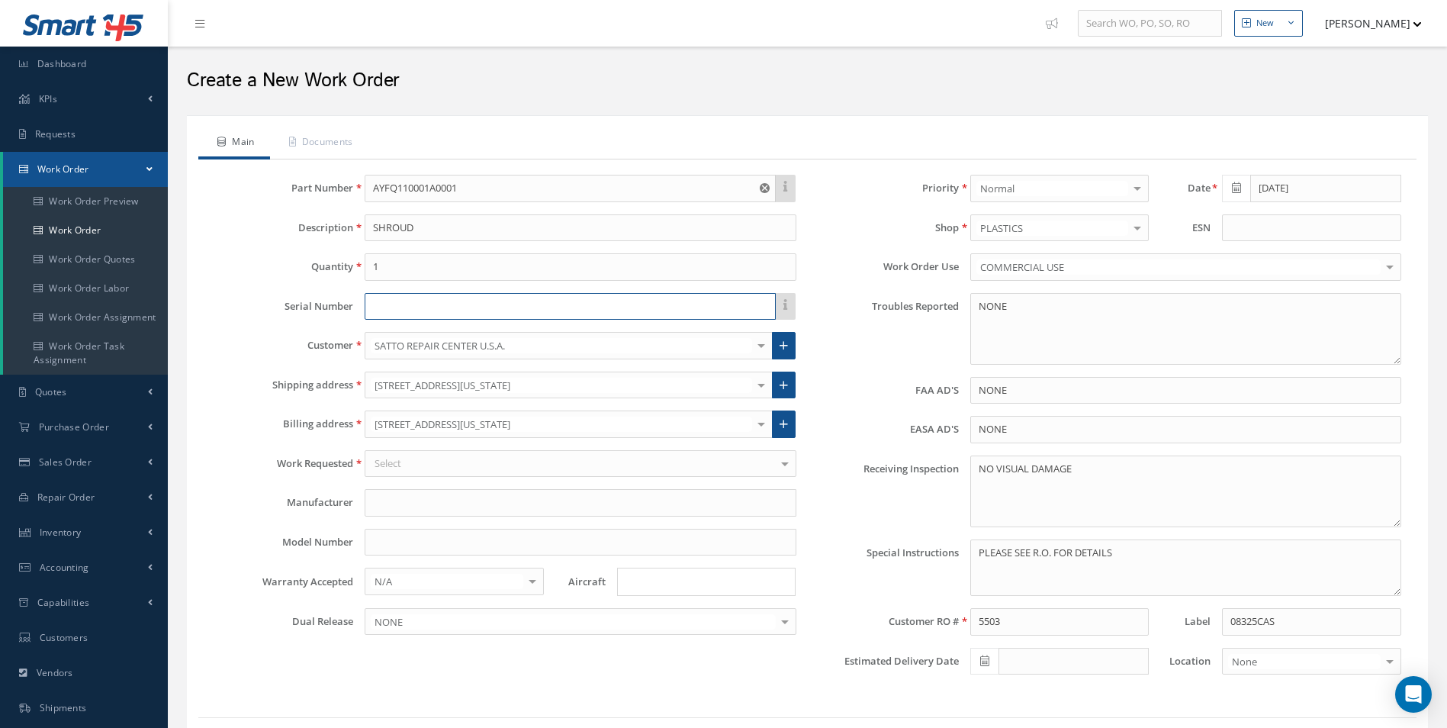
click at [477, 314] on input "text" at bounding box center [570, 306] width 410 height 27
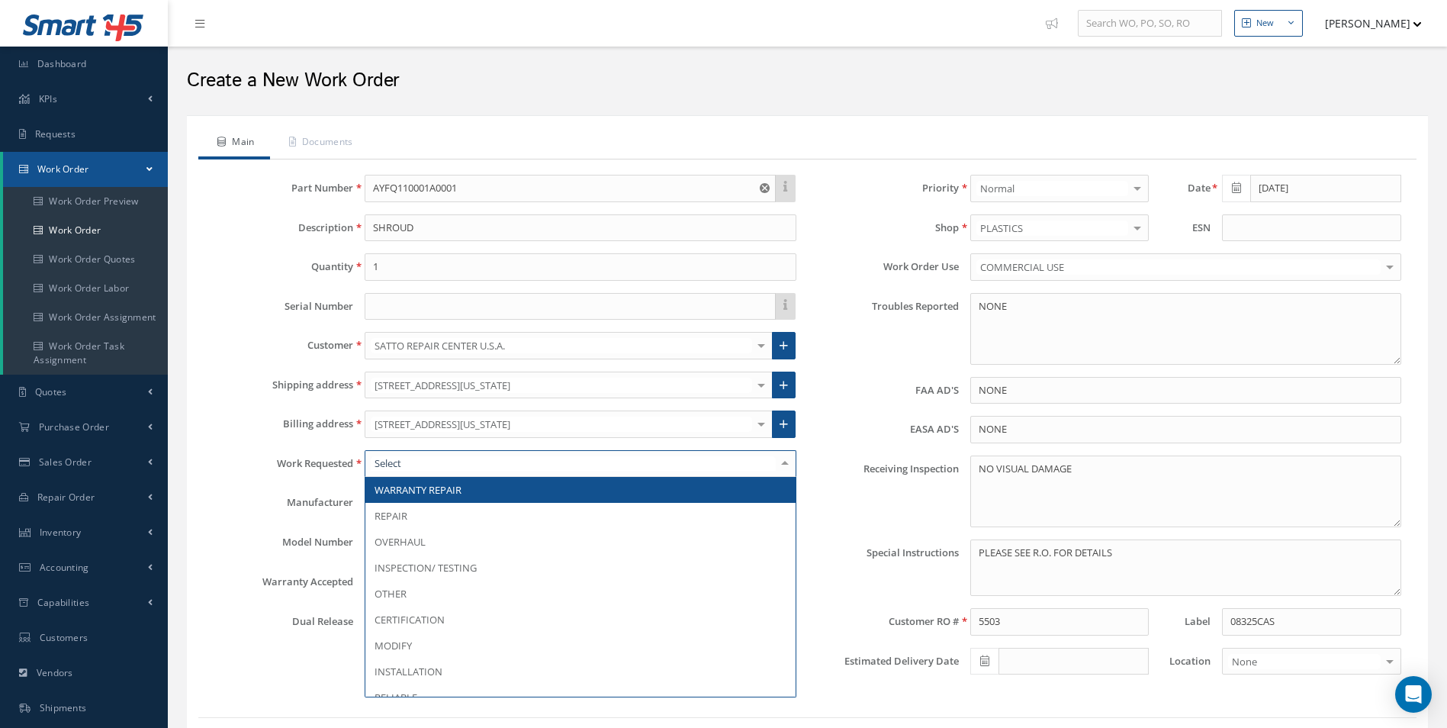
click at [558, 461] on div at bounding box center [580, 463] width 431 height 27
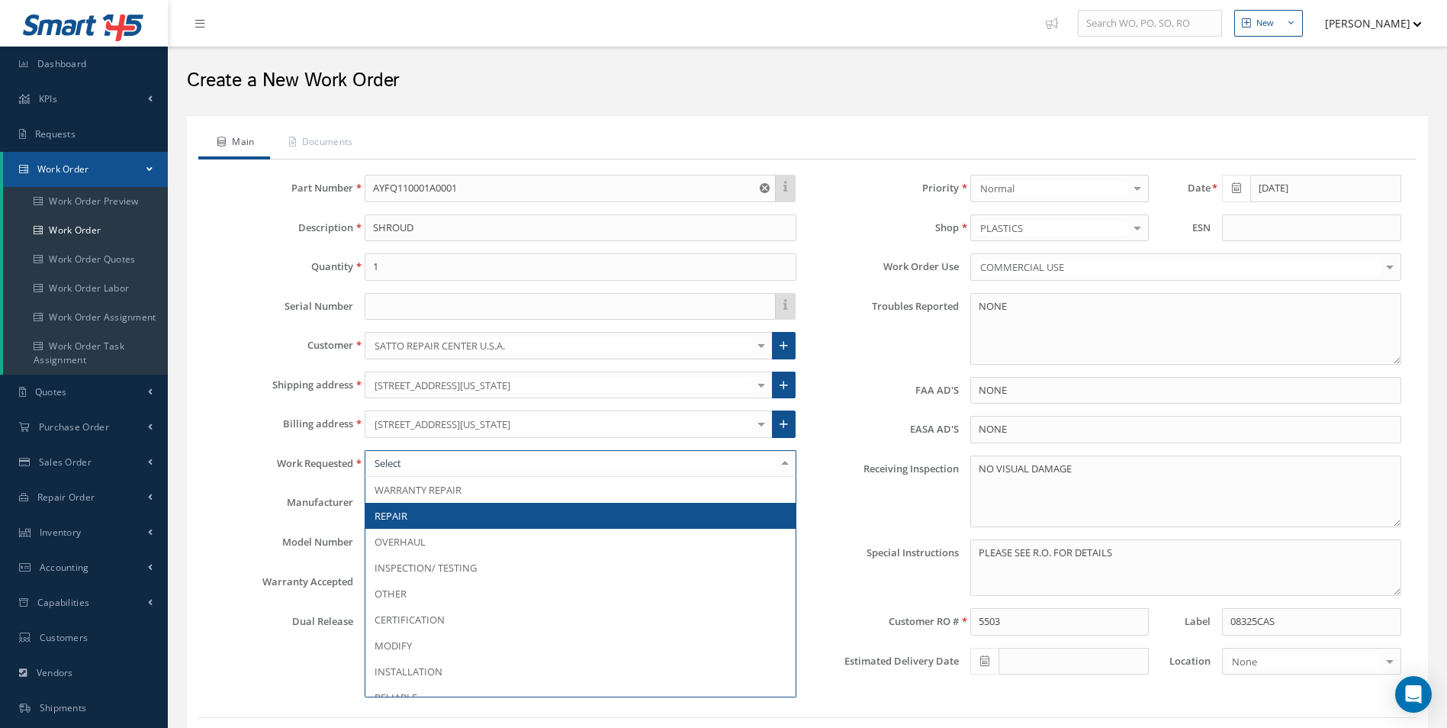
click at [480, 507] on span "REPAIR" at bounding box center [579, 516] width 429 height 26
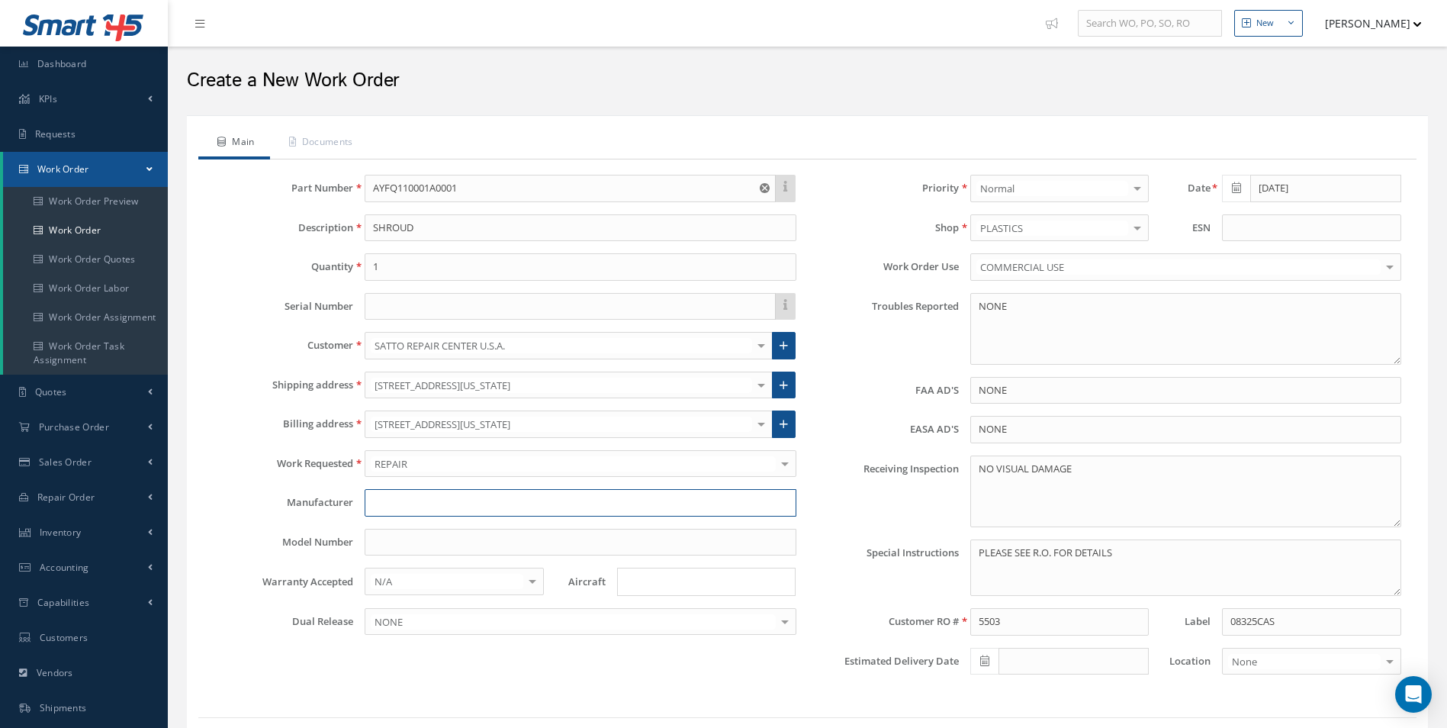
click at [476, 498] on input "text" at bounding box center [580, 502] width 431 height 27
click at [1250, 187] on input "[DATE]" at bounding box center [1325, 188] width 150 height 27
click at [1319, 342] on td "28" at bounding box center [1324, 352] width 23 height 23
click at [1274, 188] on input "08/28/2025" at bounding box center [1325, 188] width 150 height 27
click at [1245, 208] on th "August 2025" at bounding box center [1302, 215] width 114 height 23
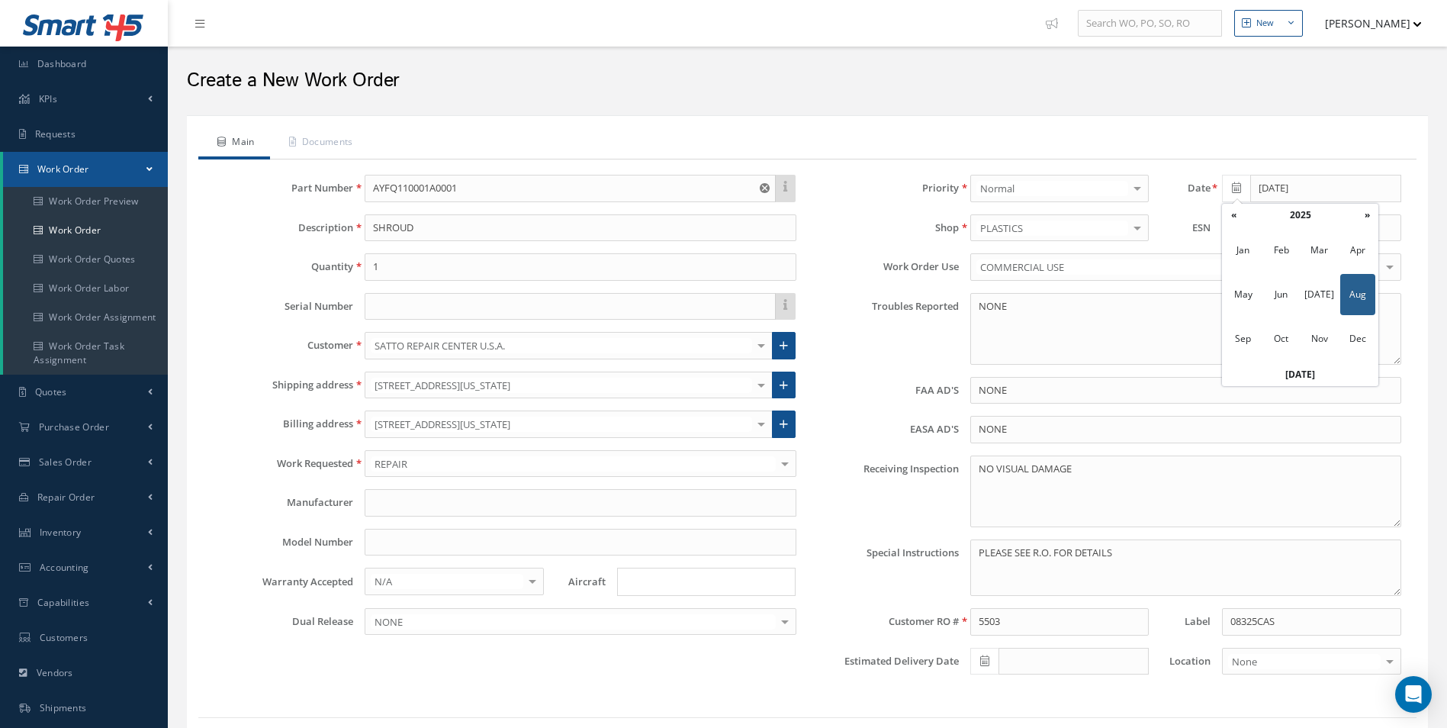
click at [1245, 208] on th "2025" at bounding box center [1300, 215] width 111 height 23
click at [1237, 210] on th "«" at bounding box center [1233, 215] width 23 height 23
click at [1351, 227] on td "1989 1990 1991 1992 1993 1994 1995 1996 1997 1998 1999 2000" at bounding box center [1300, 295] width 156 height 137
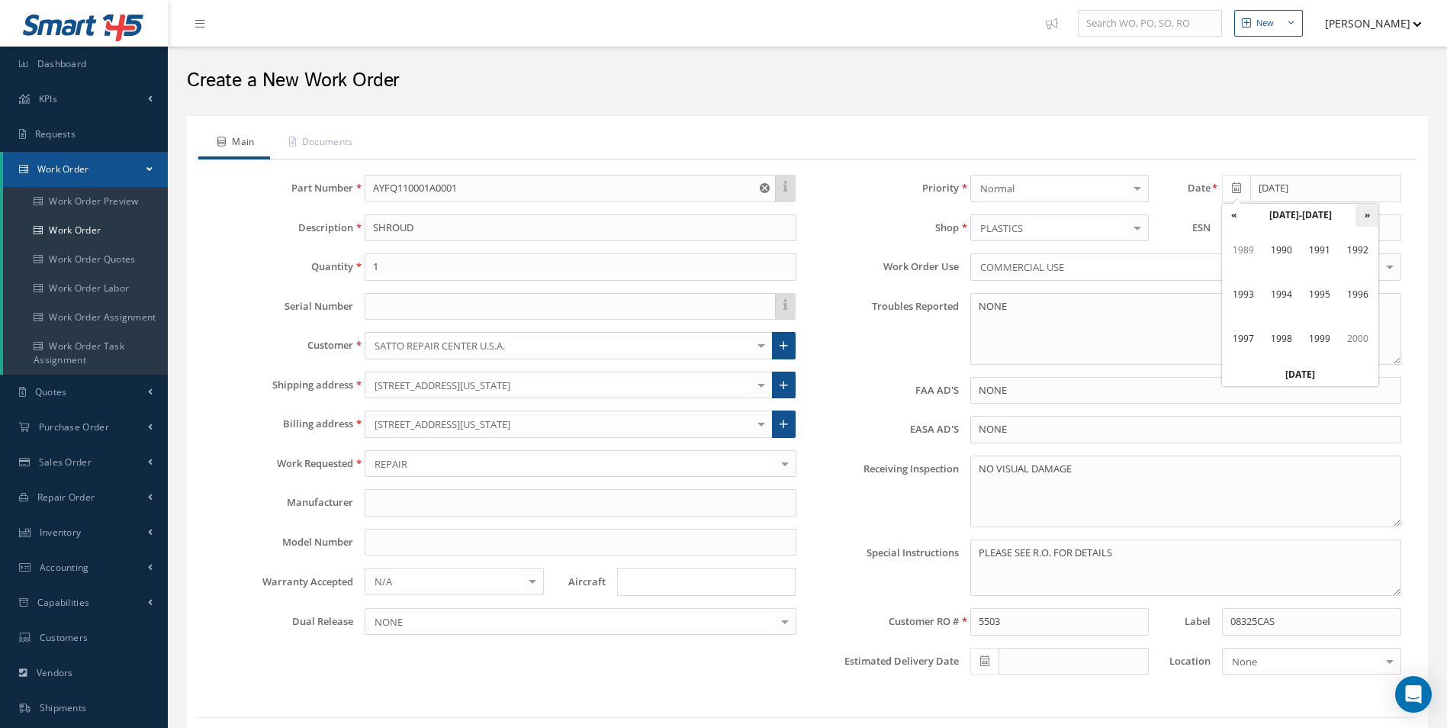
click at [1358, 220] on th "»" at bounding box center [1366, 215] width 23 height 23
click at [1280, 297] on span "2024" at bounding box center [1281, 294] width 35 height 41
click at [1246, 221] on th "2024" at bounding box center [1300, 215] width 111 height 23
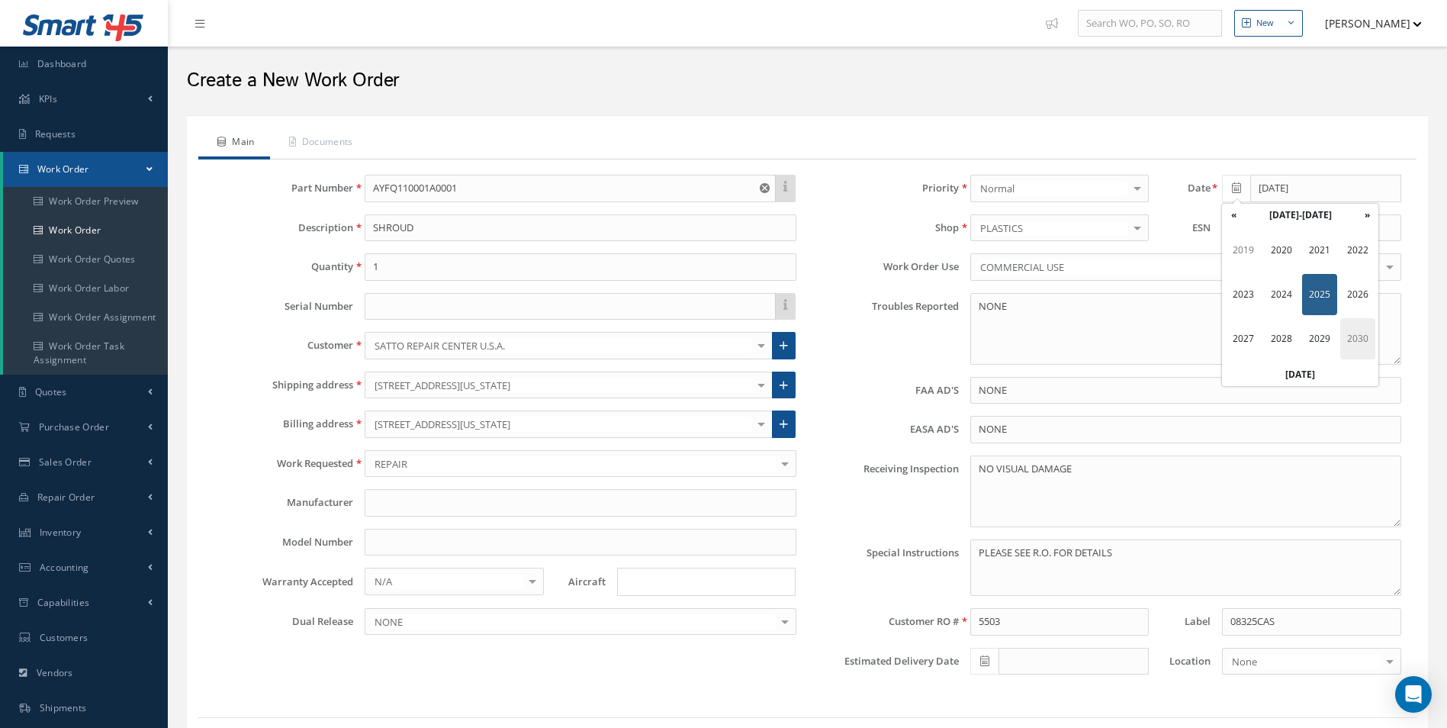
click at [1353, 335] on span "2030" at bounding box center [1357, 338] width 35 height 41
click at [1244, 208] on th "«" at bounding box center [1233, 215] width 23 height 23
click at [1243, 220] on th "«" at bounding box center [1233, 215] width 23 height 23
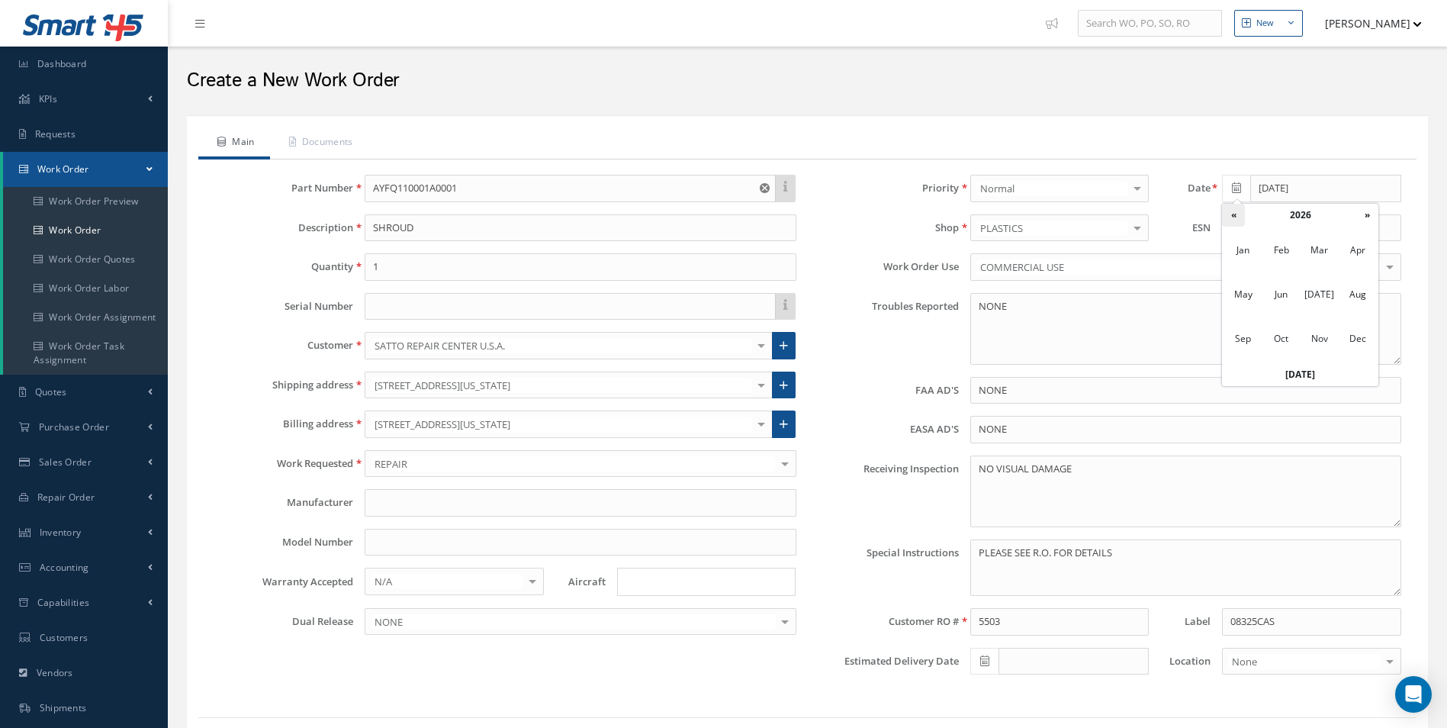
click at [1243, 225] on th "«" at bounding box center [1233, 215] width 23 height 23
click at [1361, 307] on span "Aug" at bounding box center [1357, 294] width 35 height 41
click at [1242, 217] on th "«" at bounding box center [1233, 215] width 23 height 23
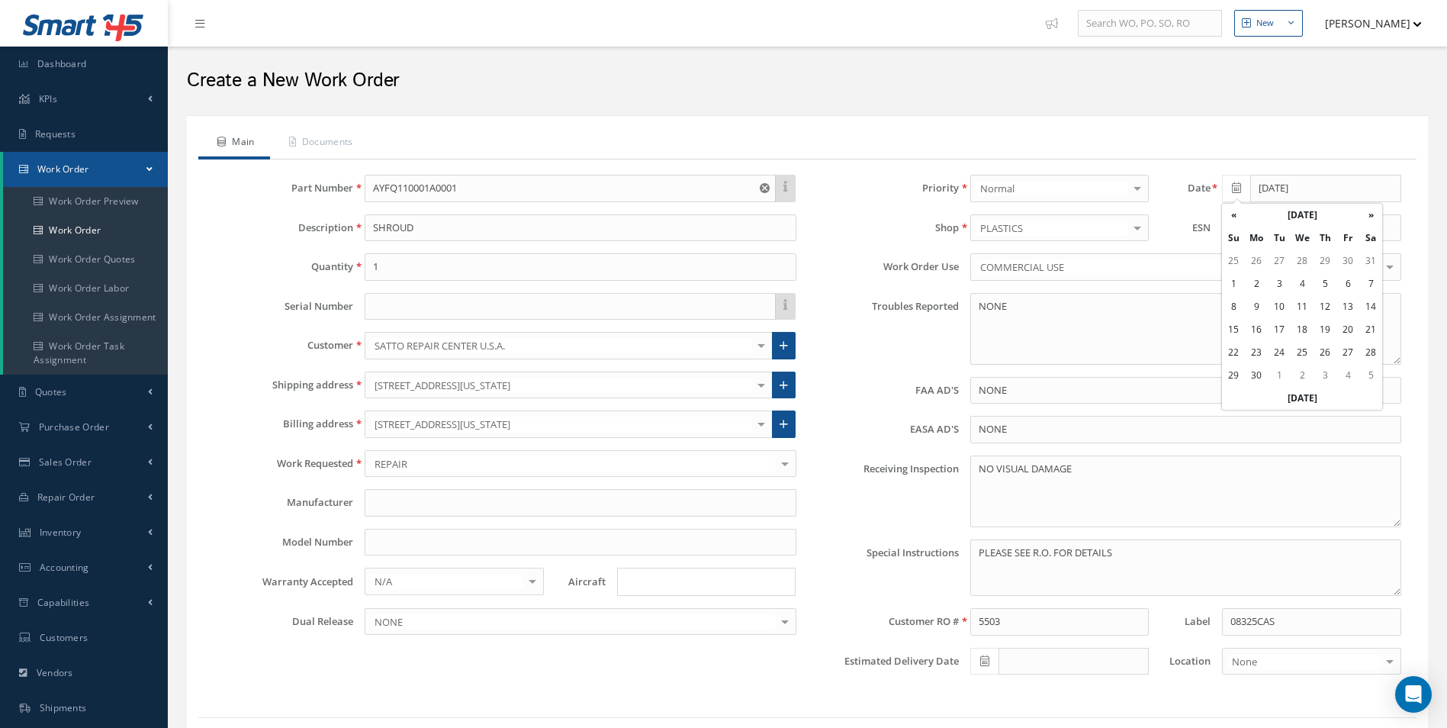
click at [1242, 217] on th "«" at bounding box center [1233, 215] width 23 height 23
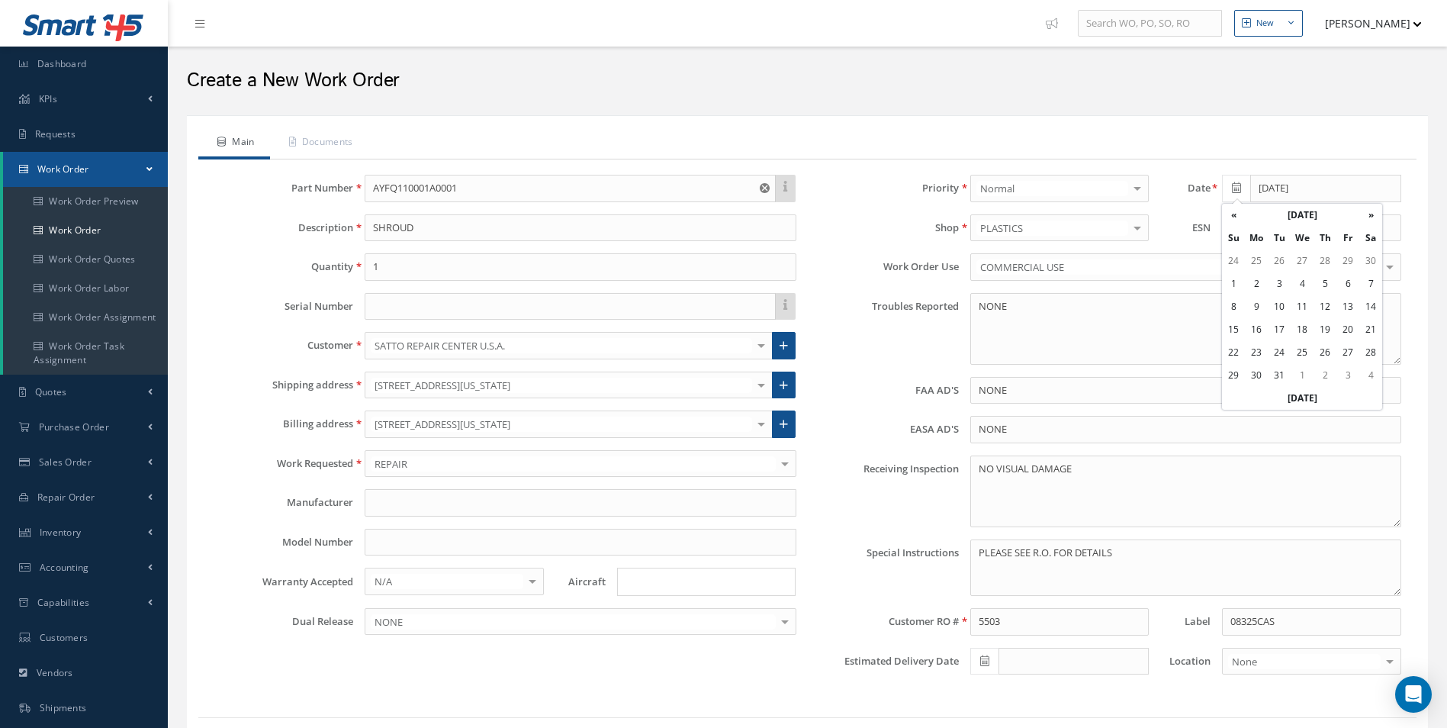
click at [1242, 217] on th "«" at bounding box center [1233, 215] width 23 height 23
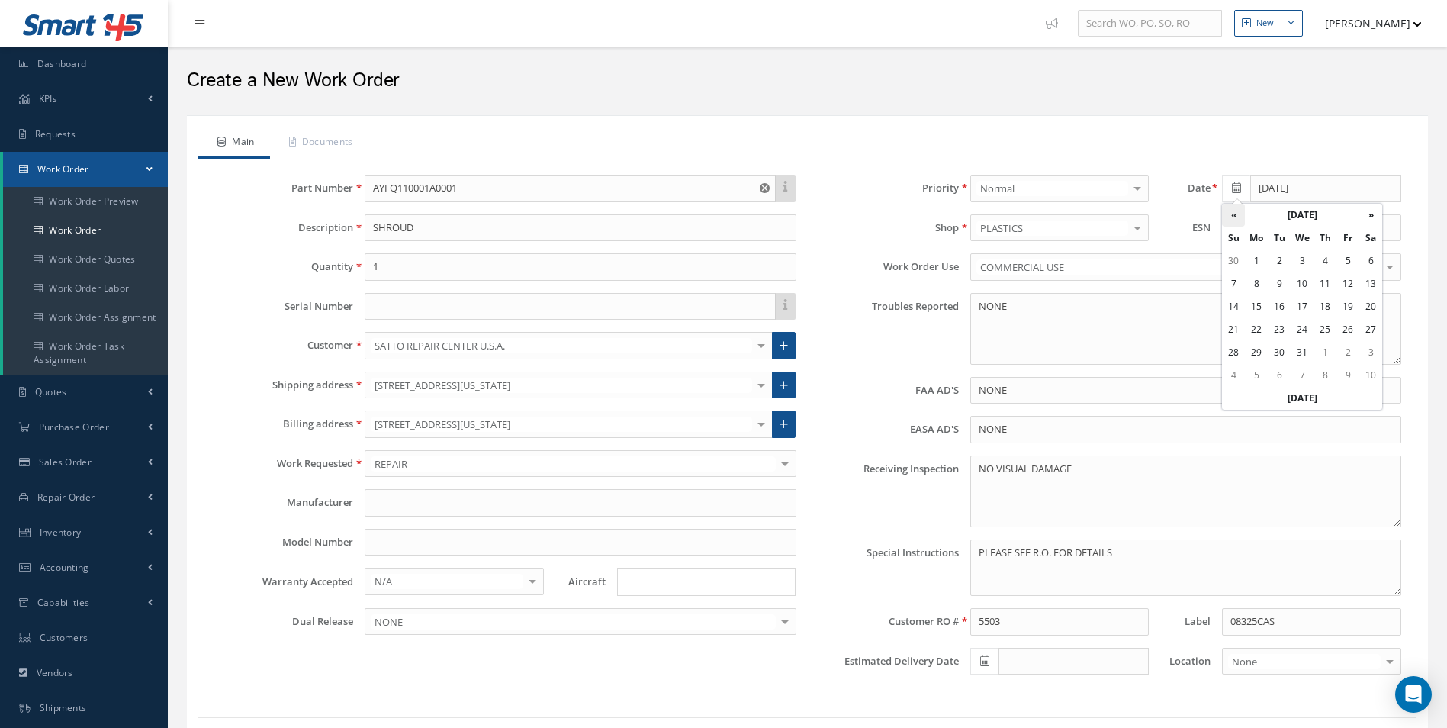
click at [1231, 223] on th "«" at bounding box center [1233, 215] width 23 height 23
click at [1364, 208] on th "»" at bounding box center [1370, 215] width 23 height 23
click at [1367, 209] on th "»" at bounding box center [1370, 215] width 23 height 23
click at [1364, 210] on th "»" at bounding box center [1370, 215] width 23 height 23
click at [1251, 219] on th "September 2024" at bounding box center [1302, 215] width 114 height 23
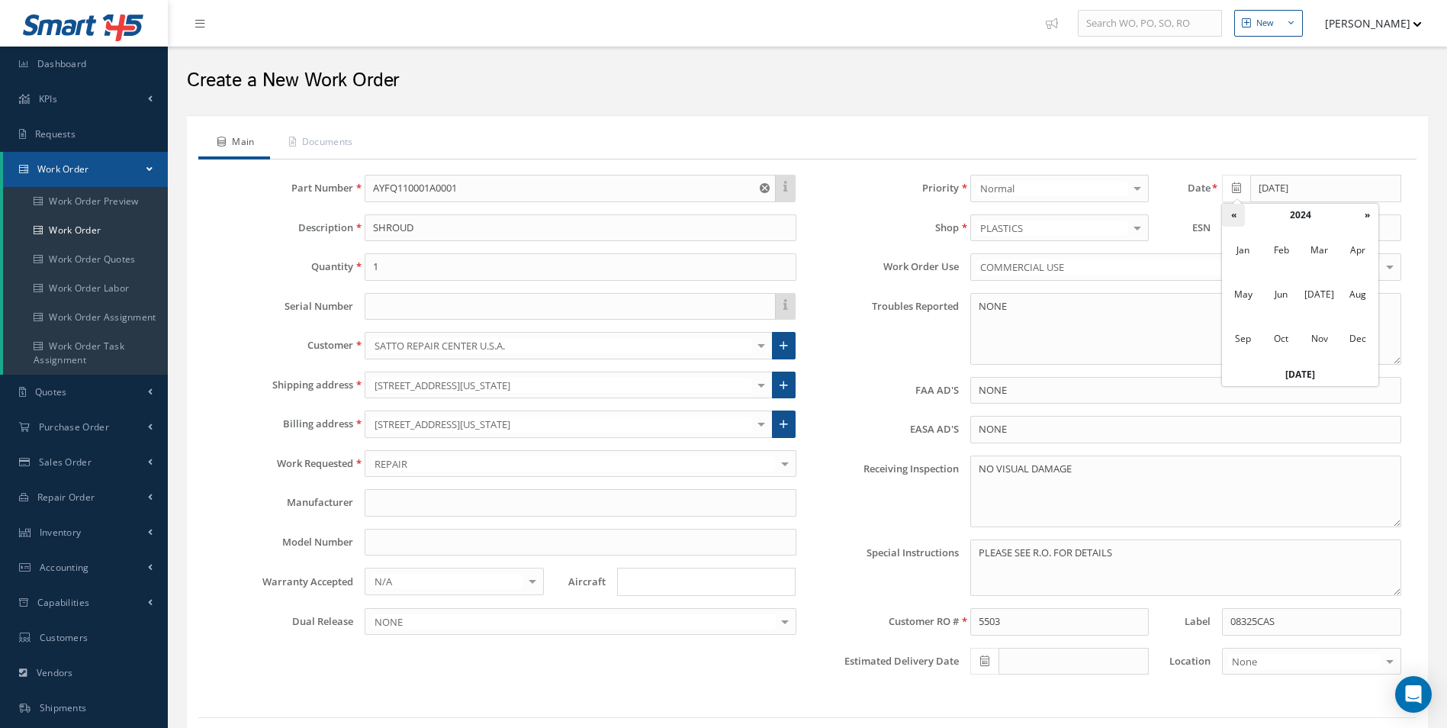
click at [1241, 216] on th "«" at bounding box center [1233, 215] width 23 height 23
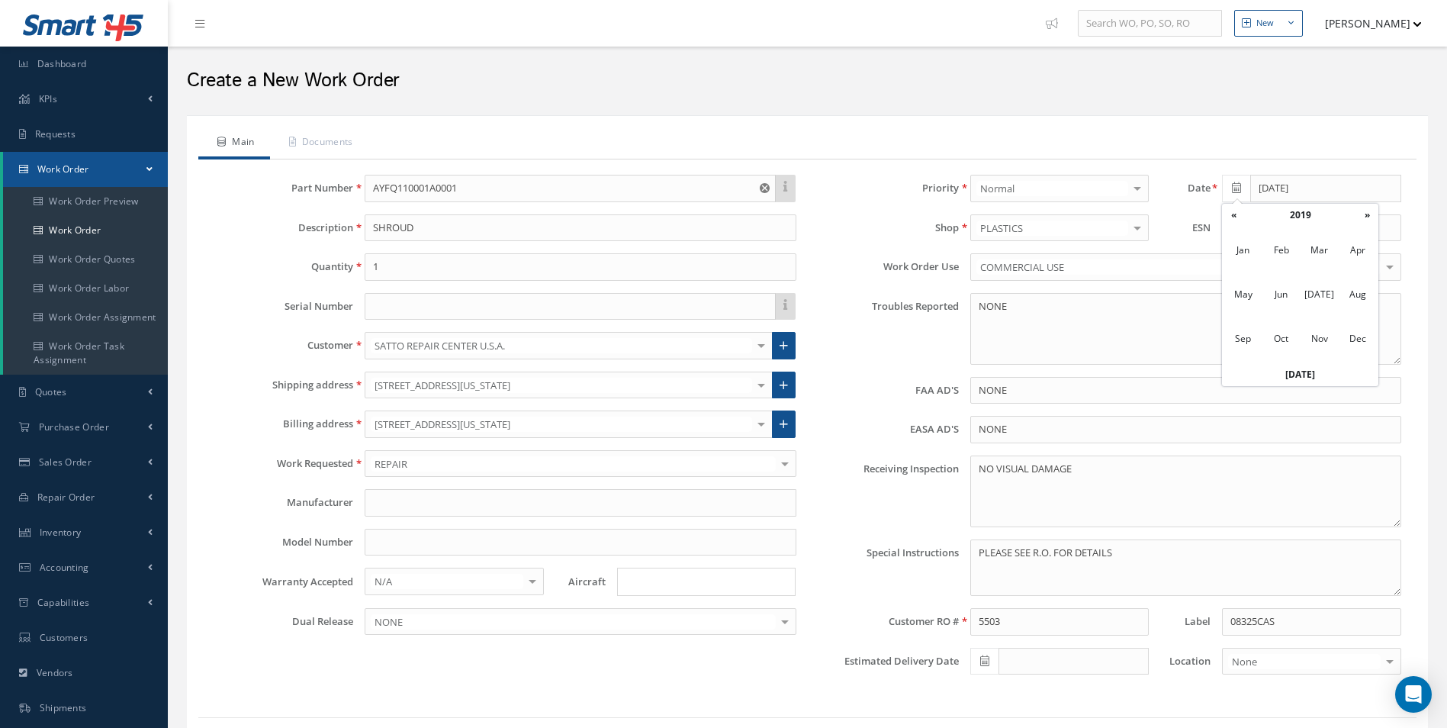
click at [1241, 216] on th "«" at bounding box center [1233, 215] width 23 height 23
click at [1345, 228] on td "Jan Feb Mar Apr May Jun Jul Aug Sep Oct Nov Dec" at bounding box center [1300, 295] width 156 height 137
click at [1355, 227] on td "Jan Feb Mar Apr May Jun Jul Aug Sep Oct Nov Dec" at bounding box center [1300, 295] width 156 height 137
click at [1356, 225] on th "»" at bounding box center [1366, 215] width 23 height 23
click at [1359, 222] on th "»" at bounding box center [1366, 215] width 23 height 23
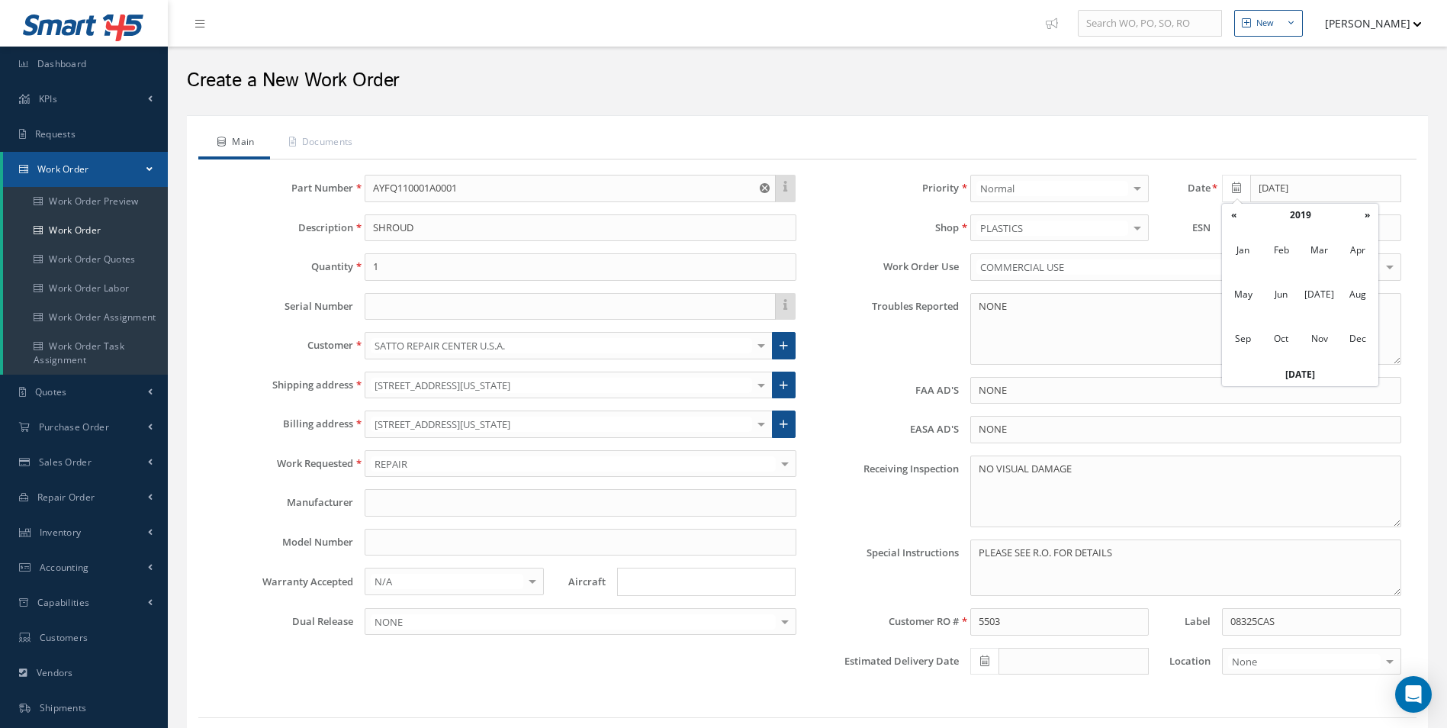
click at [1359, 222] on th "»" at bounding box center [1366, 215] width 23 height 23
click at [1358, 222] on th "»" at bounding box center [1366, 215] width 23 height 23
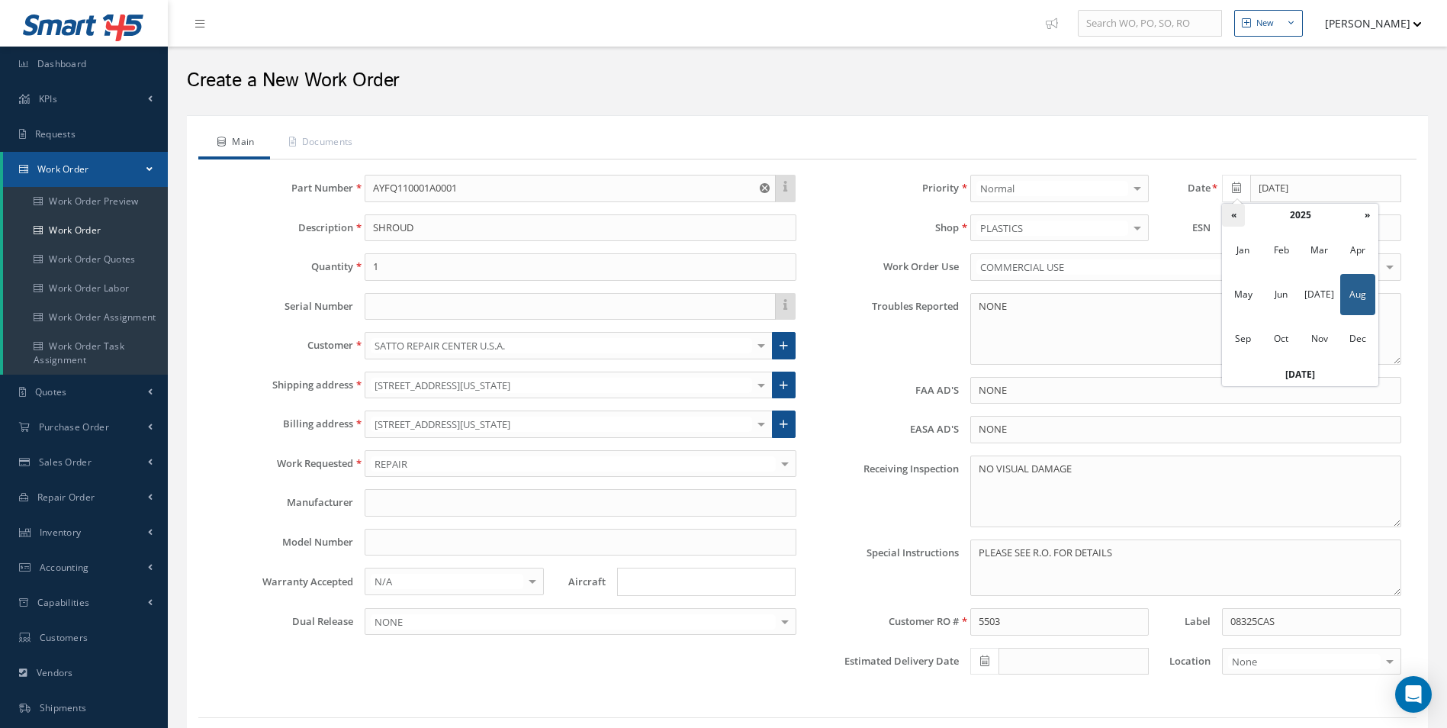
click at [1239, 215] on th "«" at bounding box center [1233, 215] width 23 height 23
click at [1239, 289] on span "May" at bounding box center [1243, 294] width 35 height 41
click at [1286, 349] on td "28" at bounding box center [1279, 352] width 23 height 23
type input "[DATE]"
click at [660, 574] on input "Search for option" at bounding box center [702, 582] width 167 height 16
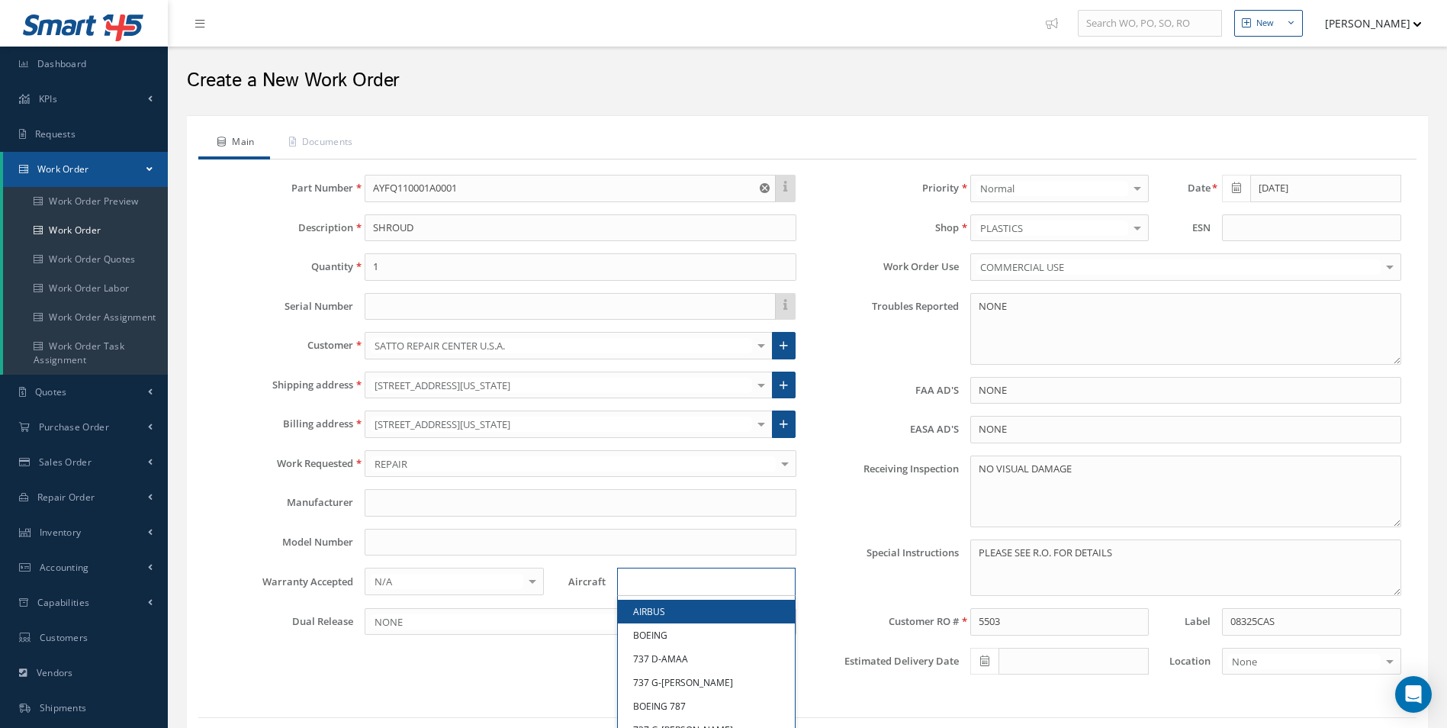
click at [799, 580] on div "× Loading... AIRBUS BOEING 737 D-AMAA 737 G-TUMM BOEING 787 737 G-TUMA 737 PH-T…" at bounding box center [706, 581] width 201 height 28
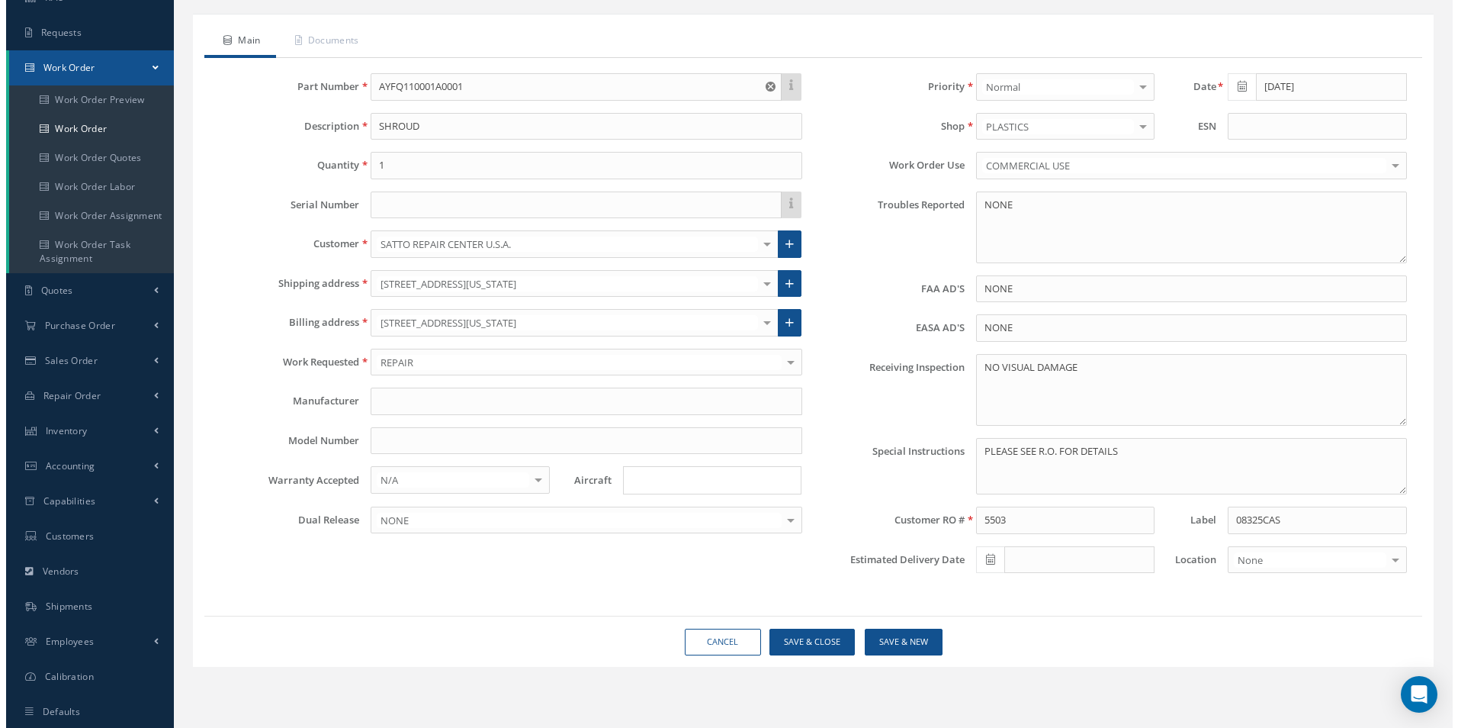
scroll to position [138, 0]
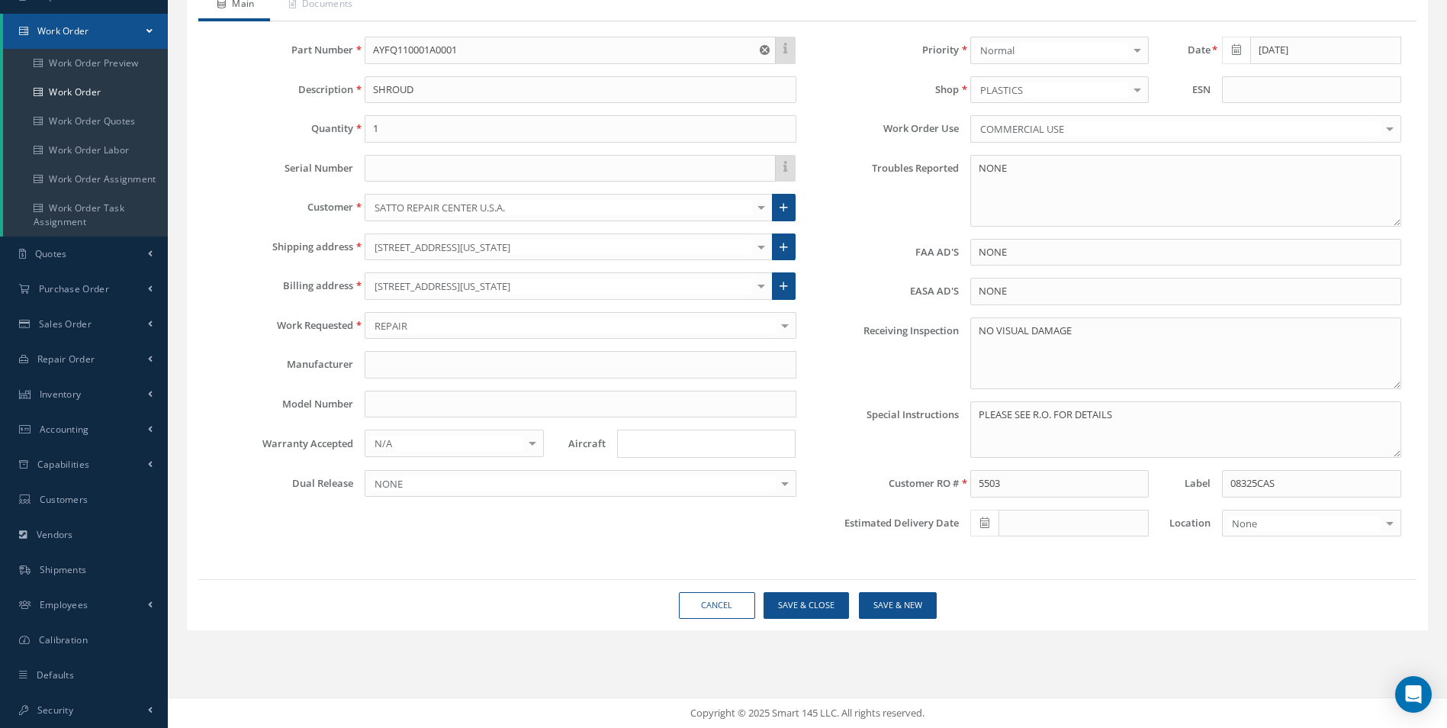
click at [1258, 532] on div "None" at bounding box center [1311, 522] width 178 height 27
click at [1136, 582] on form "Main Documents This part number doesn't have an up to date manual, and as a res…" at bounding box center [807, 303] width 1218 height 629
click at [820, 607] on button "Save & Close" at bounding box center [805, 605] width 85 height 27
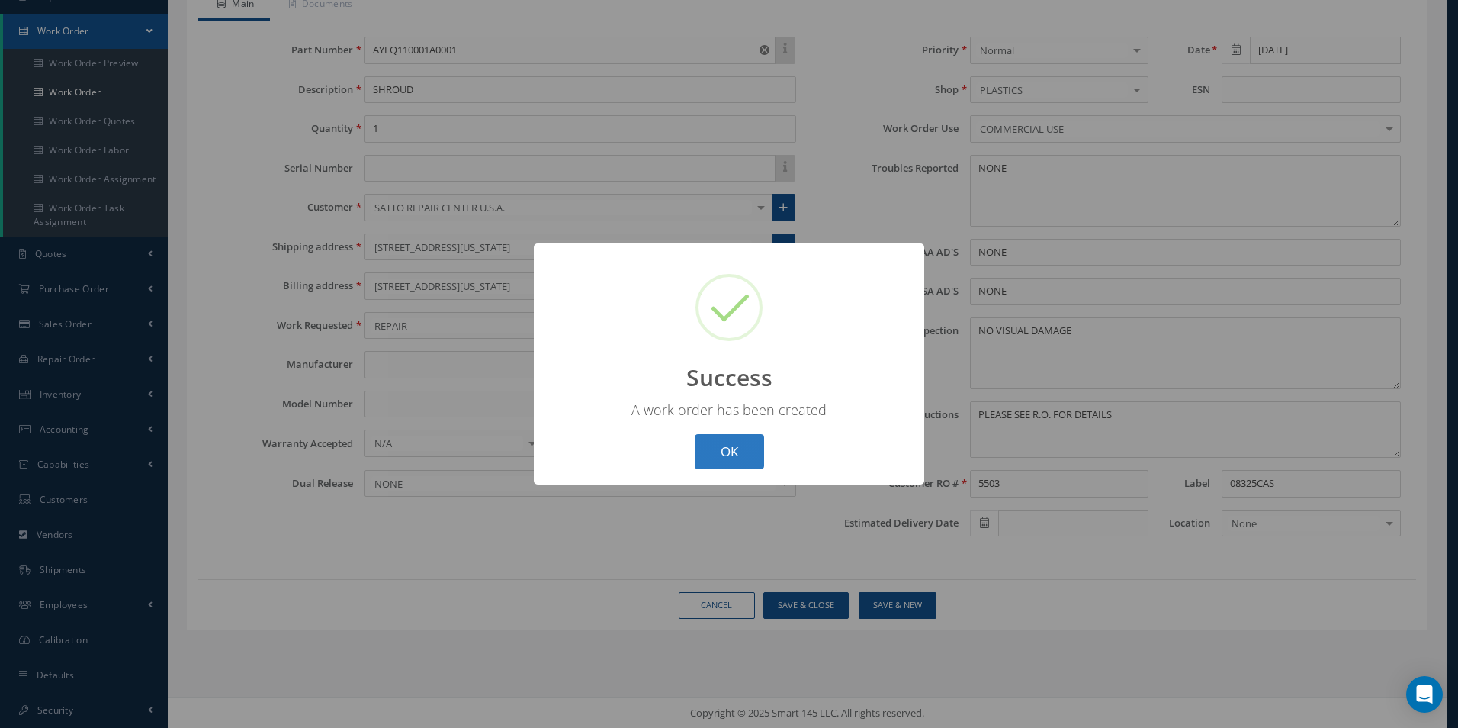
click at [754, 440] on button "OK" at bounding box center [729, 452] width 69 height 36
select select "25"
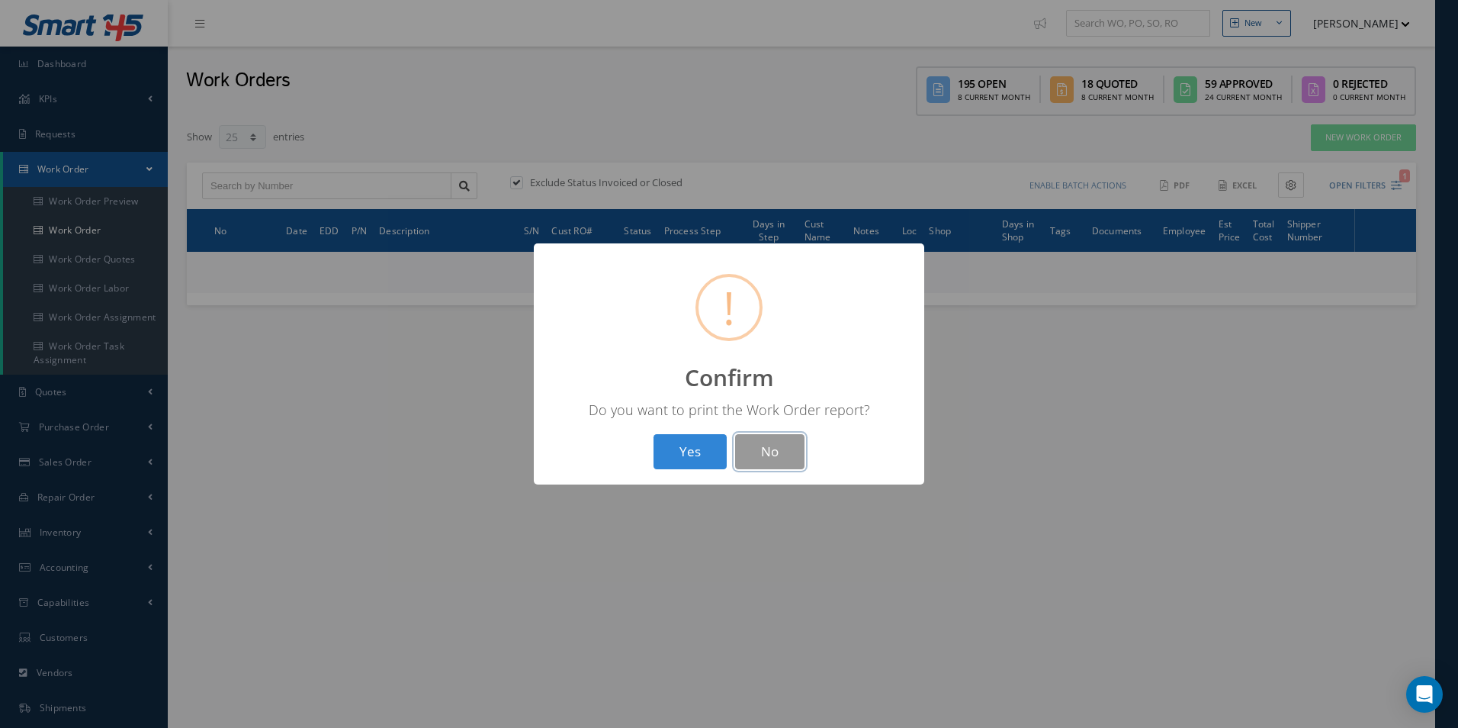
click at [751, 445] on button "No" at bounding box center [769, 452] width 69 height 36
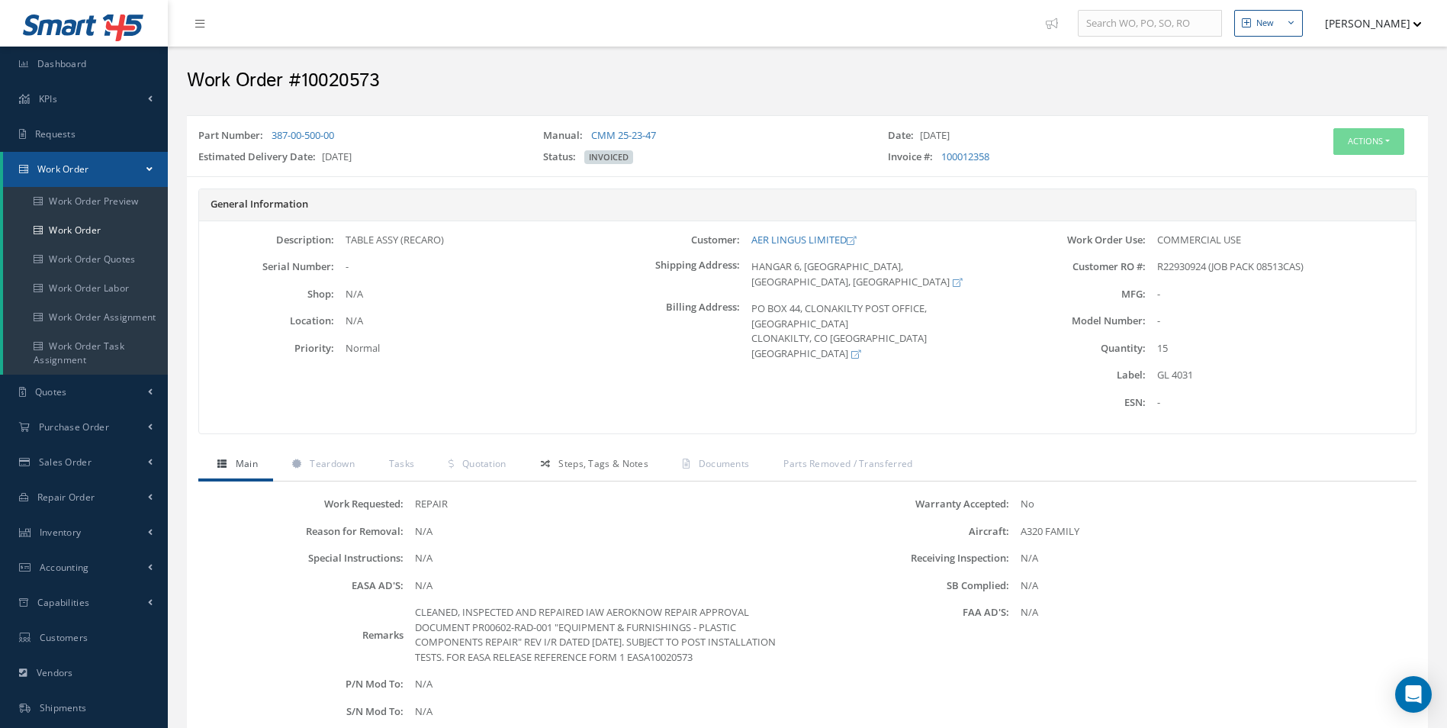
click at [580, 469] on span "Steps, Tags & Notes" at bounding box center [603, 463] width 90 height 13
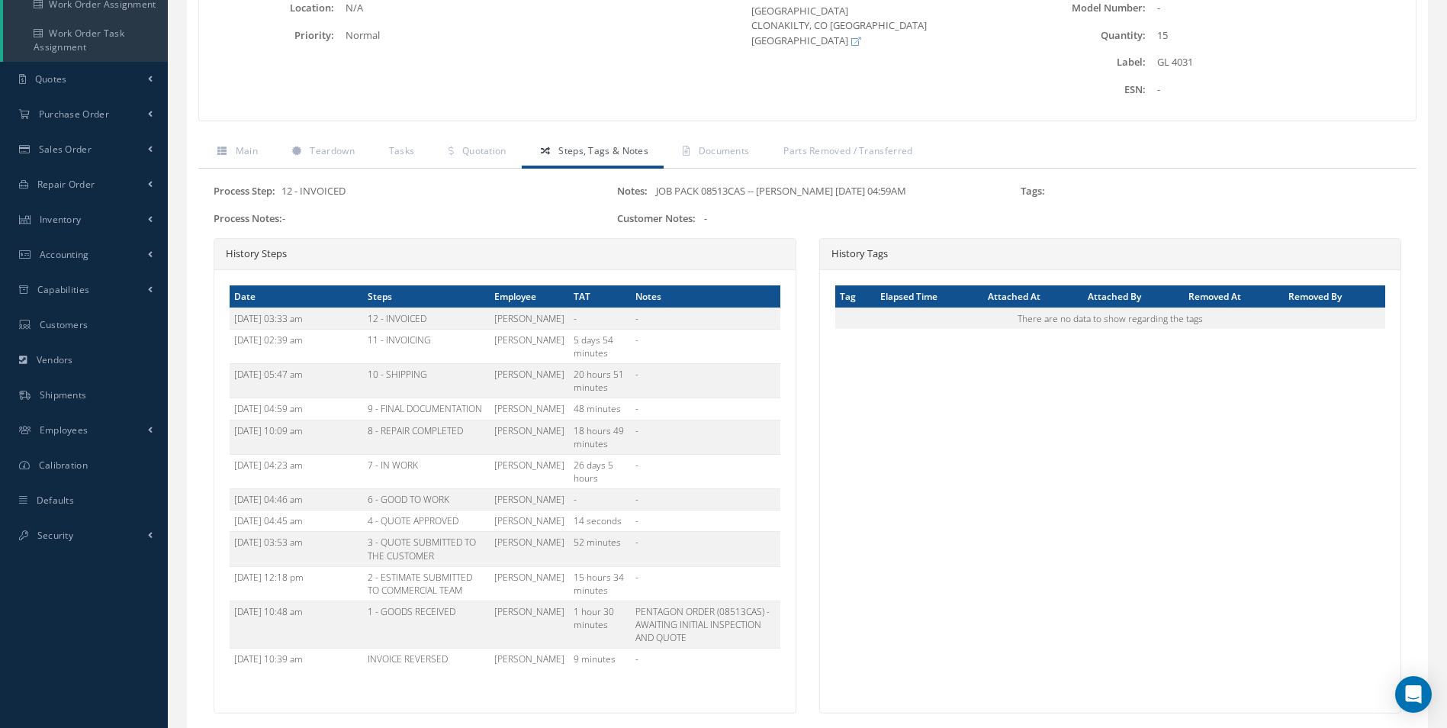
scroll to position [426, 0]
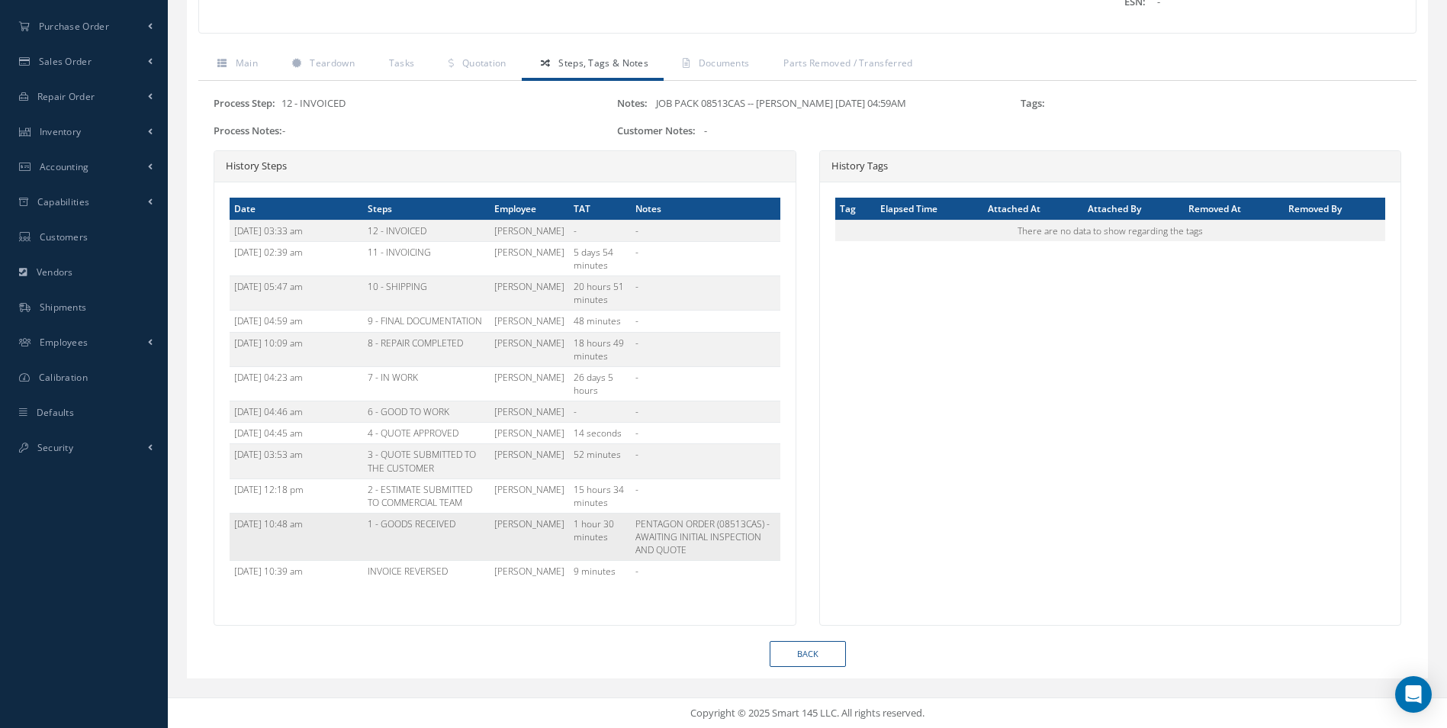
drag, startPoint x: 625, startPoint y: 519, endPoint x: 670, endPoint y: 555, distance: 58.1
click at [670, 555] on td "PENTAGON ORDER (08513CAS) - AWAITING INITIAL INSPECTION AND QUOTE" at bounding box center [705, 536] width 149 height 47
copy td "PENTAGON ORDER (08513CAS) - AWAITING INITIAL INSPECTION AND QUOTE"
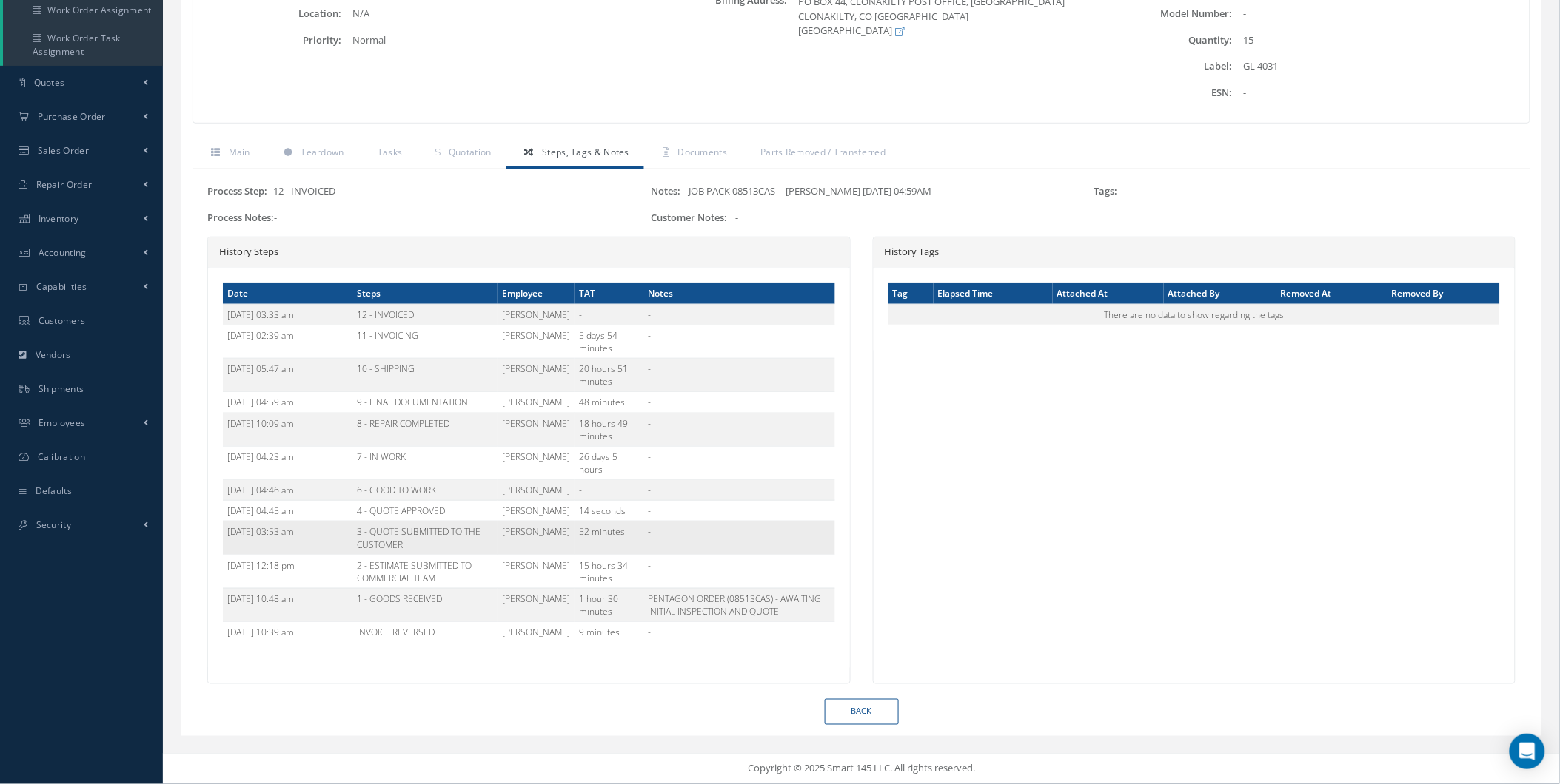
copy td "PENTAGON ORDER (08513CAS) - AWAITING INITIAL INSPECTION AND QUOTE"
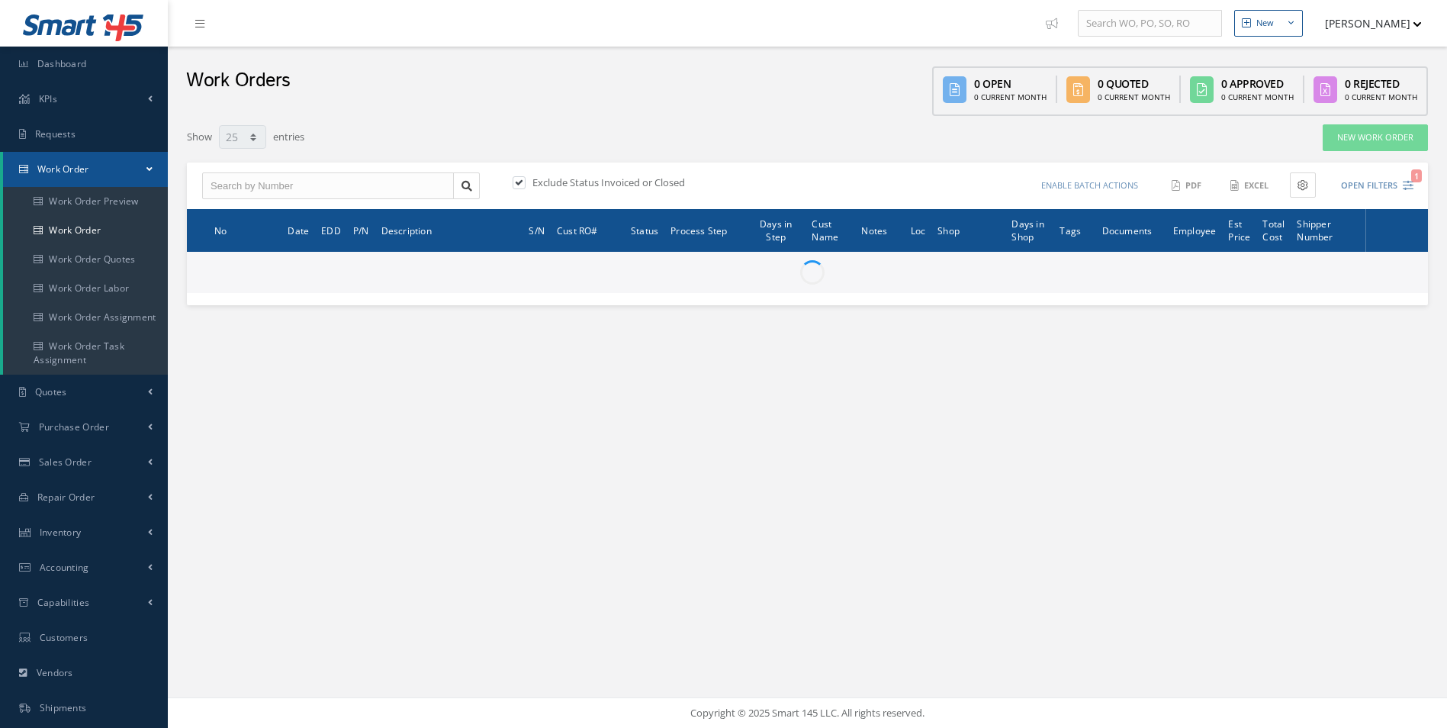
select select "25"
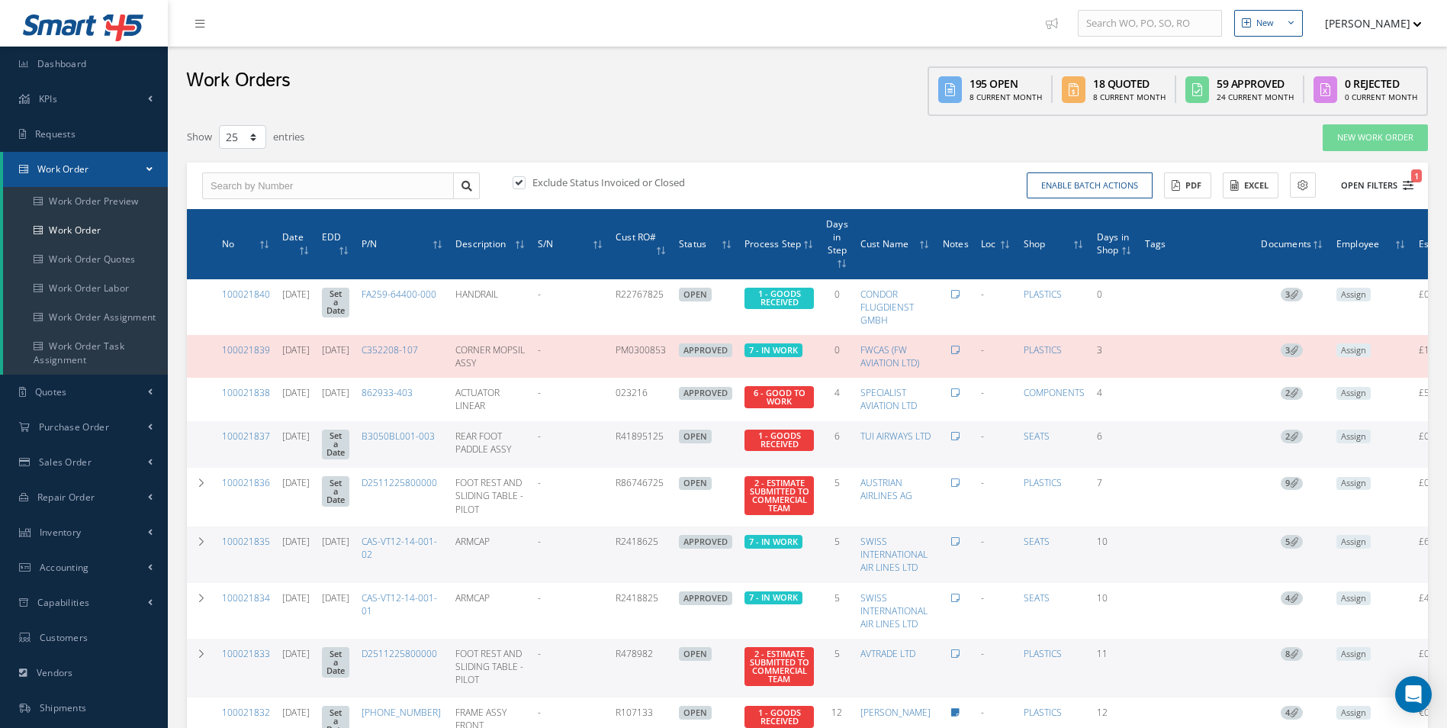
click at [1387, 193] on button "Open Filters 1" at bounding box center [1370, 185] width 86 height 25
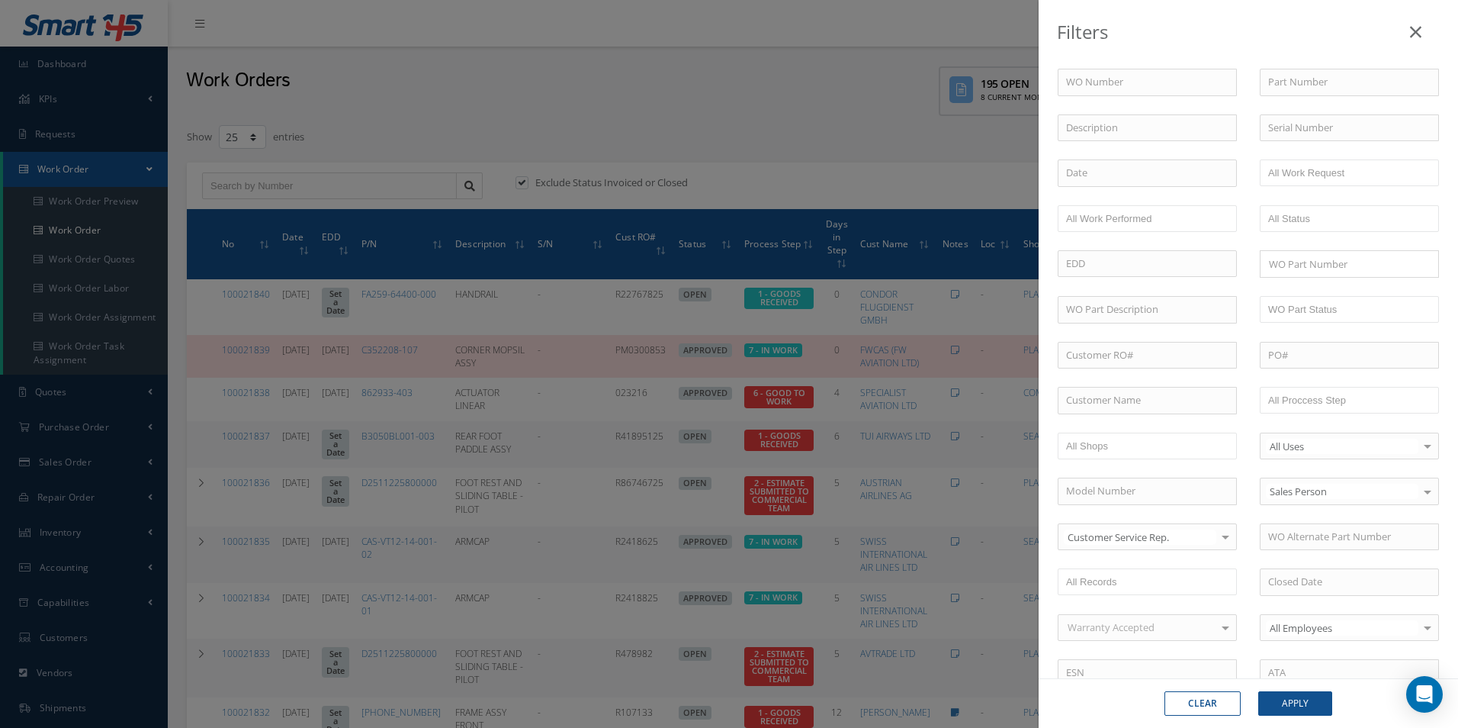
click at [233, 351] on div "Filters WO Number Part Number Description Serial Number - BER CERTIFICATION FIL…" at bounding box center [729, 364] width 1458 height 728
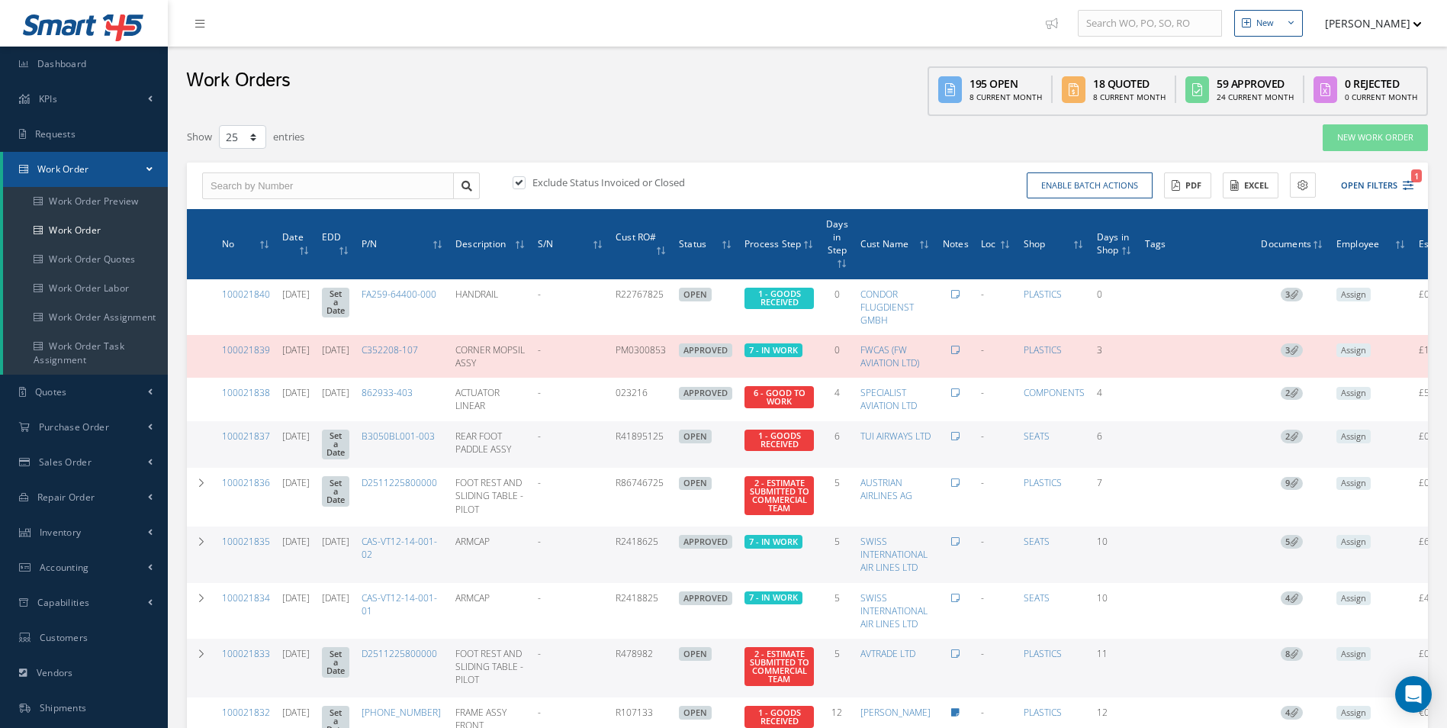
click at [236, 252] on th "No" at bounding box center [246, 244] width 60 height 70
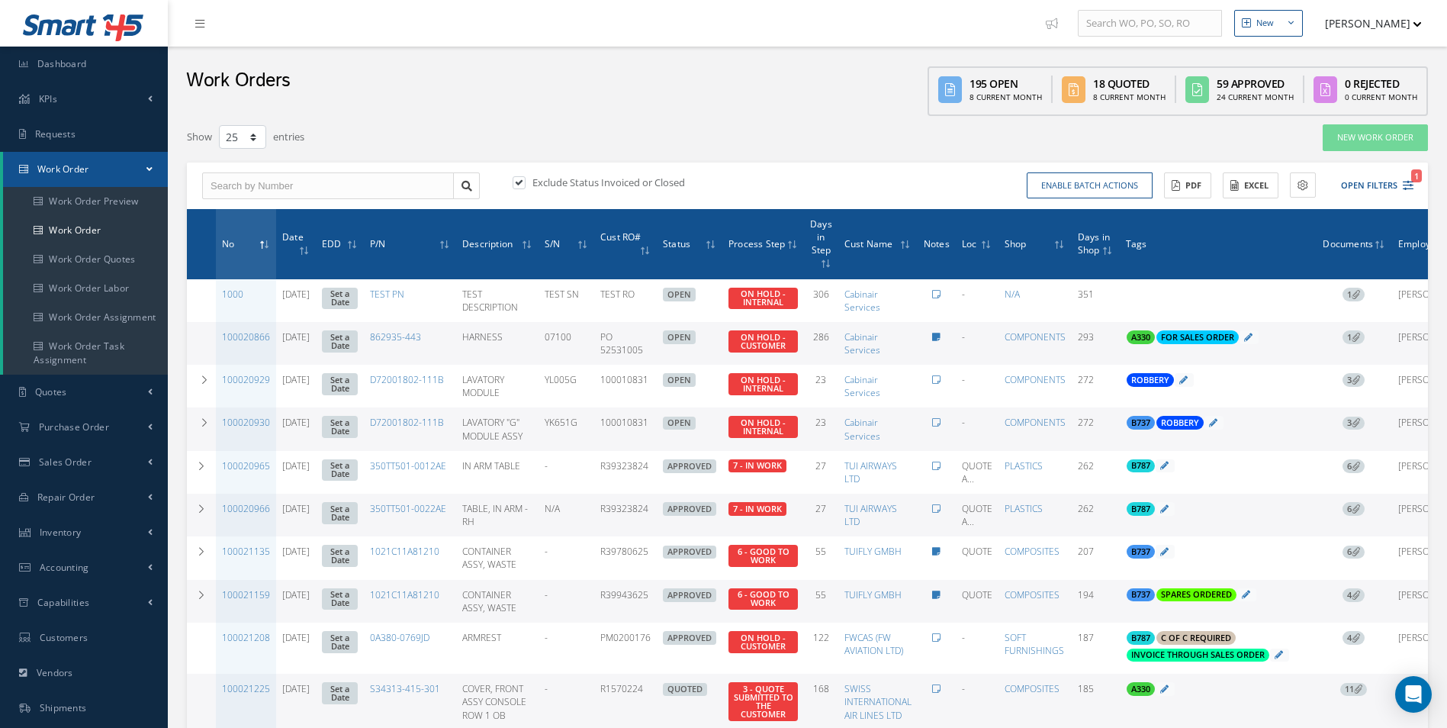
click at [239, 249] on th "No" at bounding box center [246, 244] width 60 height 70
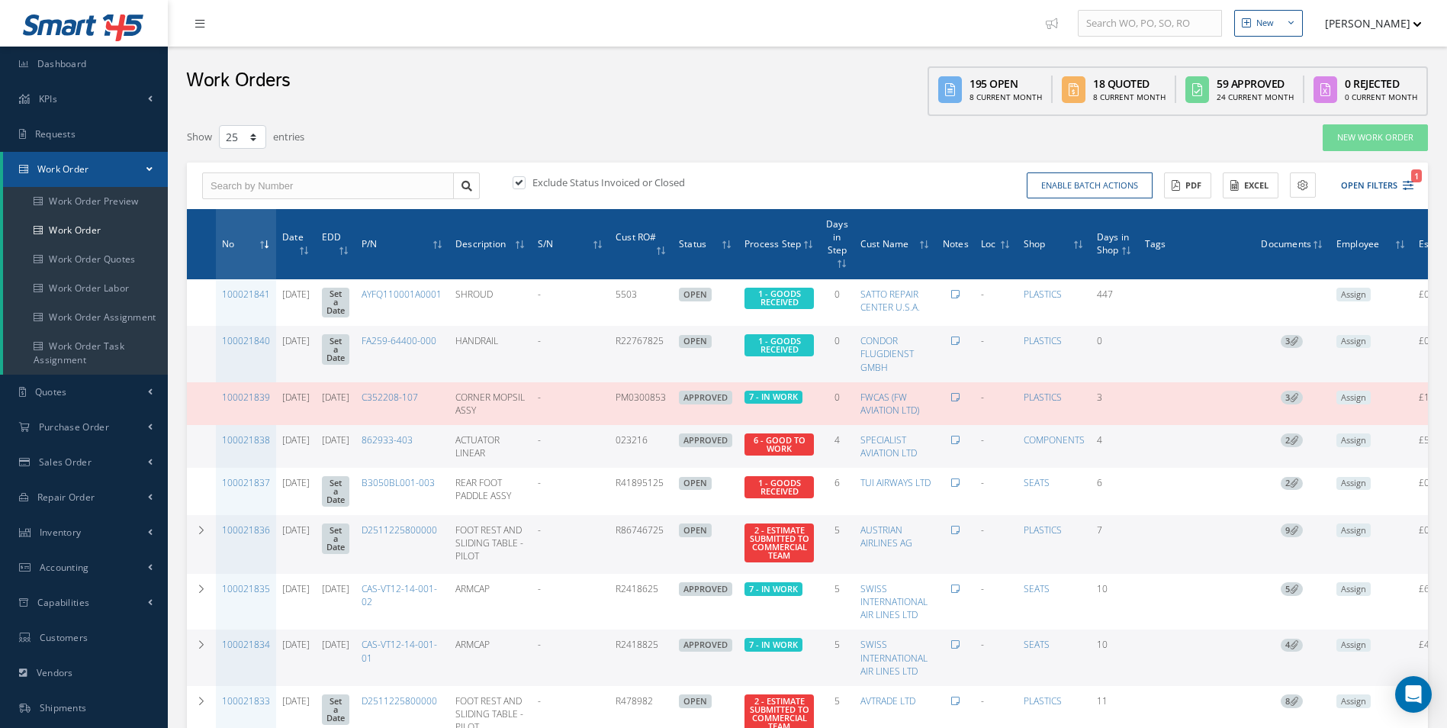
click at [204, 18] on icon at bounding box center [199, 23] width 9 height 11
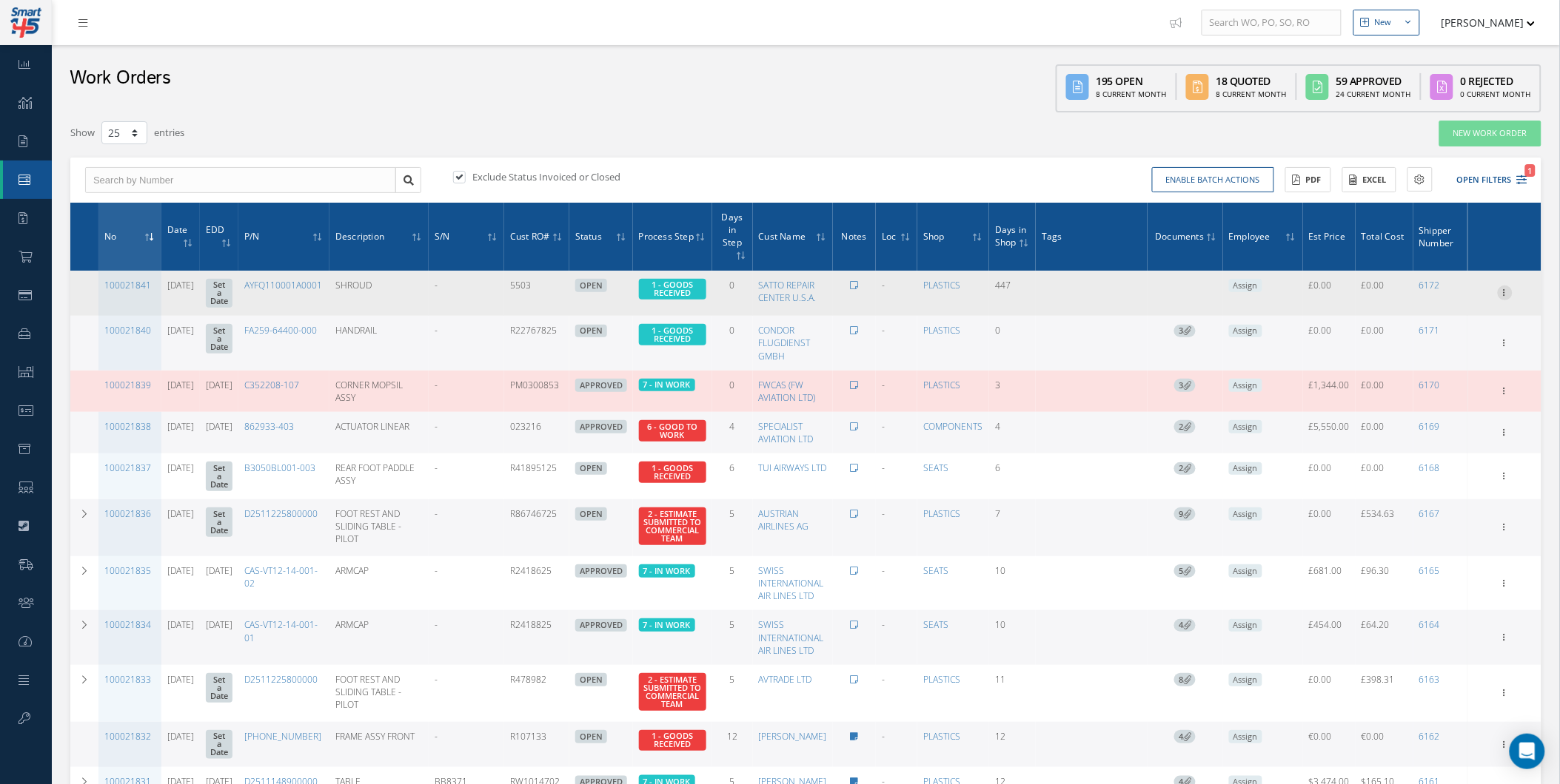
click at [1404, 291] on icon at bounding box center [1505, 291] width 15 height 12
click at [1404, 318] on link "Edit" at bounding box center [1437, 322] width 117 height 19
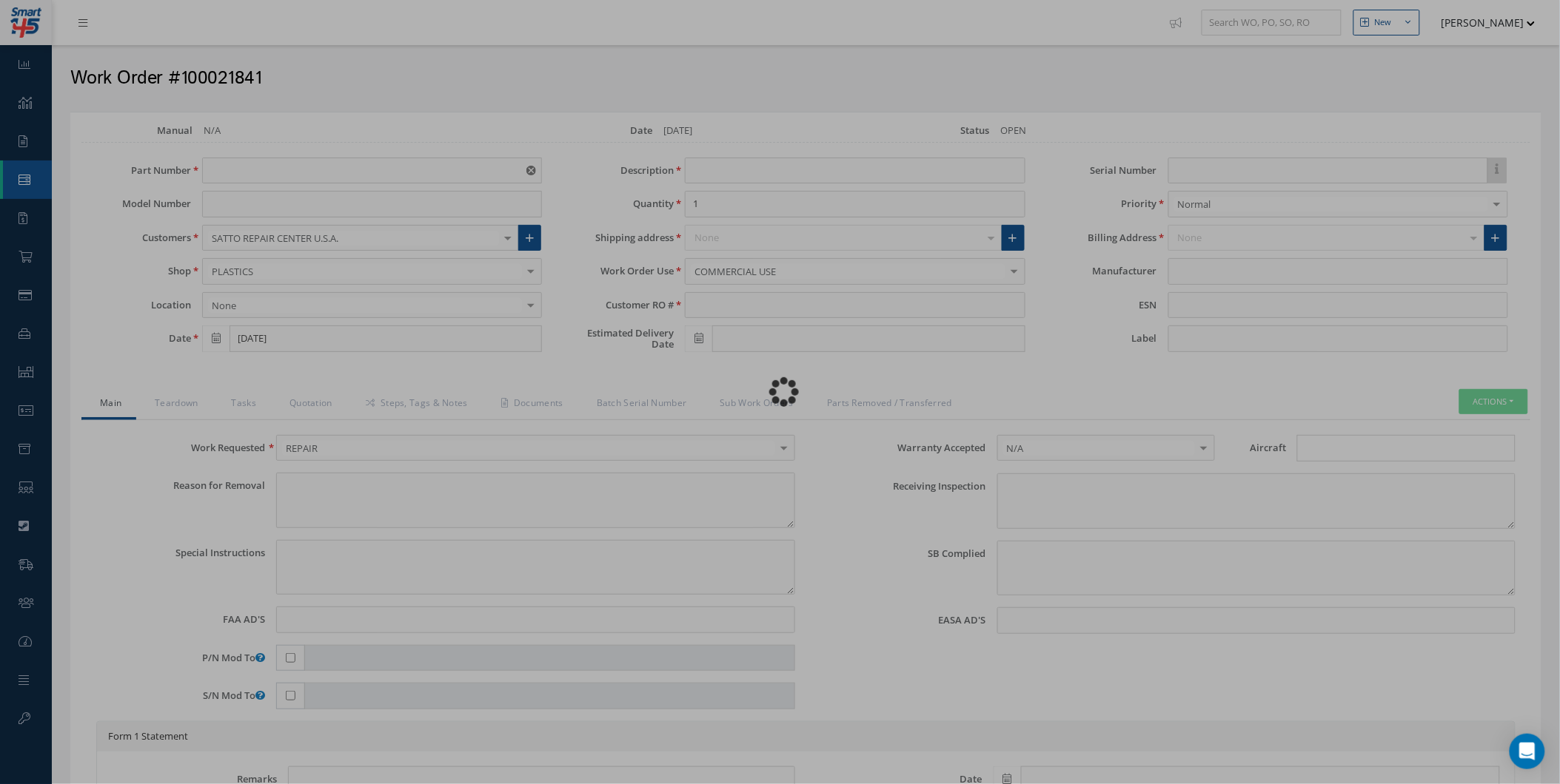
type input "AYFQ110001A0001"
type input "[DATE]"
type input "SHROUD"
type input "5503"
type input "08325CAS"
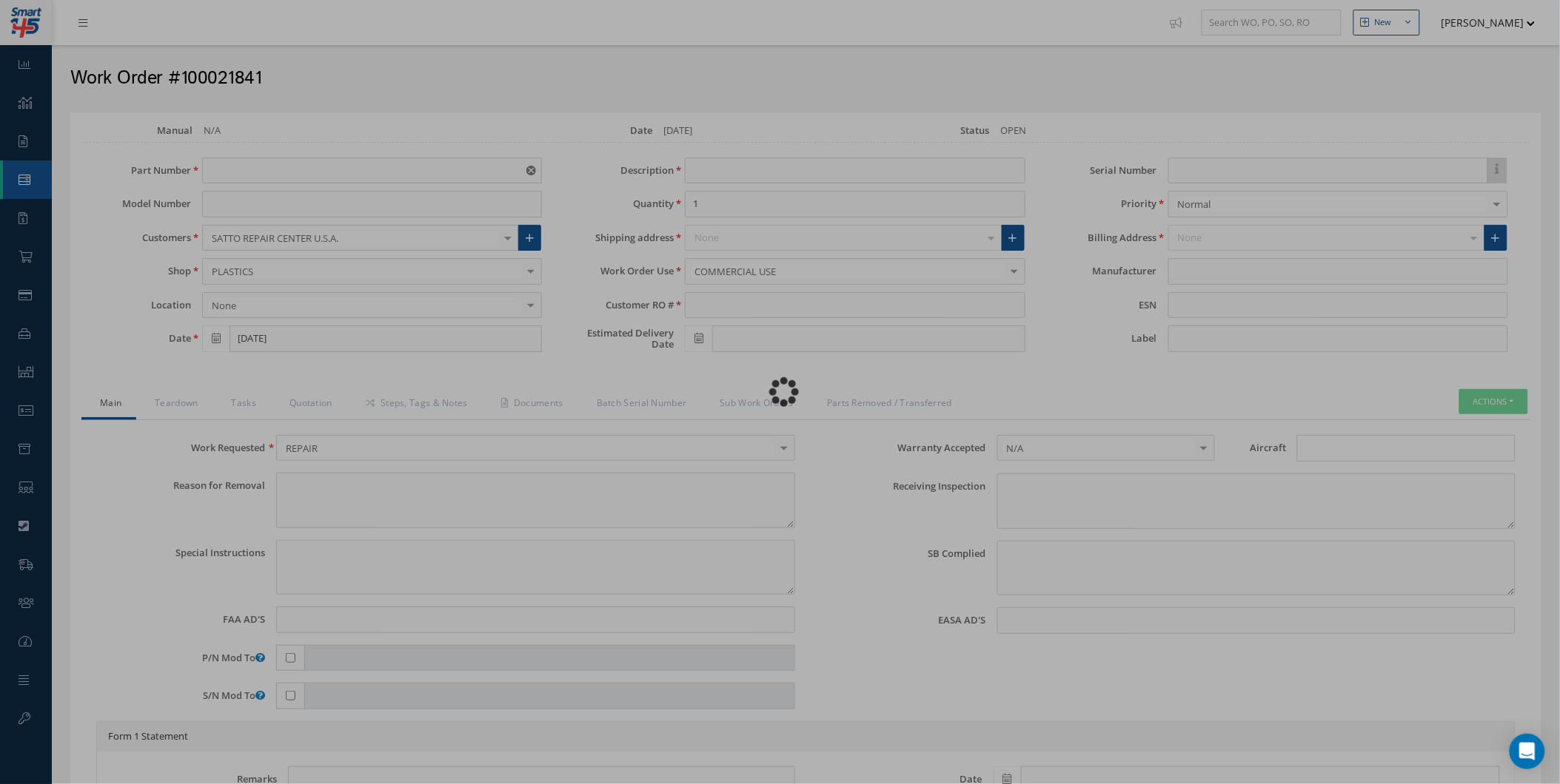
type textarea "NONE"
type textarea "PLEASE SEE R.O. FOR DETAILS"
type input "NONE"
type textarea "NO VISUAL DAMAGE"
type textarea "NONE"
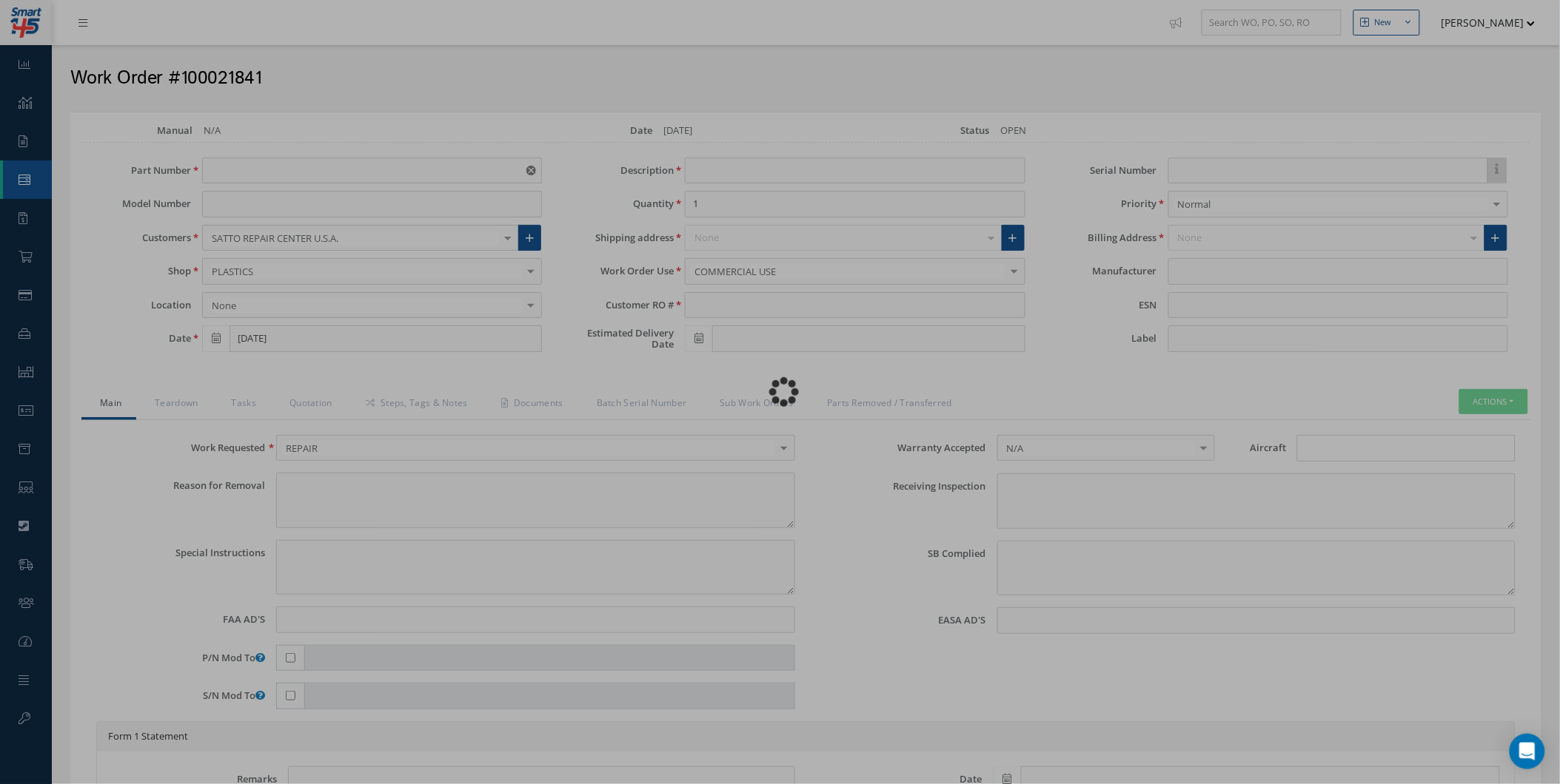
type input "NONE"
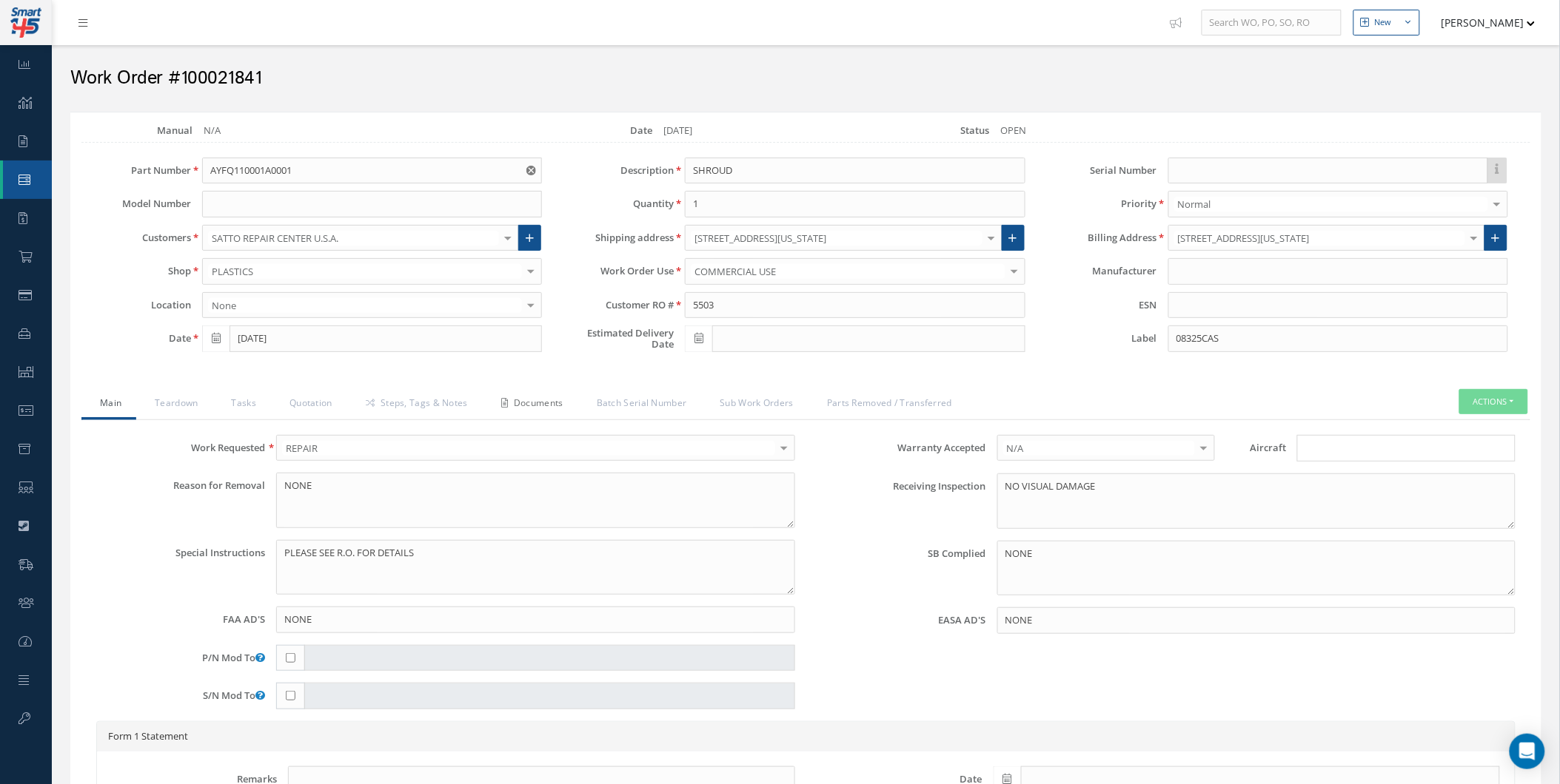
click at [560, 403] on link "Documents" at bounding box center [530, 405] width 95 height 31
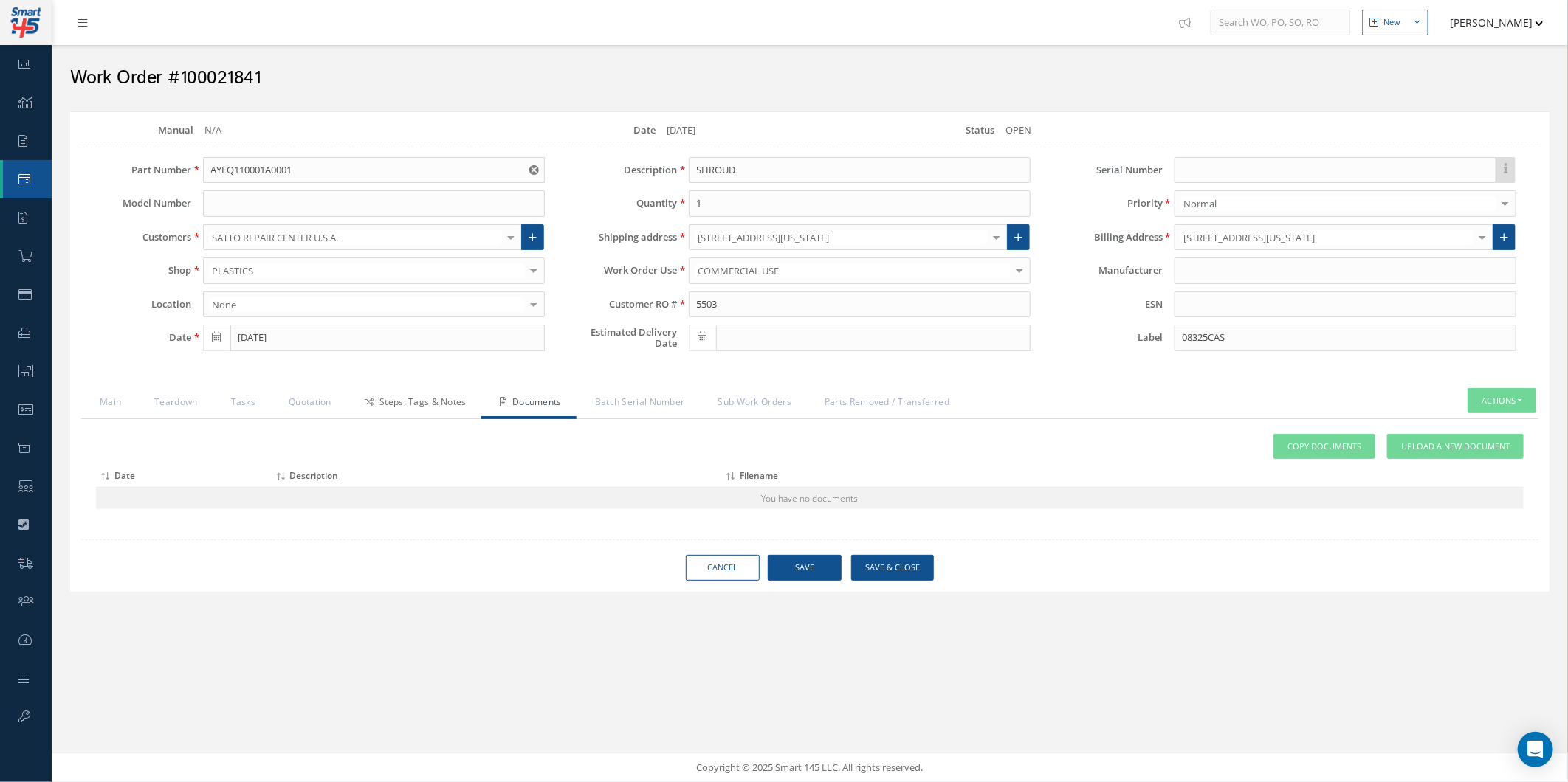
click at [437, 400] on link "Steps, Tags & Notes" at bounding box center [414, 404] width 136 height 31
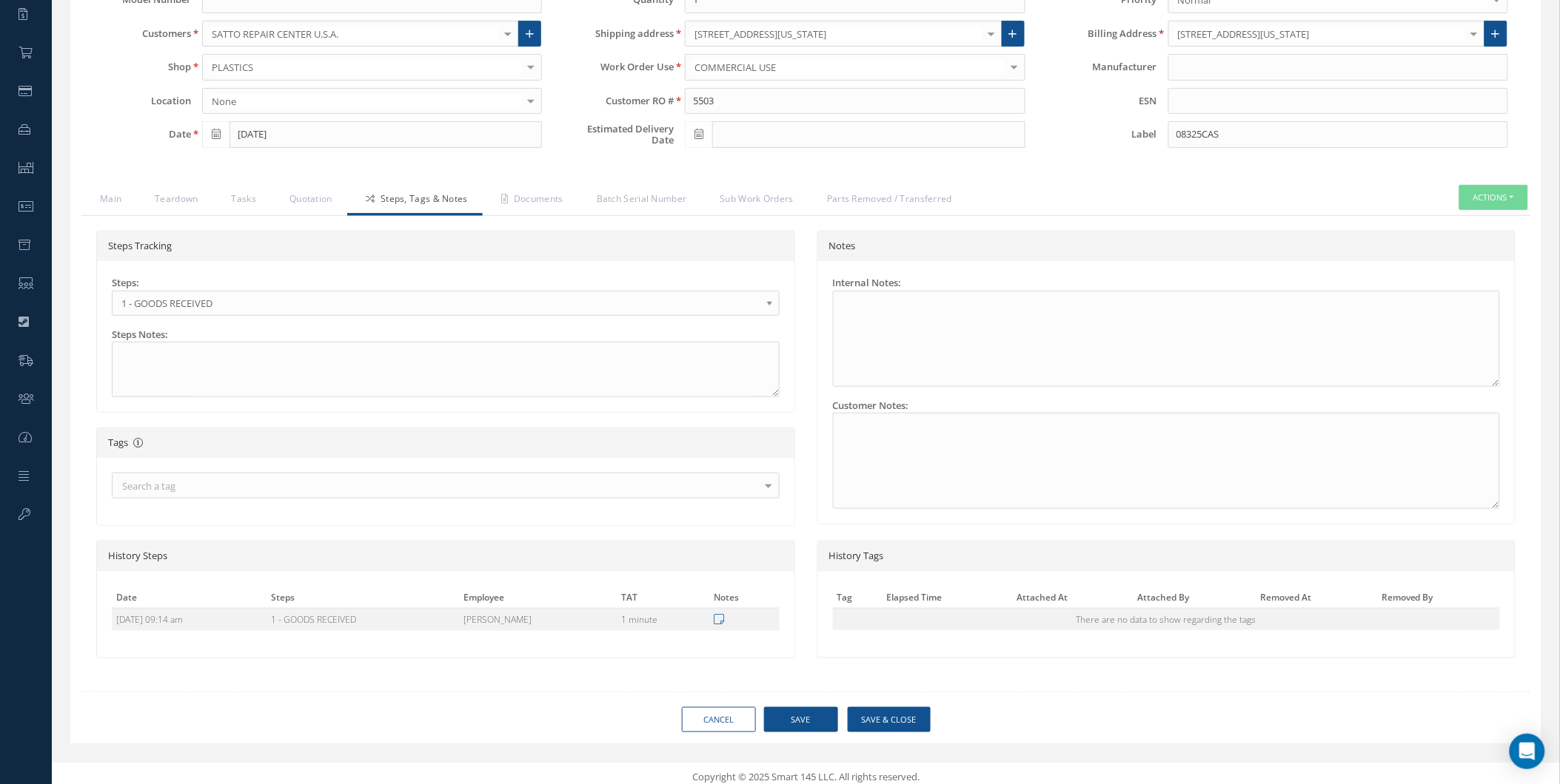
scroll to position [212, 0]
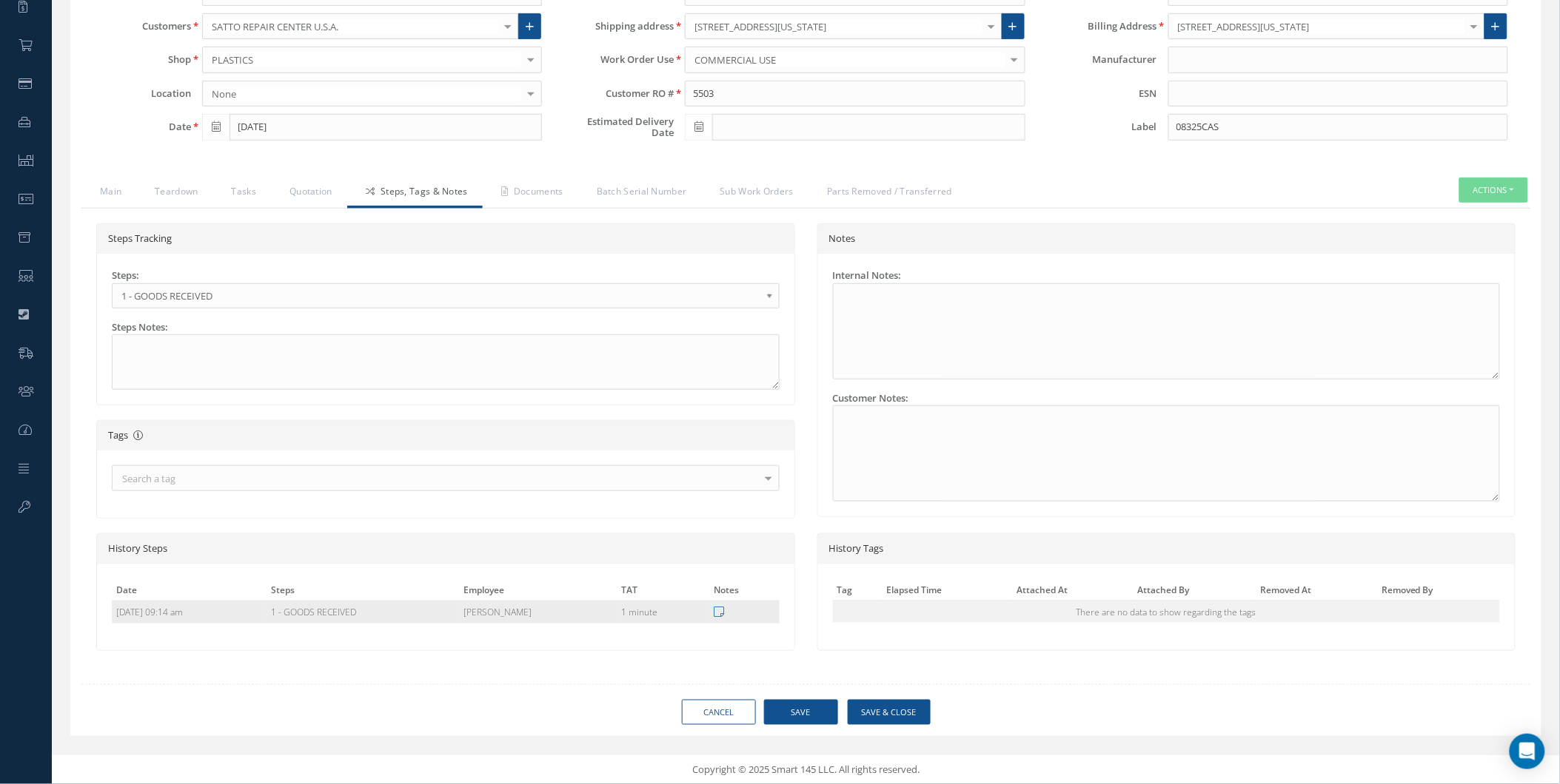
click at [735, 609] on td at bounding box center [745, 612] width 70 height 23
click at [719, 614] on icon at bounding box center [718, 612] width 11 height 12
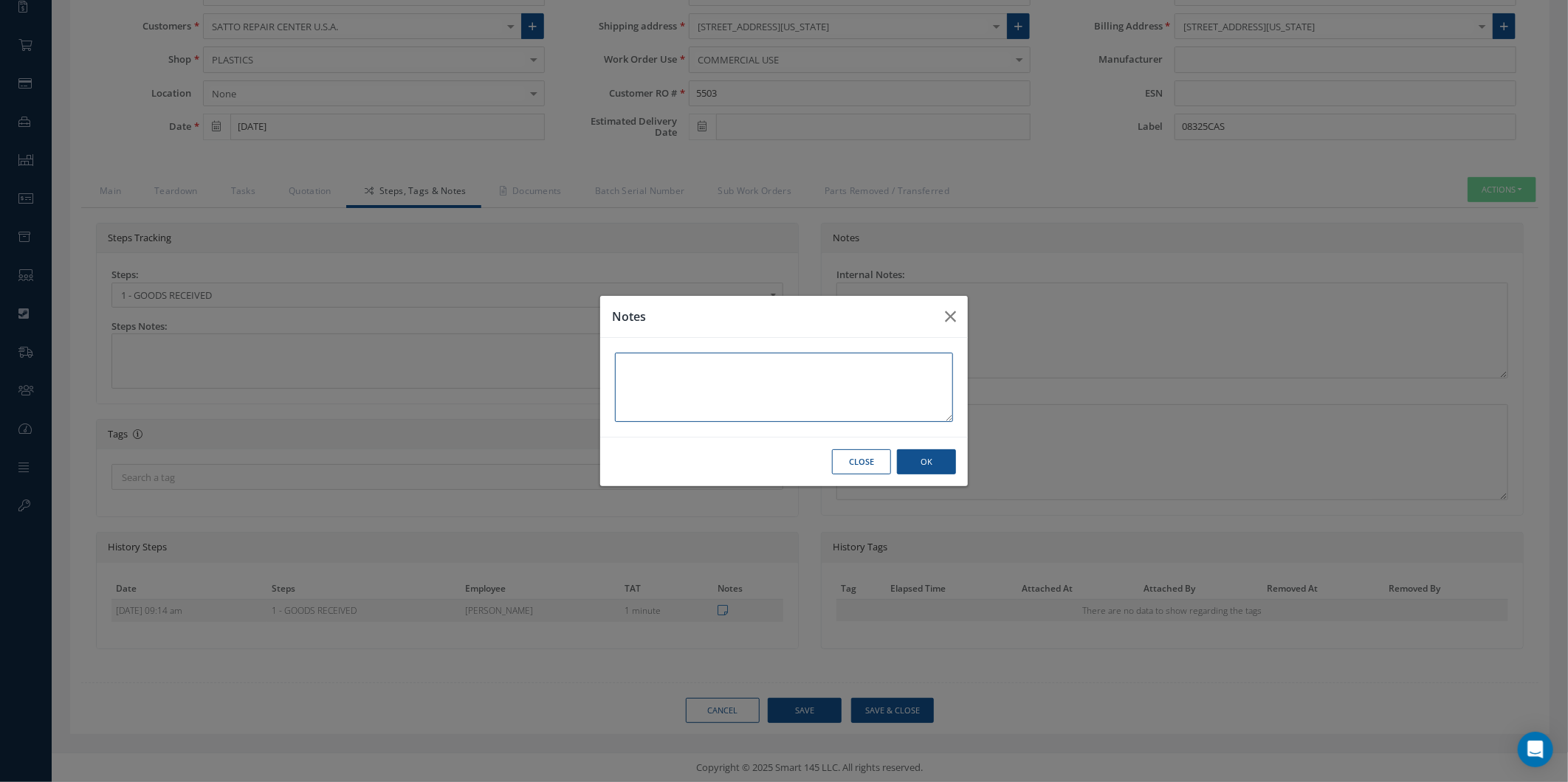
click at [793, 392] on textarea at bounding box center [783, 388] width 338 height 70
paste textarea "PENTAGON ORDER (08513CAS) - AWAITING INITIAL INSPECTION AND QUOTE"
click at [753, 371] on textarea "PENTAGON ORDER (08513CAS) - AWAITING INITIAL INSPECTION AND QUOTE" at bounding box center [783, 388] width 338 height 70
click at [735, 369] on textarea "PENTAGON ORDER (08513CAS) - AWAITING INITIAL INSPECTION AND QUOTE" at bounding box center [783, 388] width 338 height 70
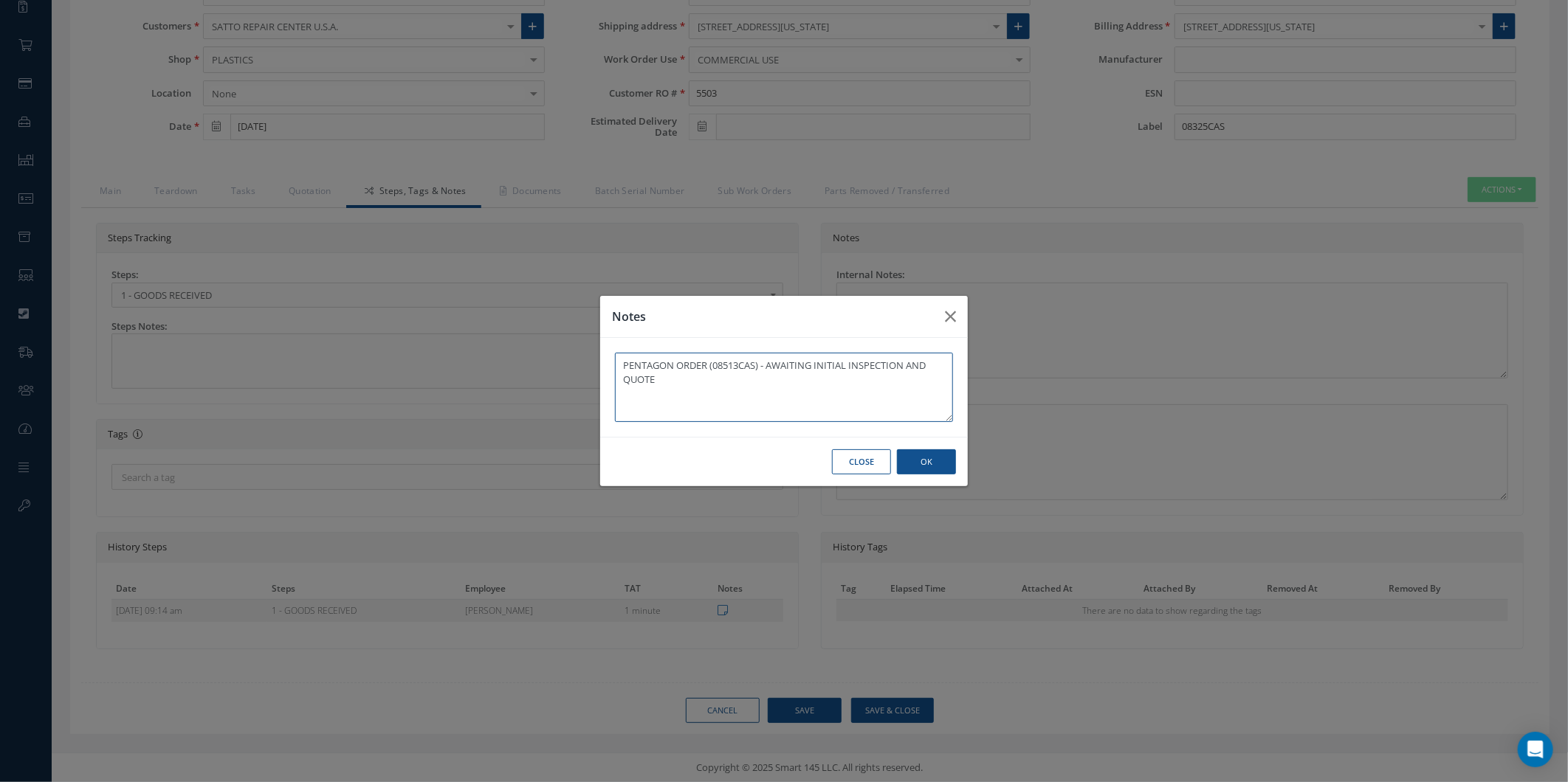
click at [735, 369] on textarea "PENTAGON ORDER (08513CAS) - AWAITING INITIAL INSPECTION AND QUOTE" at bounding box center [783, 388] width 338 height 70
paste textarea "325CAS"
type textarea "PENTAGON ORDER (08325CAS) - AWAITING INITIAL INSPECTION AND QUOTE"
click at [947, 463] on button "OK" at bounding box center [926, 462] width 59 height 26
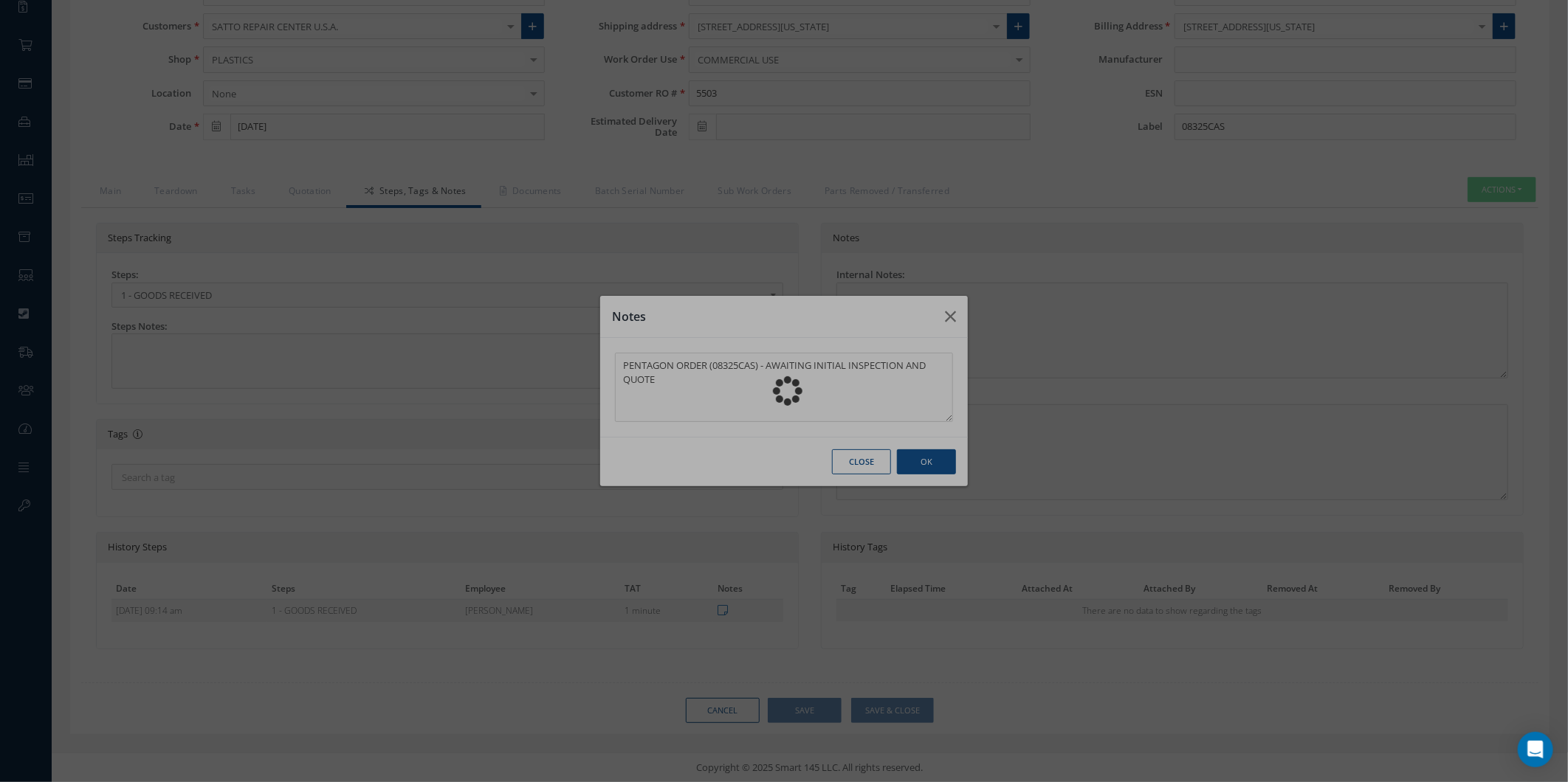
type textarea "PENTAGON ORDER (08325CAS) - AWAITING INITIAL INSPECTION AND QUOTE"
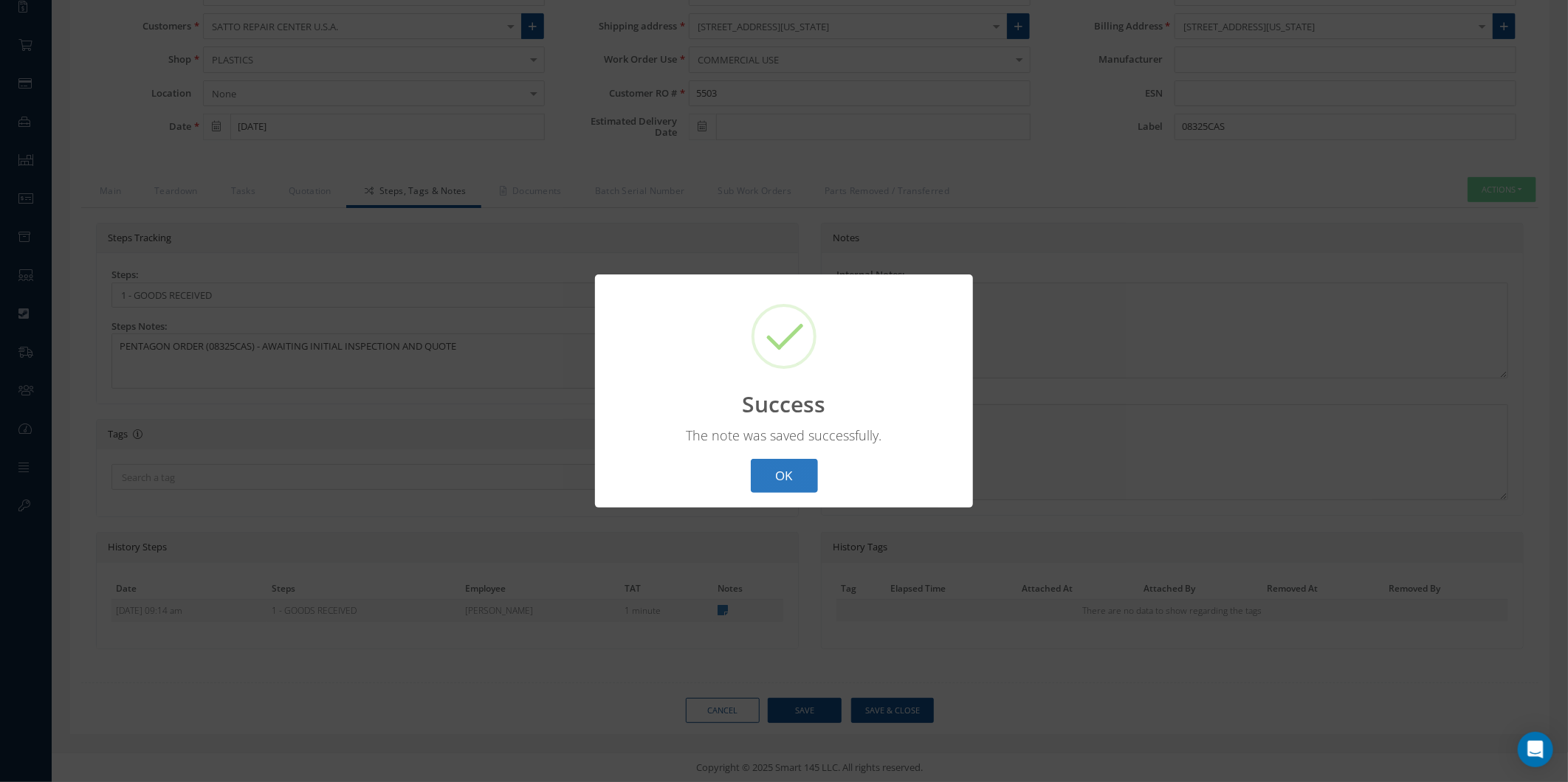
click at [800, 488] on button "OK" at bounding box center [784, 476] width 67 height 35
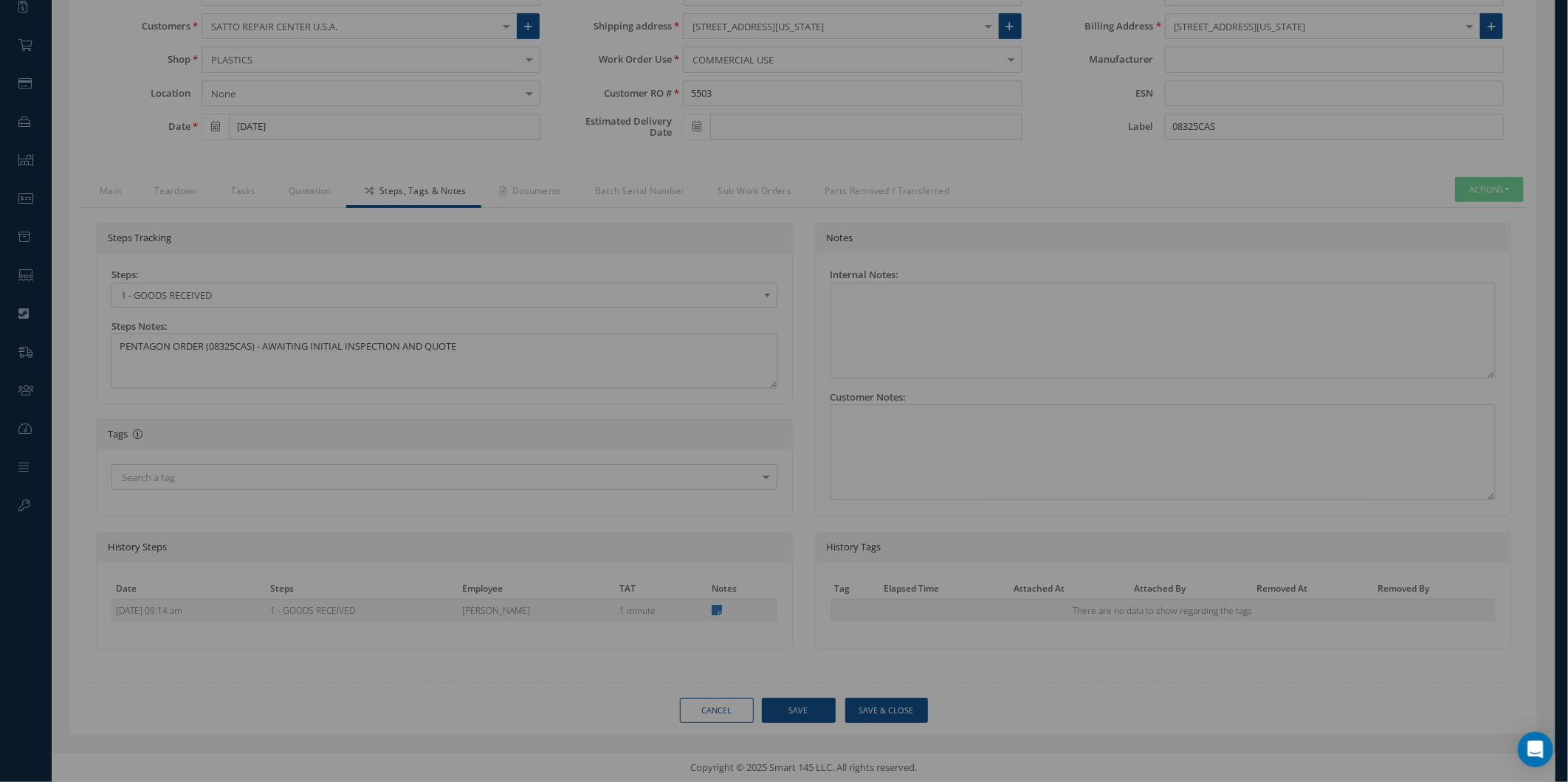
click at [800, 488] on div "? ! i Success × The note was saved successfully. OK Cancel" at bounding box center [784, 391] width 1568 height 782
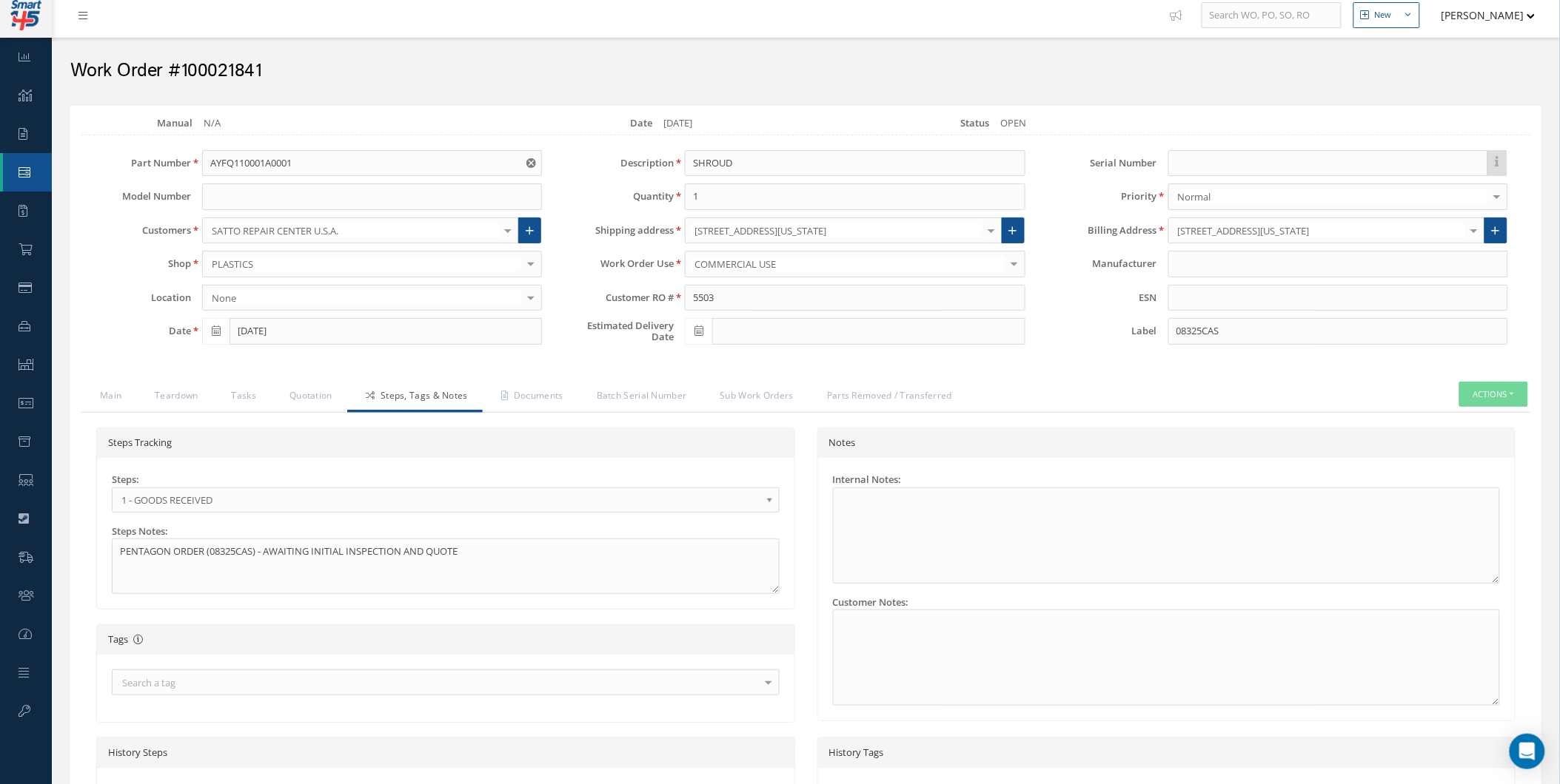
scroll to position [0, 0]
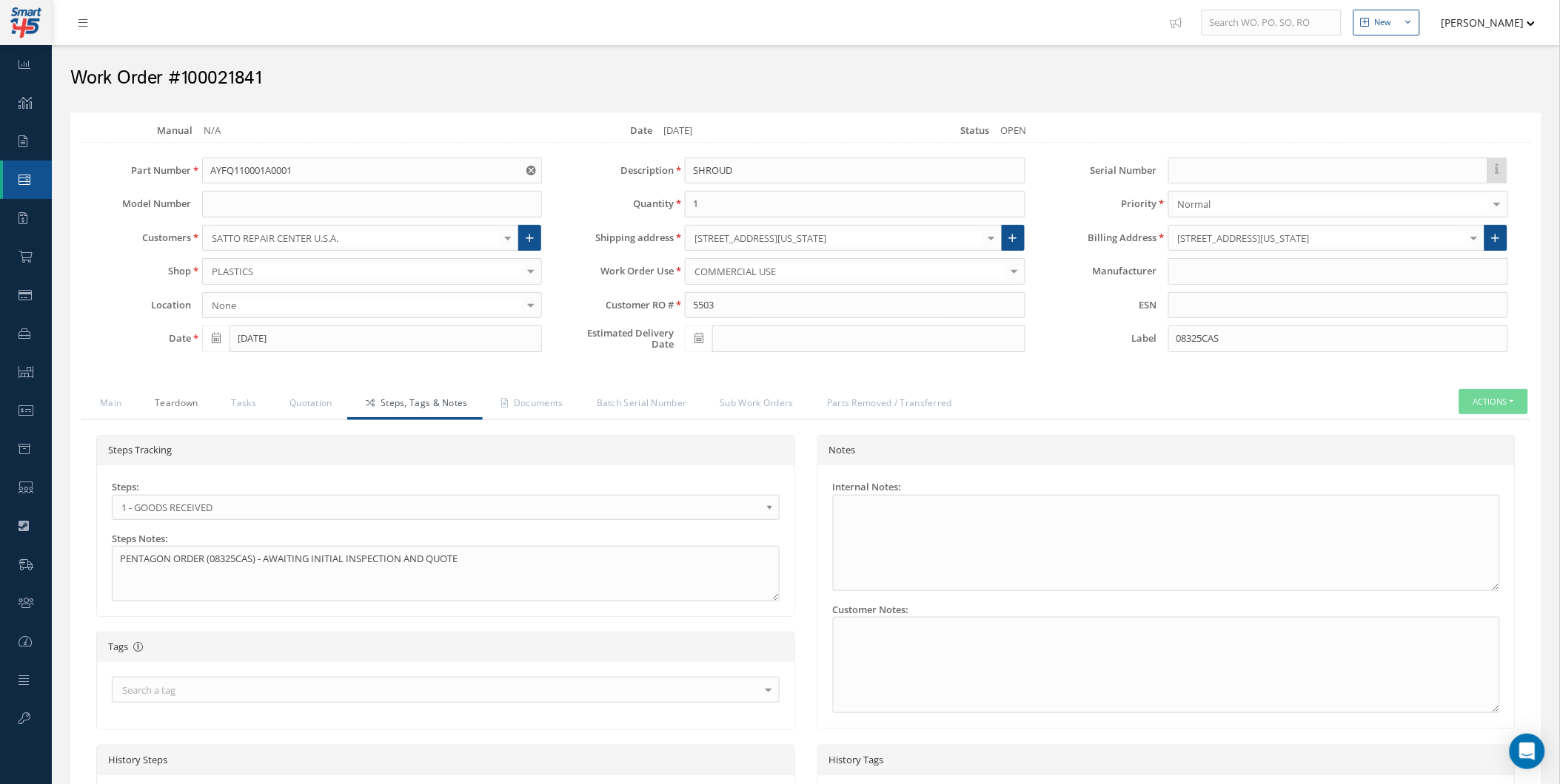
click at [204, 408] on link "Teardown" at bounding box center [174, 405] width 77 height 31
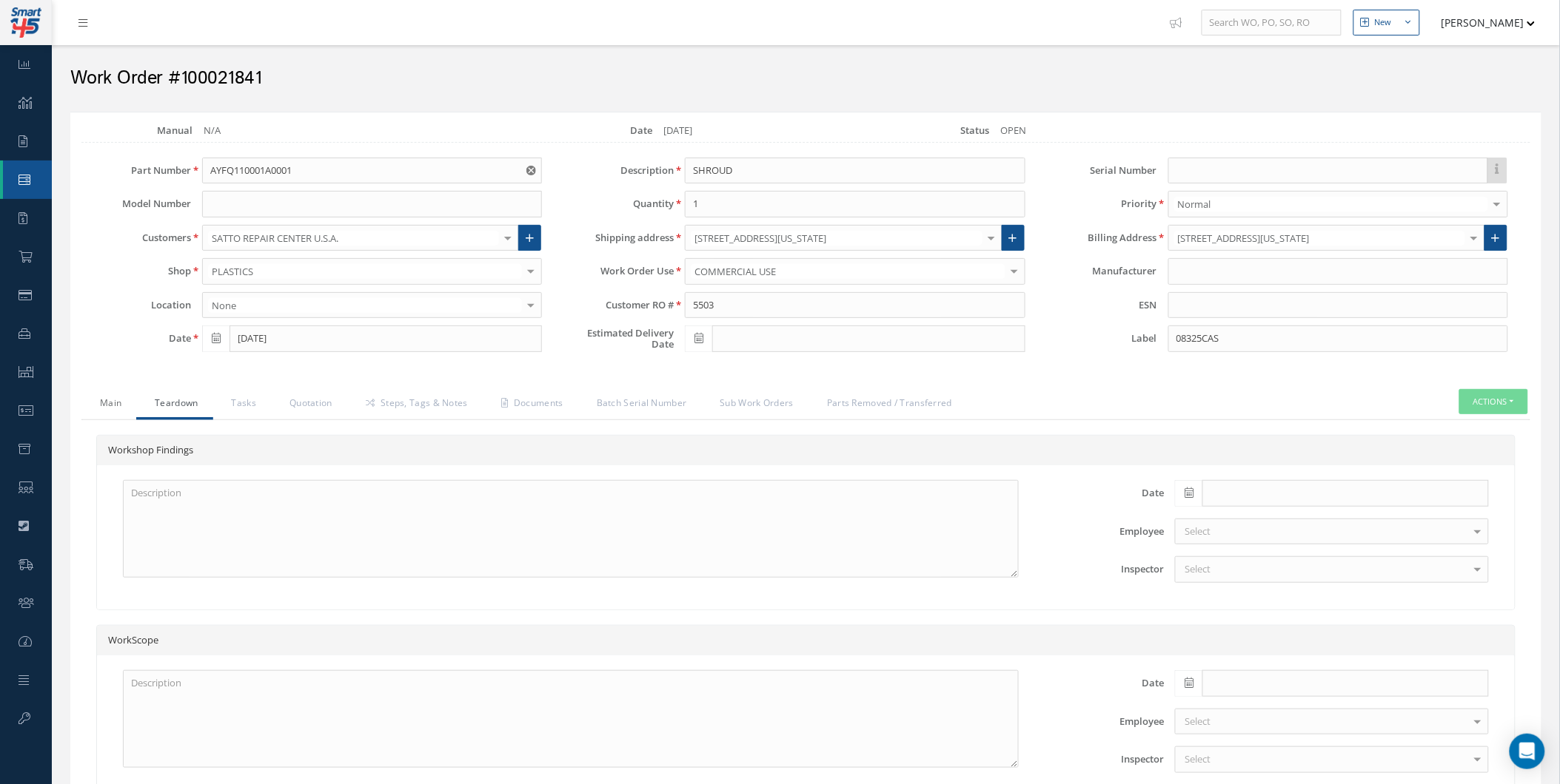
click at [110, 410] on link "Main" at bounding box center [109, 405] width 54 height 31
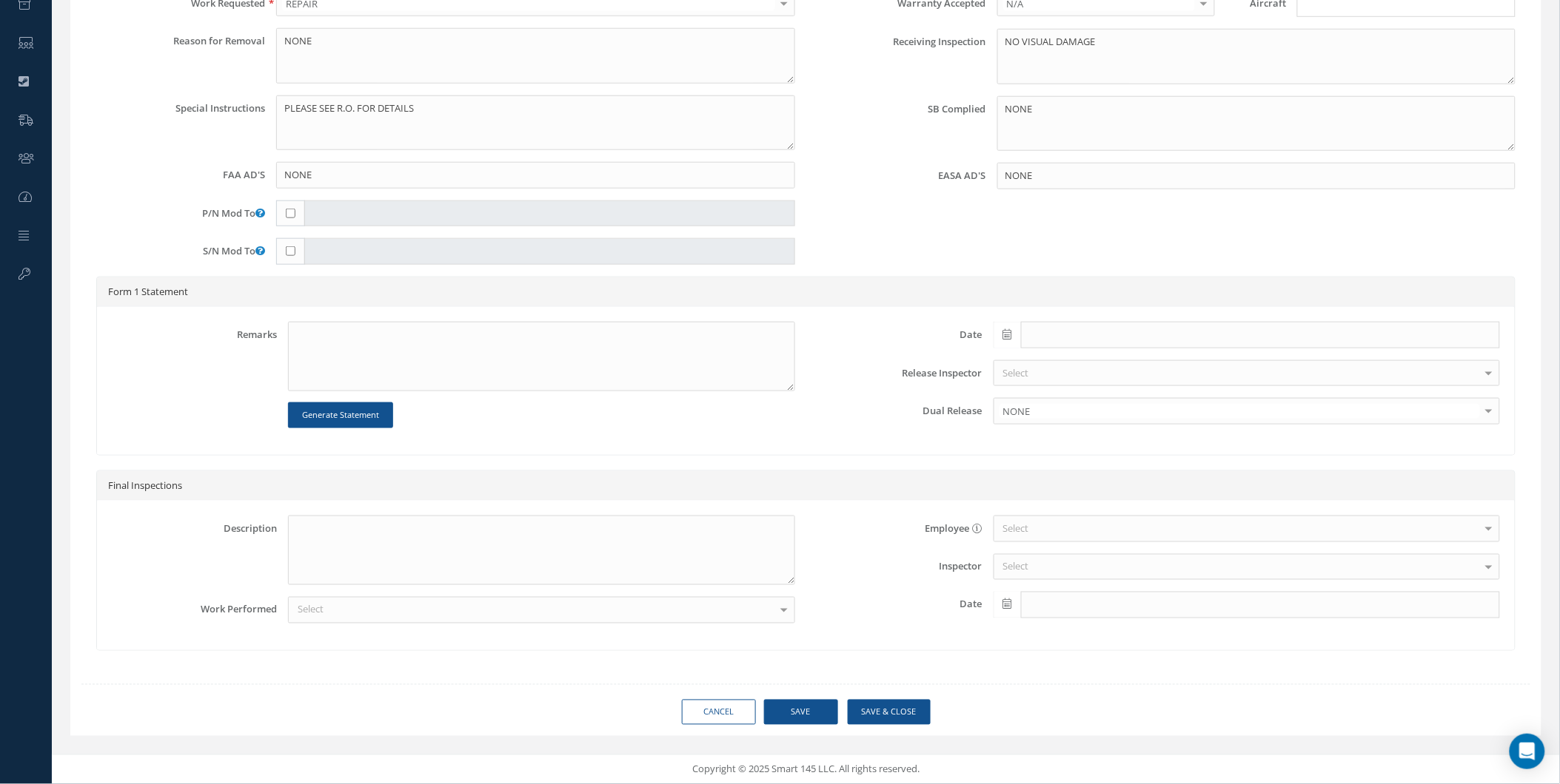
scroll to position [447, 0]
click at [779, 705] on button "Save" at bounding box center [801, 712] width 74 height 26
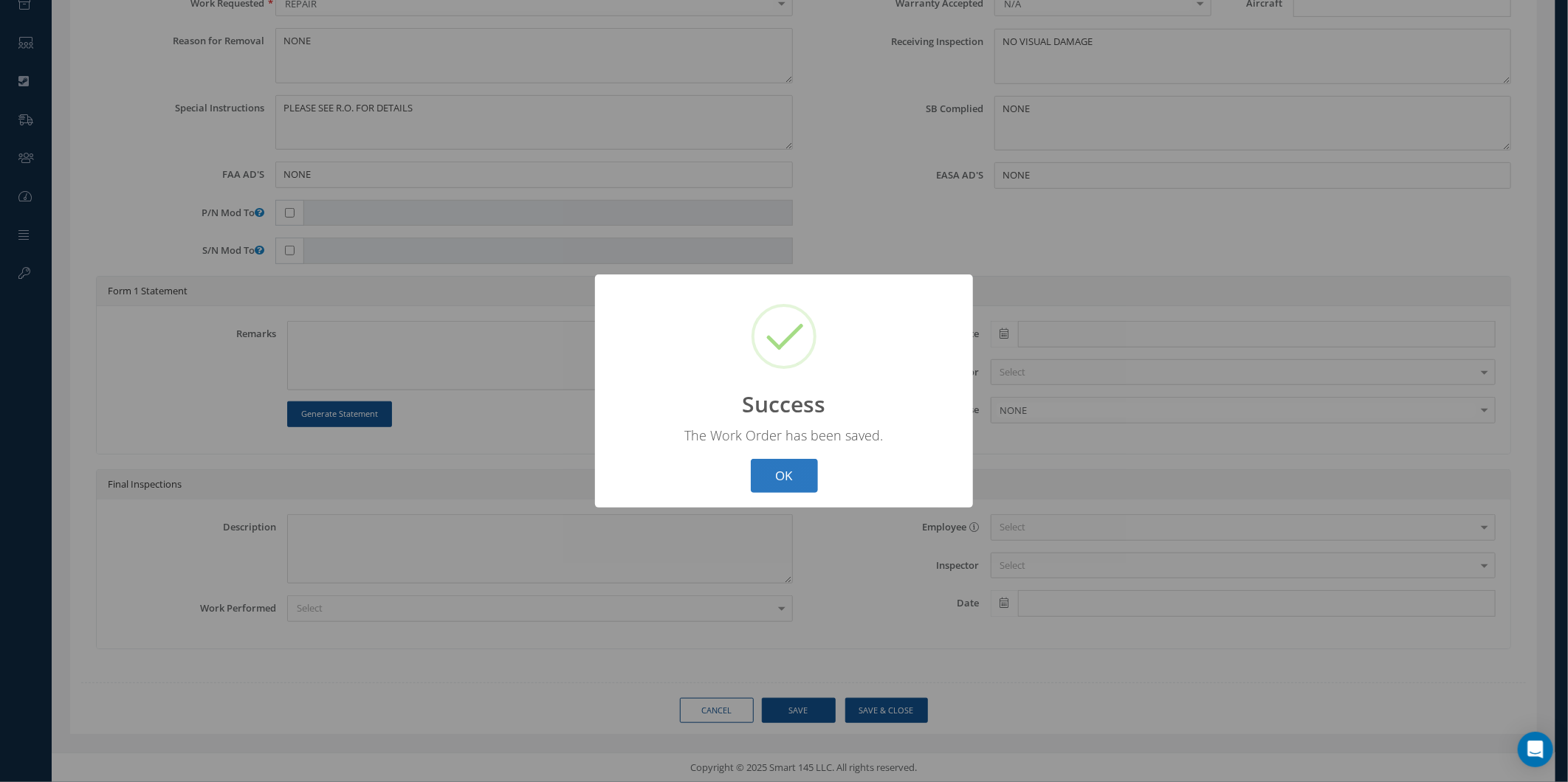
click at [796, 483] on button "OK" at bounding box center [784, 476] width 67 height 35
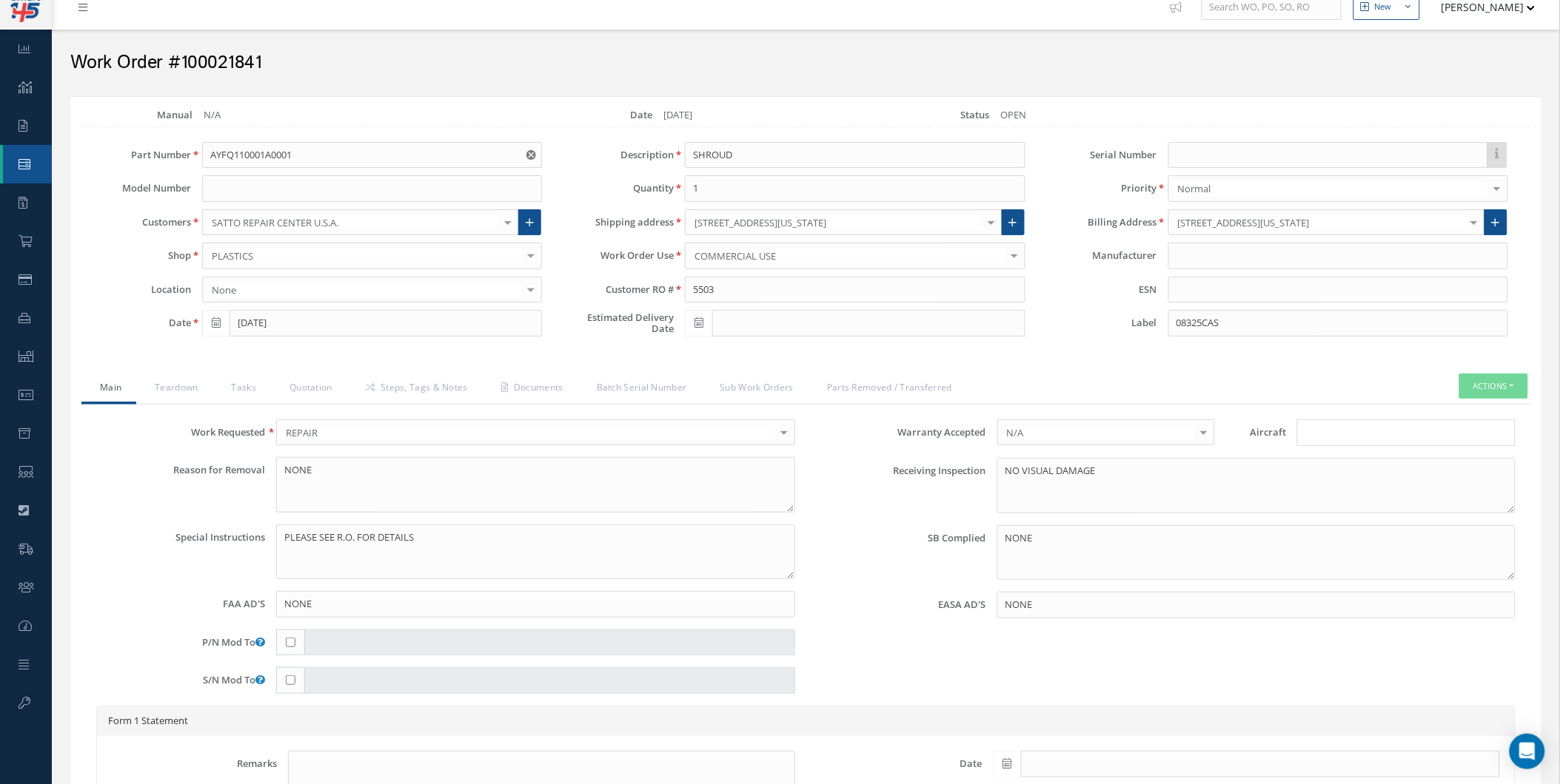
scroll to position [9, 0]
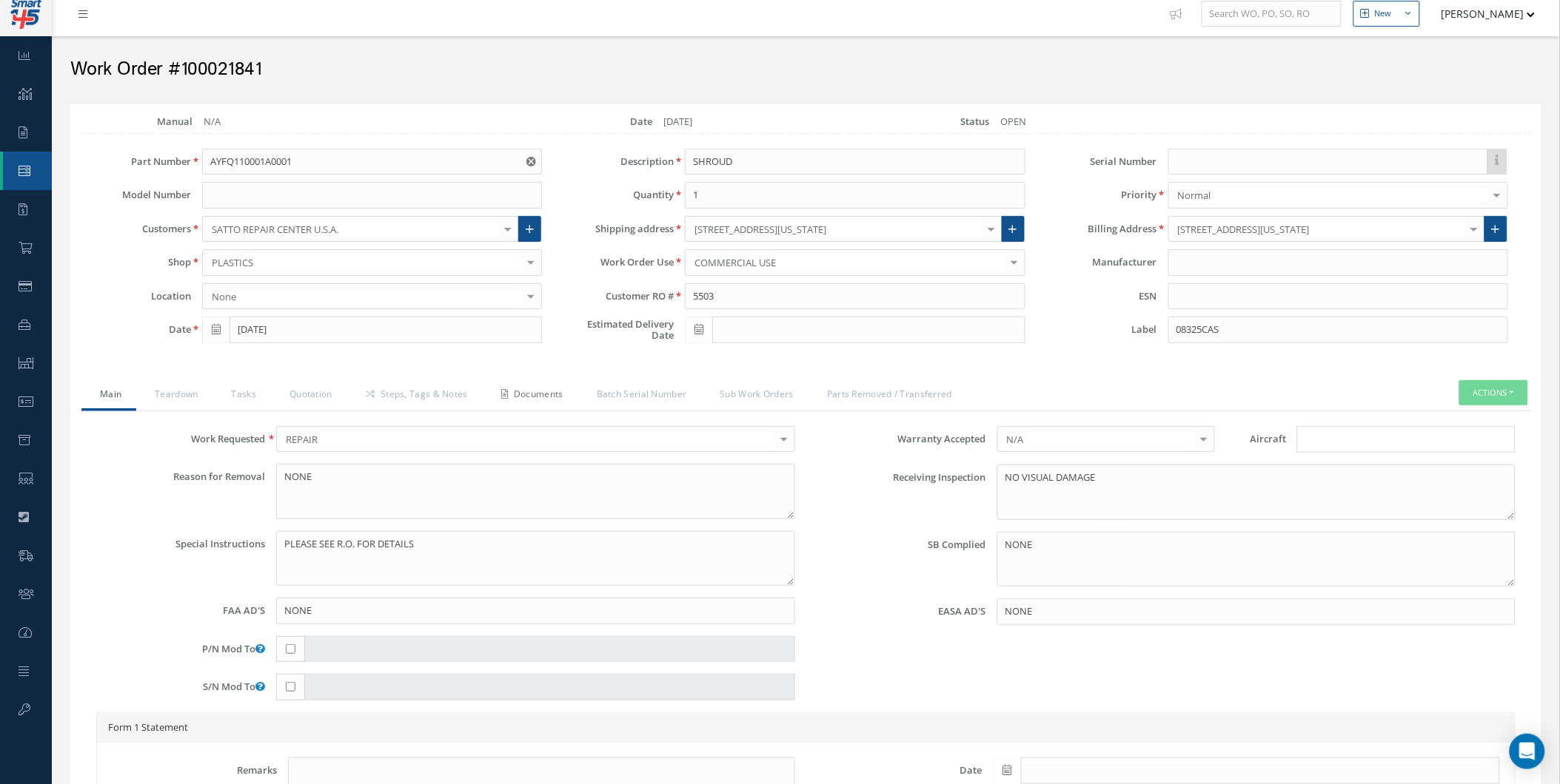
click at [538, 395] on link "Documents" at bounding box center [530, 396] width 95 height 31
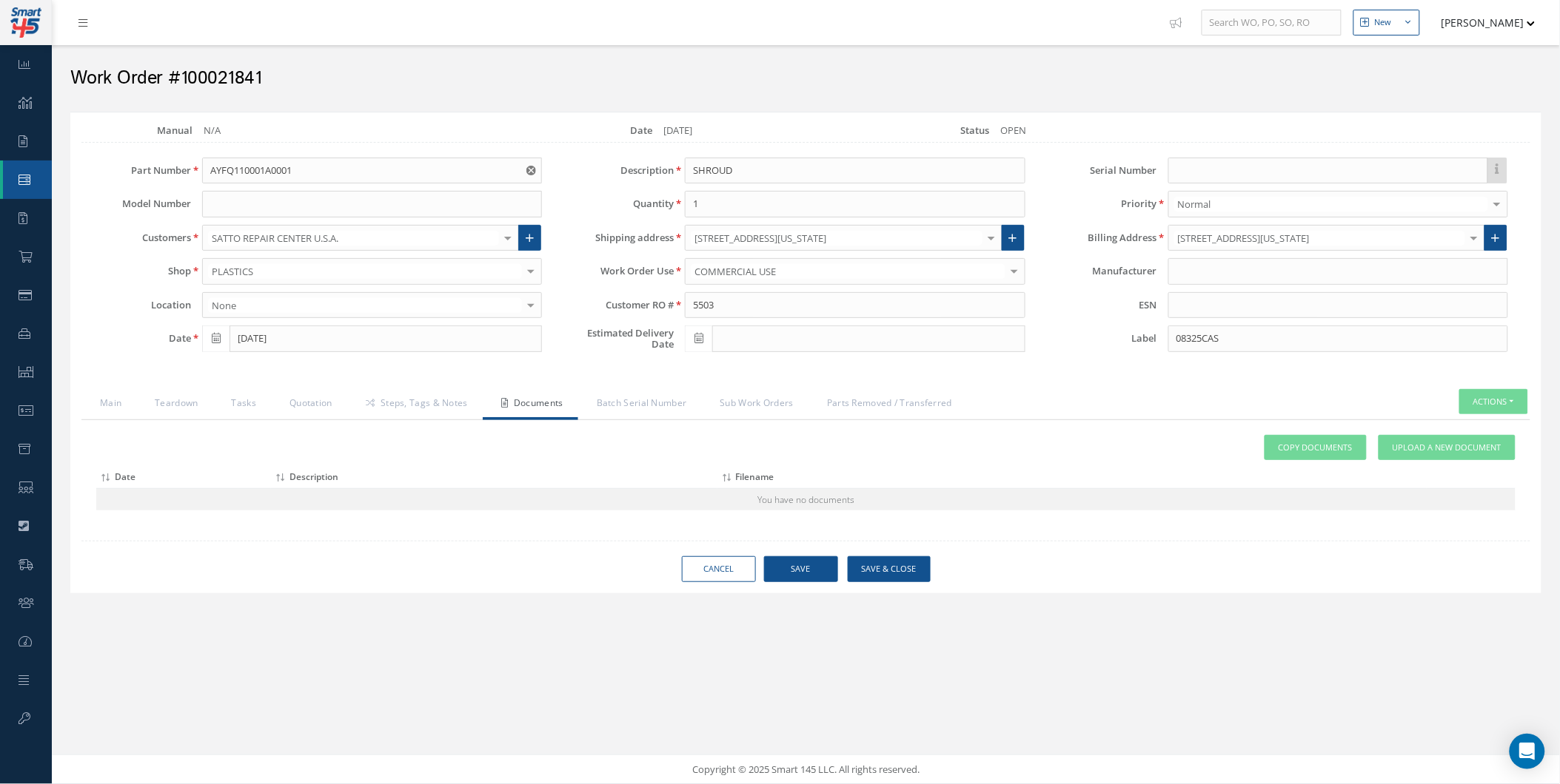
scroll to position [0, 0]
click at [441, 407] on link "Steps, Tags & Notes" at bounding box center [415, 405] width 136 height 31
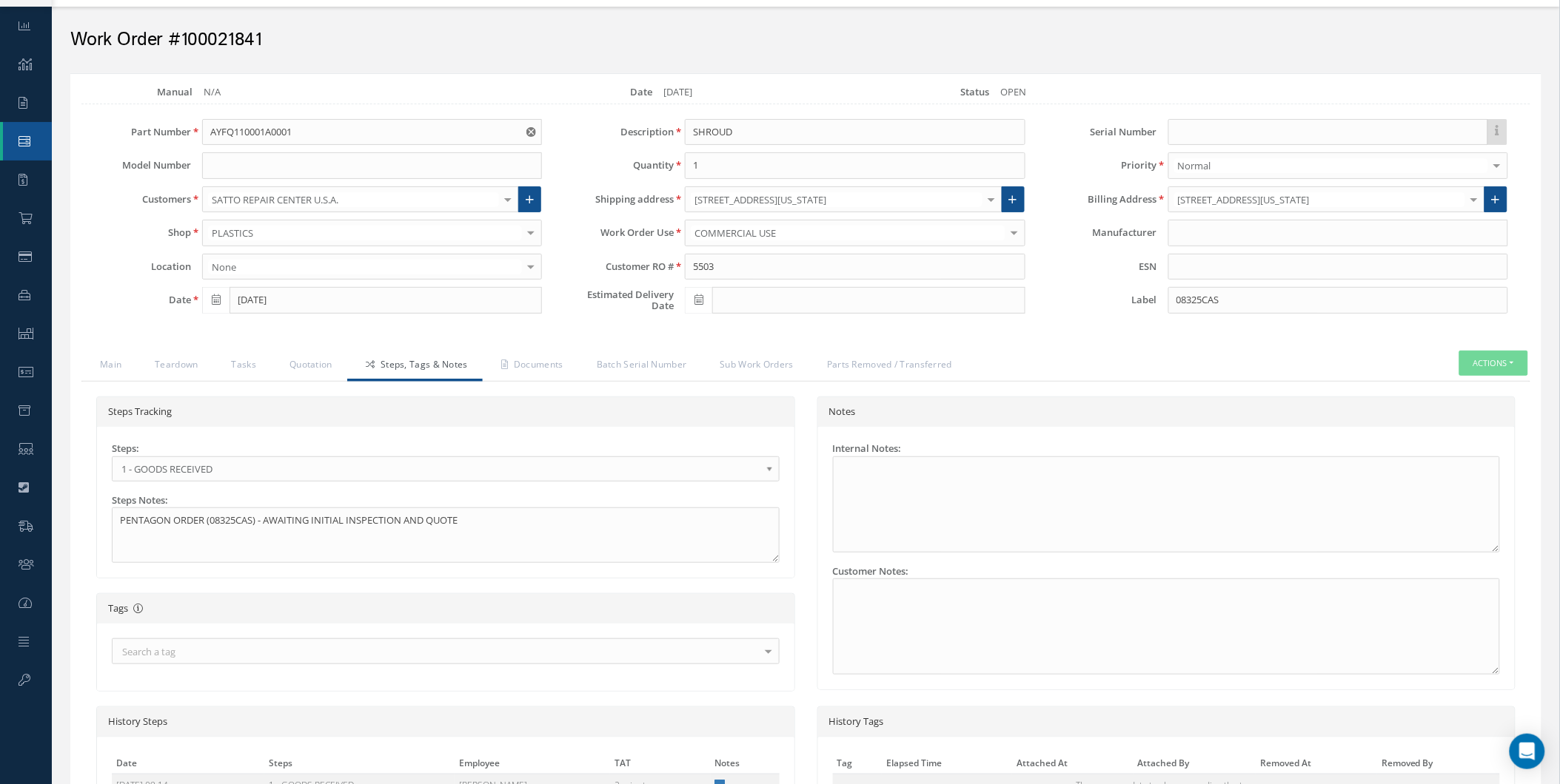
scroll to position [191, 0]
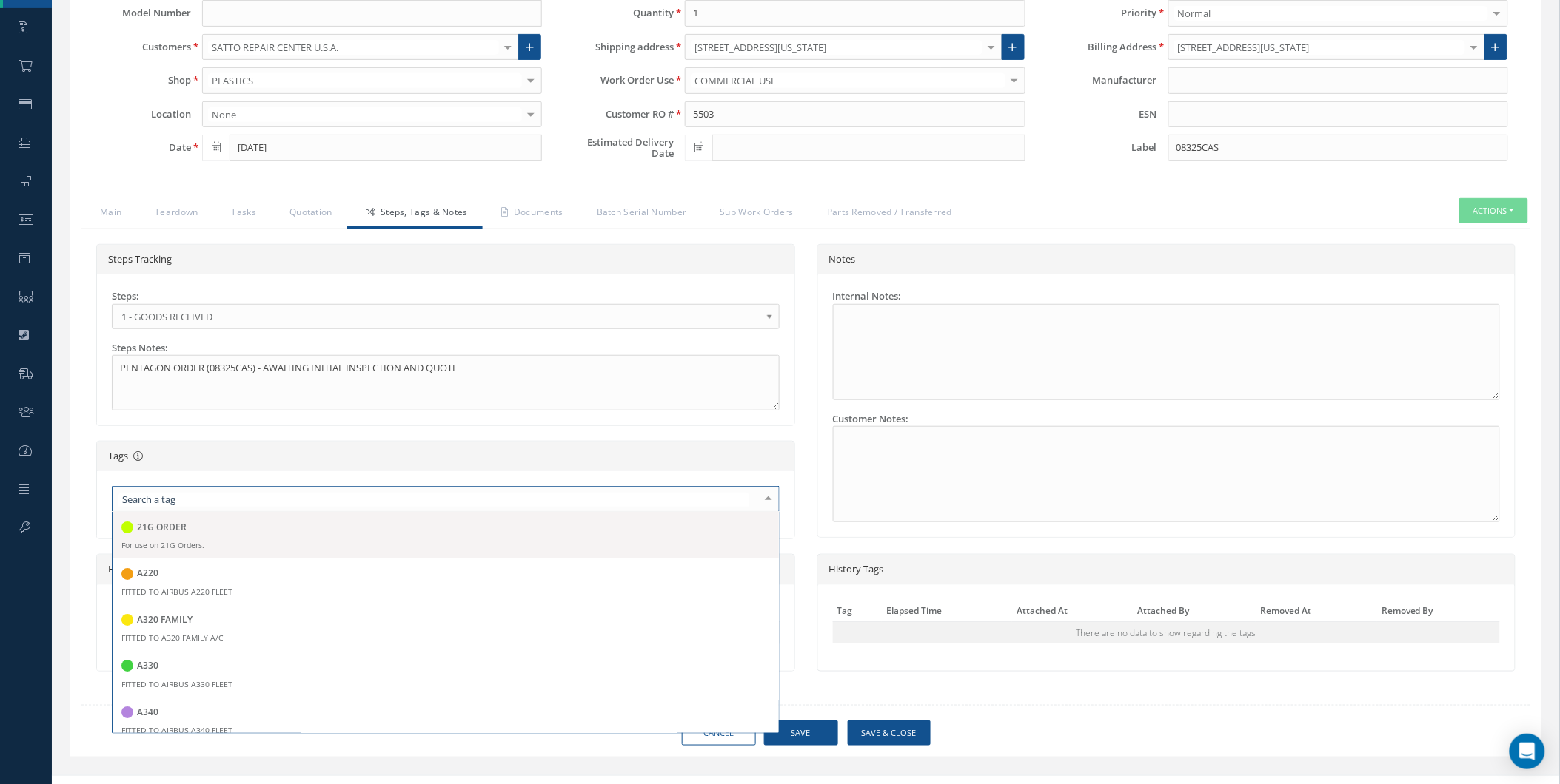
click at [627, 505] on div at bounding box center [446, 499] width 668 height 26
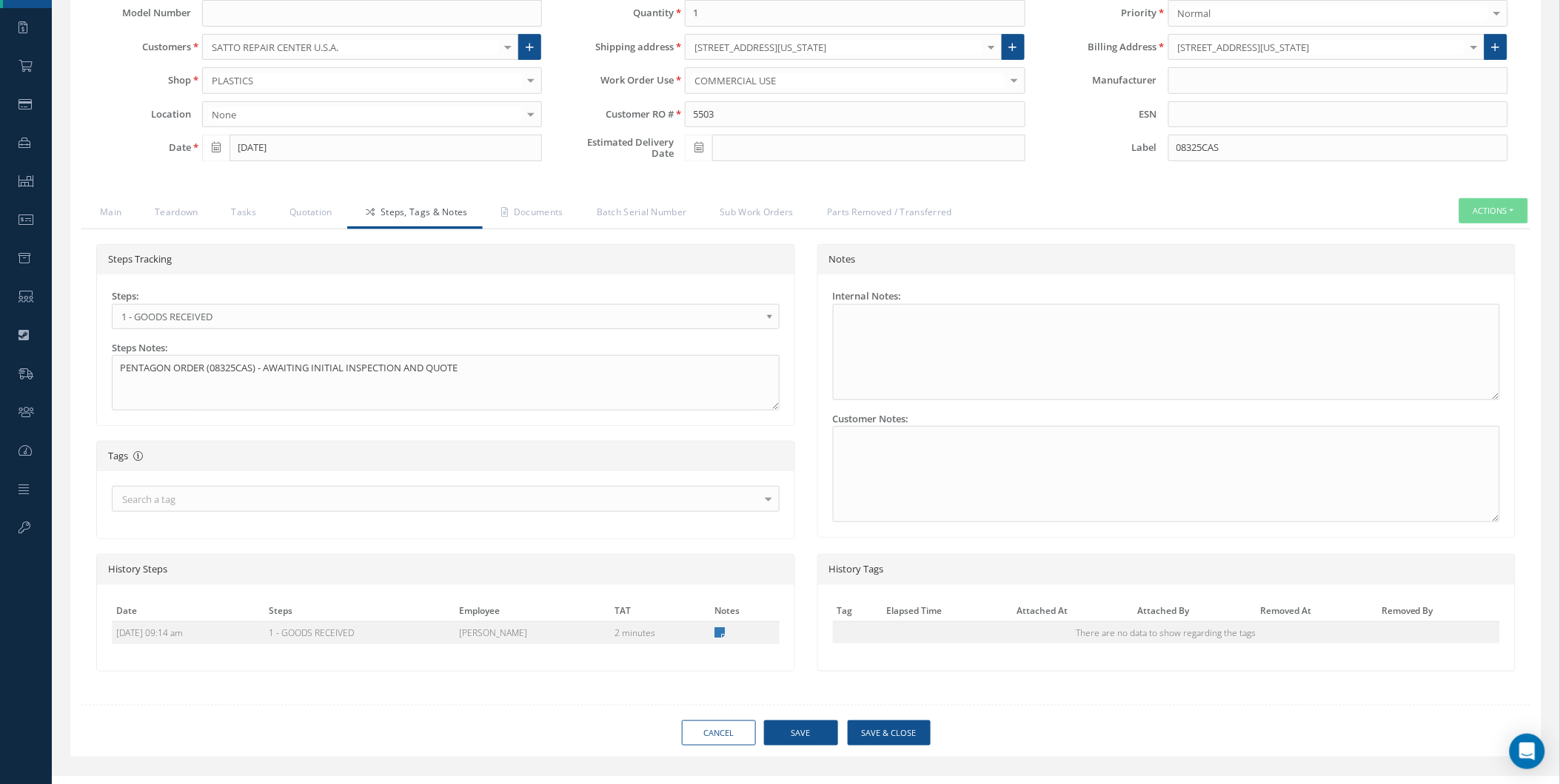
click at [825, 453] on div "Customer Notes:" at bounding box center [1167, 468] width 690 height 111
click at [974, 423] on div "Customer Notes:" at bounding box center [1167, 468] width 668 height 111
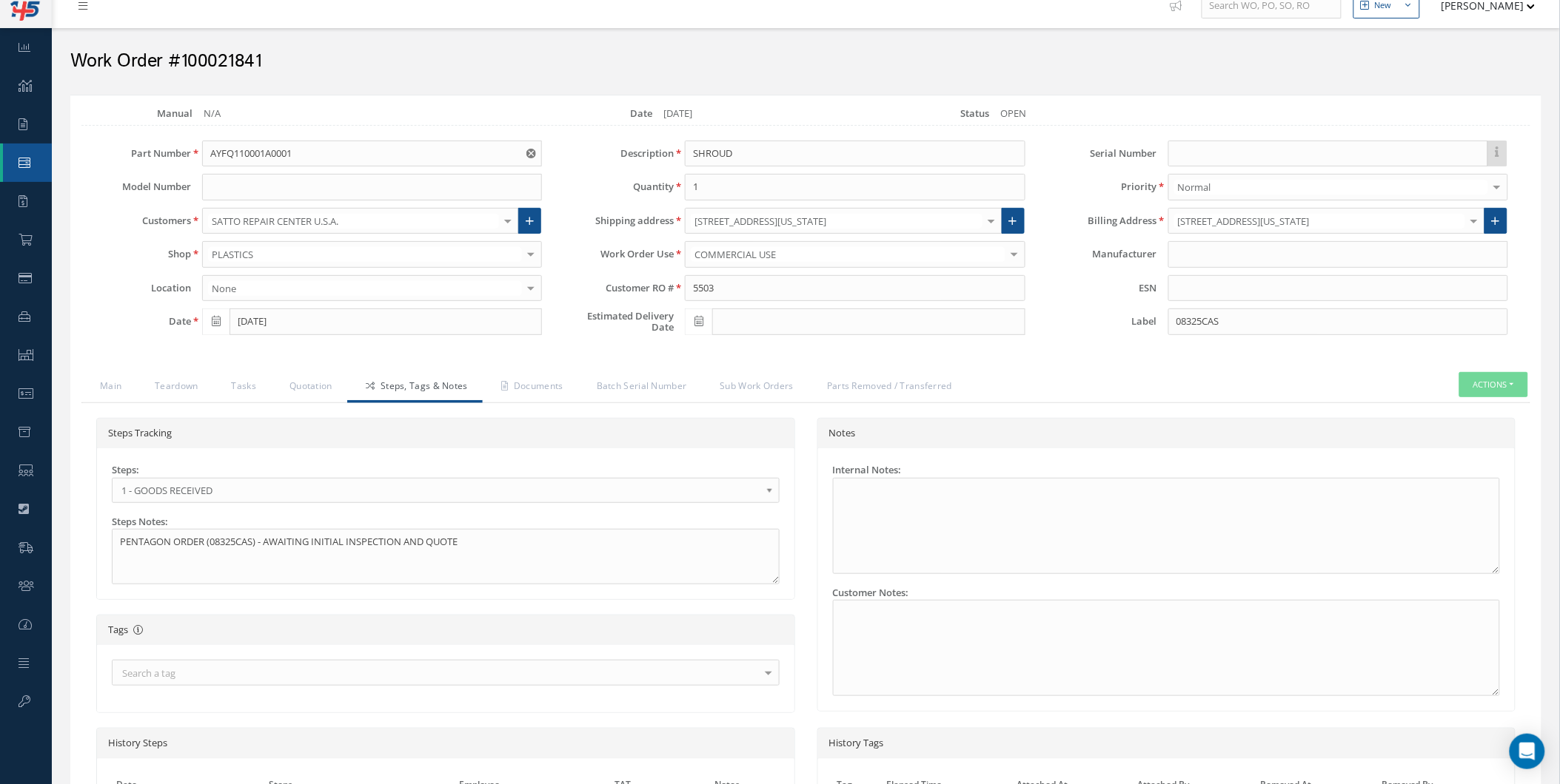
scroll to position [0, 0]
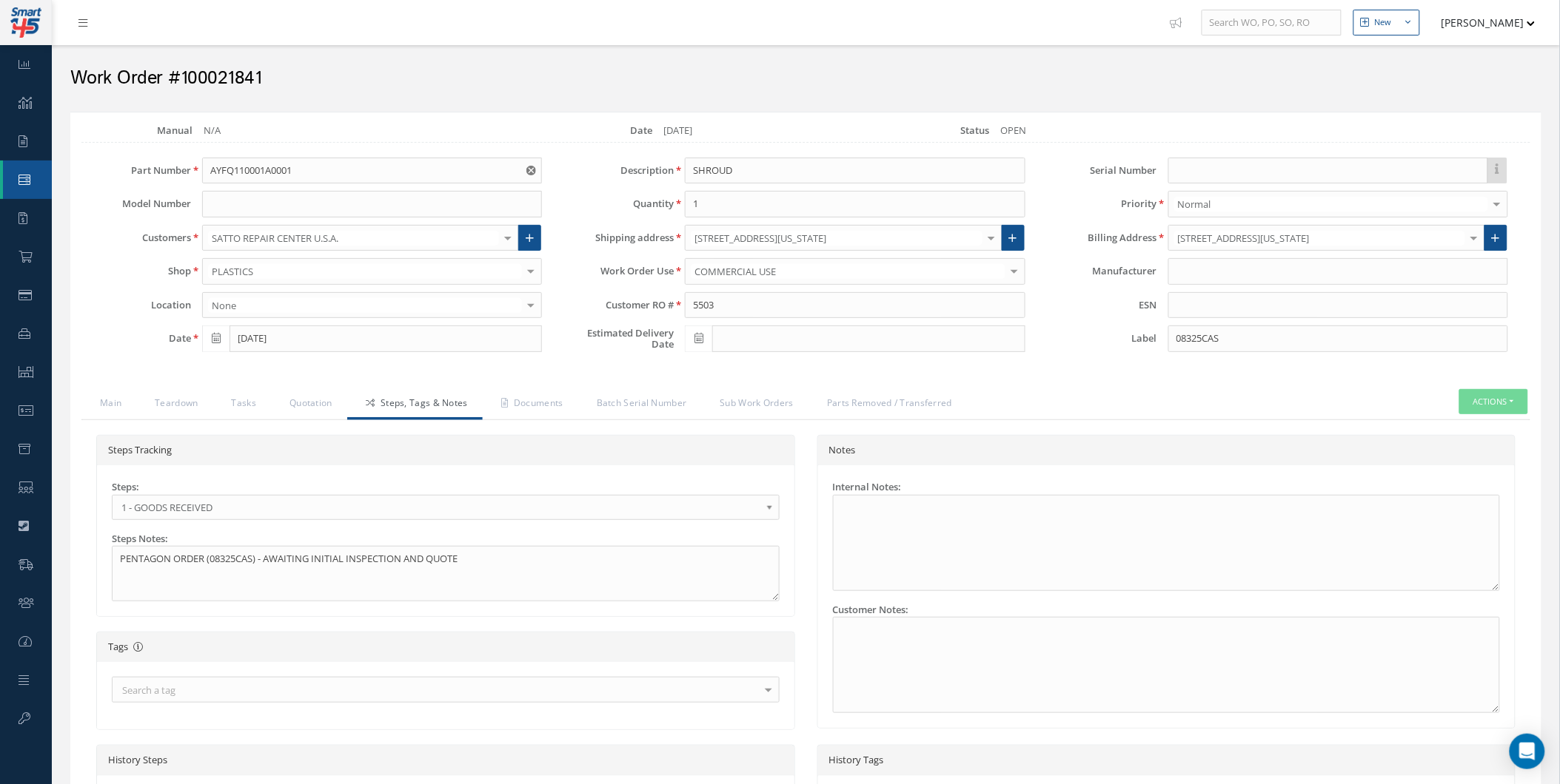
click at [205, 64] on div "Work Order #100021841" at bounding box center [806, 75] width 1493 height 45
click at [206, 64] on div "Work Order #100021841" at bounding box center [806, 75] width 1493 height 45
copy h2 "100021841"
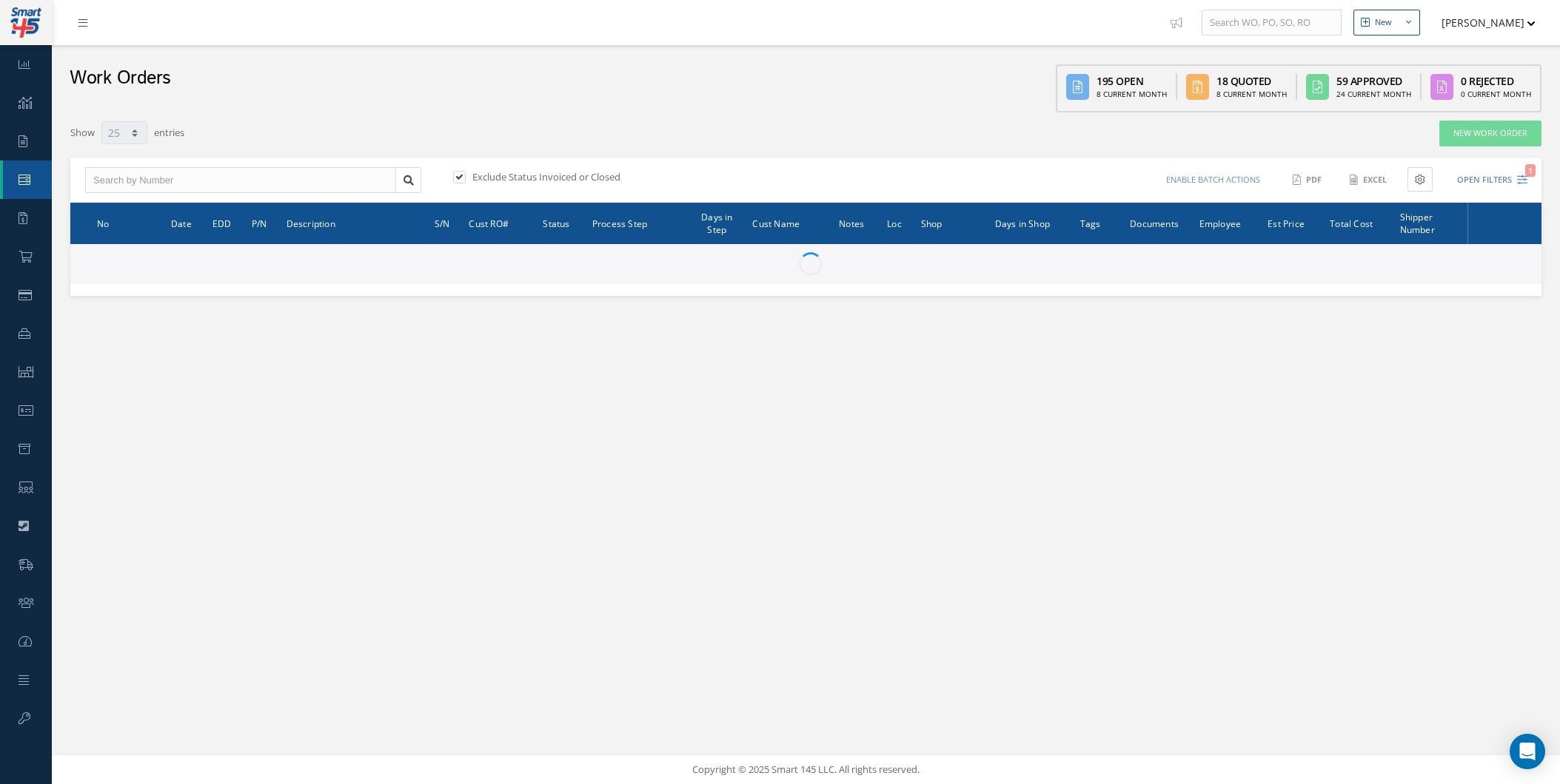
select select "25"
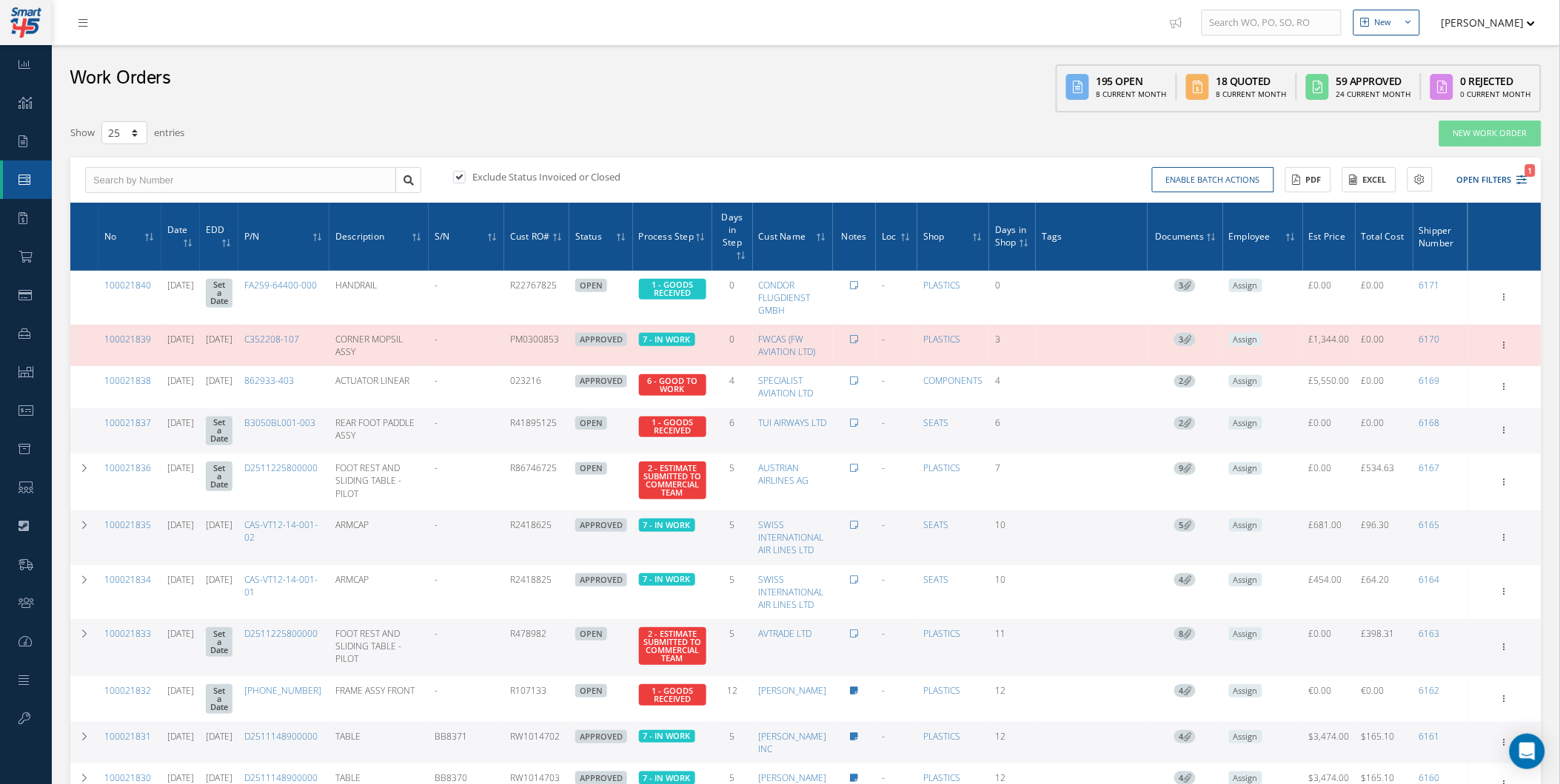
click at [98, 247] on th "No" at bounding box center [129, 237] width 63 height 68
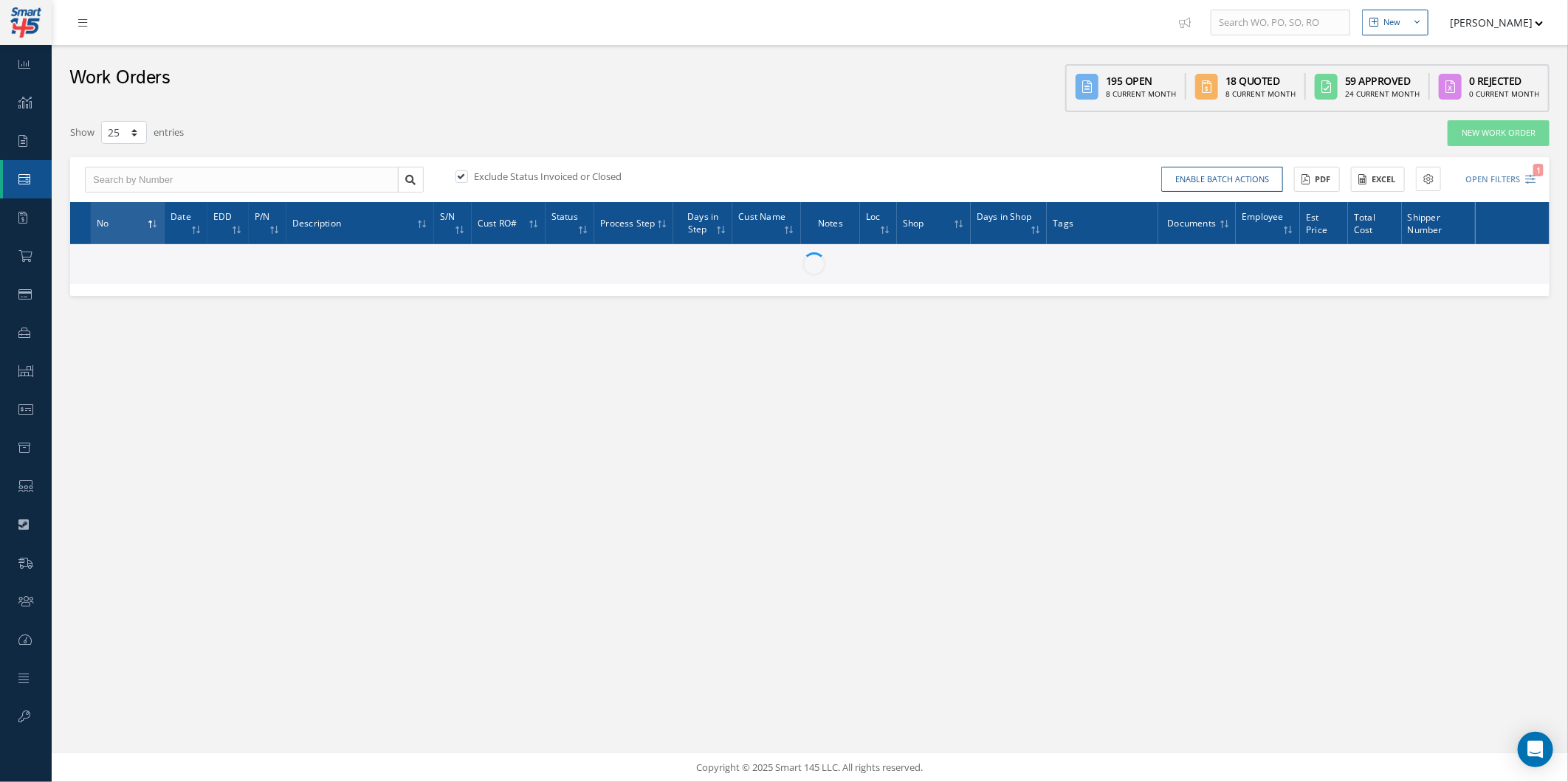
click at [109, 233] on th "No" at bounding box center [128, 223] width 74 height 42
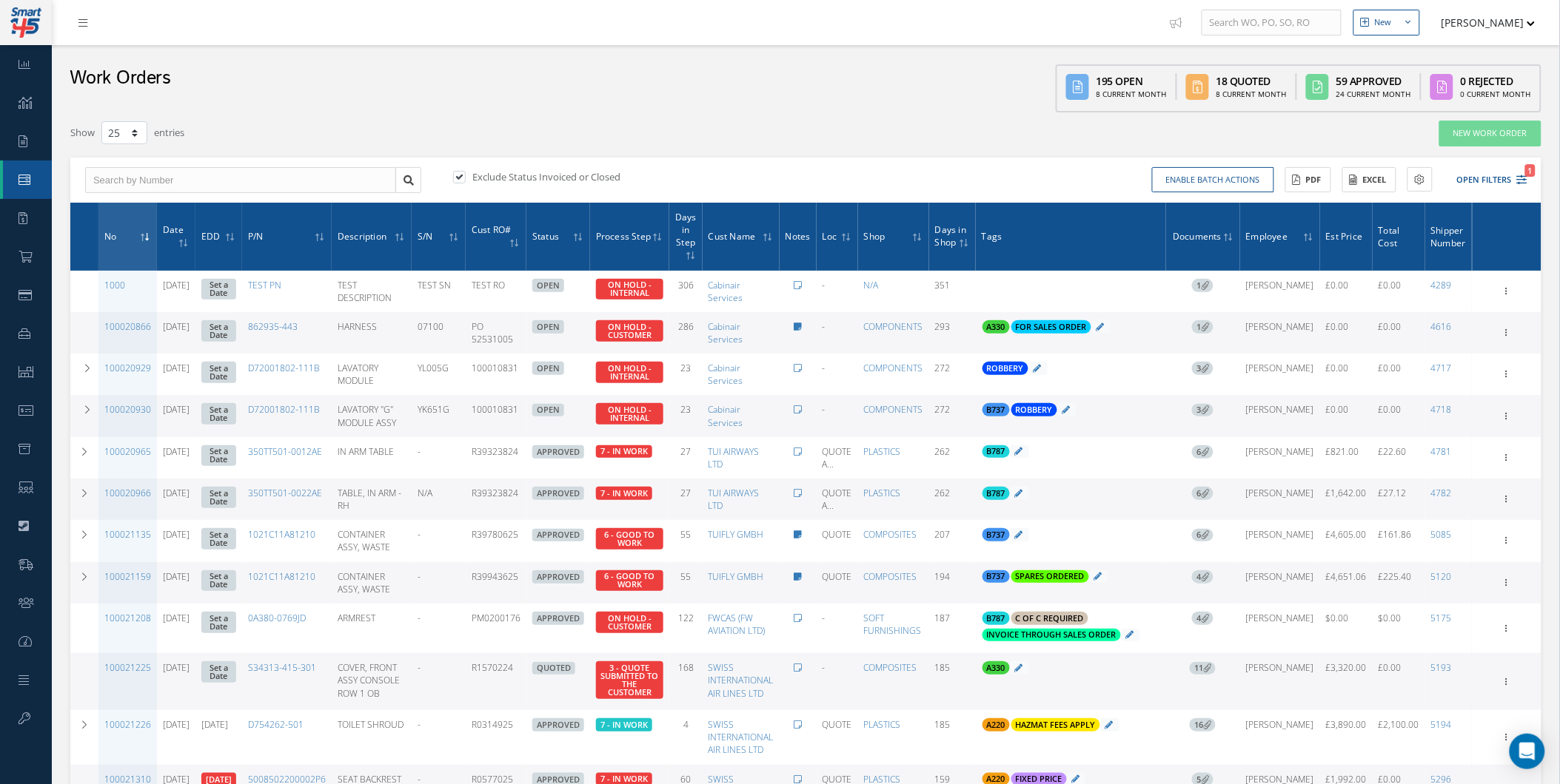
click at [110, 234] on span "No" at bounding box center [111, 236] width 12 height 14
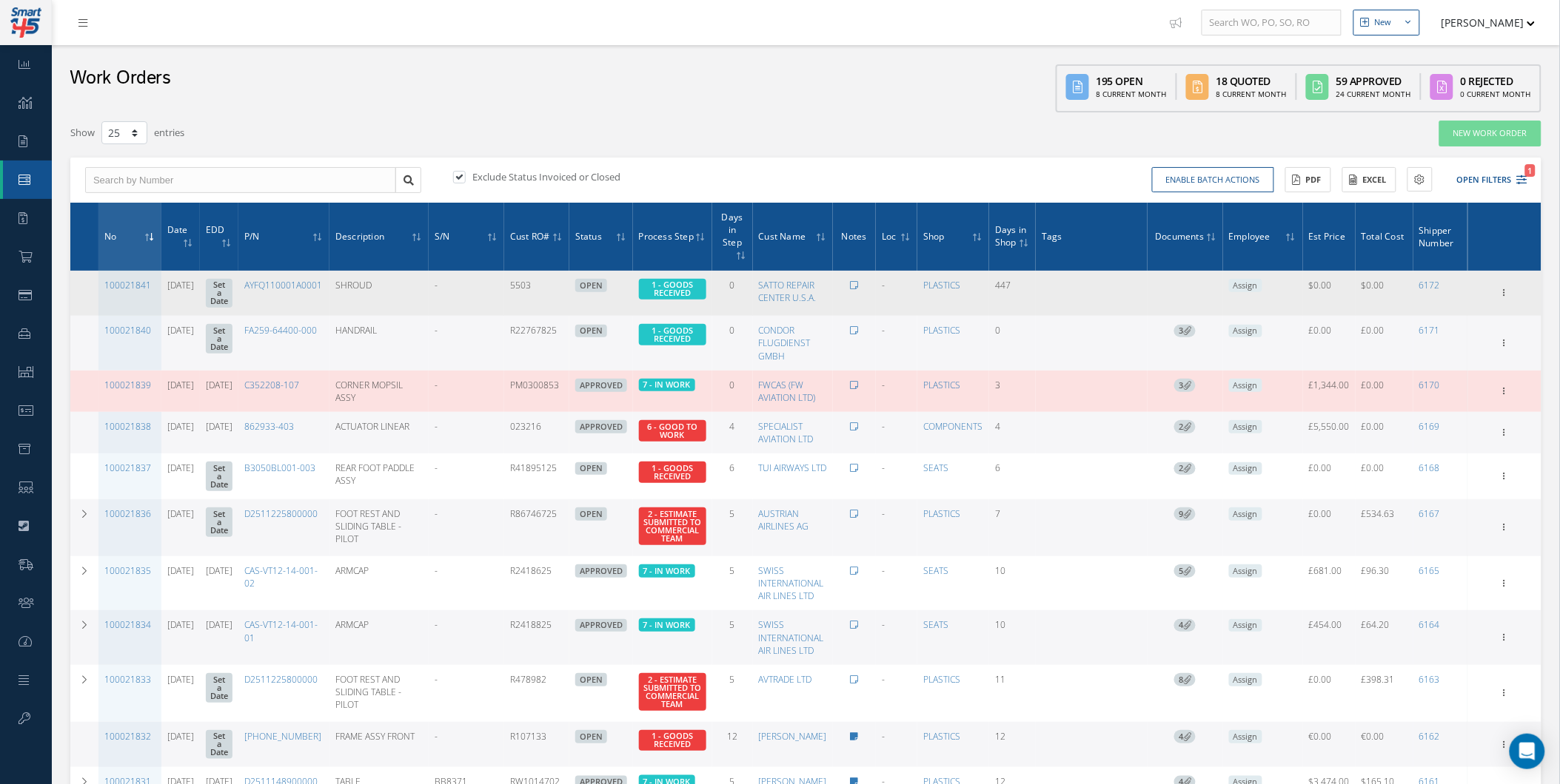
drag, startPoint x: 155, startPoint y: 293, endPoint x: 98, endPoint y: 278, distance: 58.9
click at [98, 278] on td "100021841" at bounding box center [129, 293] width 63 height 46
copy link "100021841"
drag, startPoint x: 1511, startPoint y: 289, endPoint x: 1503, endPoint y: 292, distance: 8.5
click at [1510, 288] on icon at bounding box center [1505, 291] width 15 height 12
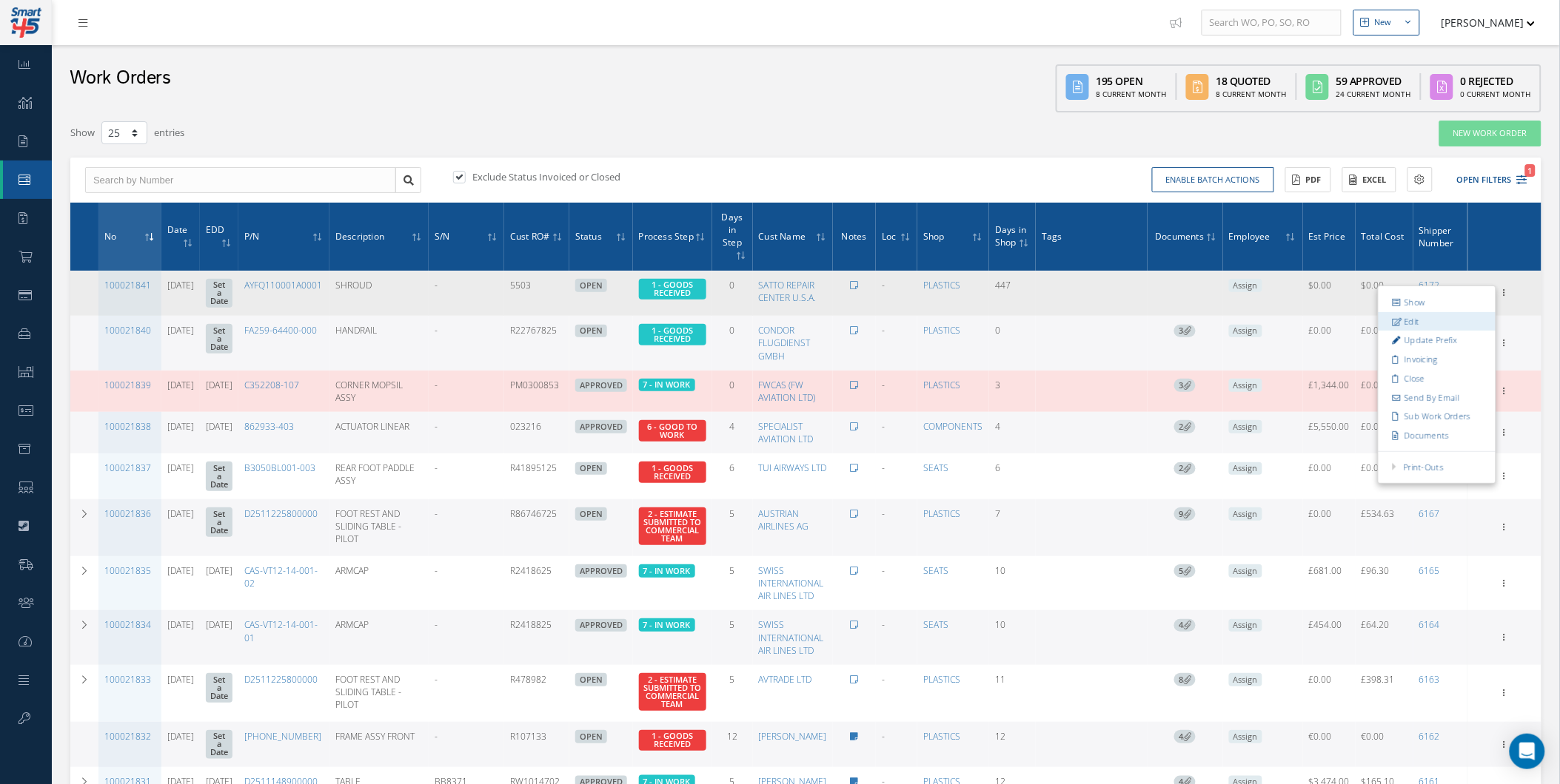
click at [1465, 316] on link "Edit" at bounding box center [1437, 322] width 117 height 19
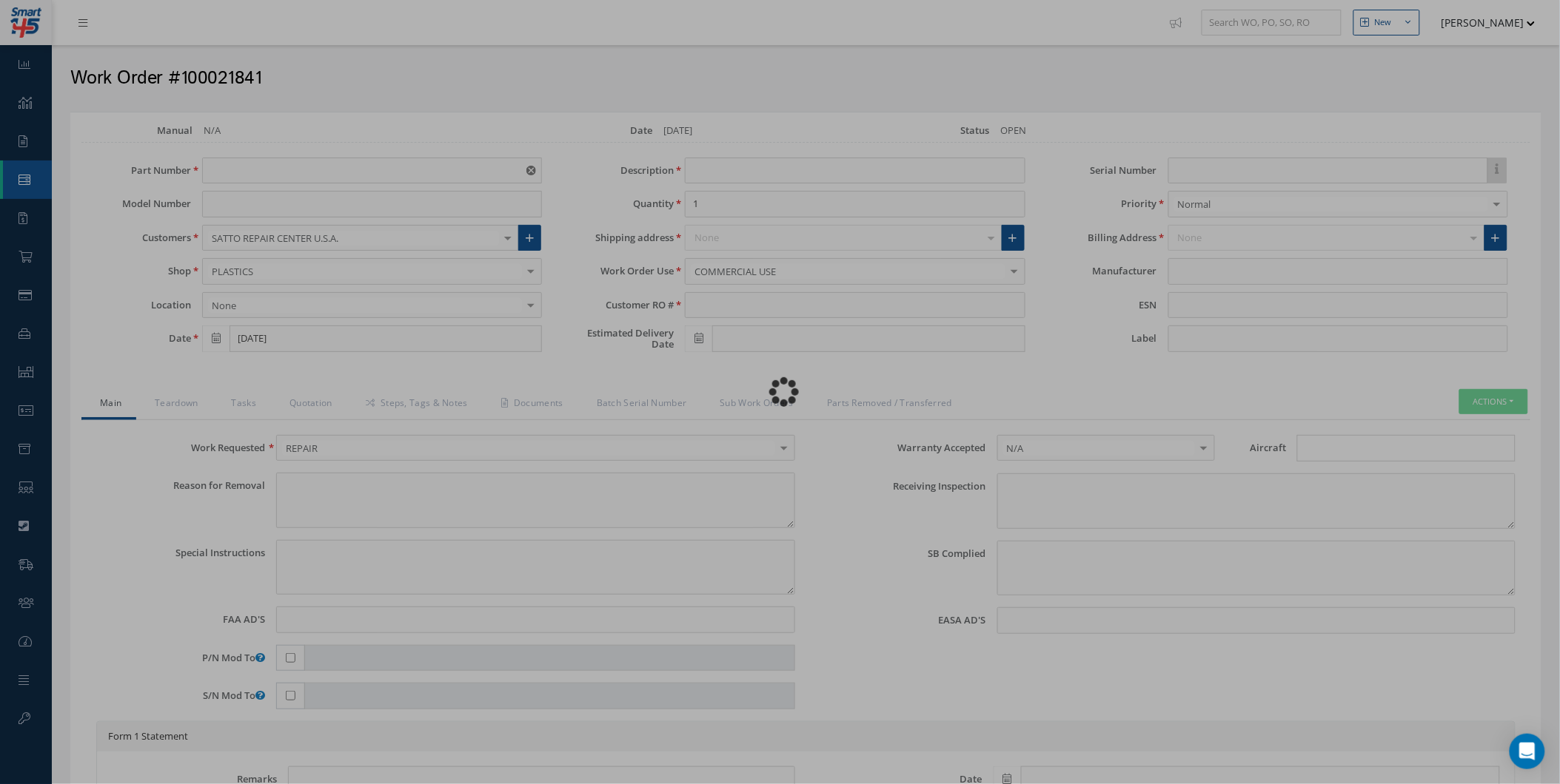
type input "AYFQ110001A0001"
type input "[DATE]"
type input "SHROUD"
type input "5503"
type input "08325CAS"
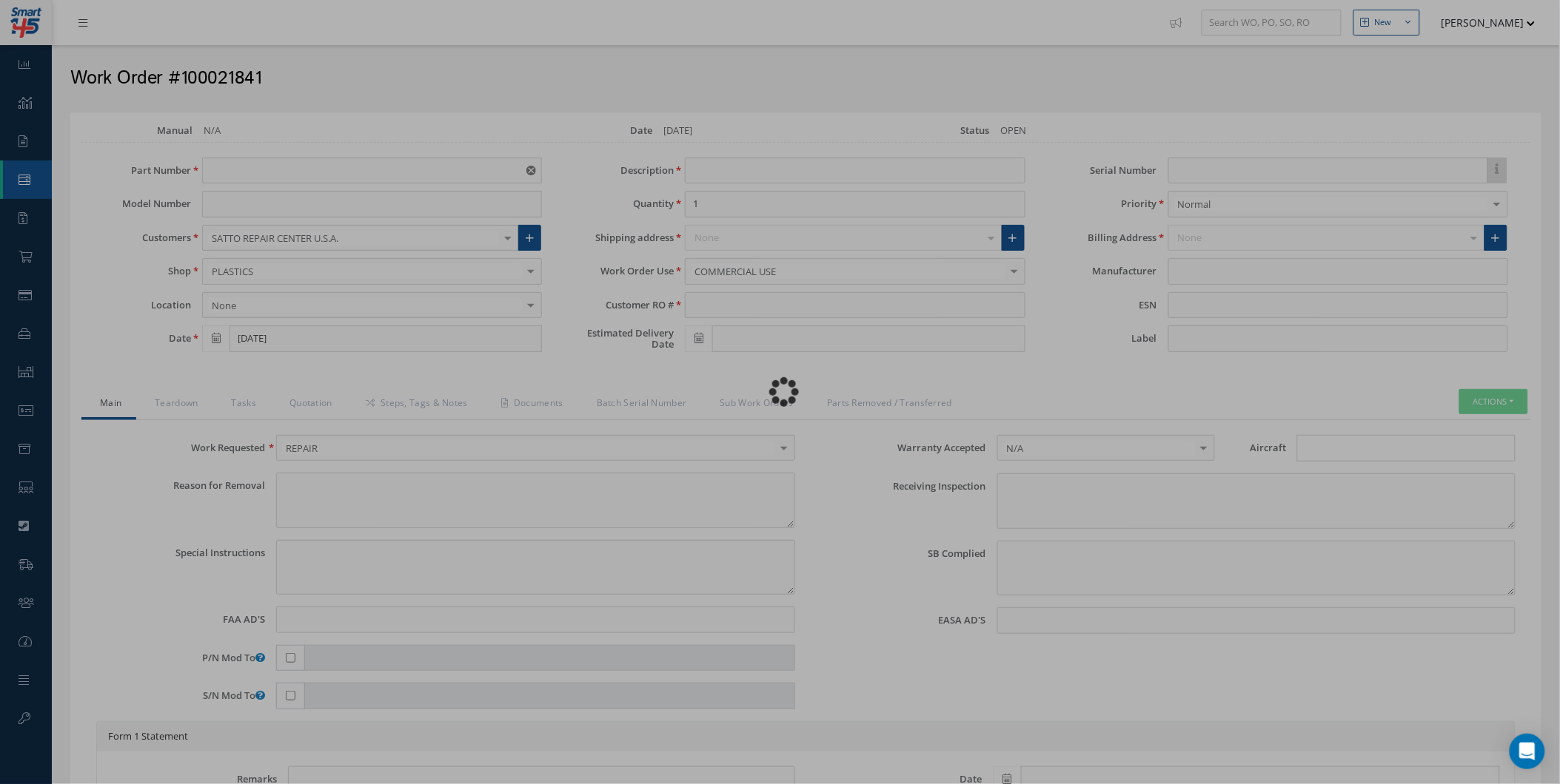
type textarea "NONE"
type textarea "PLEASE SEE R.O. FOR DETAILS"
type input "NONE"
type textarea "NO VISUAL DAMAGE"
type textarea "NONE"
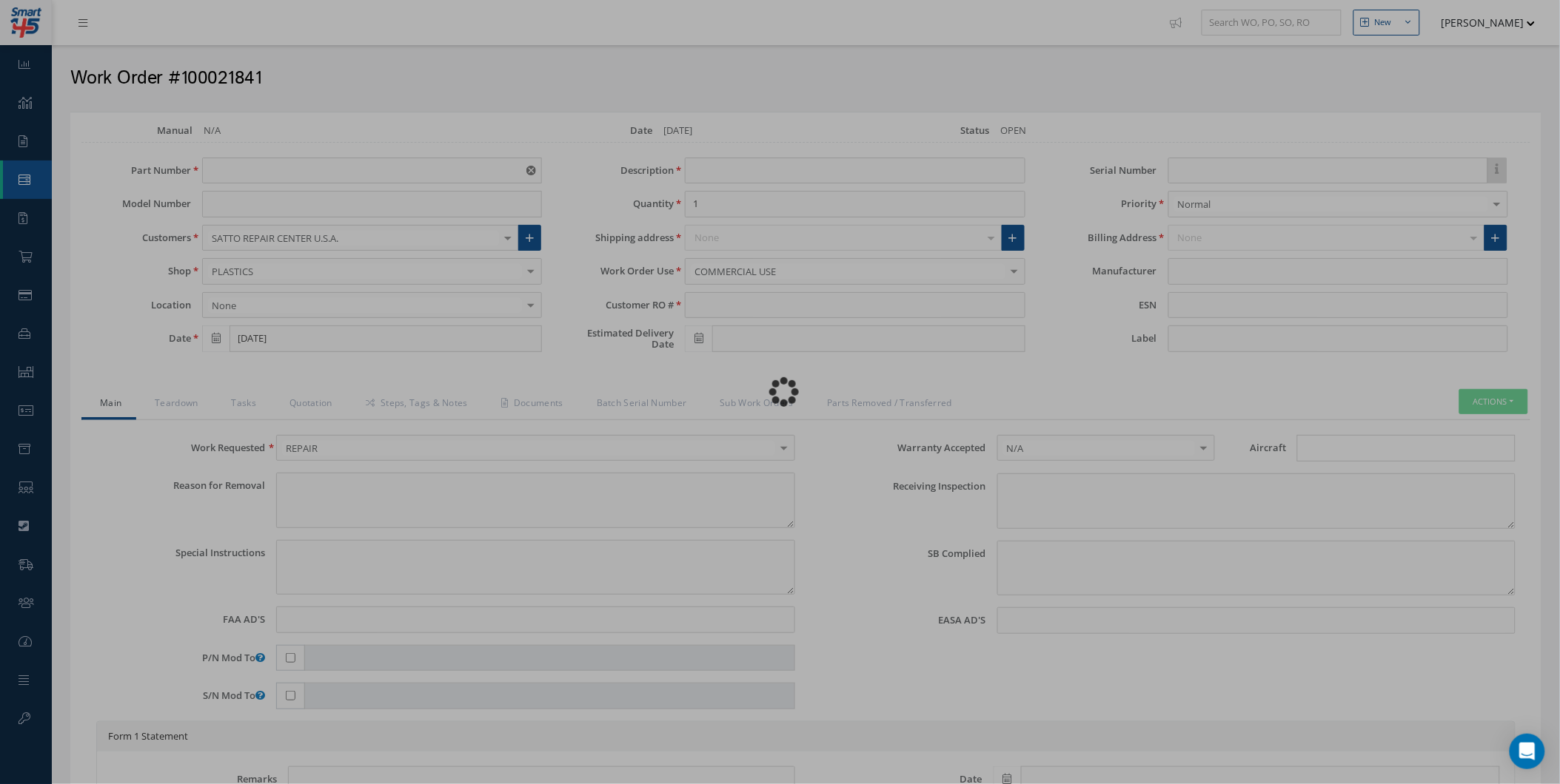
type input "NONE"
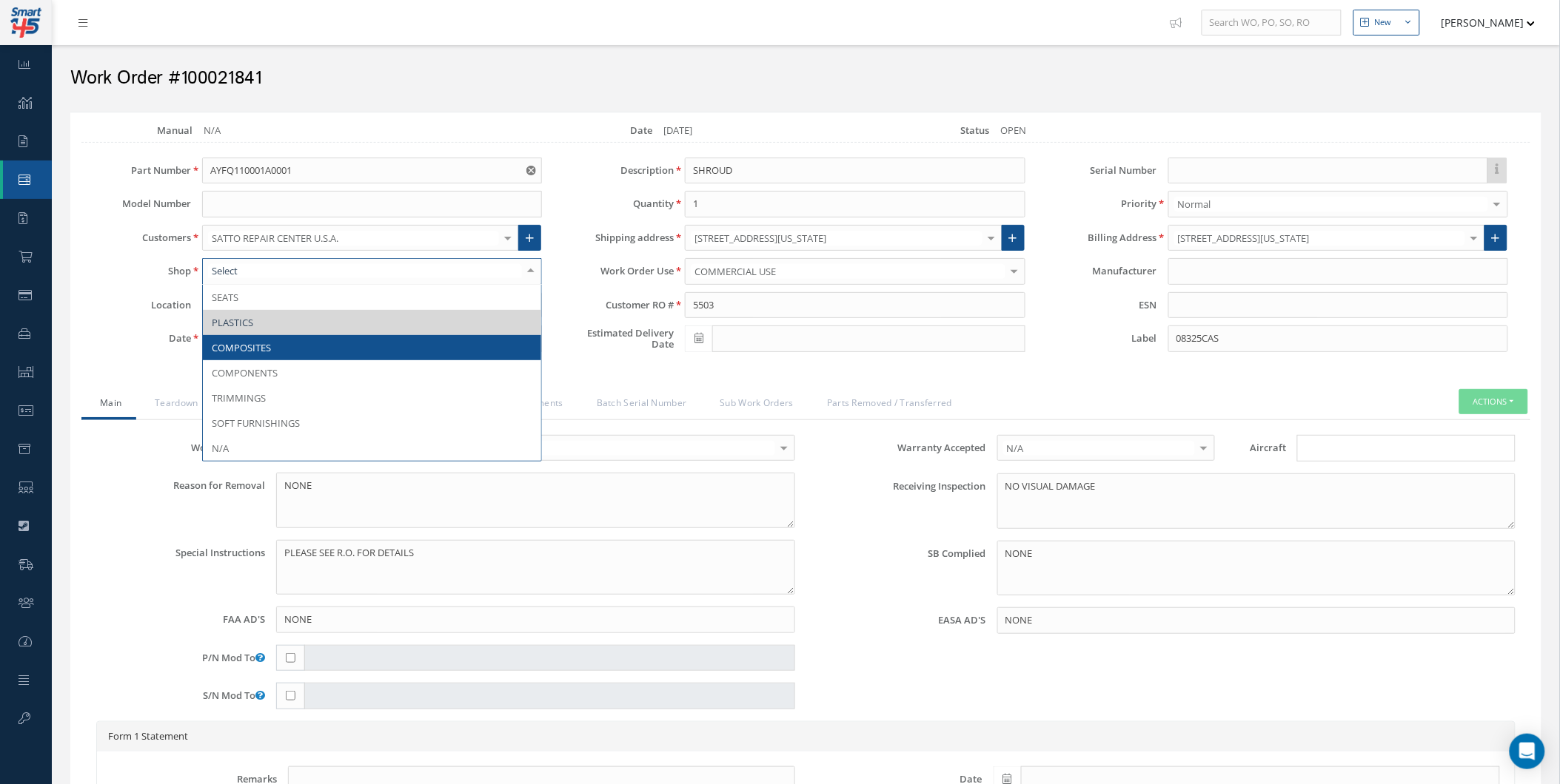
click at [291, 349] on span "COMPOSITES" at bounding box center [372, 347] width 339 height 25
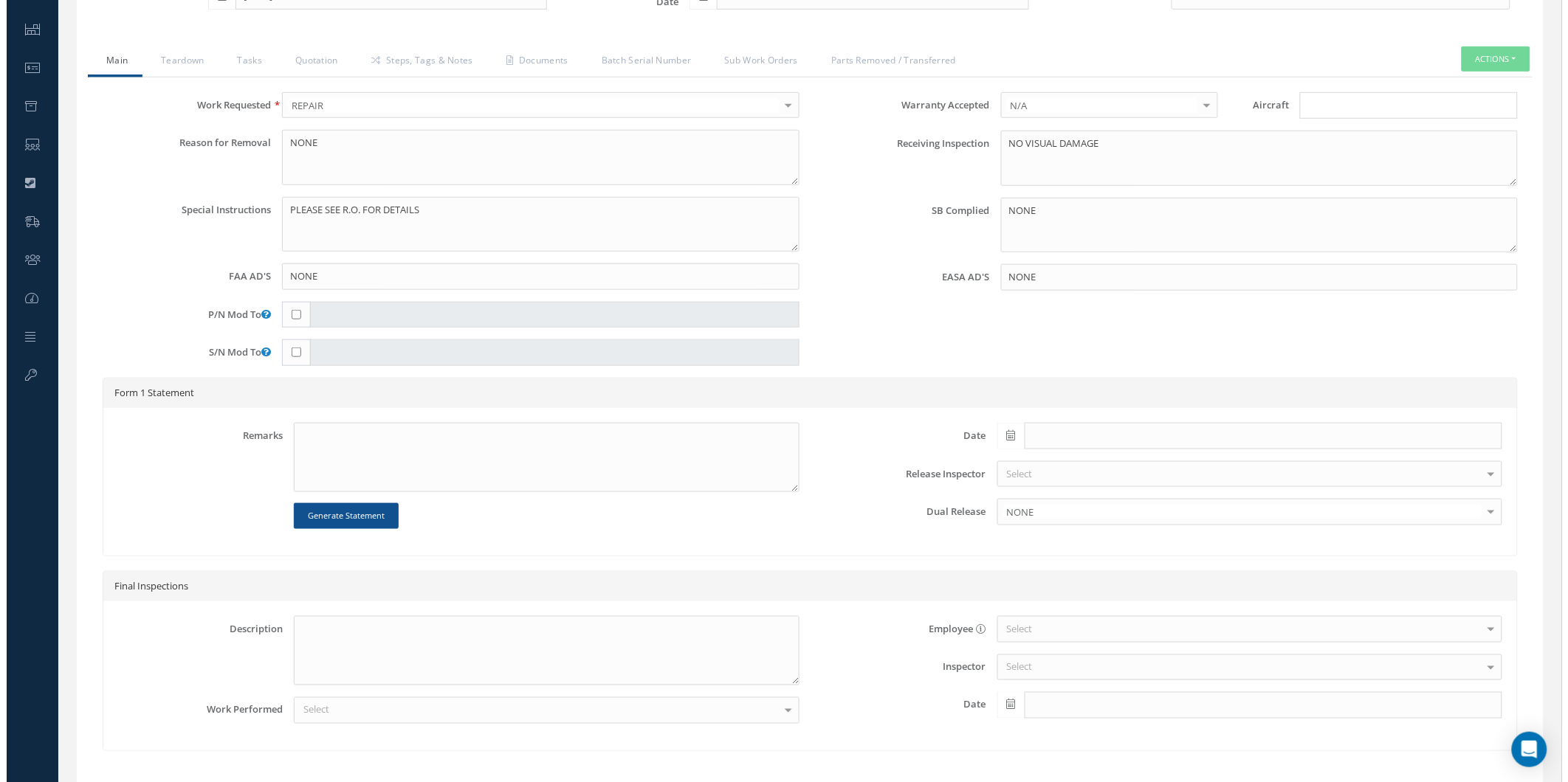
scroll to position [446, 0]
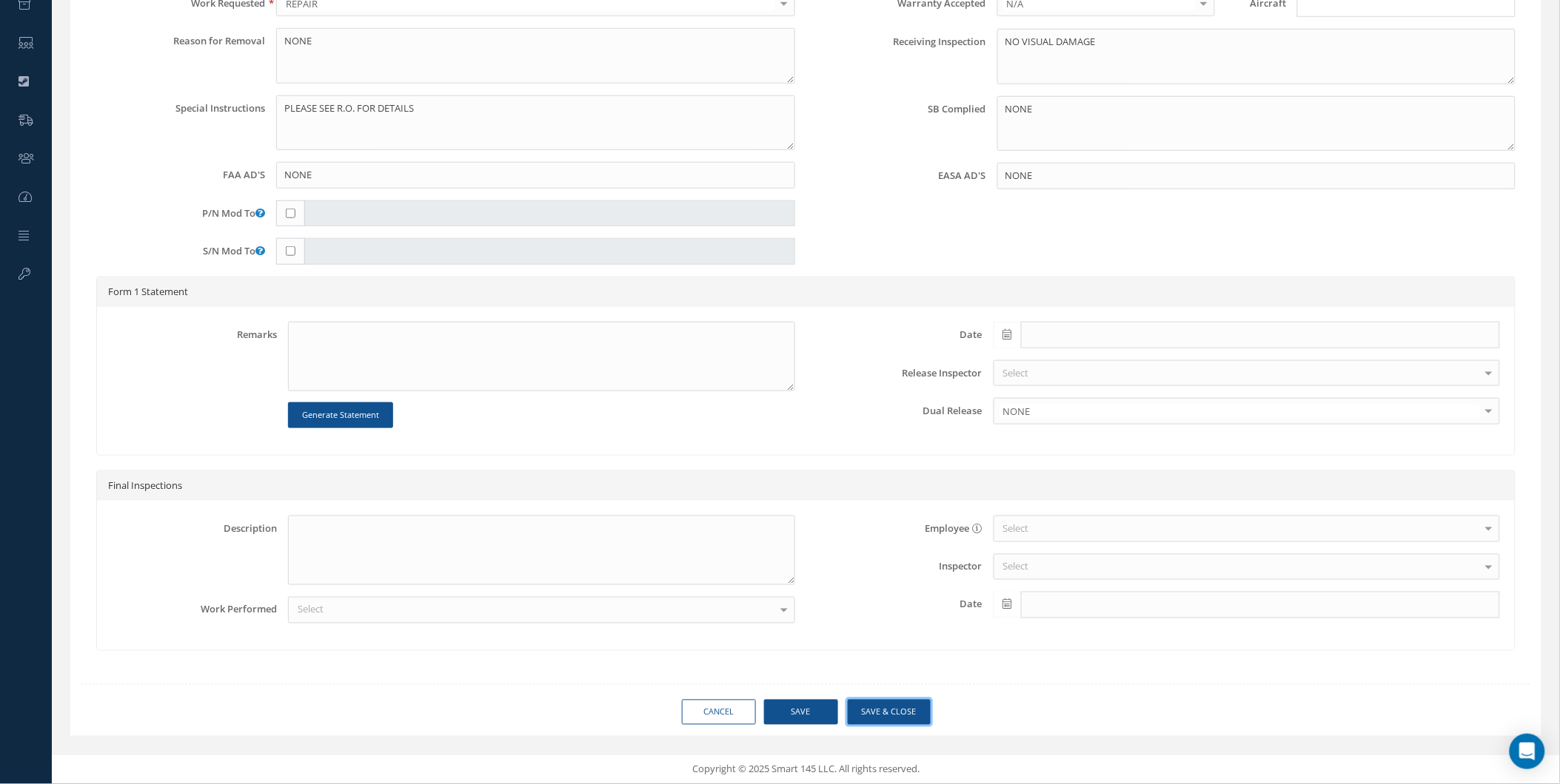
click at [861, 710] on button "Save & Close" at bounding box center [888, 712] width 83 height 26
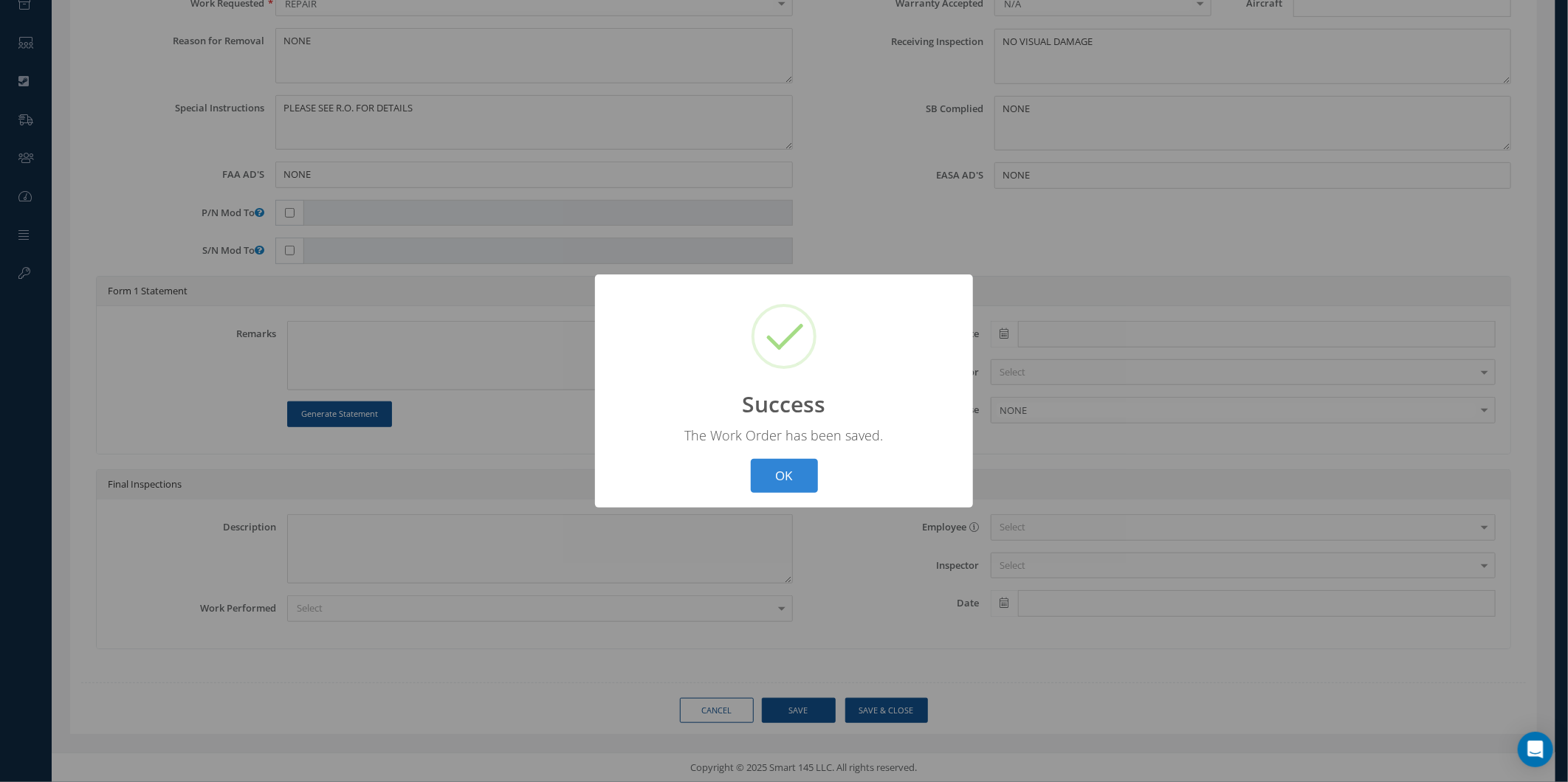
click at [783, 454] on div "? ! i Success × The Work Order has been saved. OK Cancel" at bounding box center [784, 392] width 377 height 234
click at [777, 466] on button "OK" at bounding box center [784, 476] width 67 height 35
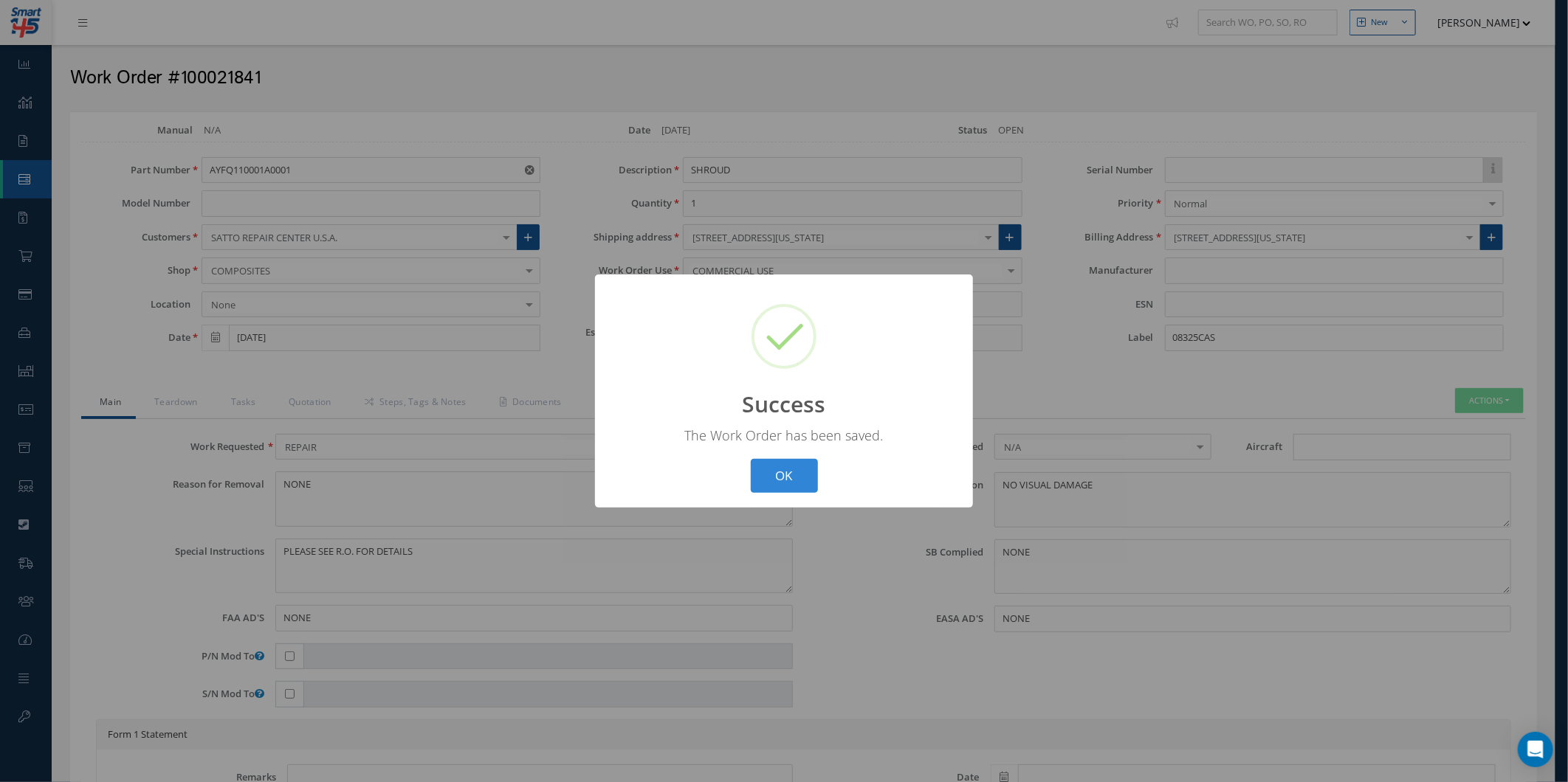
select select "25"
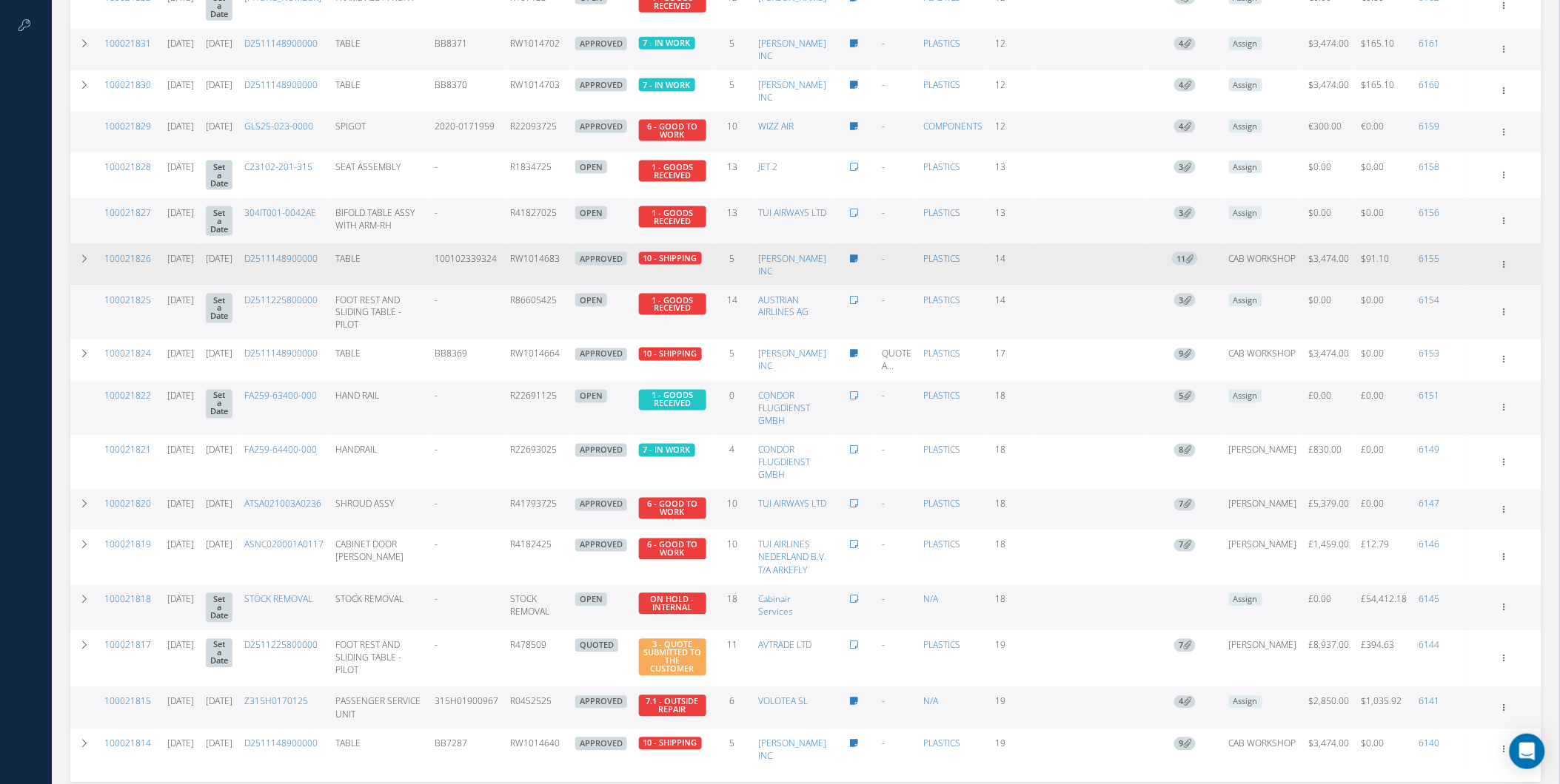
scroll to position [653, 0]
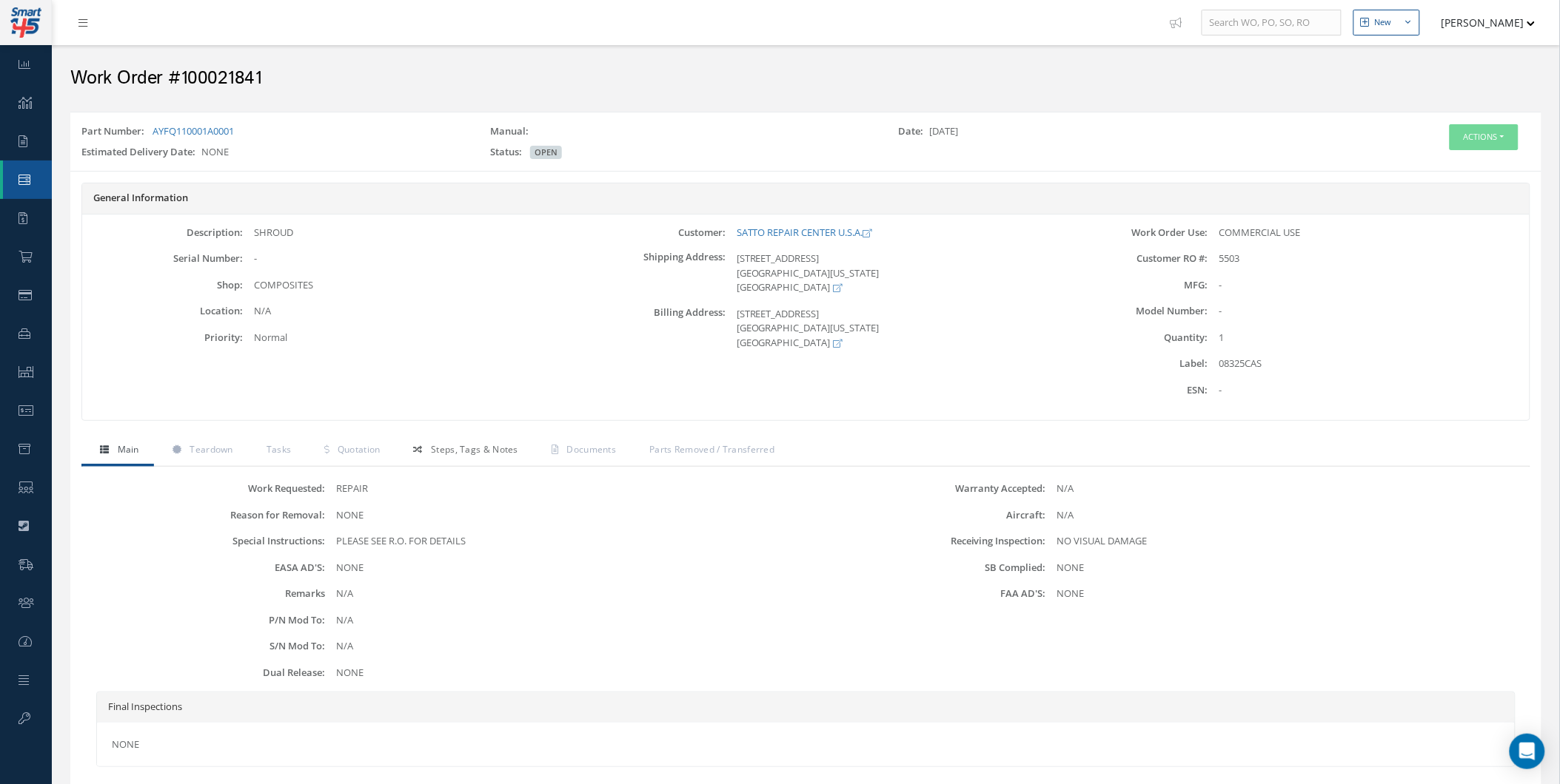
click at [463, 460] on link "Steps, Tags & Notes" at bounding box center [464, 451] width 138 height 31
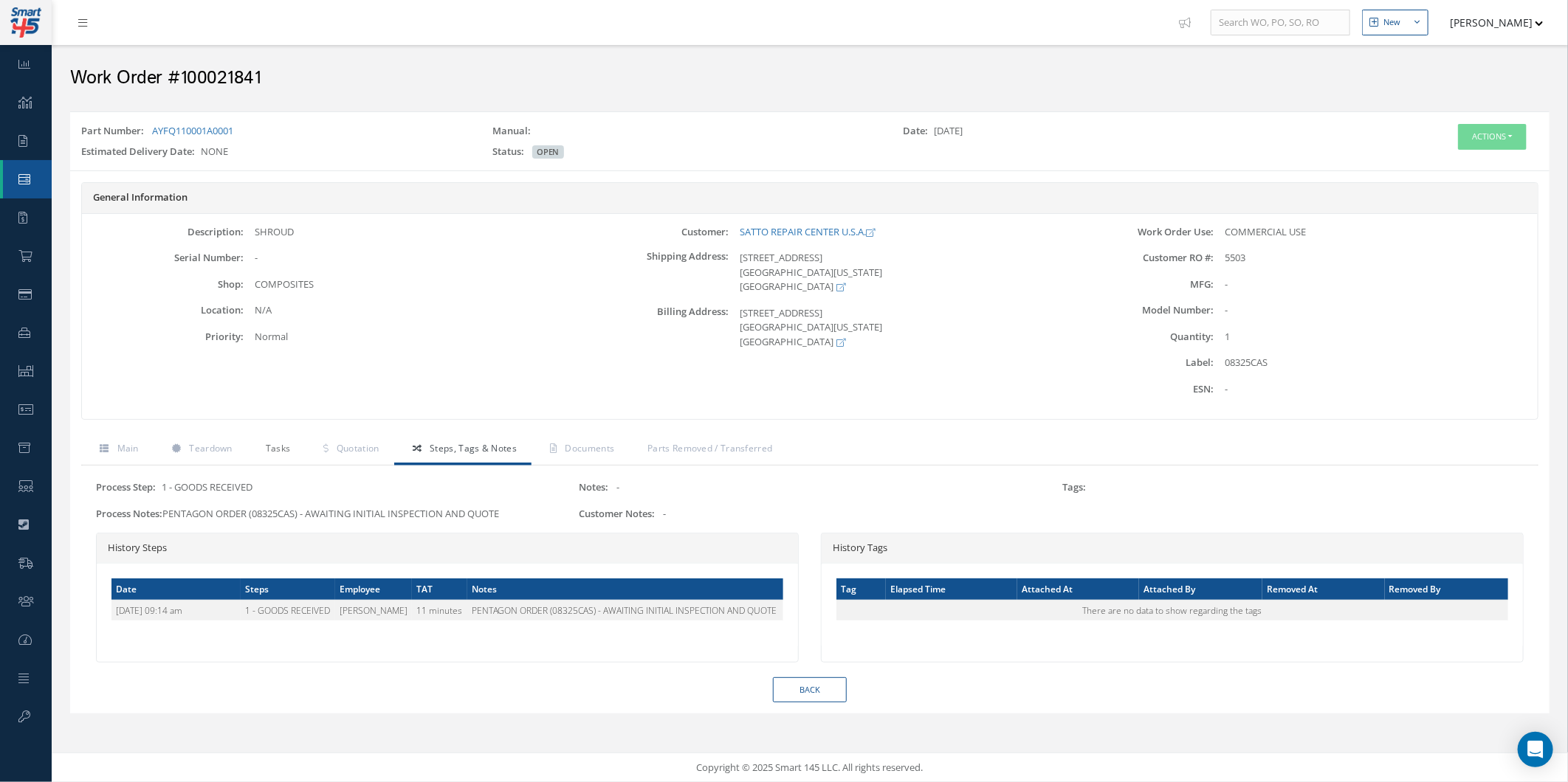
click at [274, 453] on span "Tasks" at bounding box center [279, 448] width 25 height 13
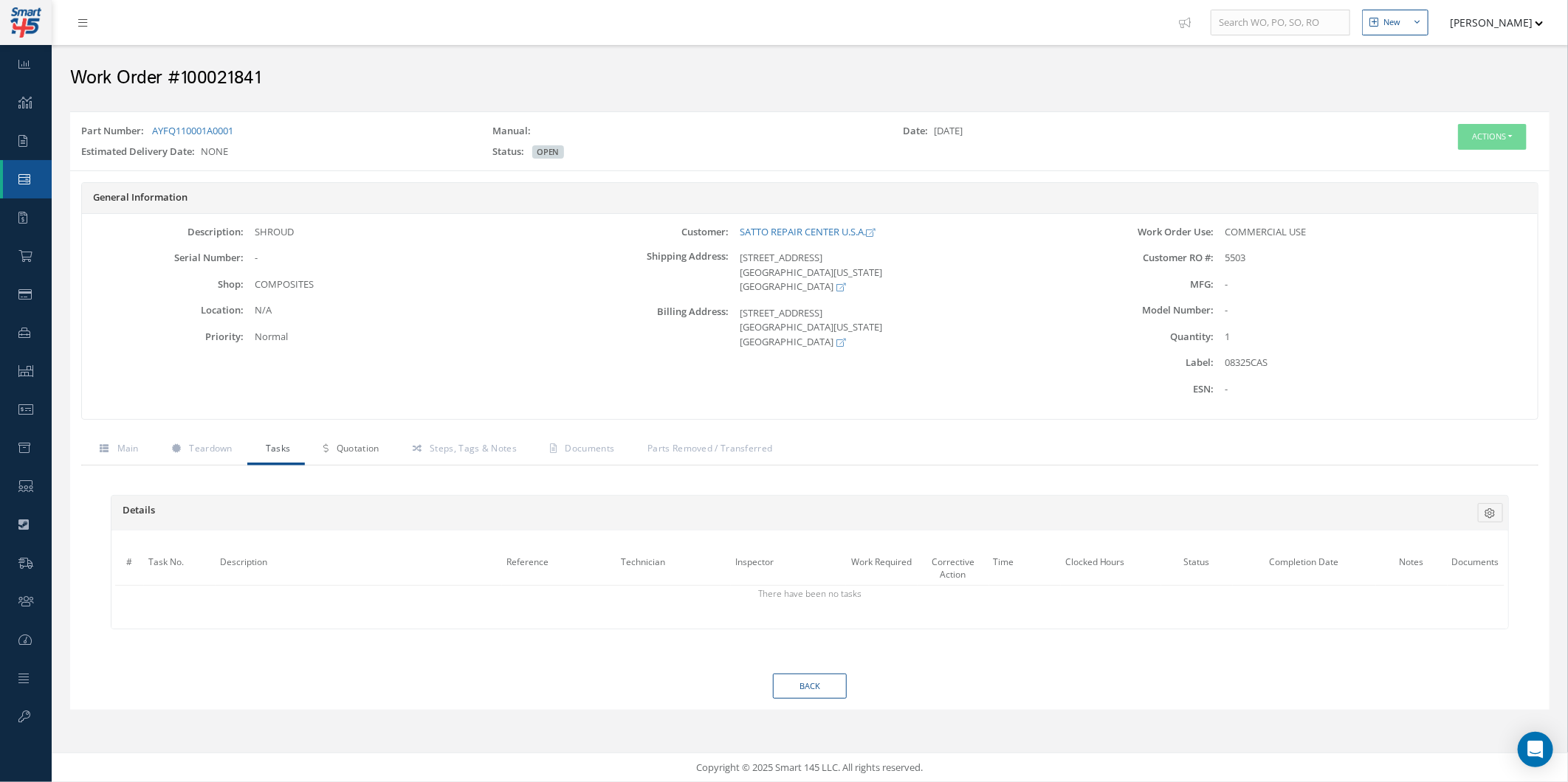
click at [354, 460] on link "Quotation" at bounding box center [349, 450] width 89 height 31
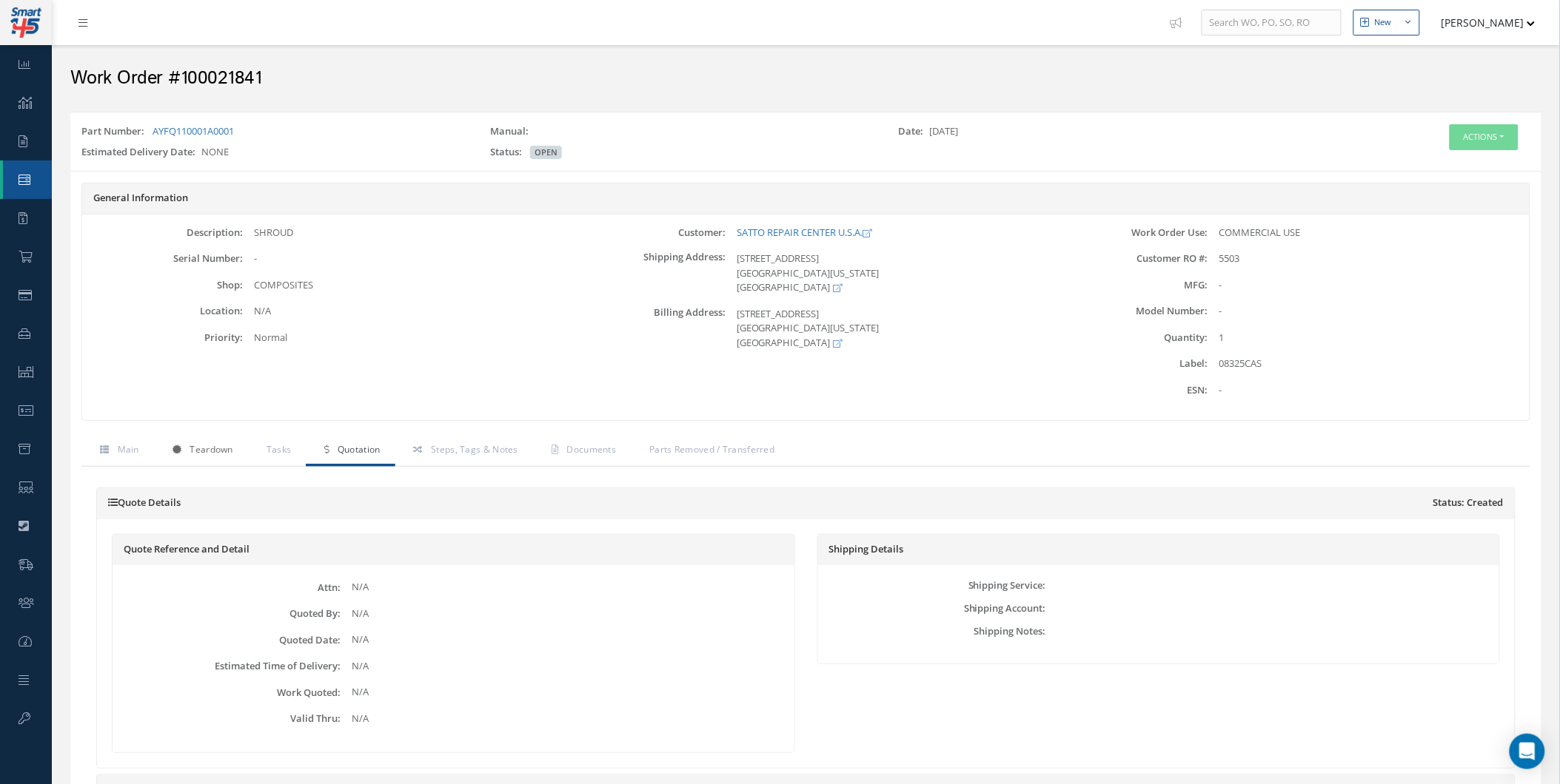
click at [192, 460] on link "Teardown" at bounding box center [201, 451] width 94 height 31
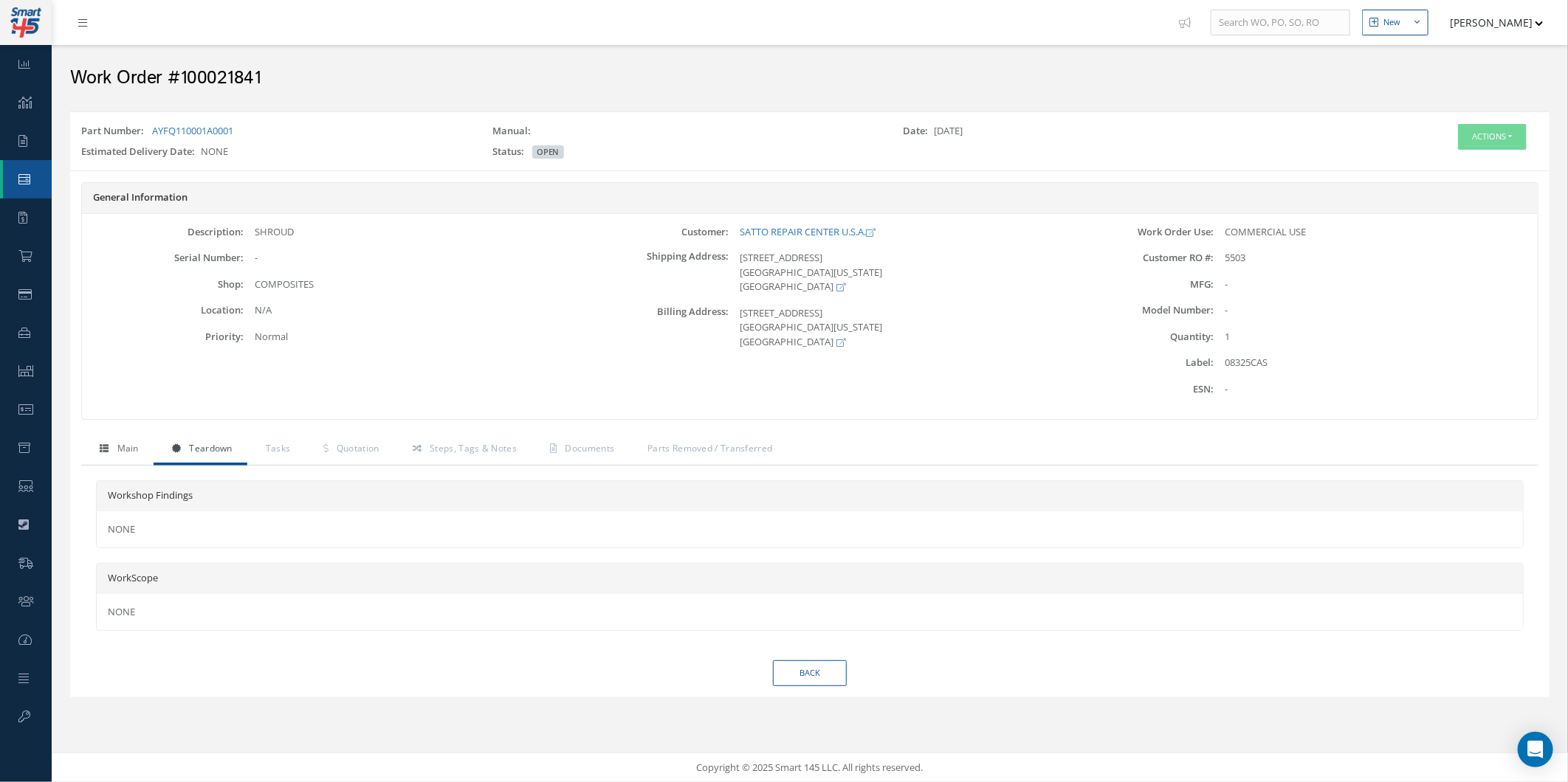
click at [121, 453] on span "Main" at bounding box center [128, 448] width 21 height 13
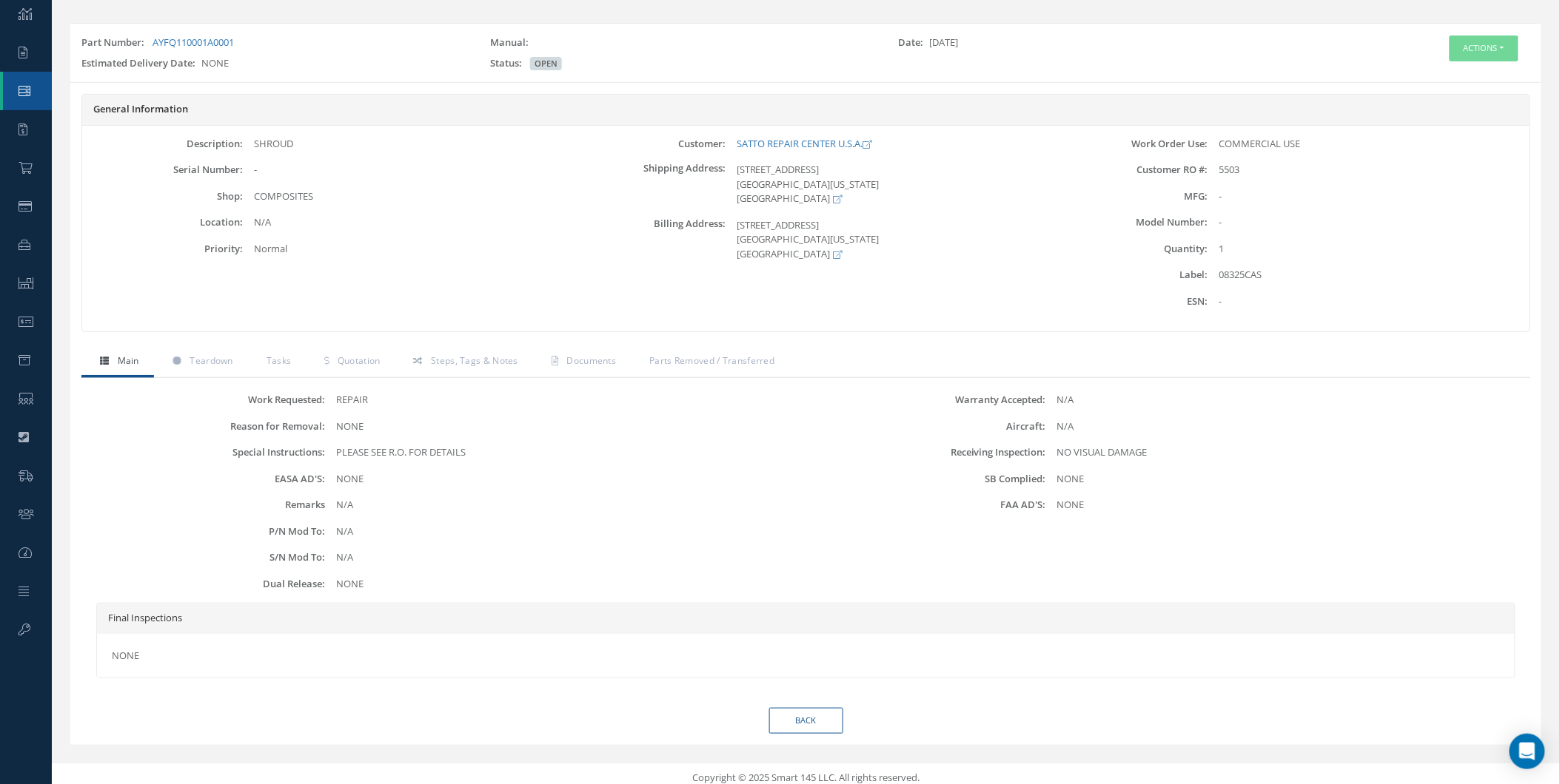
scroll to position [98, 0]
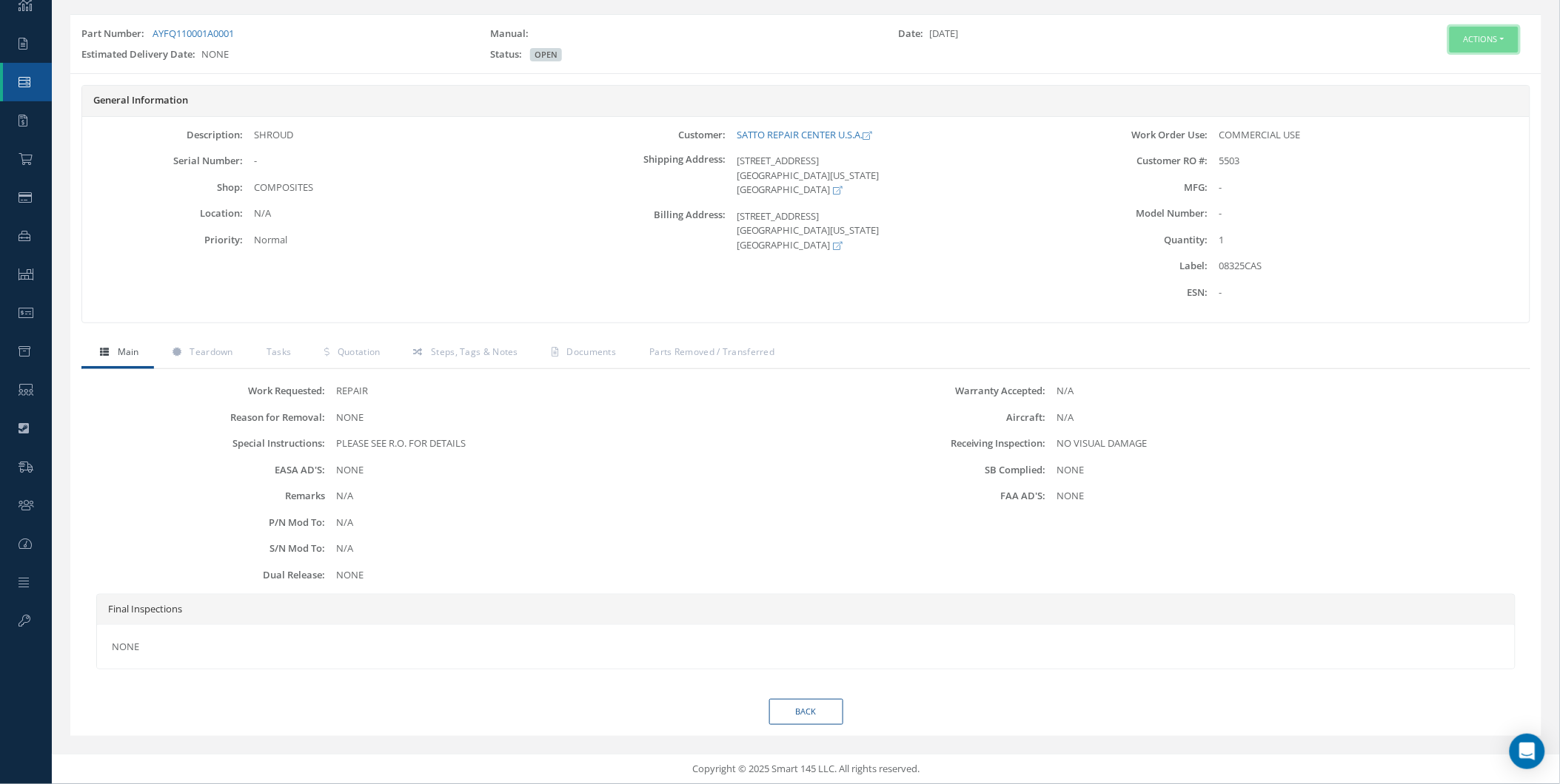
click at [1493, 39] on button "Actions" at bounding box center [1483, 39] width 69 height 26
